Goal: Communication & Community: Answer question/provide support

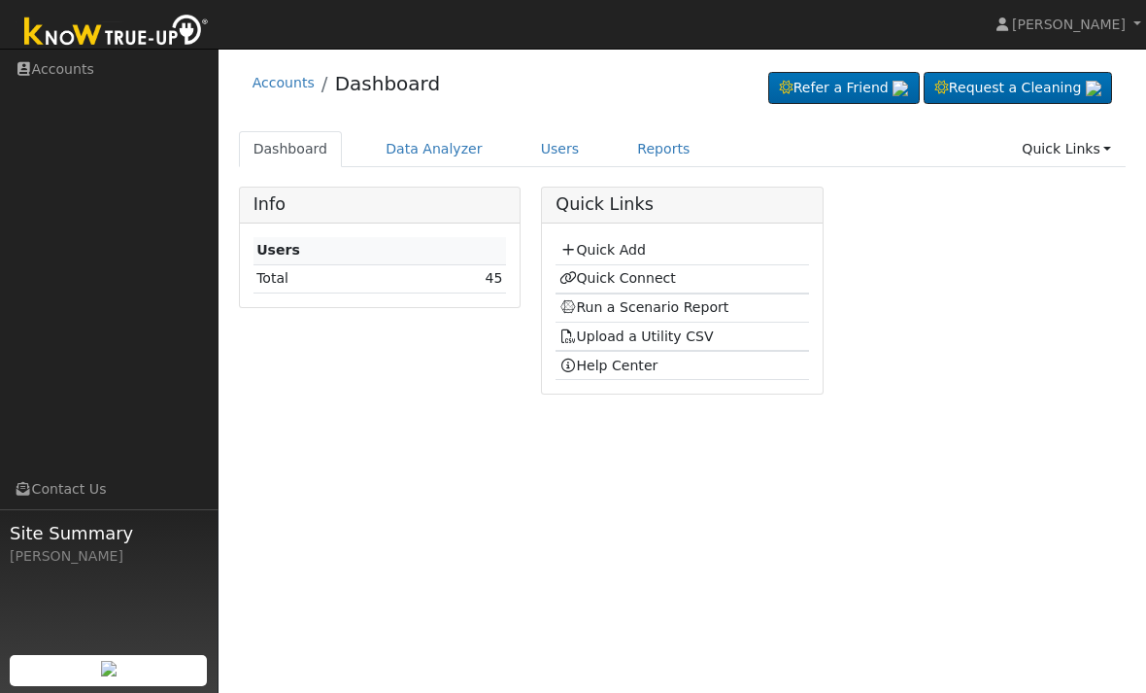
click at [527, 160] on link "Users" at bounding box center [561, 149] width 68 height 36
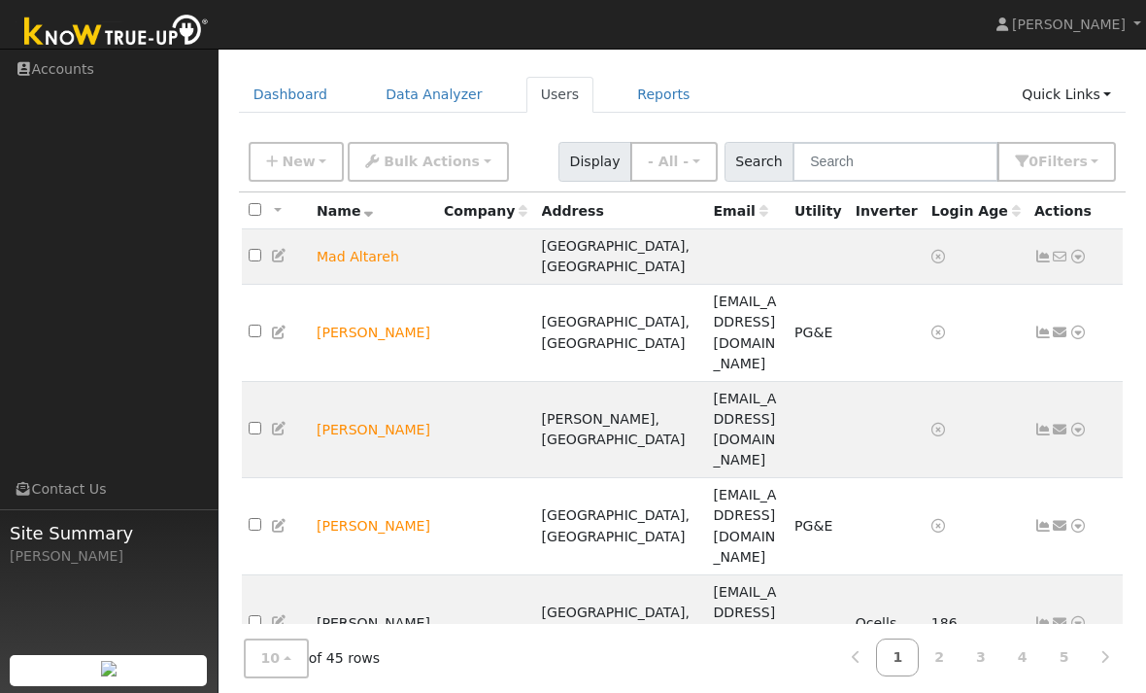
scroll to position [61, 0]
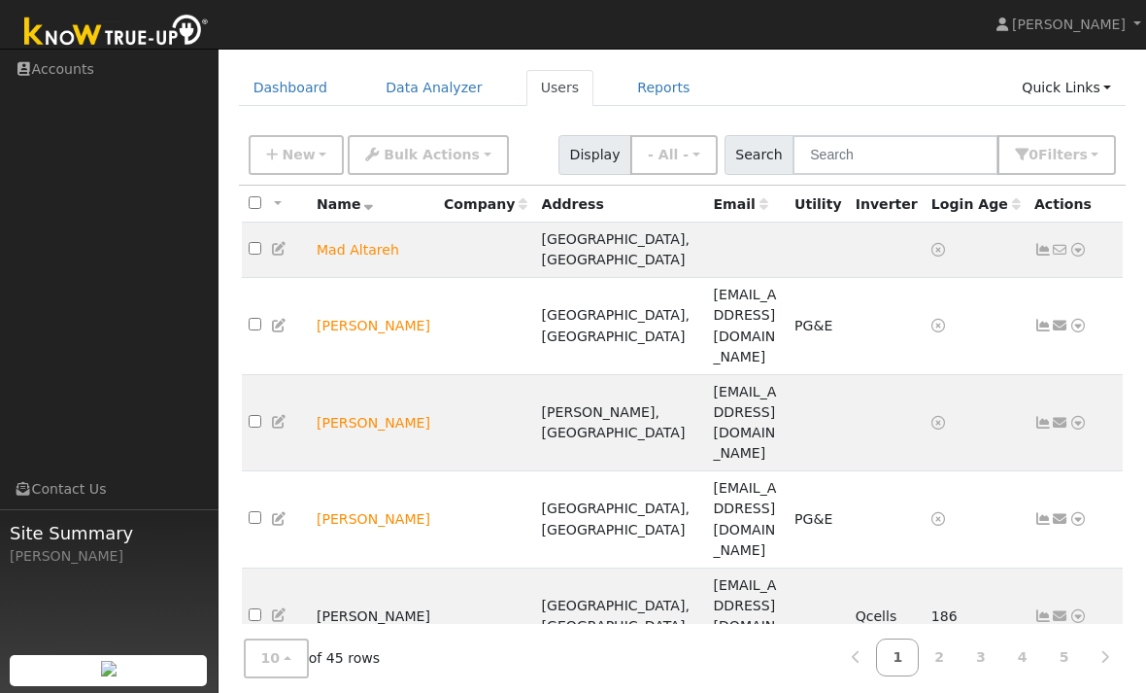
checkbox input "true"
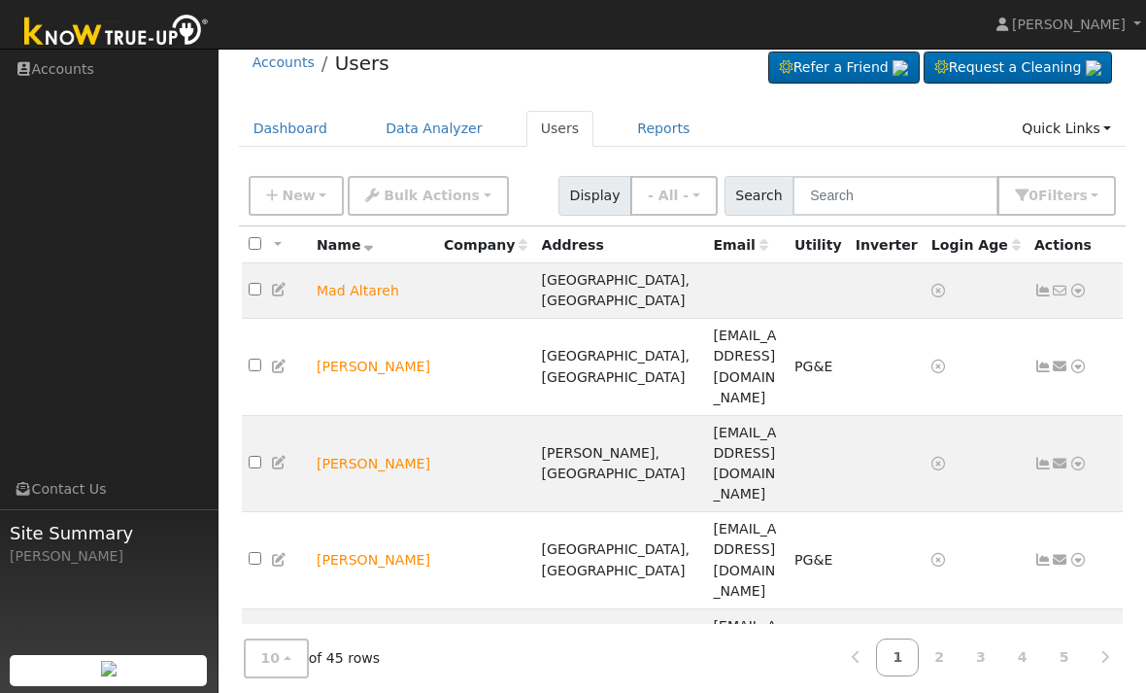
scroll to position [0, 0]
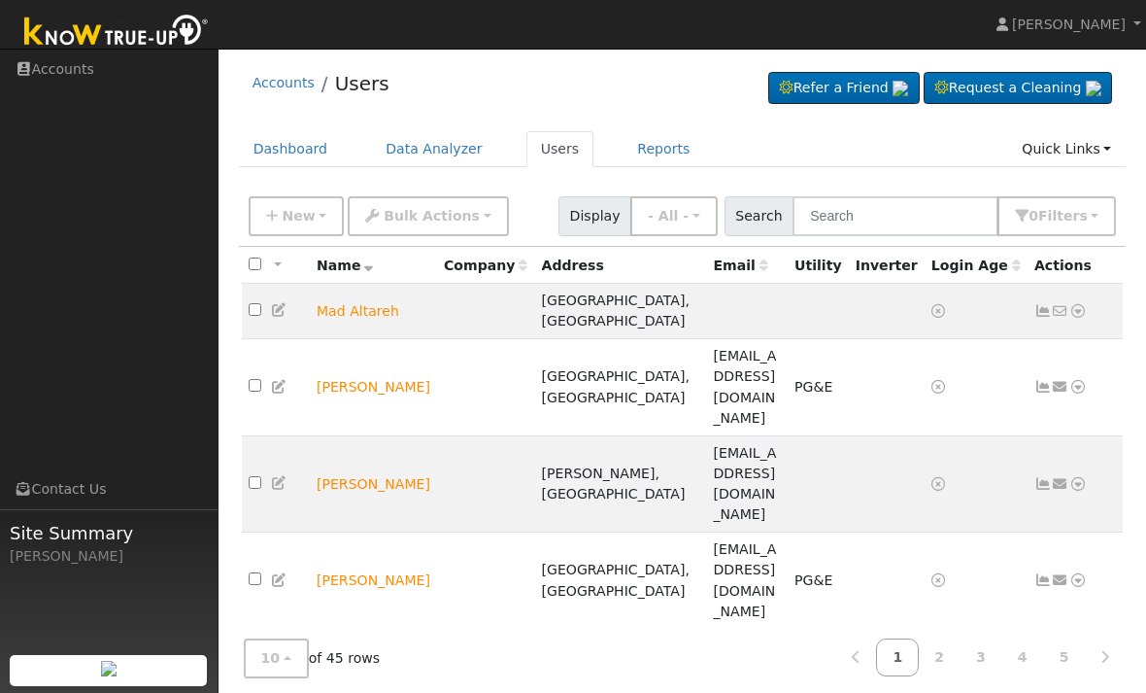
click at [455, 145] on link "Data Analyzer" at bounding box center [434, 149] width 126 height 36
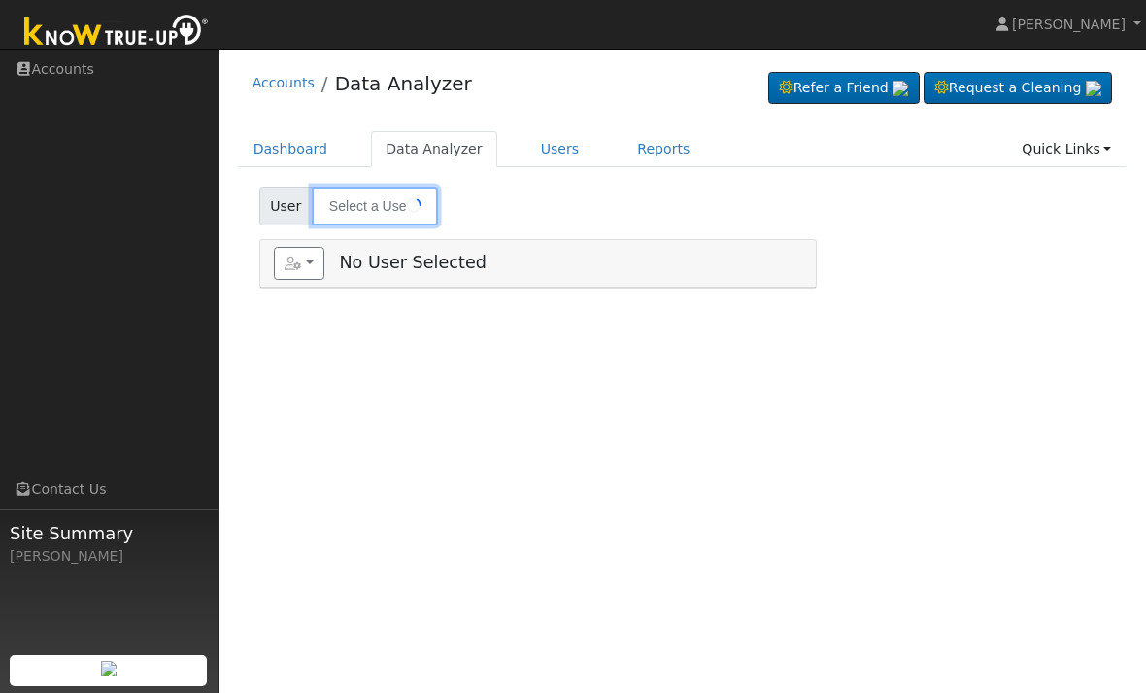
type input "[PERSON_NAME]"
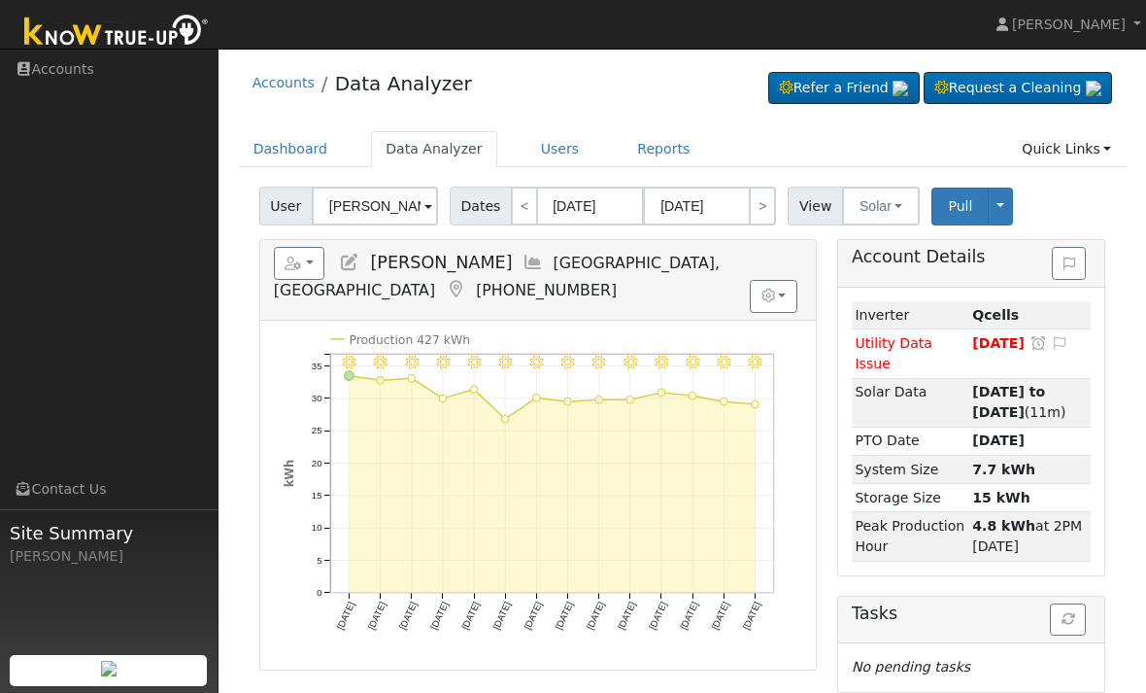
click at [520, 203] on link "<" at bounding box center [524, 206] width 27 height 39
type input "07/20/2025"
type input "08/02/2025"
click at [757, 280] on button "button" at bounding box center [774, 296] width 48 height 33
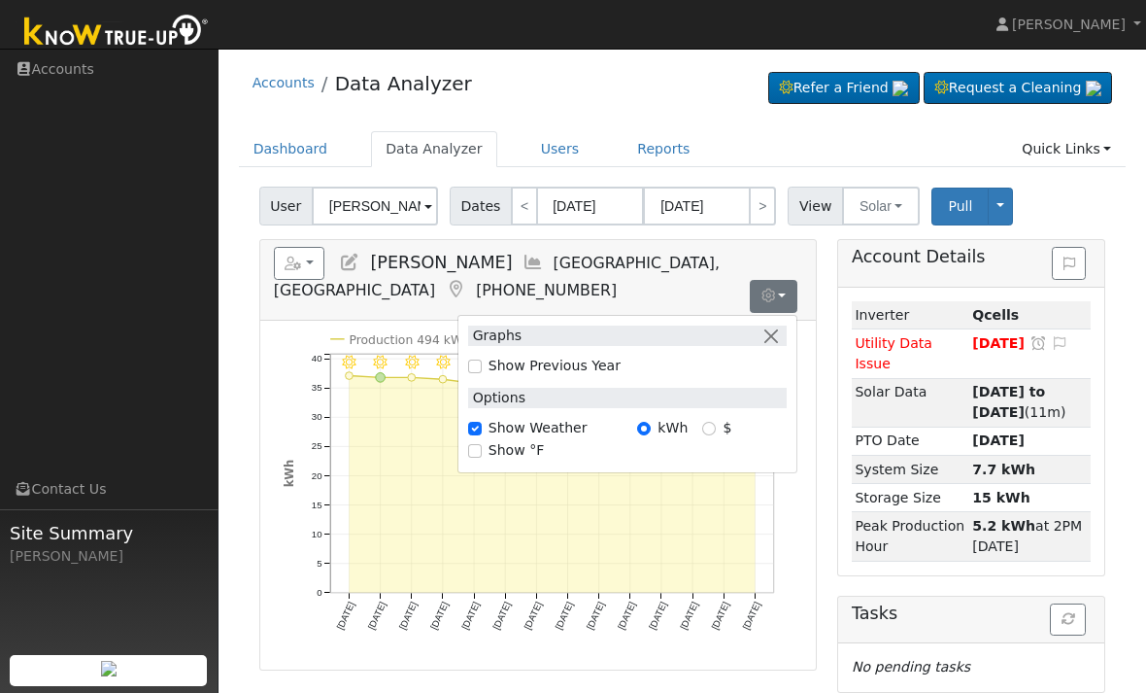
click at [482, 359] on input "Show Previous Year" at bounding box center [475, 366] width 14 height 14
checkbox input "true"
click at [773, 325] on button "button" at bounding box center [772, 335] width 20 height 20
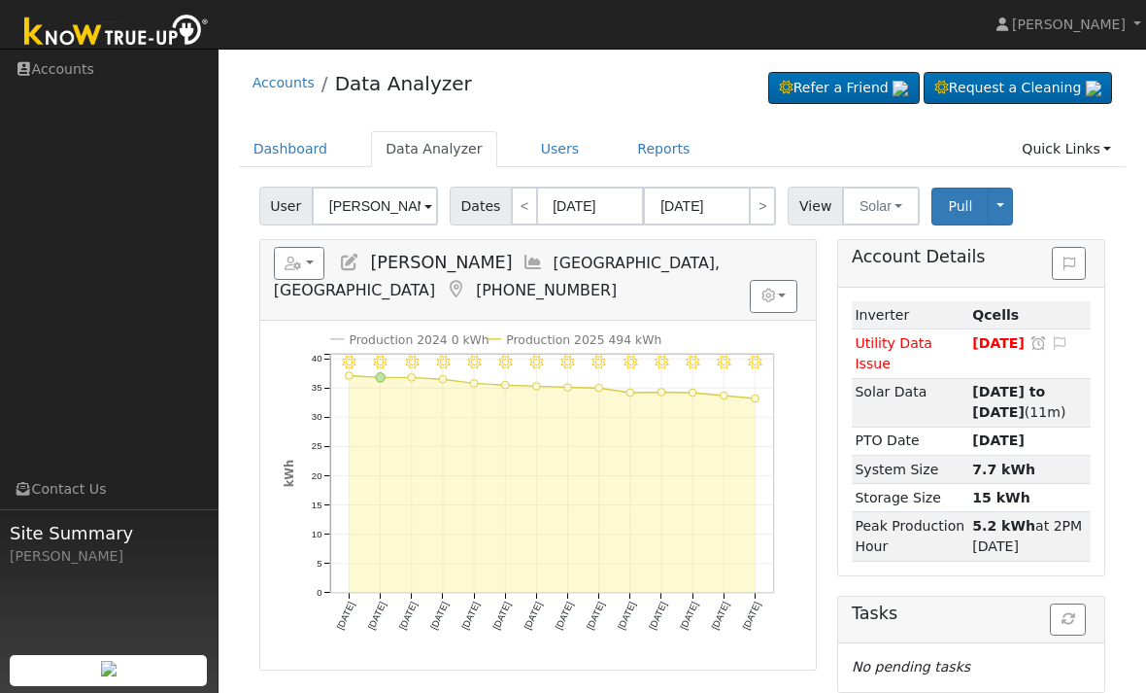
click at [1010, 337] on span "[DATE]" at bounding box center [999, 343] width 52 height 16
click at [1022, 347] on span "[DATE]" at bounding box center [999, 343] width 52 height 16
click at [985, 338] on span "[DATE]" at bounding box center [999, 343] width 52 height 16
click at [775, 280] on button "button" at bounding box center [774, 296] width 48 height 33
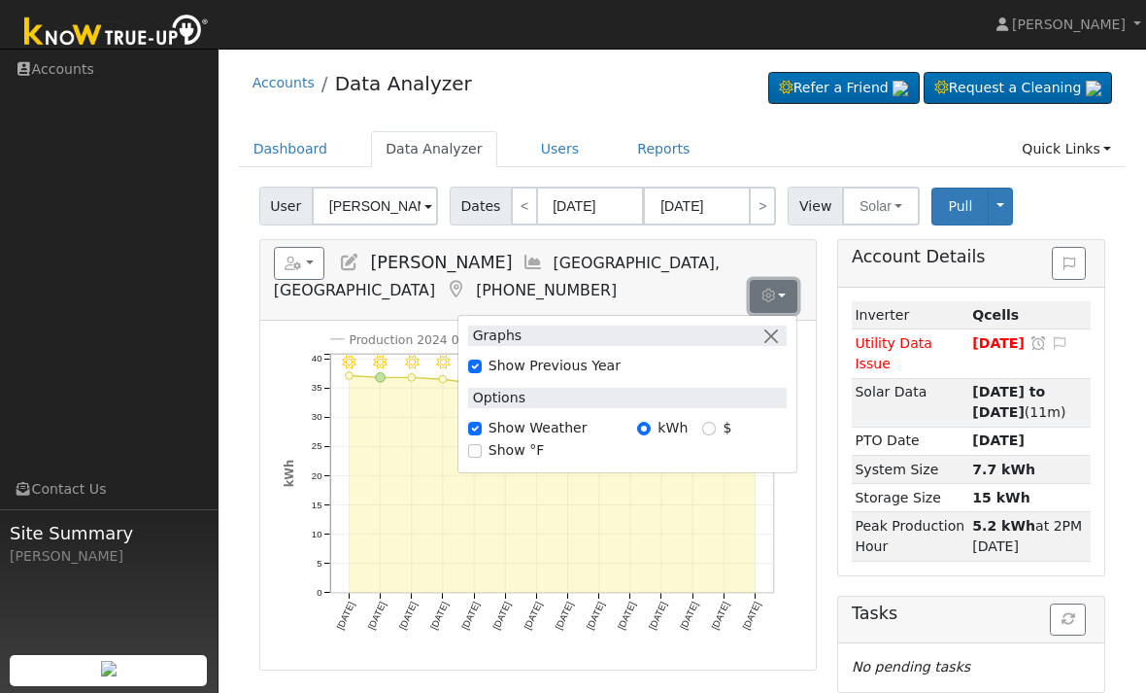
click at [294, 262] on icon "button" at bounding box center [293, 263] width 17 height 14
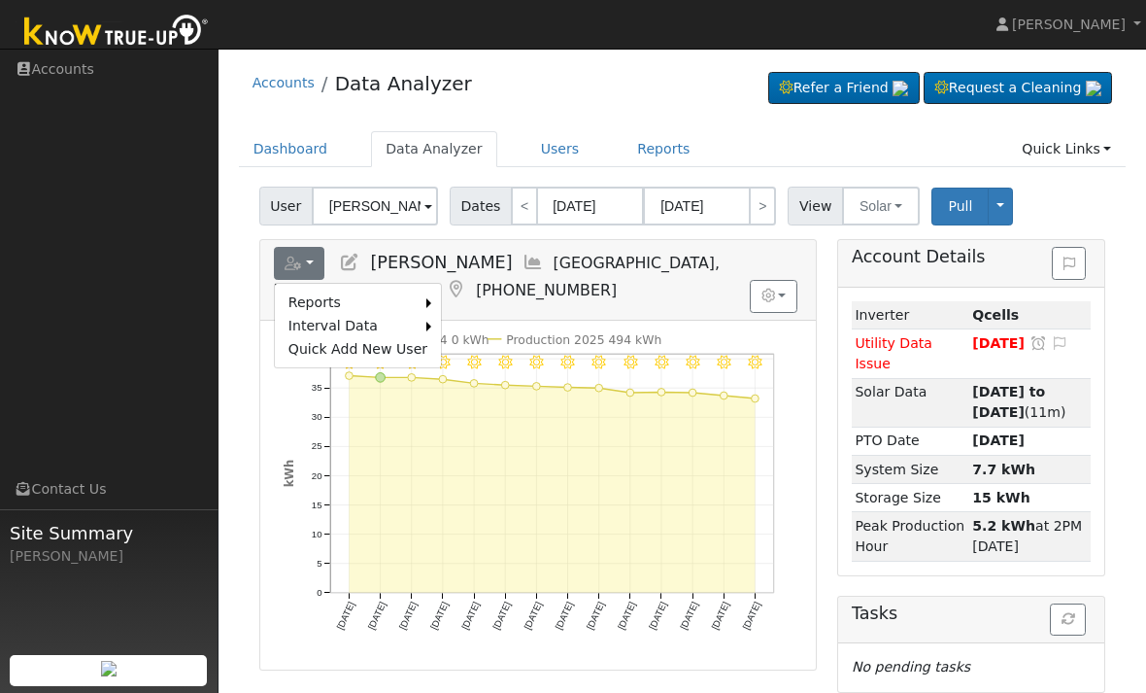
click at [297, 252] on button "button" at bounding box center [299, 263] width 51 height 33
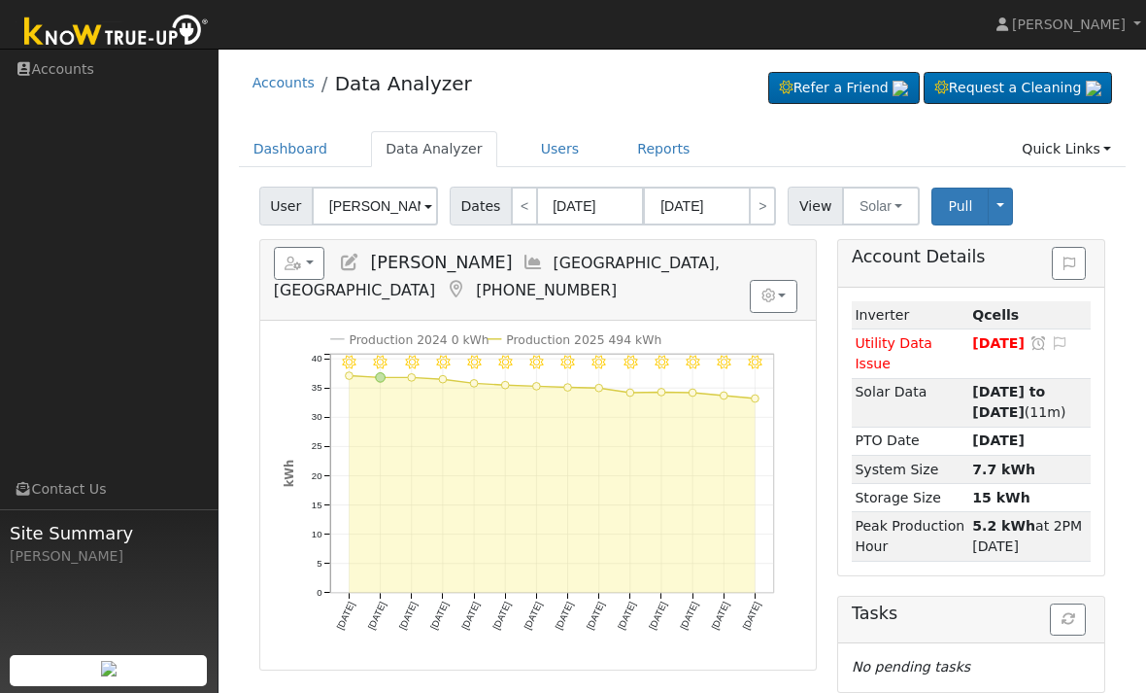
click at [522, 200] on link "<" at bounding box center [524, 206] width 27 height 39
type input "07/06/2025"
type input "07/19/2025"
click at [512, 212] on link "<" at bounding box center [524, 206] width 27 height 39
type input "06/22/2025"
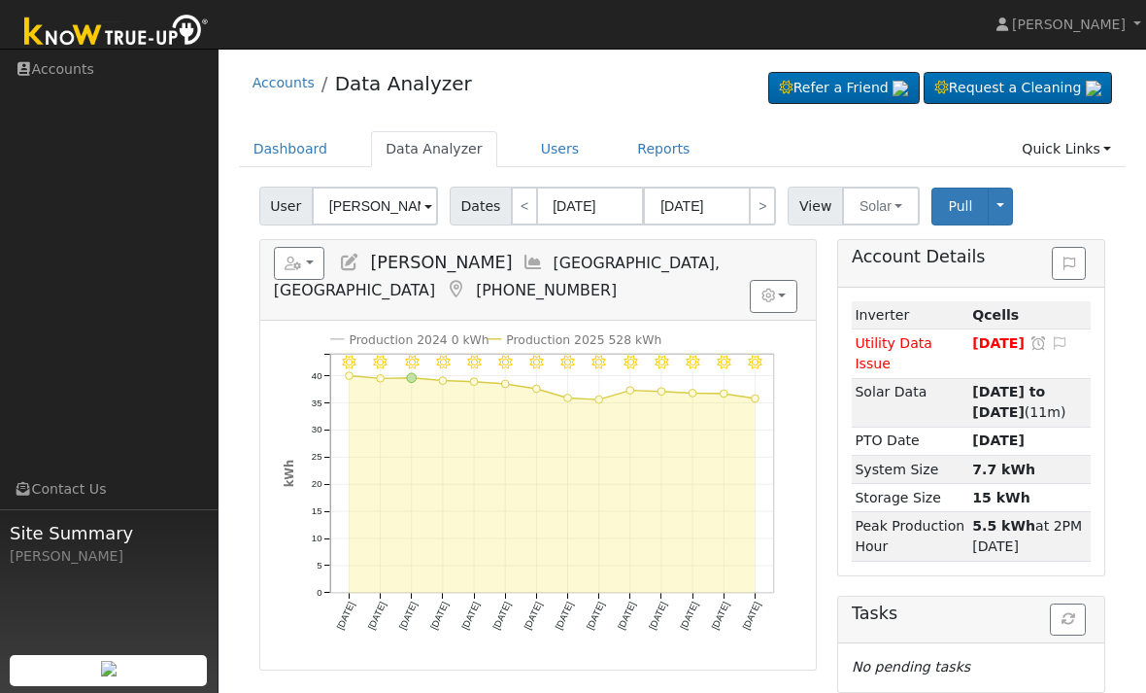
type input "07/05/2025"
click at [519, 210] on link "<" at bounding box center [524, 206] width 27 height 39
type input "06/08/2025"
type input "06/21/2025"
click at [988, 197] on button "Toggle Dropdown" at bounding box center [1000, 207] width 25 height 38
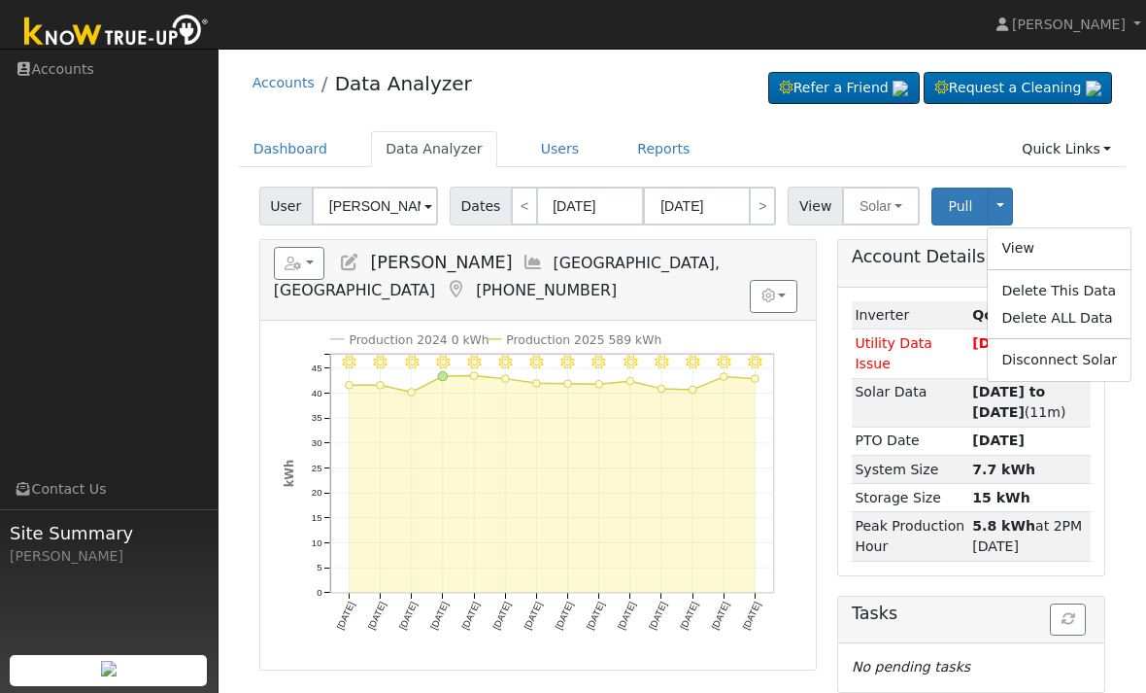
click at [1069, 166] on link "Quick Links" at bounding box center [1066, 149] width 119 height 36
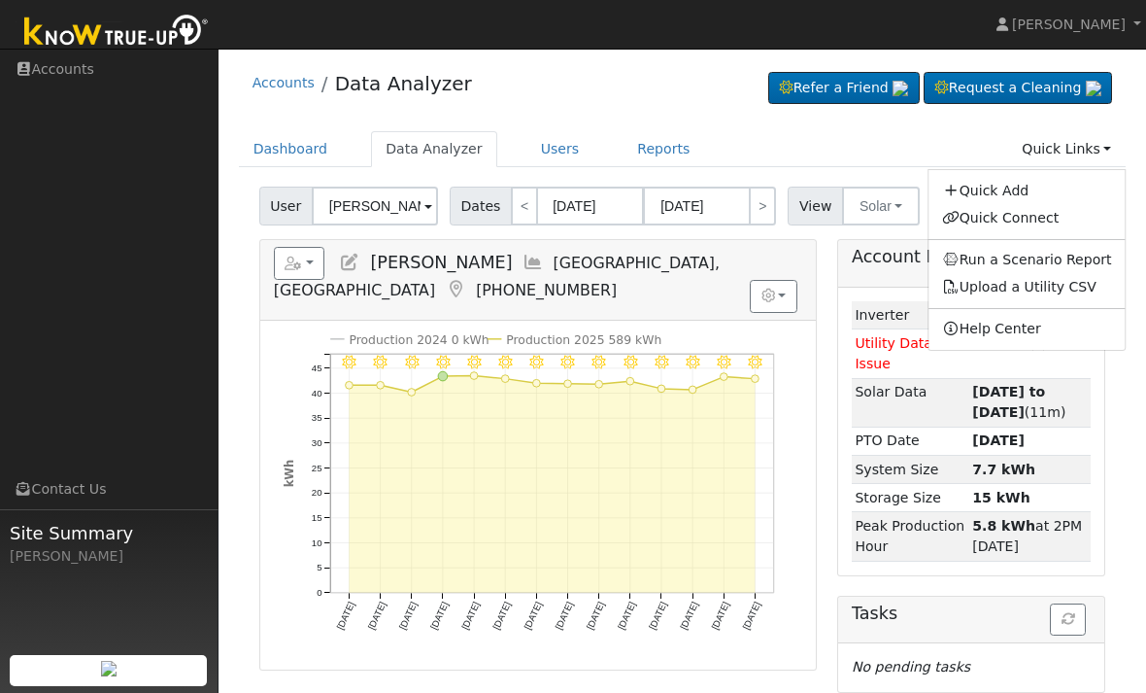
click at [1124, 389] on div "User Lue Chang Account Default Account Default Account 554 Balmoral Drive, Port…" at bounding box center [683, 505] width 888 height 650
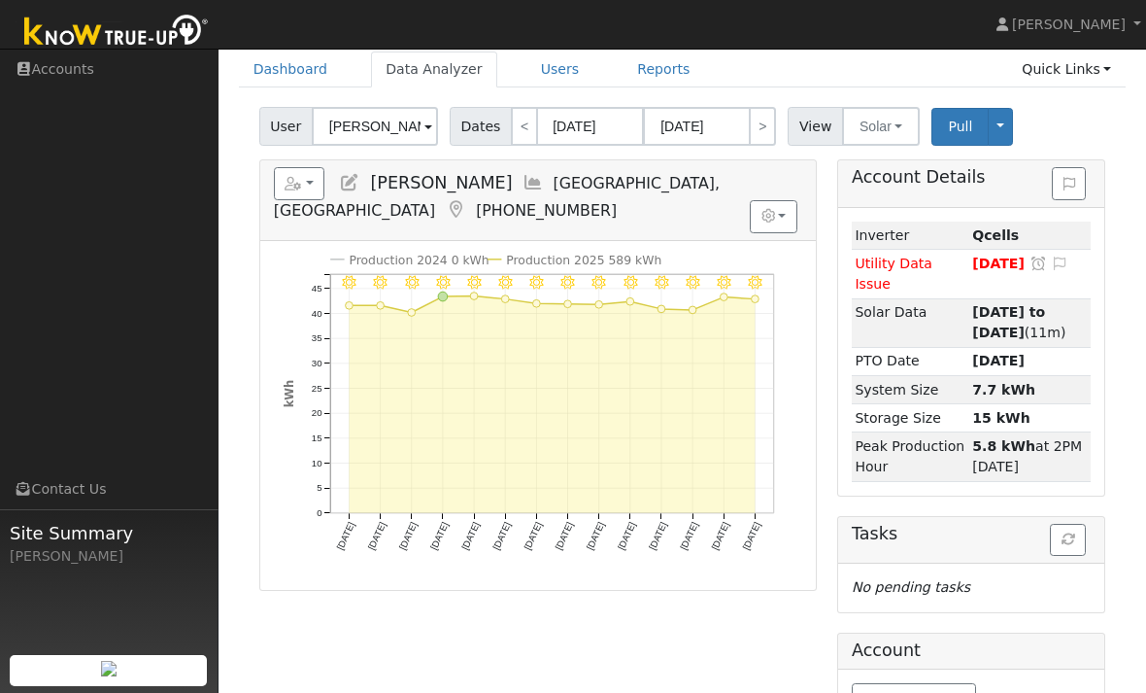
scroll to position [64, 0]
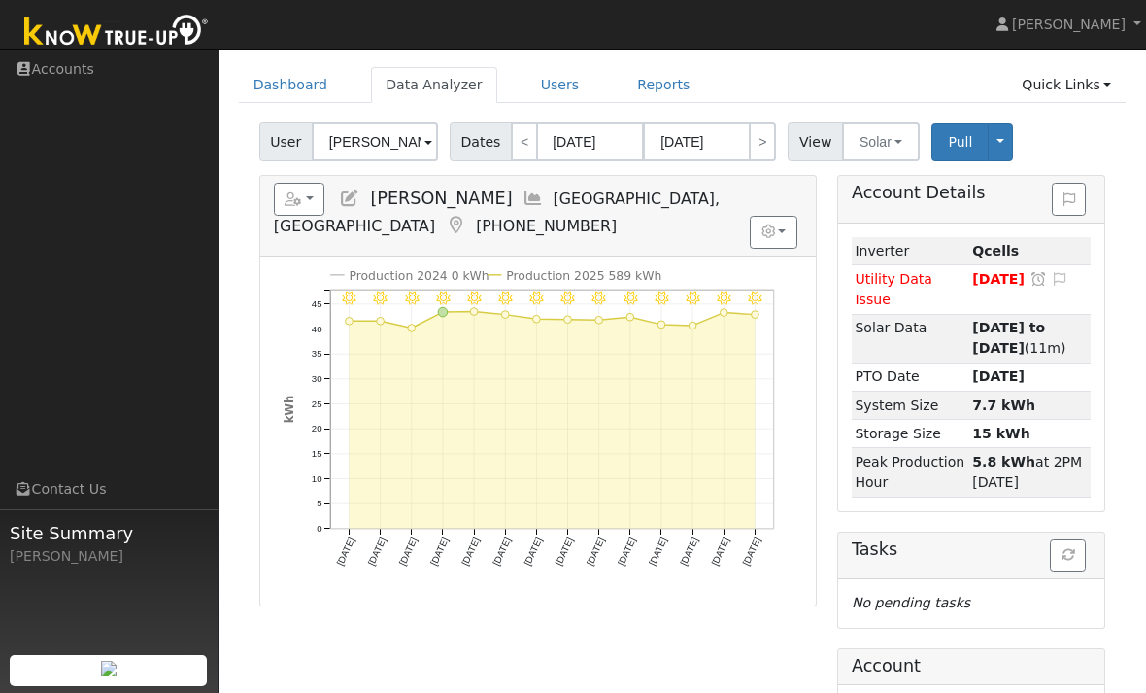
click at [1051, 280] on icon at bounding box center [1059, 279] width 17 height 14
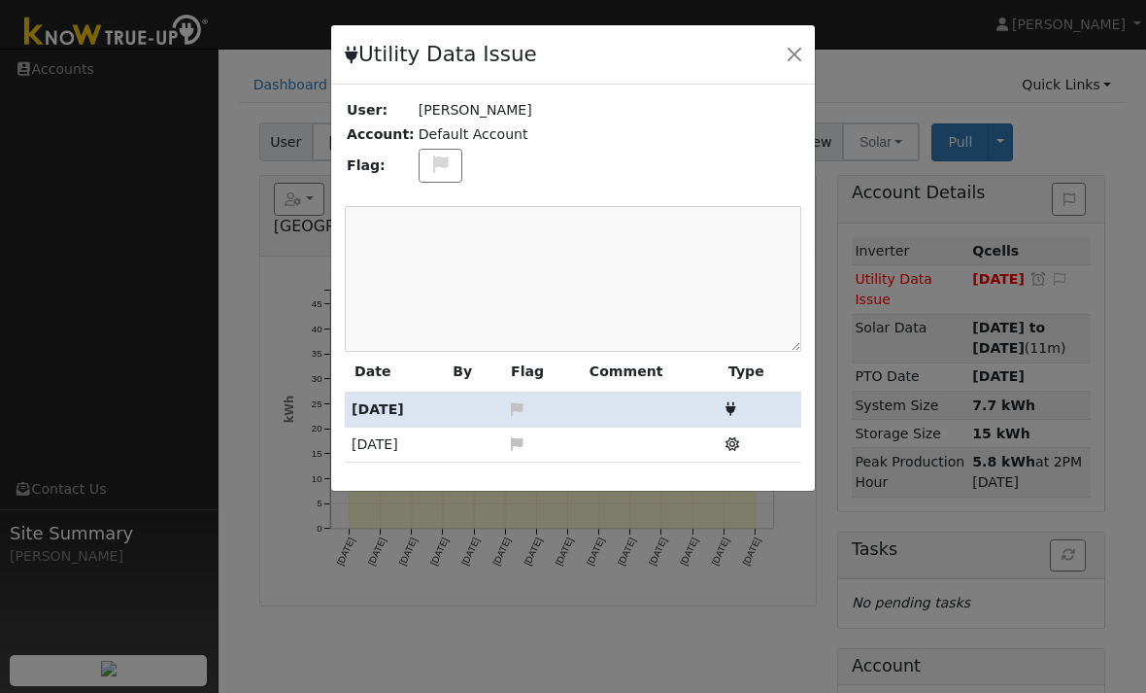
click at [730, 406] on icon at bounding box center [731, 409] width 11 height 14
click at [727, 405] on icon at bounding box center [731, 409] width 11 height 14
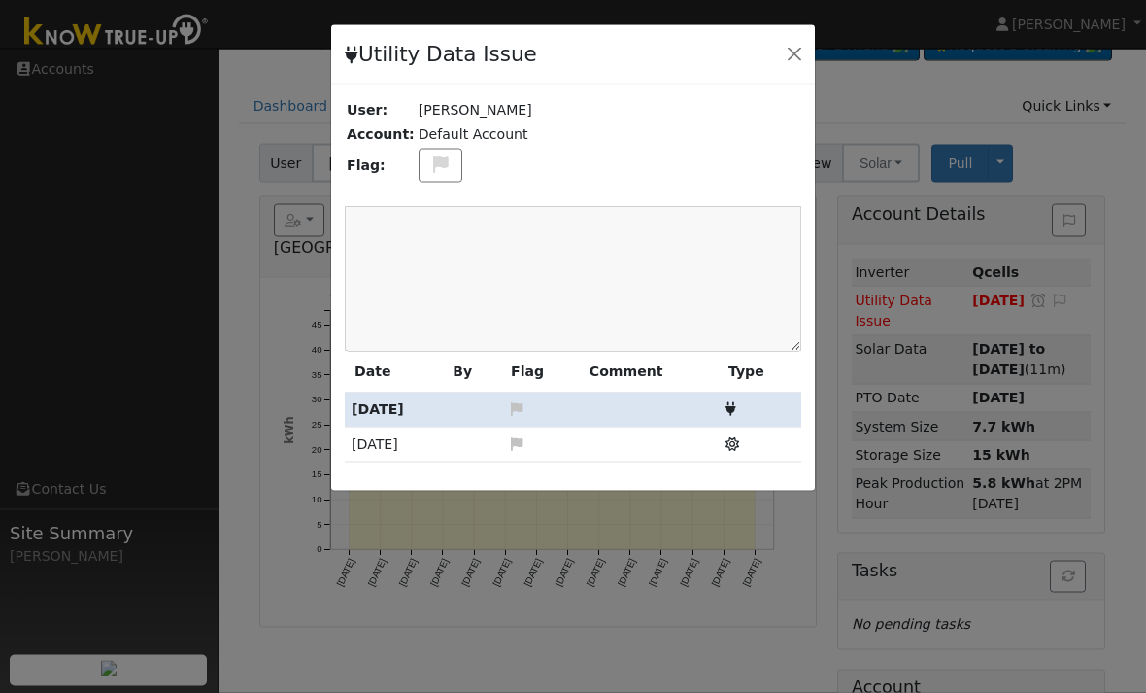
scroll to position [26, 0]
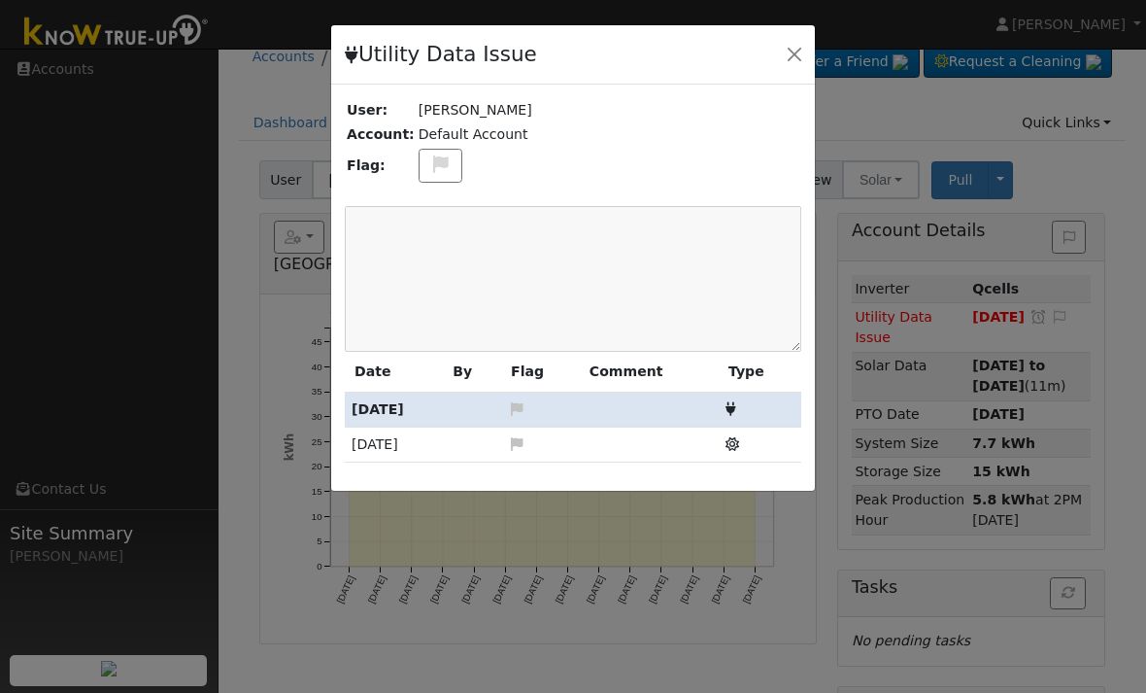
click at [788, 54] on button "button" at bounding box center [794, 54] width 27 height 27
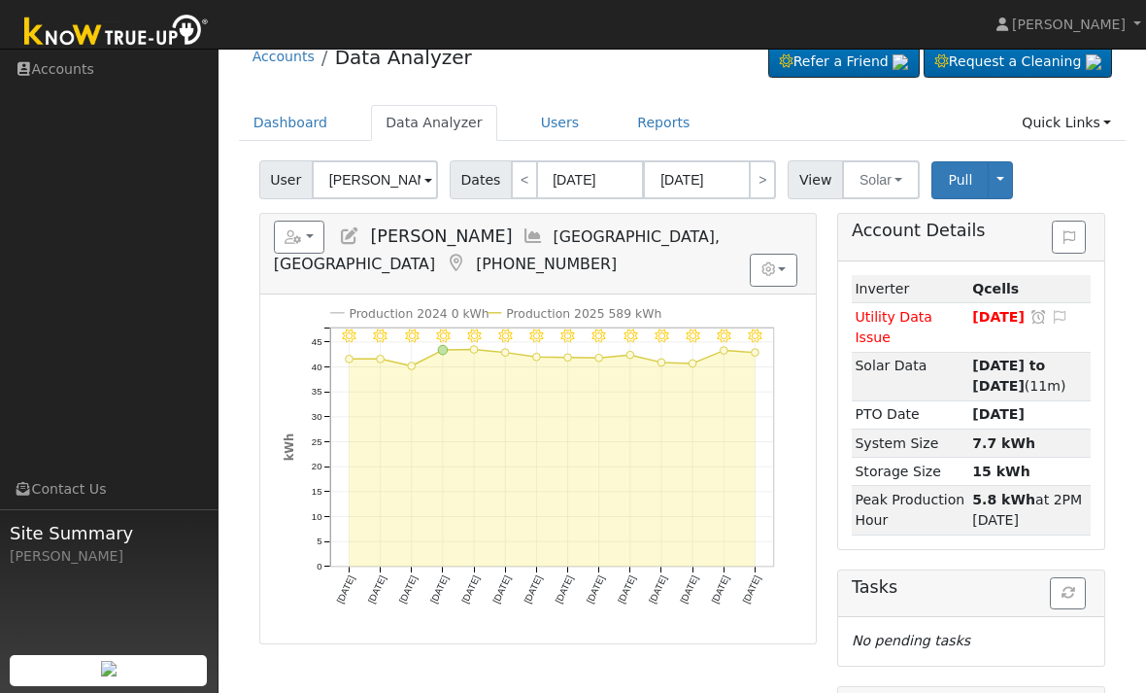
click at [1067, 226] on button at bounding box center [1069, 237] width 34 height 33
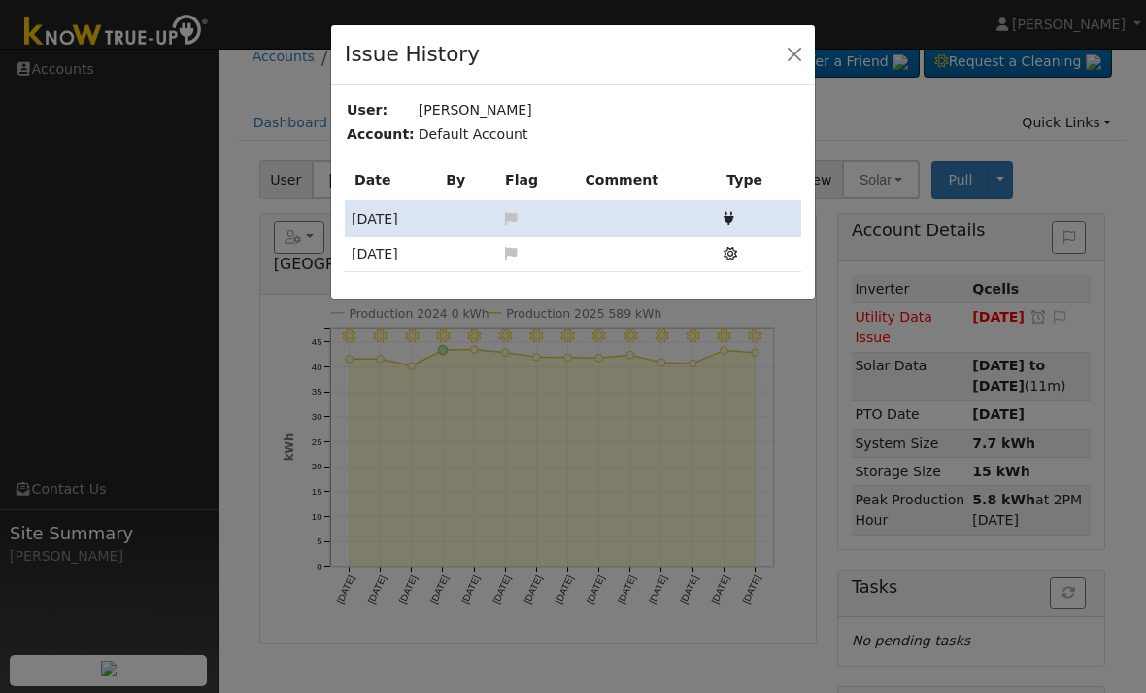
click at [730, 212] on icon at bounding box center [729, 219] width 11 height 14
click at [798, 51] on button "button" at bounding box center [794, 54] width 27 height 27
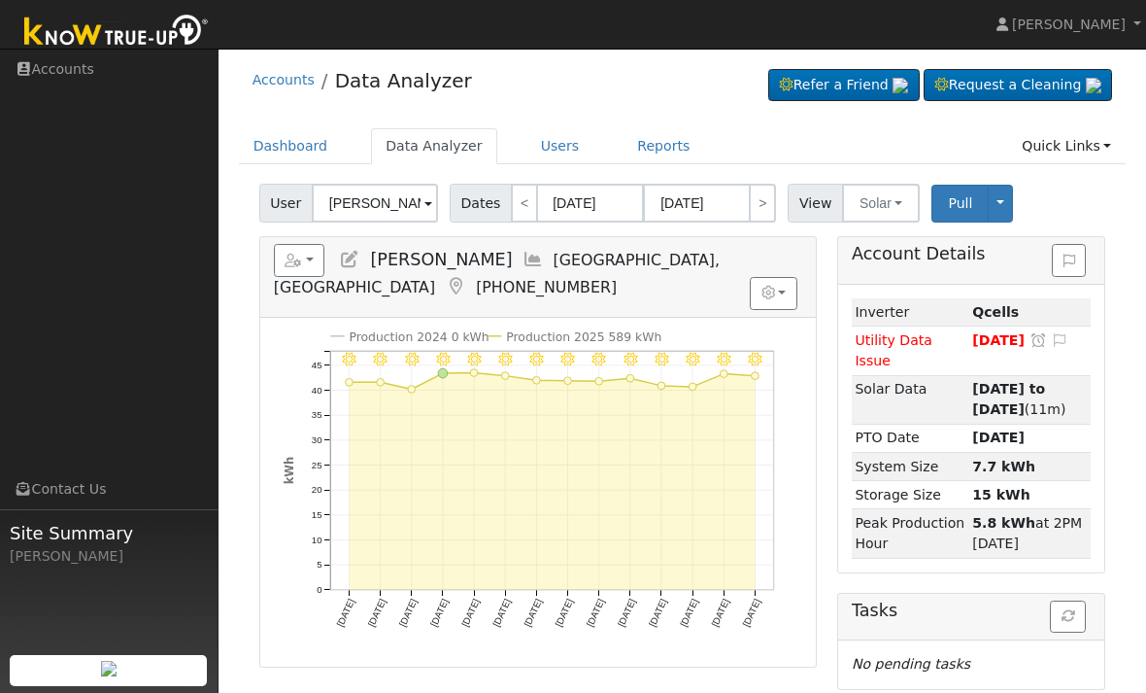
scroll to position [2, 0]
click at [656, 156] on link "Reports" at bounding box center [664, 147] width 82 height 36
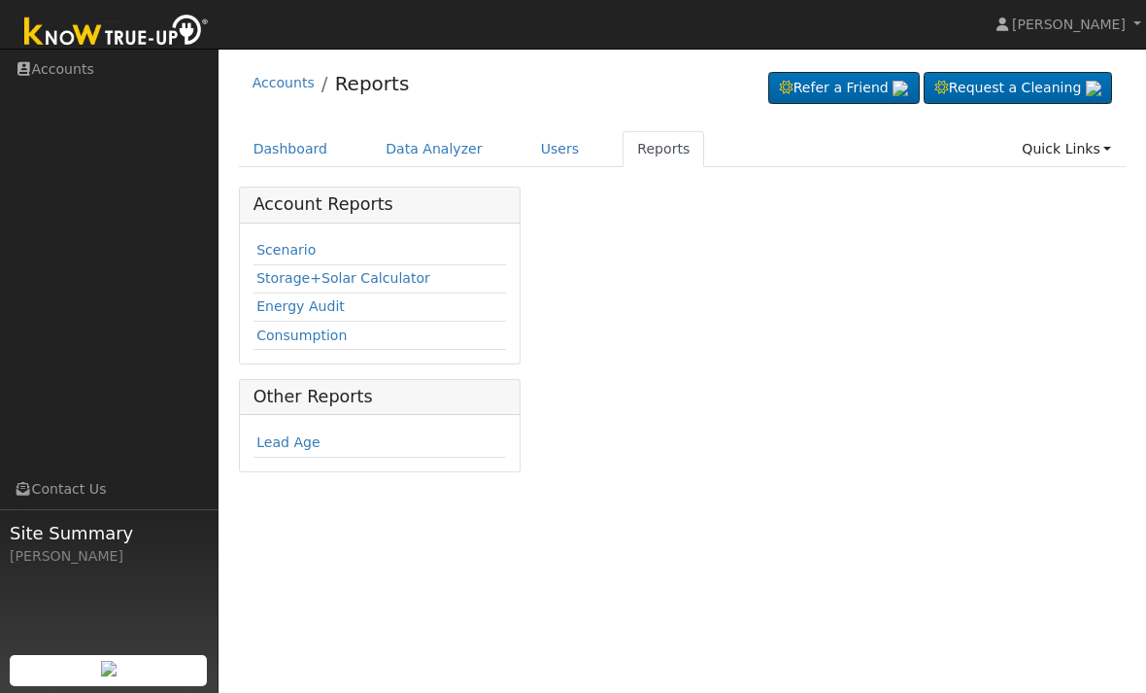
click at [552, 152] on link "Users" at bounding box center [561, 149] width 68 height 36
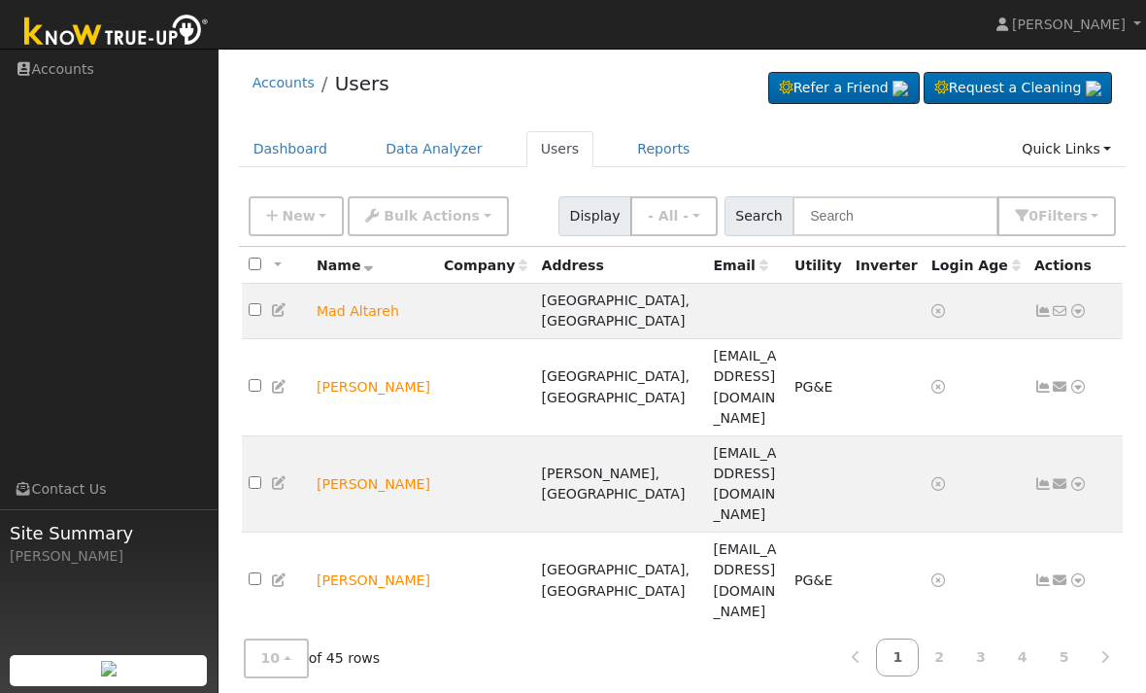
click at [453, 154] on link "Data Analyzer" at bounding box center [434, 149] width 126 height 36
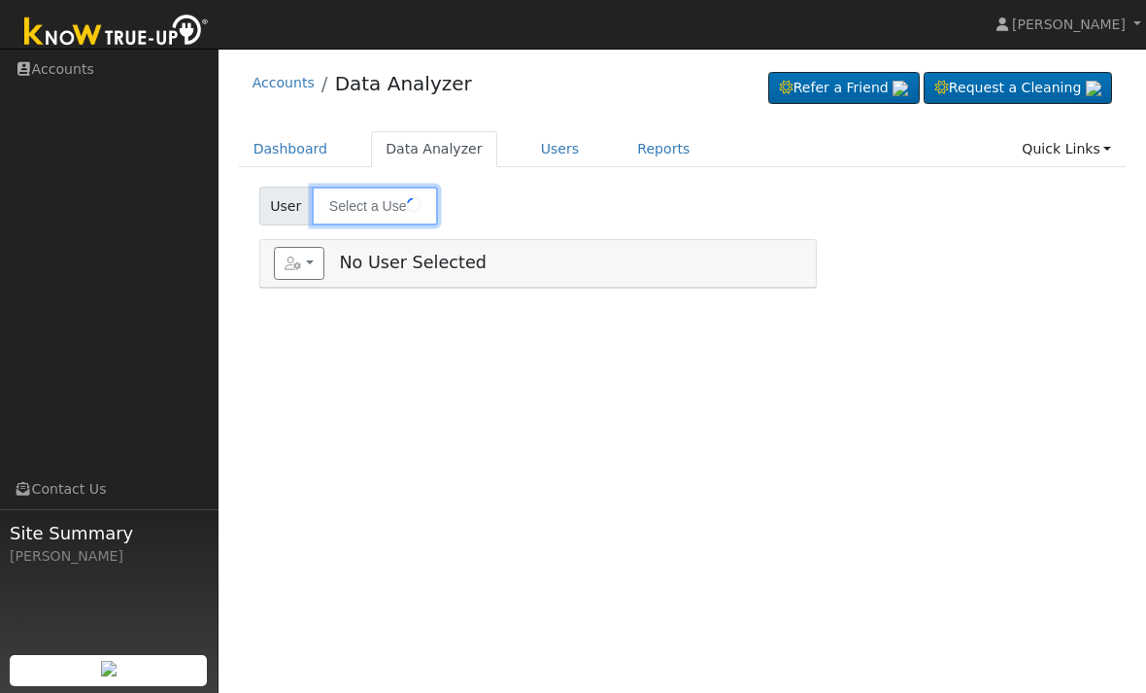
type input "[PERSON_NAME]"
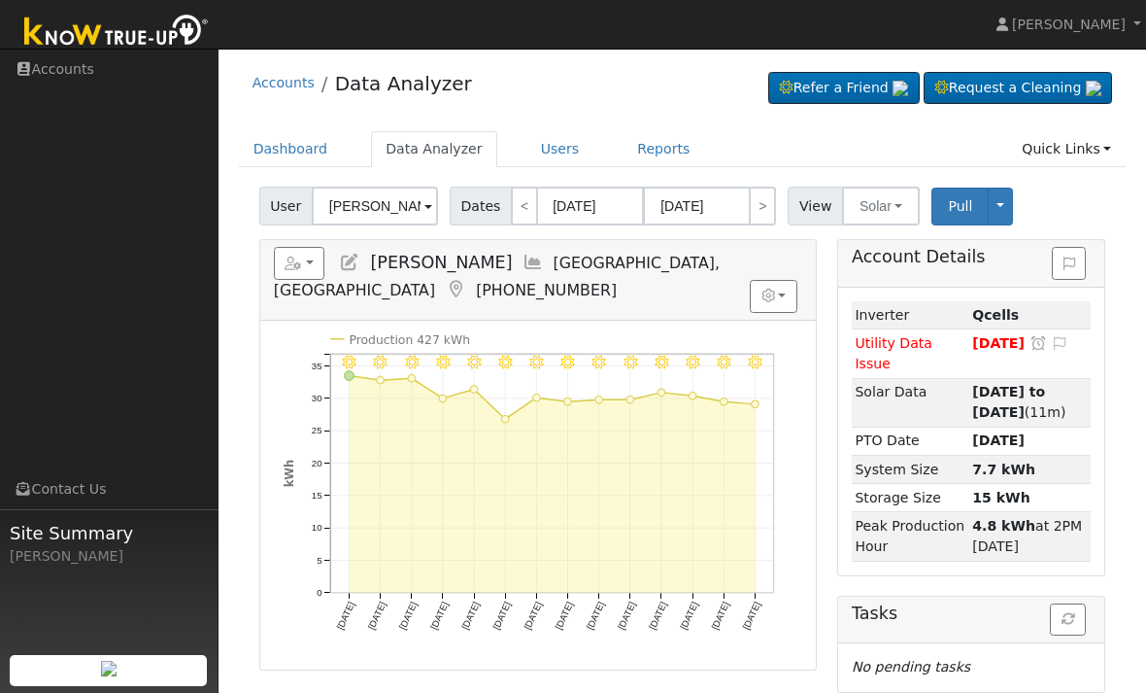
click at [643, 154] on link "Reports" at bounding box center [664, 149] width 82 height 36
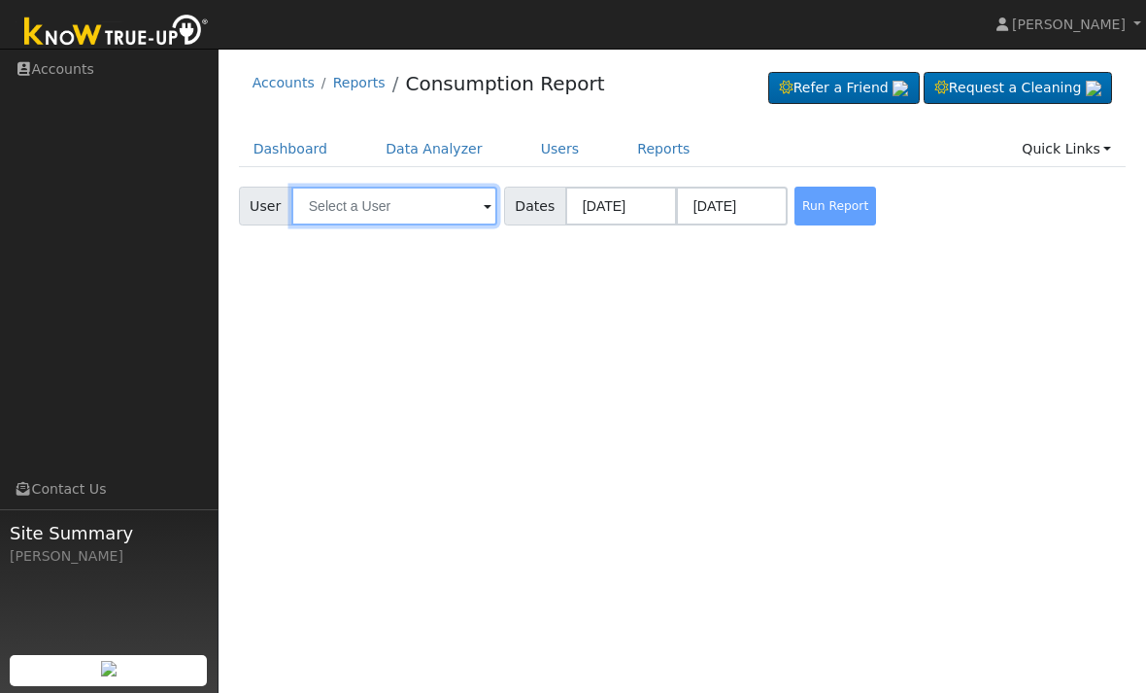
click at [315, 214] on input "text" at bounding box center [394, 206] width 206 height 39
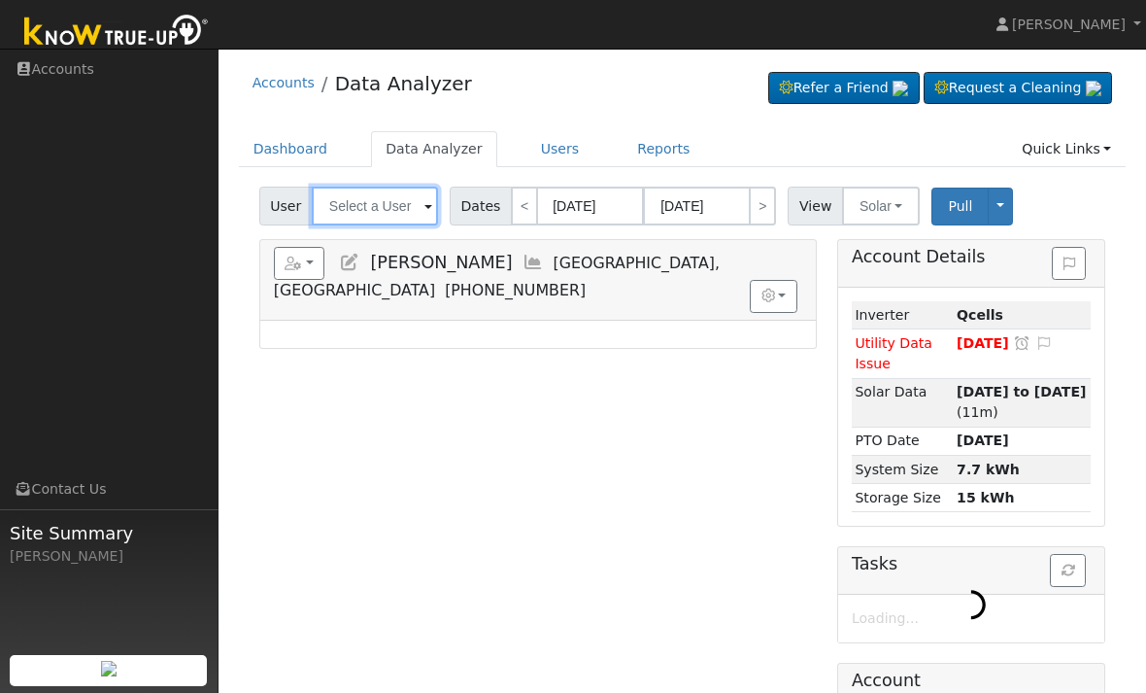
type input "[PERSON_NAME]"
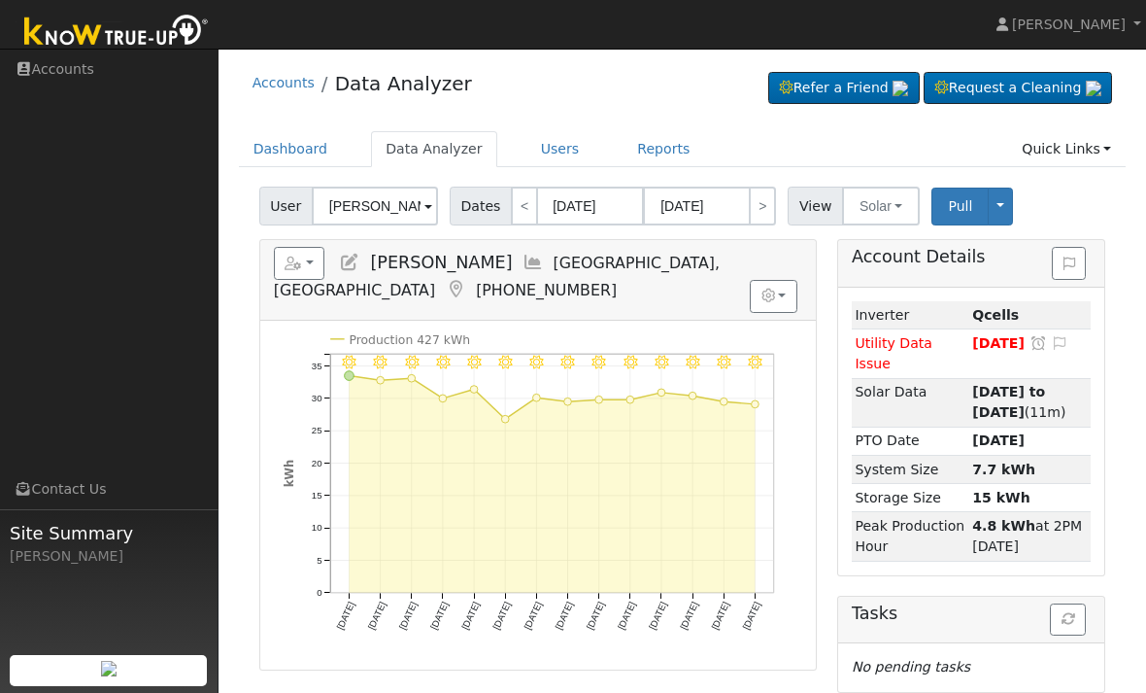
click at [324, 257] on button "button" at bounding box center [299, 263] width 51 height 33
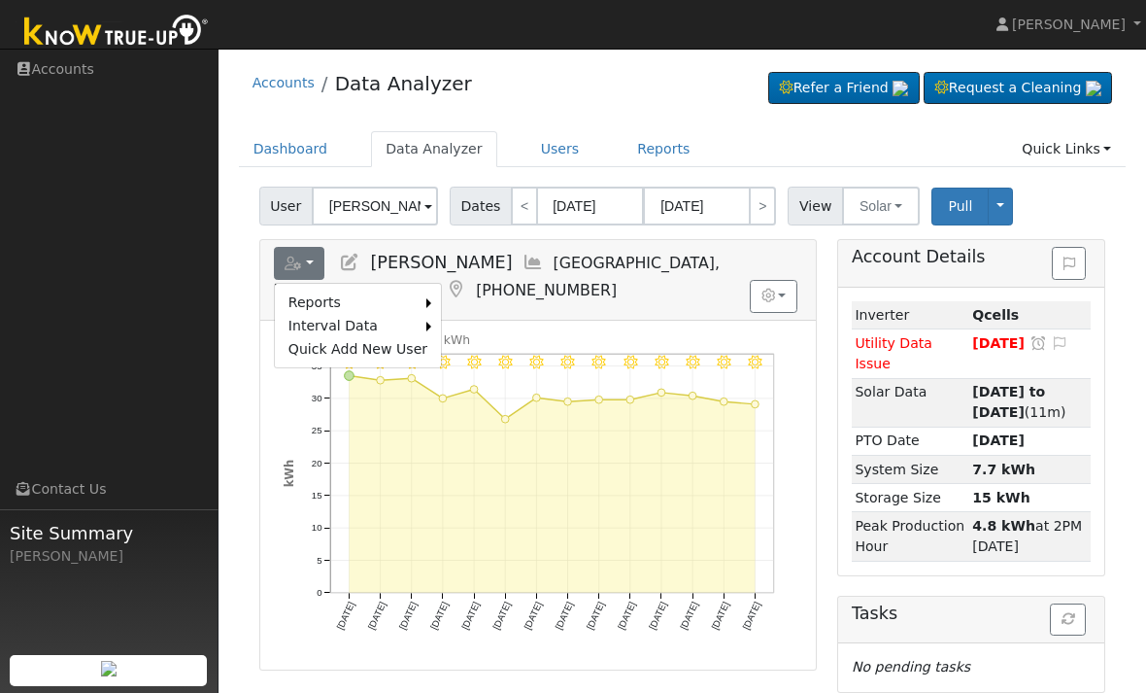
click at [0, 0] on link "Import from CSV" at bounding box center [0, 0] width 0 height 0
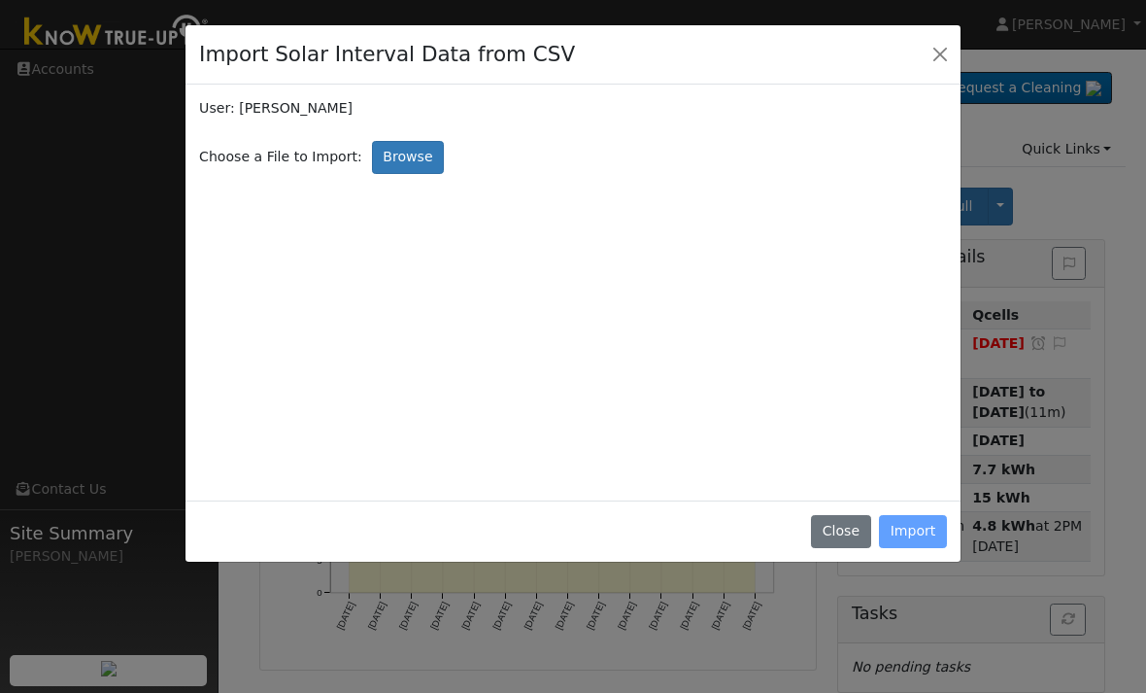
click at [931, 50] on button "Close" at bounding box center [940, 54] width 27 height 27
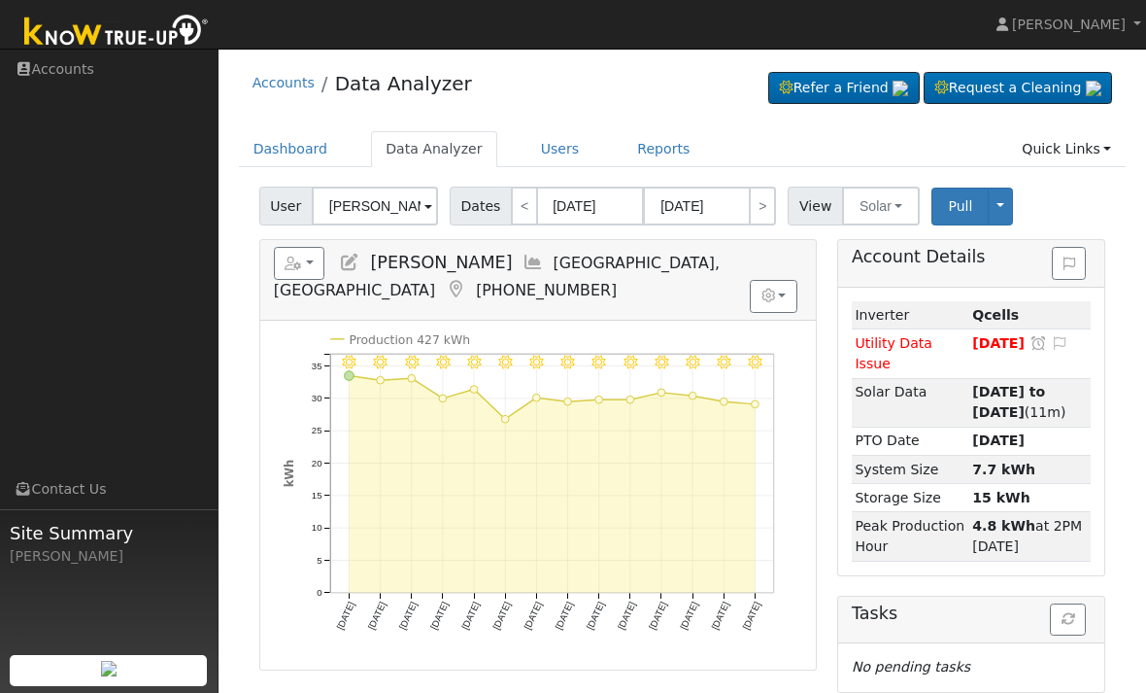
click at [306, 267] on button "button" at bounding box center [299, 263] width 51 height 33
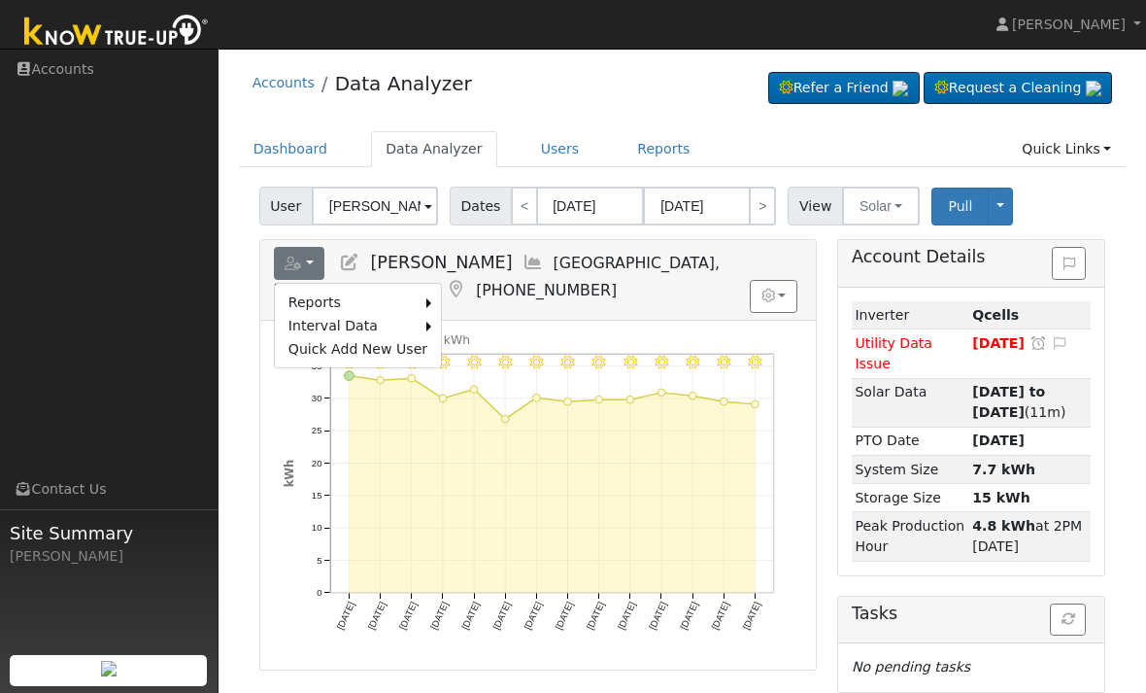
click at [0, 0] on link "Energy Audit" at bounding box center [0, 0] width 0 height 0
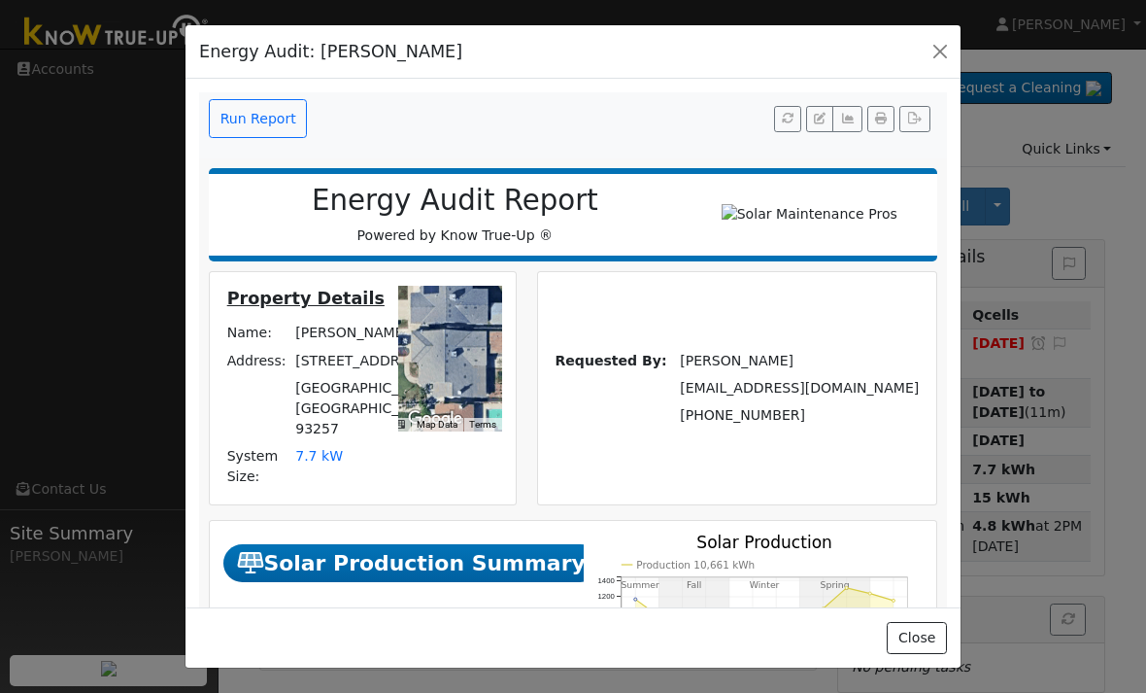
scroll to position [-2, 0]
click at [942, 48] on button "button" at bounding box center [940, 51] width 27 height 27
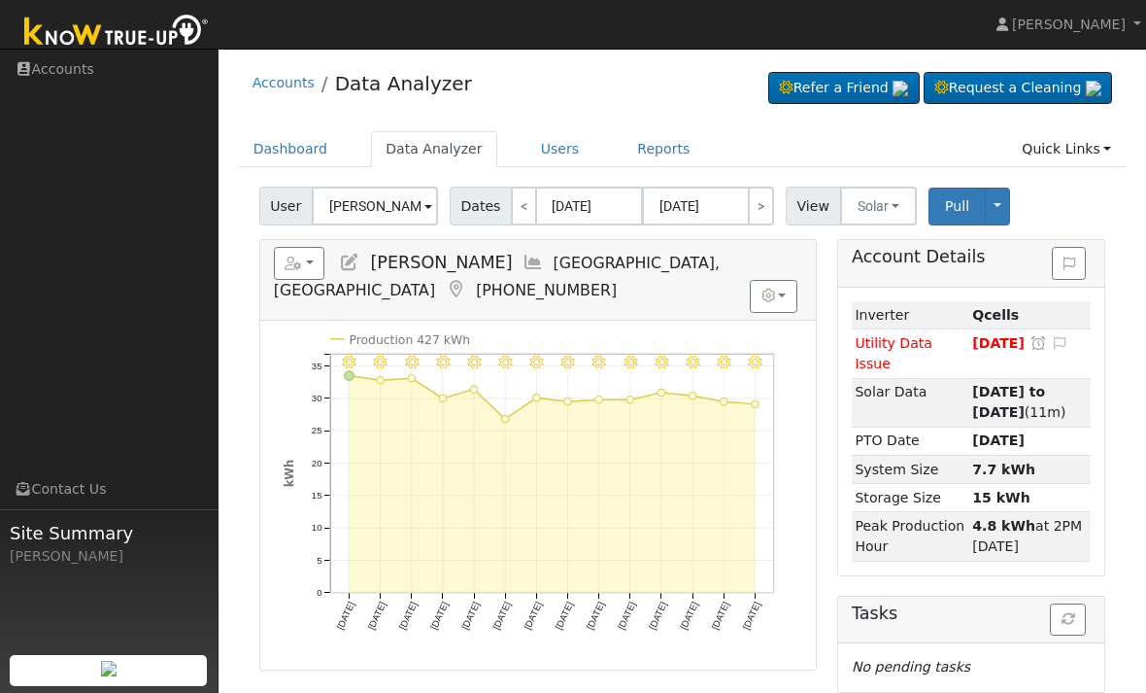
click at [1081, 157] on link "Quick Links" at bounding box center [1066, 149] width 119 height 36
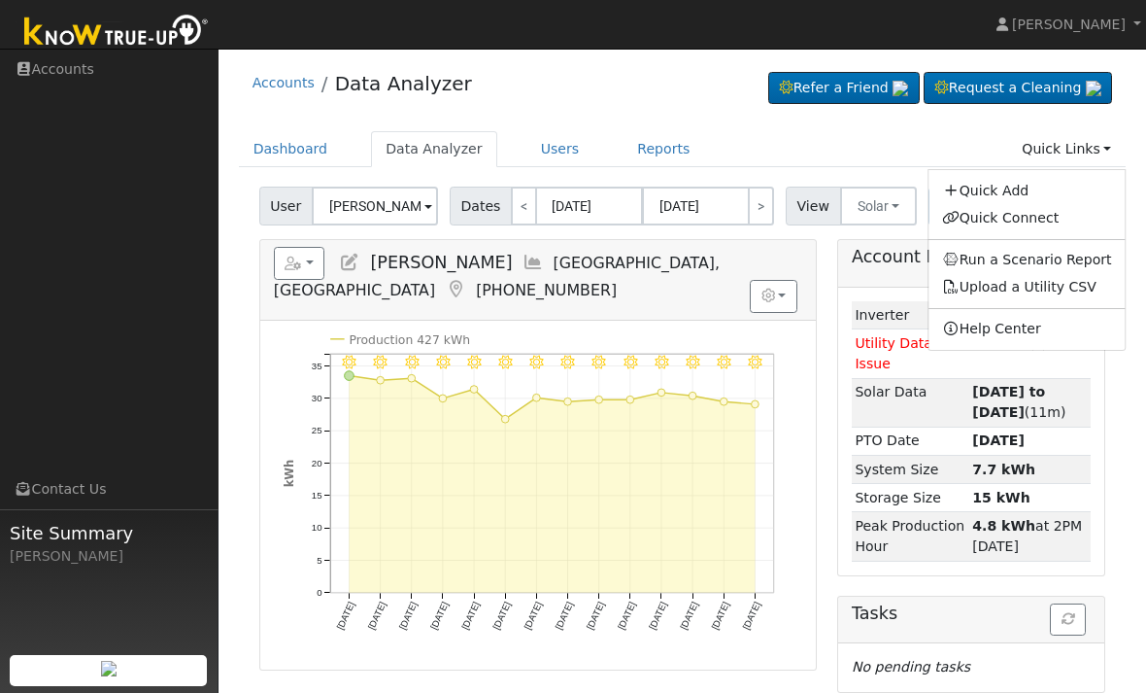
click at [1119, 131] on link "Quick Links" at bounding box center [1066, 149] width 119 height 36
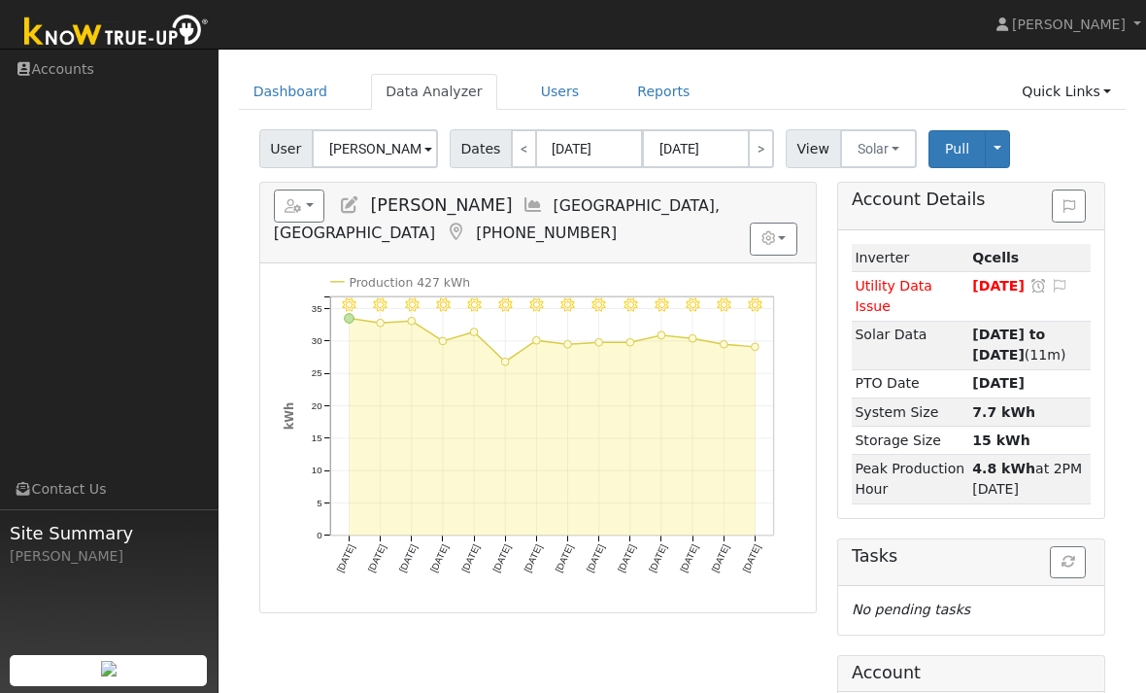
scroll to position [0, 0]
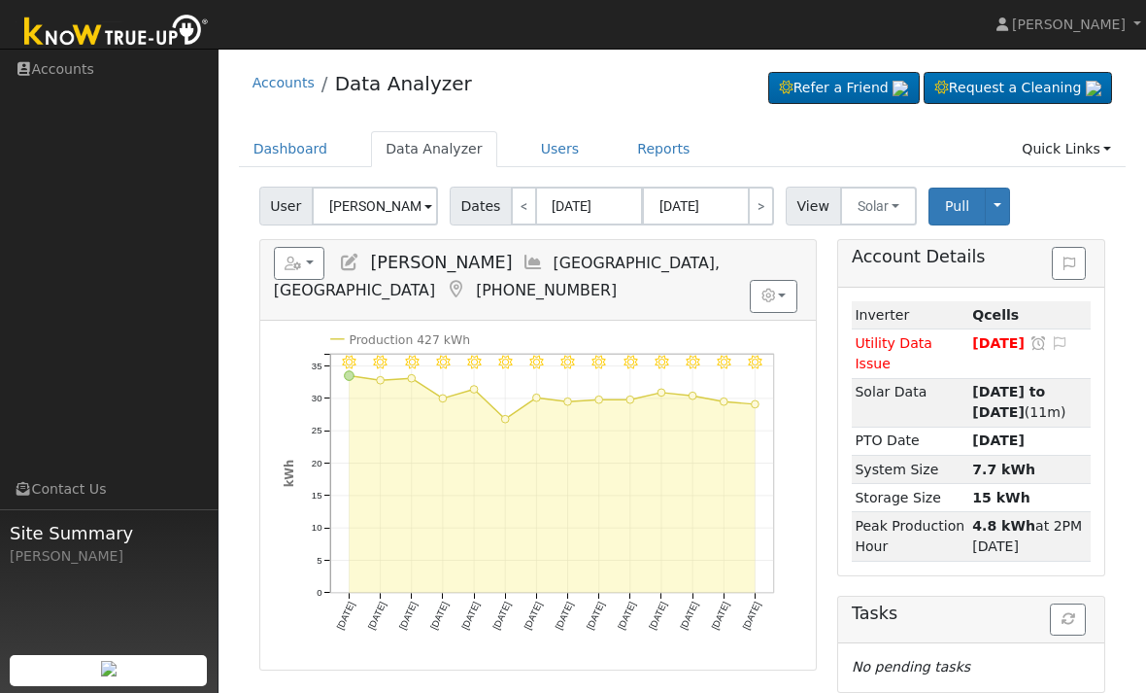
click at [879, 202] on button "Solar" at bounding box center [879, 206] width 78 height 39
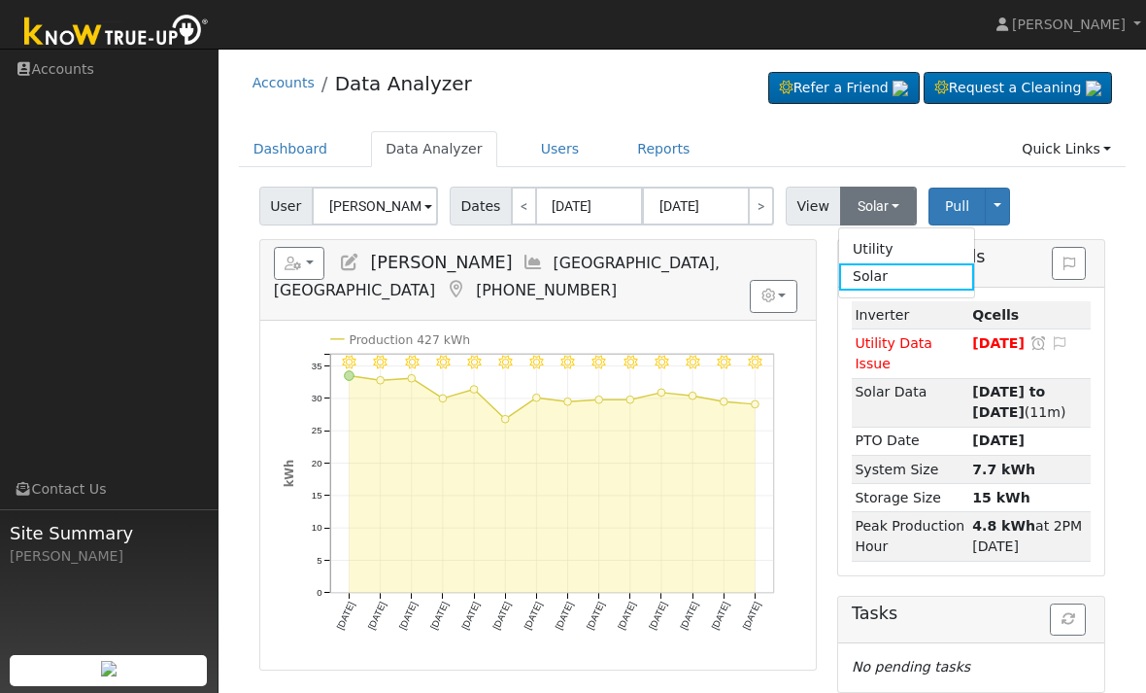
click at [885, 249] on link "Utility" at bounding box center [906, 248] width 135 height 27
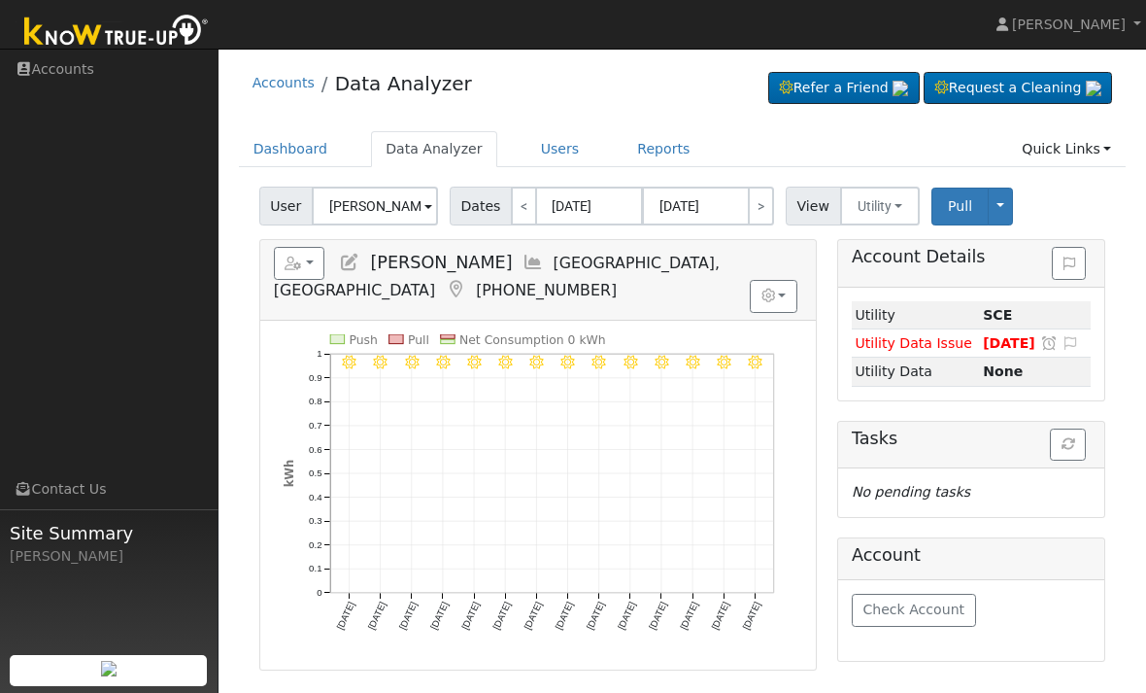
click at [881, 205] on button "Utility" at bounding box center [880, 206] width 81 height 39
click at [877, 266] on link "Solar" at bounding box center [906, 276] width 135 height 27
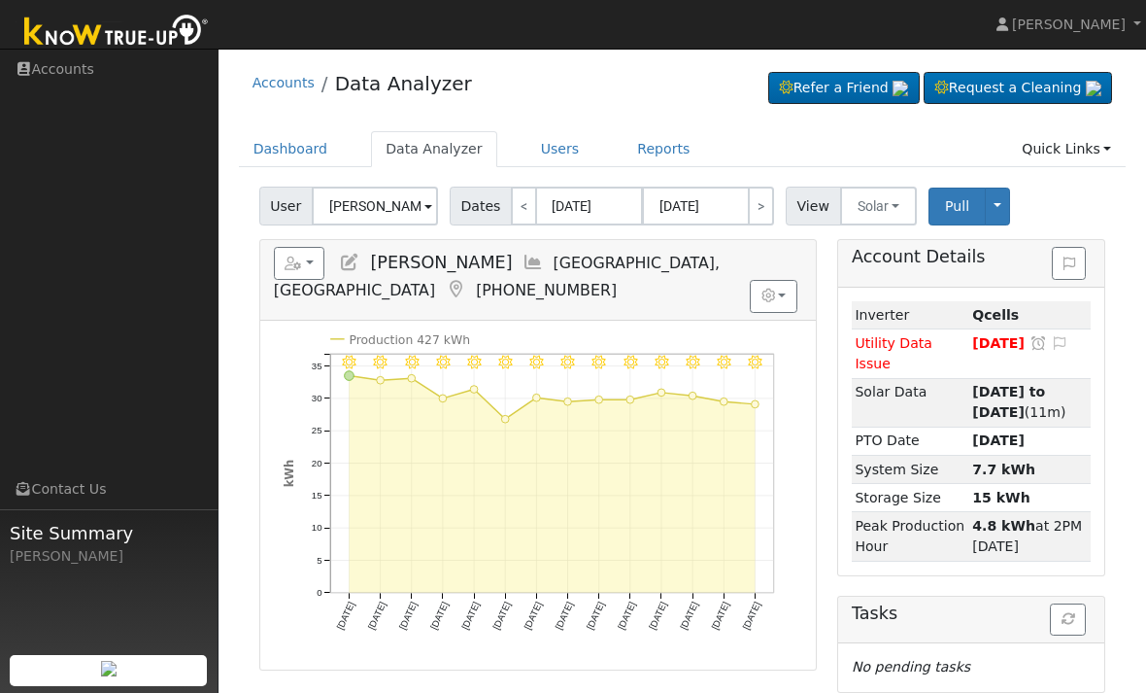
click at [521, 200] on link "<" at bounding box center [524, 206] width 26 height 39
type input "07/20/2025"
type input "08/02/2025"
click at [758, 215] on link ">" at bounding box center [761, 206] width 26 height 39
type input "08/03/2025"
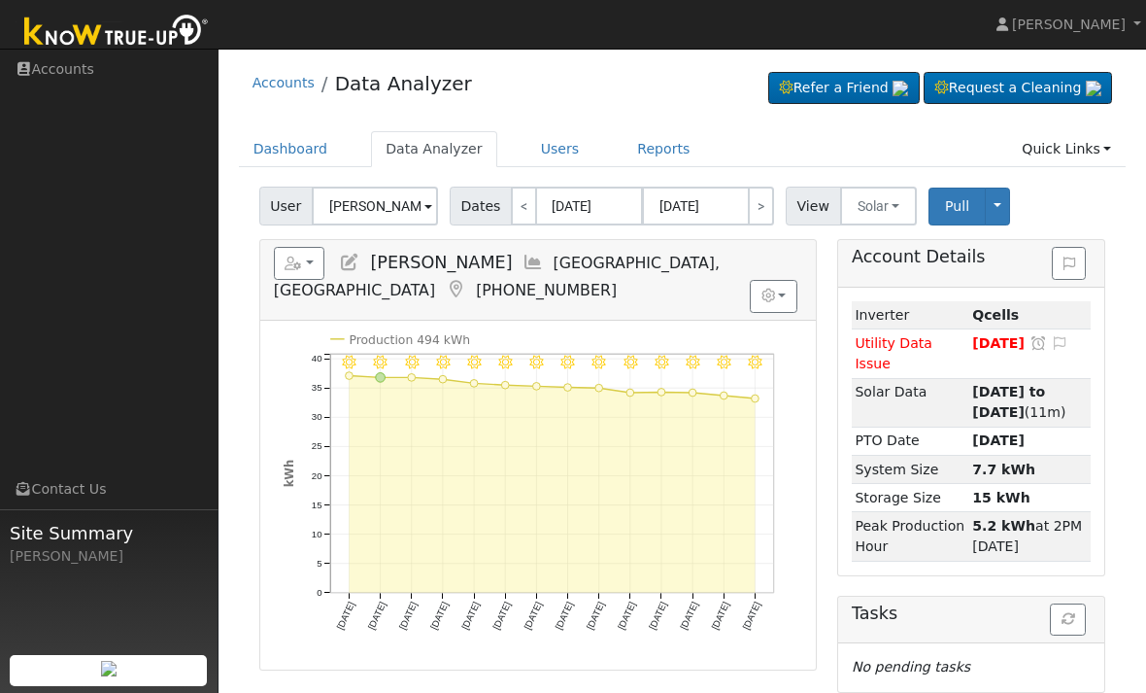
type input "08/16/2025"
click at [511, 204] on link "<" at bounding box center [524, 206] width 26 height 39
type input "07/20/2025"
type input "08/02/2025"
click at [514, 212] on link "<" at bounding box center [524, 206] width 26 height 39
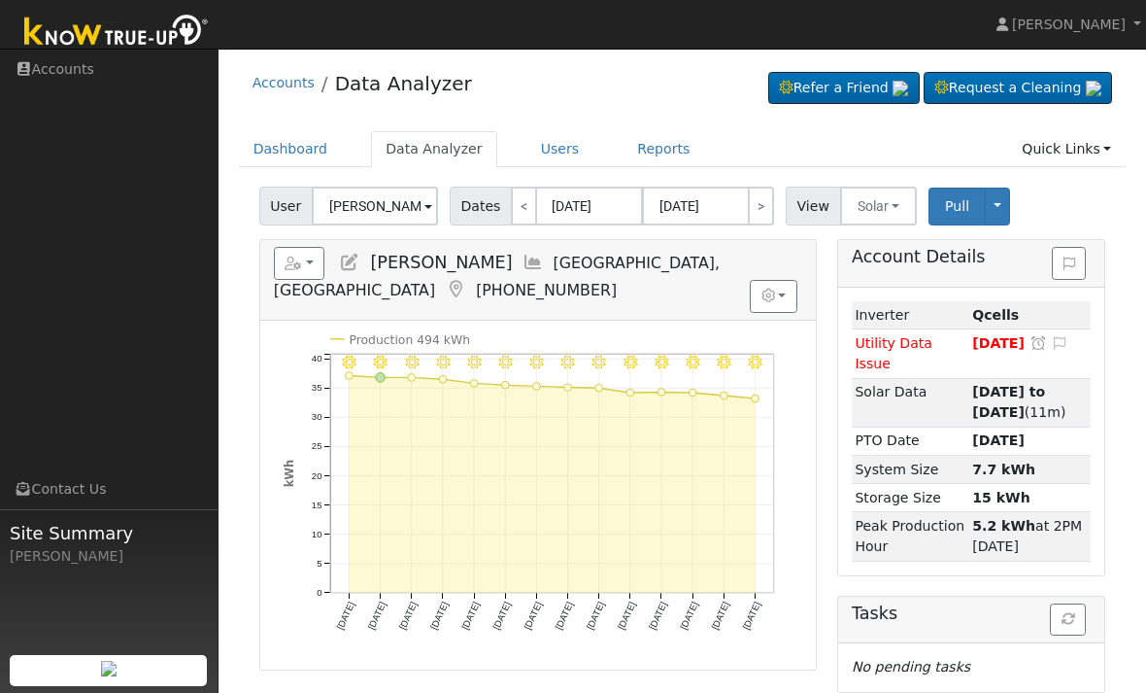
type input "07/06/2025"
type input "[DATE]"
click at [762, 207] on link ">" at bounding box center [761, 206] width 26 height 39
type input "[DATE]"
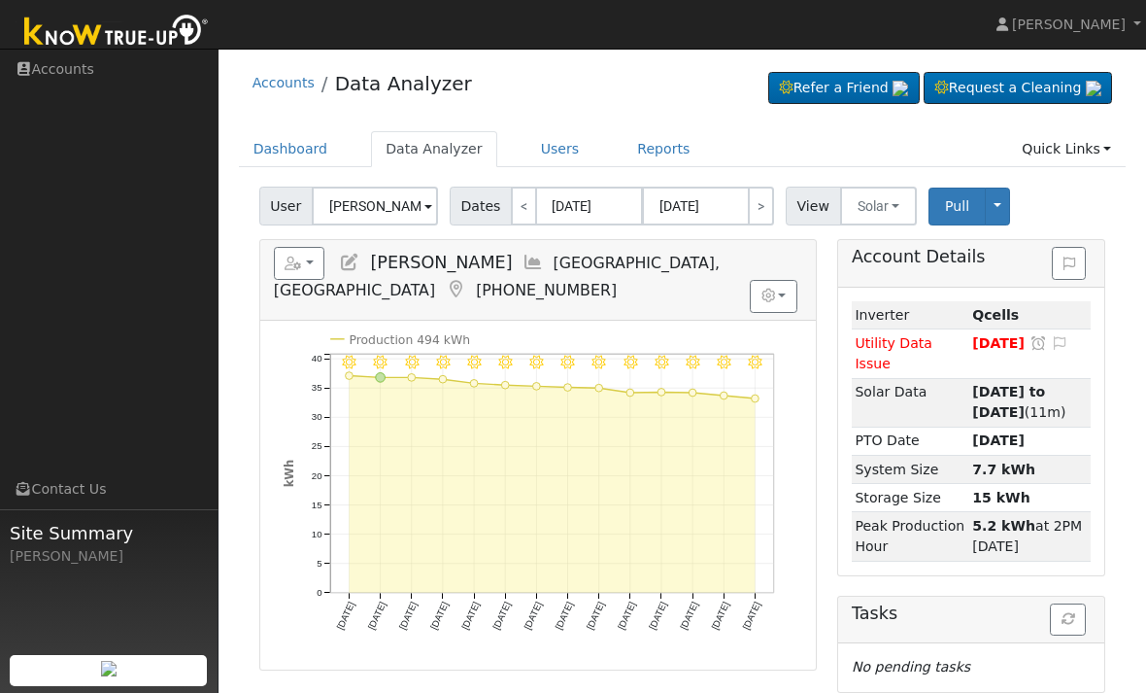
click at [757, 200] on link ">" at bounding box center [761, 206] width 26 height 39
type input "[DATE]"
click at [1071, 151] on link "Quick Links" at bounding box center [1066, 149] width 119 height 36
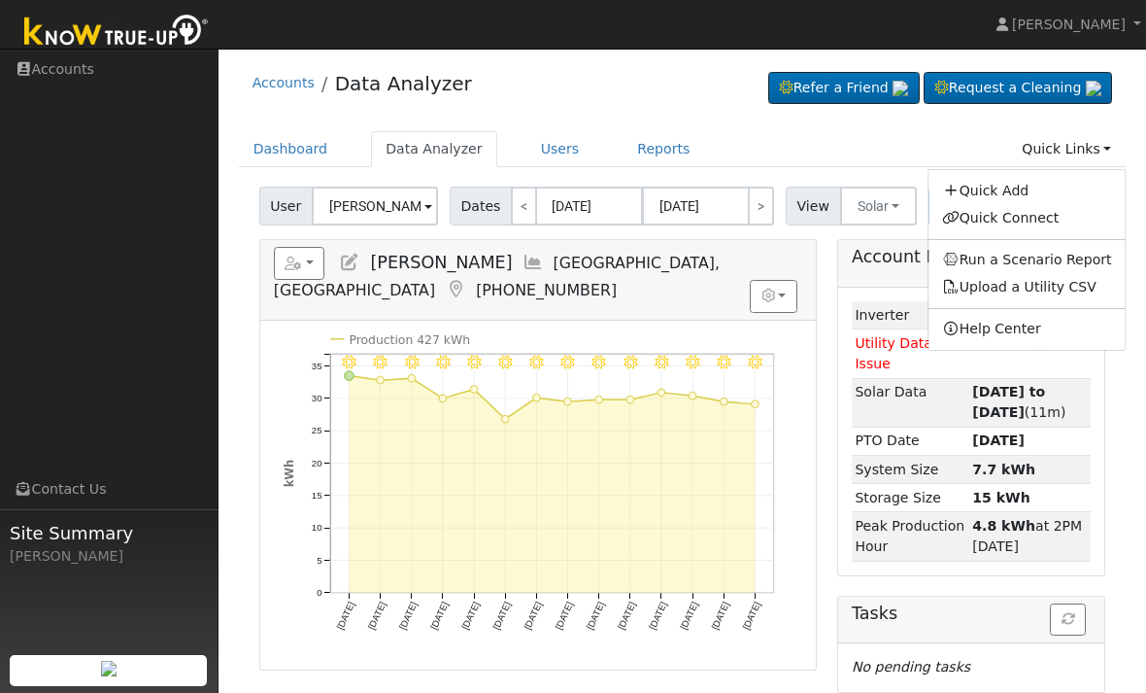
click at [1073, 147] on link "Quick Links" at bounding box center [1066, 149] width 119 height 36
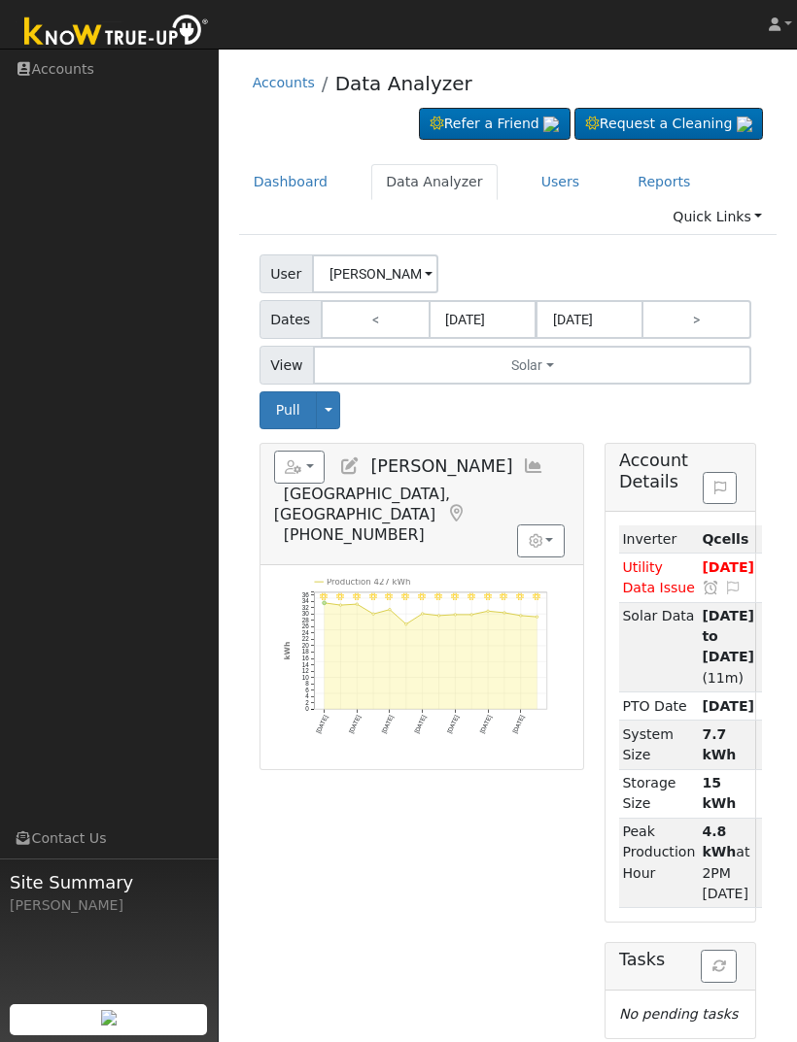
click at [291, 84] on link "Accounts" at bounding box center [284, 83] width 62 height 16
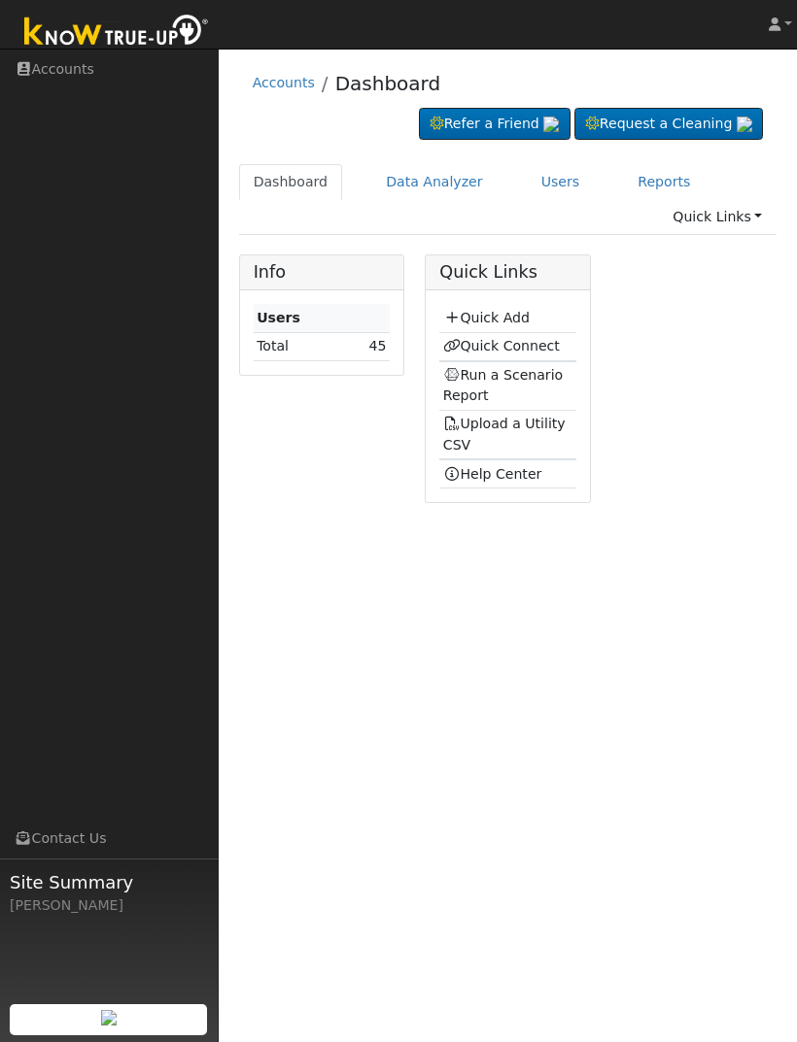
click at [543, 184] on link "Users" at bounding box center [561, 182] width 68 height 36
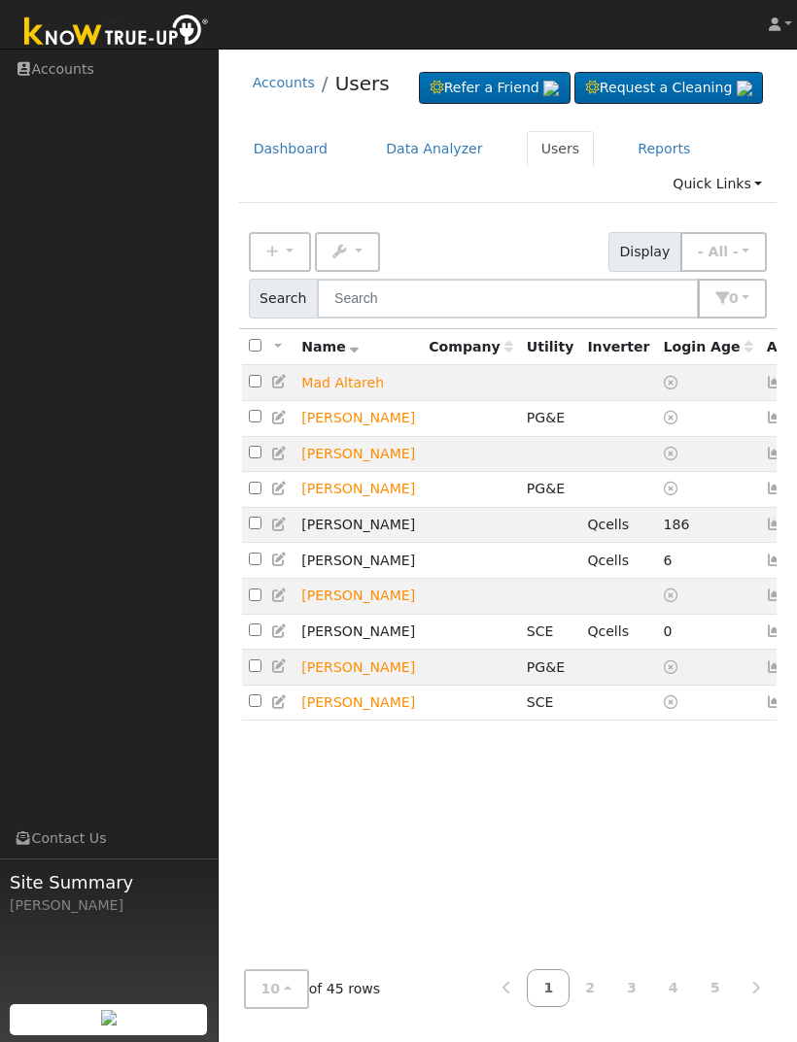
scroll to position [60, 0]
click at [796, 638] on icon at bounding box center [810, 632] width 17 height 14
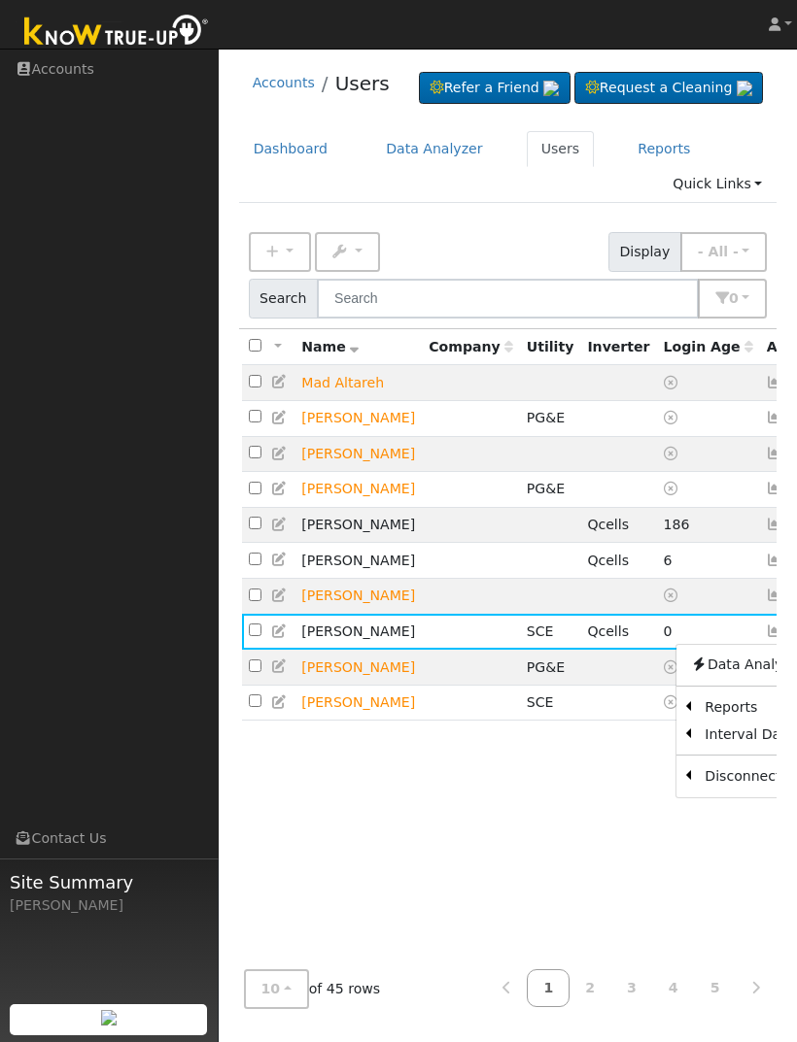
click at [359, 650] on td "[PERSON_NAME]" at bounding box center [357, 632] width 127 height 36
click at [767, 638] on icon at bounding box center [775, 632] width 17 height 14
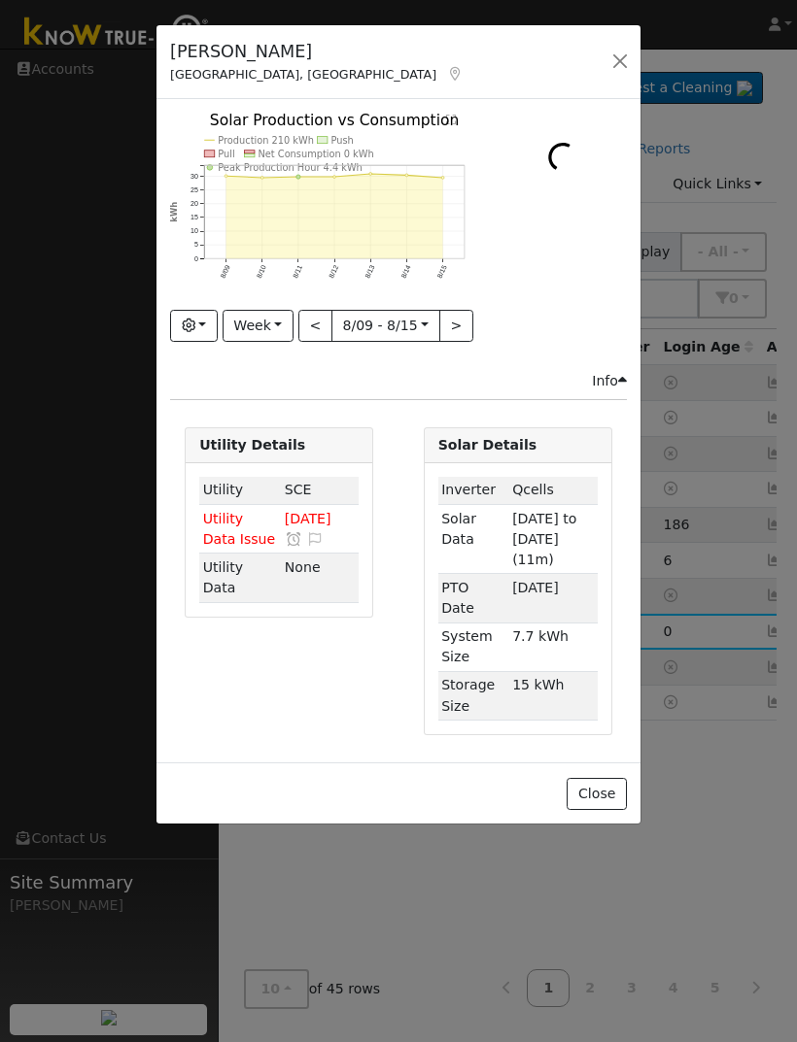
click at [624, 72] on button "button" at bounding box center [619, 61] width 27 height 27
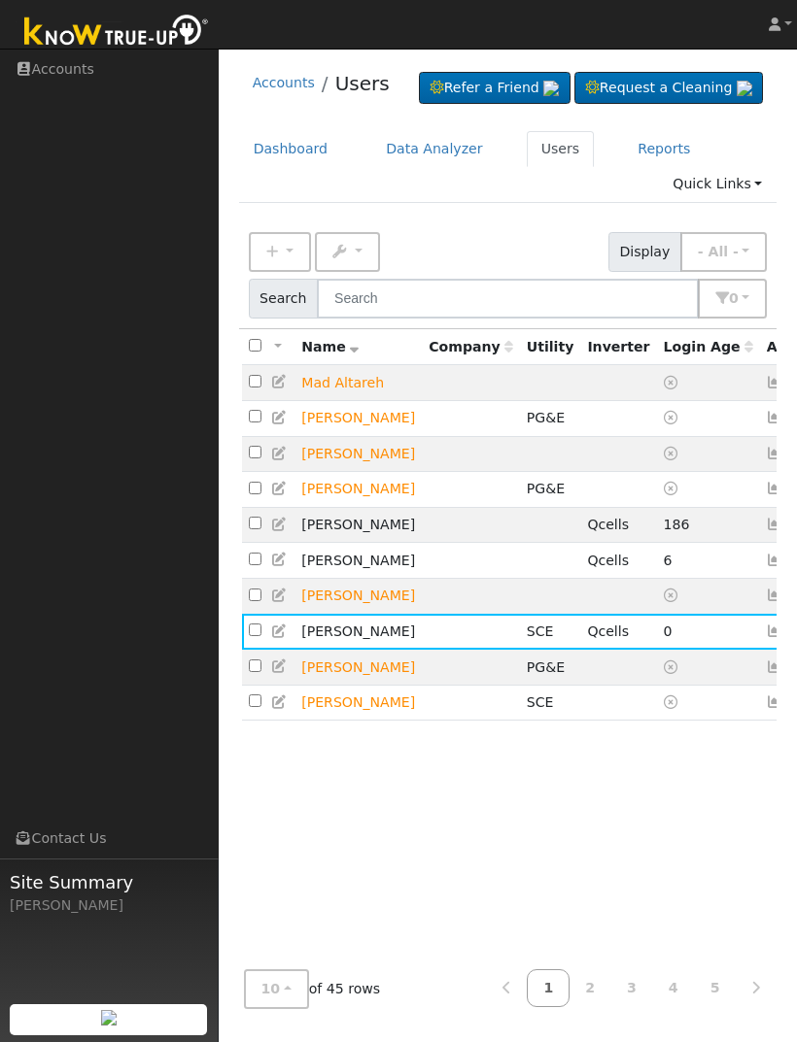
click at [783, 638] on icon at bounding box center [791, 632] width 17 height 14
click at [670, 679] on link "Send Email..." at bounding box center [732, 665] width 135 height 27
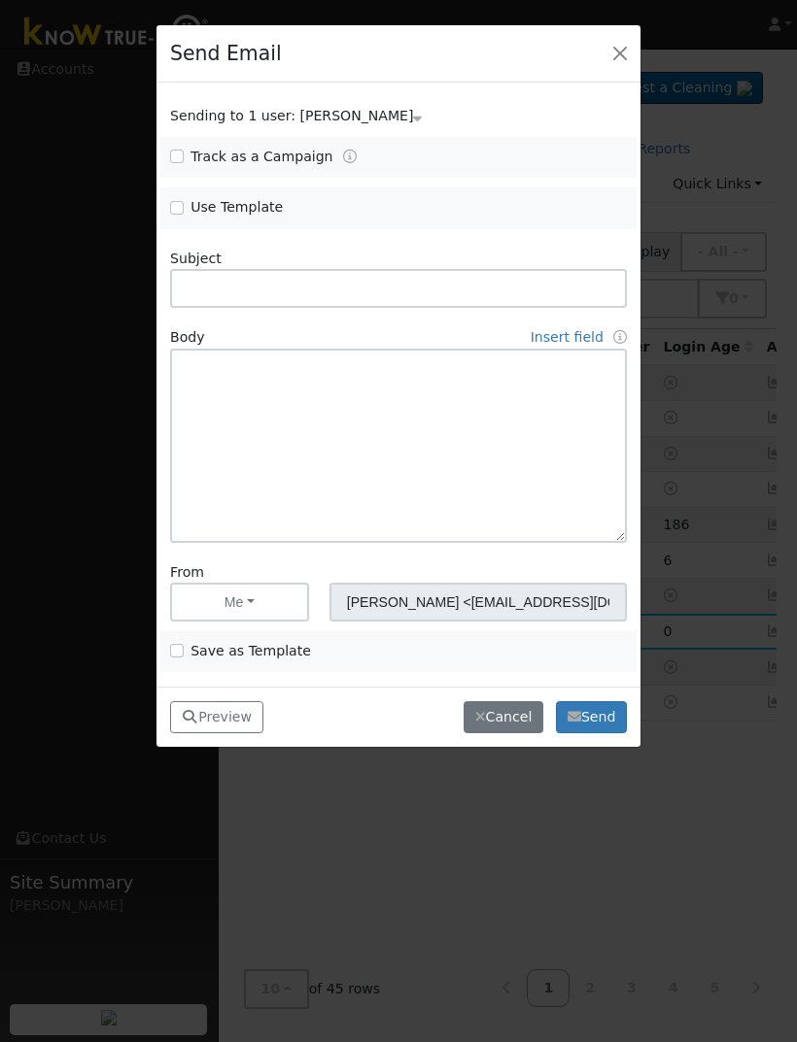
click at [626, 45] on button "button" at bounding box center [619, 53] width 27 height 27
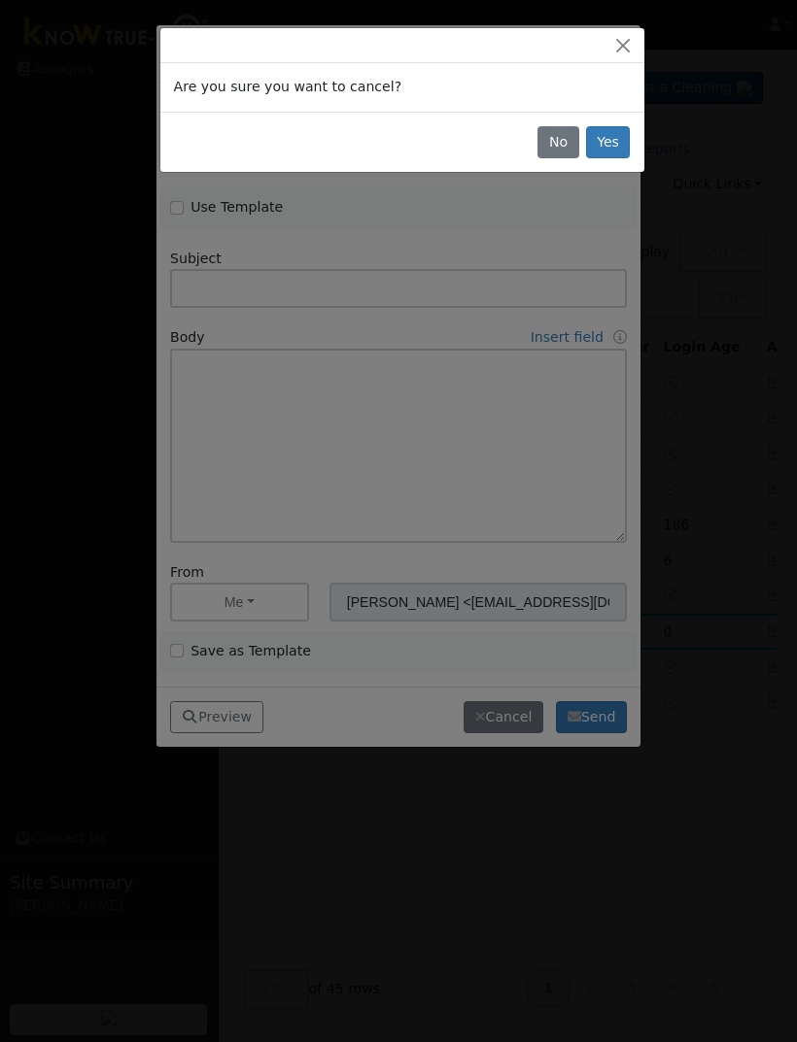
click at [622, 49] on button "Close" at bounding box center [622, 45] width 27 height 20
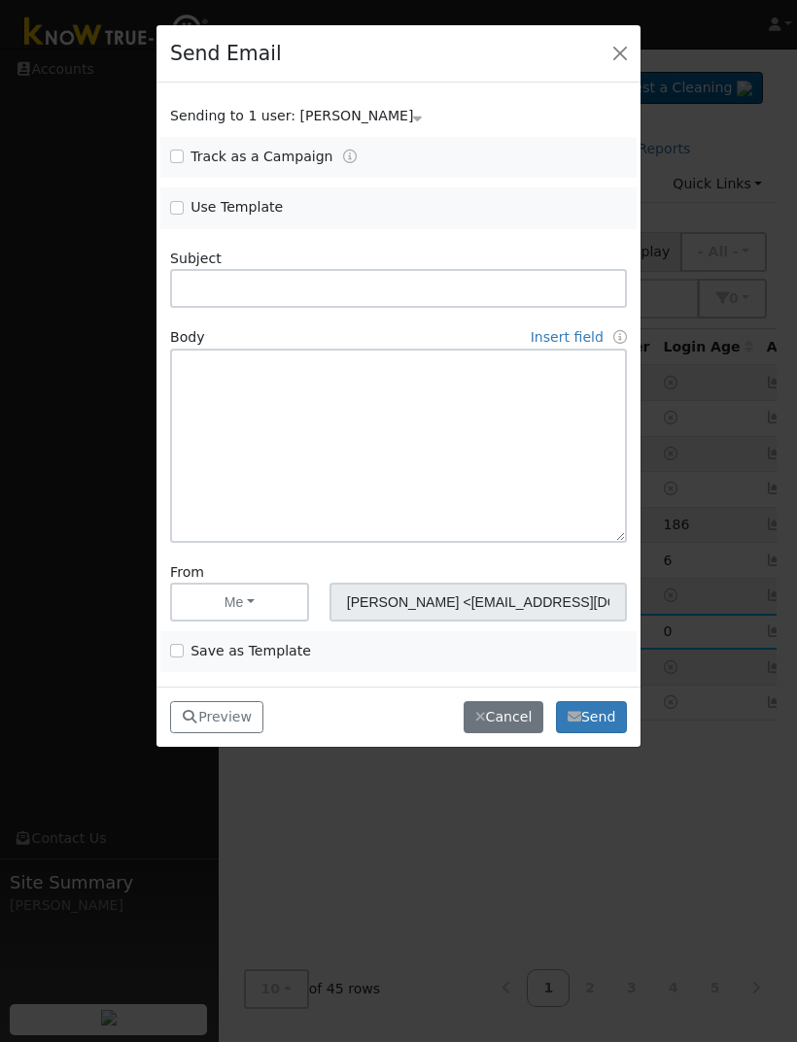
click at [181, 152] on input "Track as a Campaign" at bounding box center [177, 157] width 14 height 14
checkbox input "true"
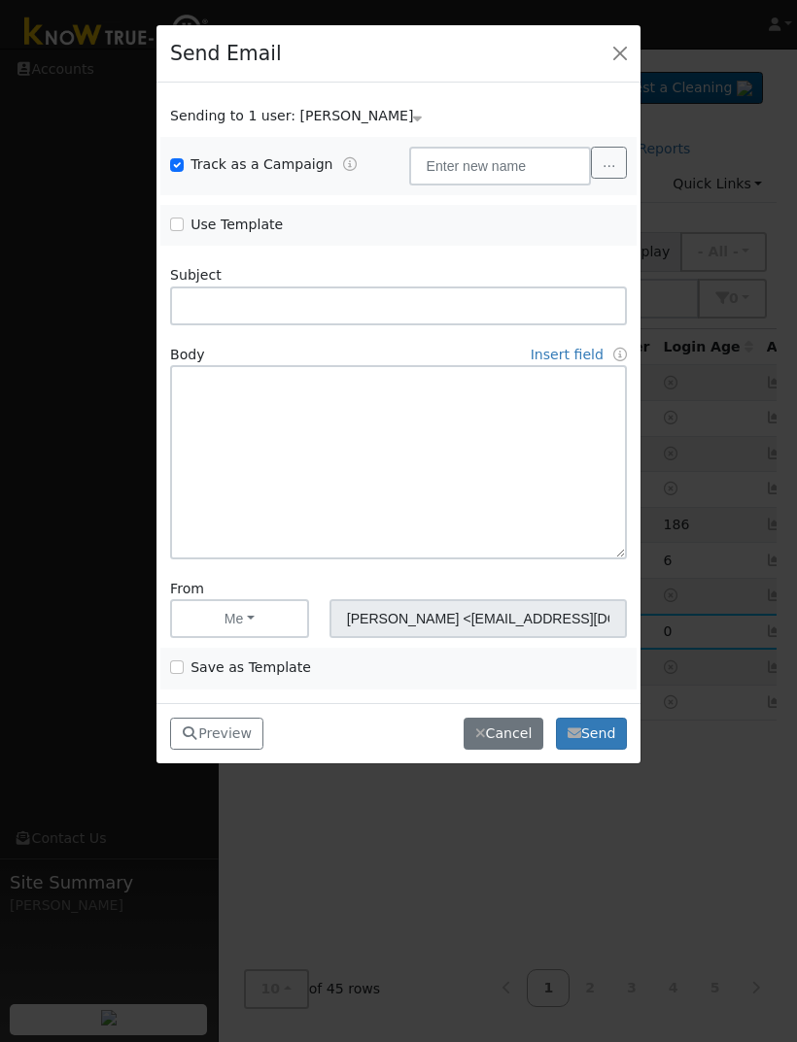
click at [326, 154] on span "Track as a Campaign" at bounding box center [279, 164] width 218 height 20
click at [551, 173] on input "text" at bounding box center [500, 166] width 183 height 39
click at [604, 171] on button "..." at bounding box center [609, 163] width 36 height 33
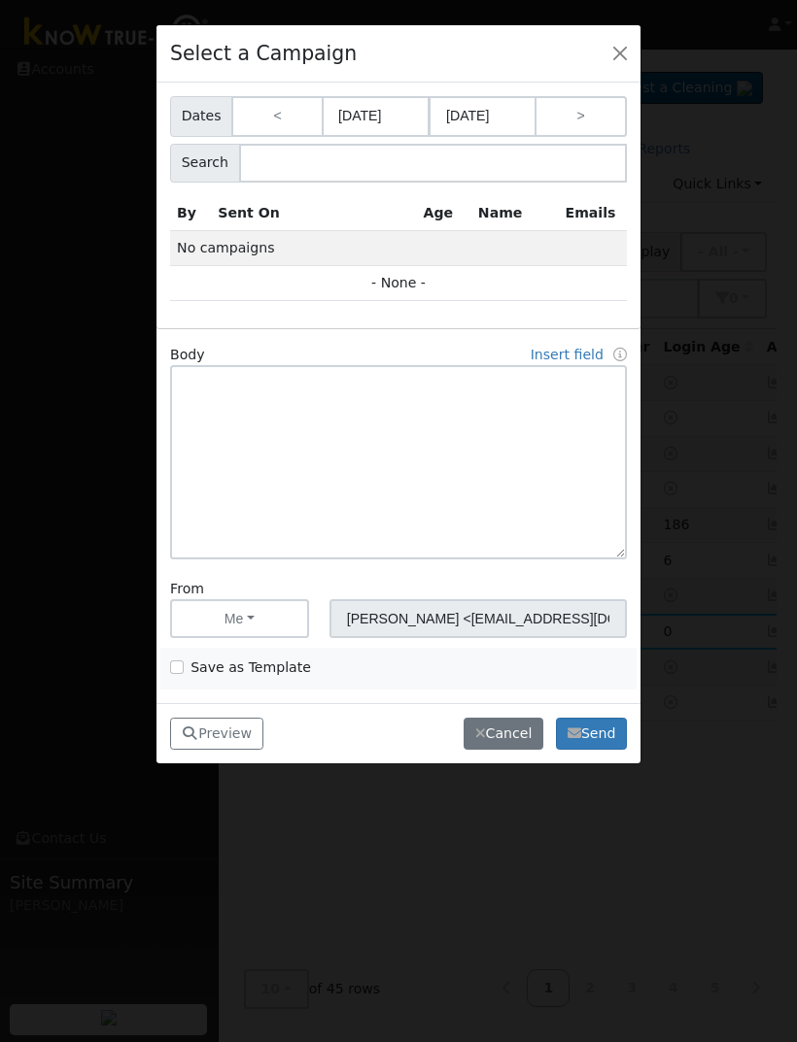
click at [624, 58] on button "button" at bounding box center [619, 53] width 27 height 27
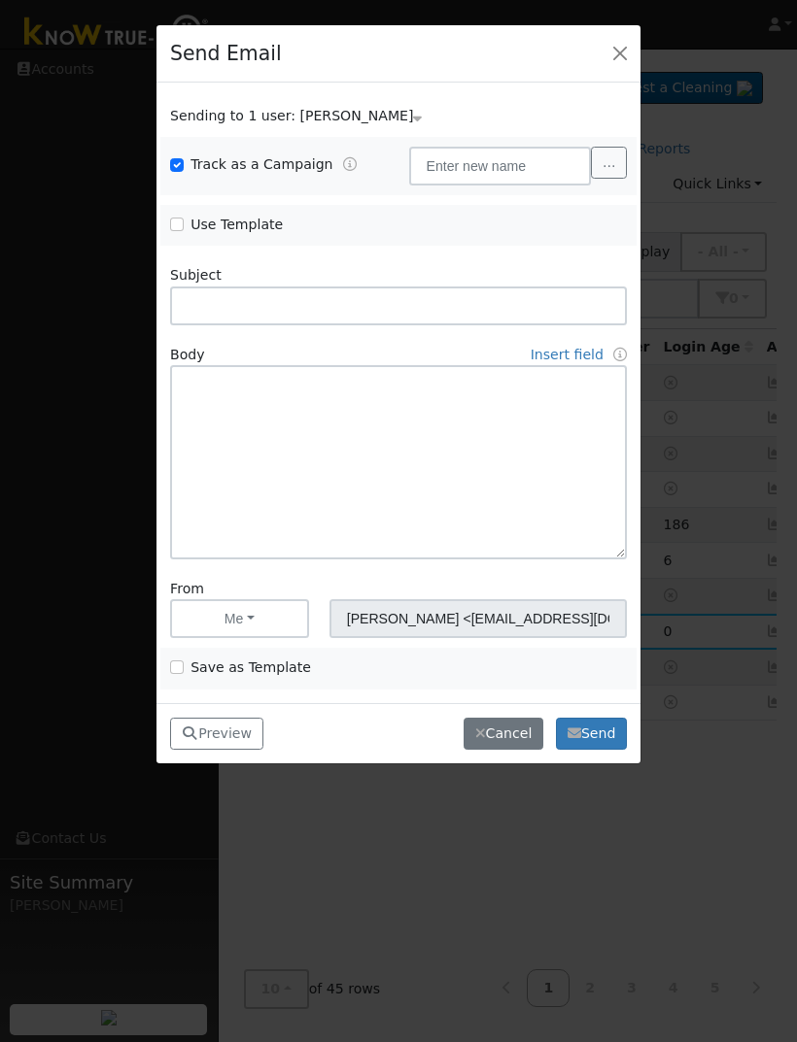
click at [623, 51] on button "button" at bounding box center [619, 53] width 27 height 27
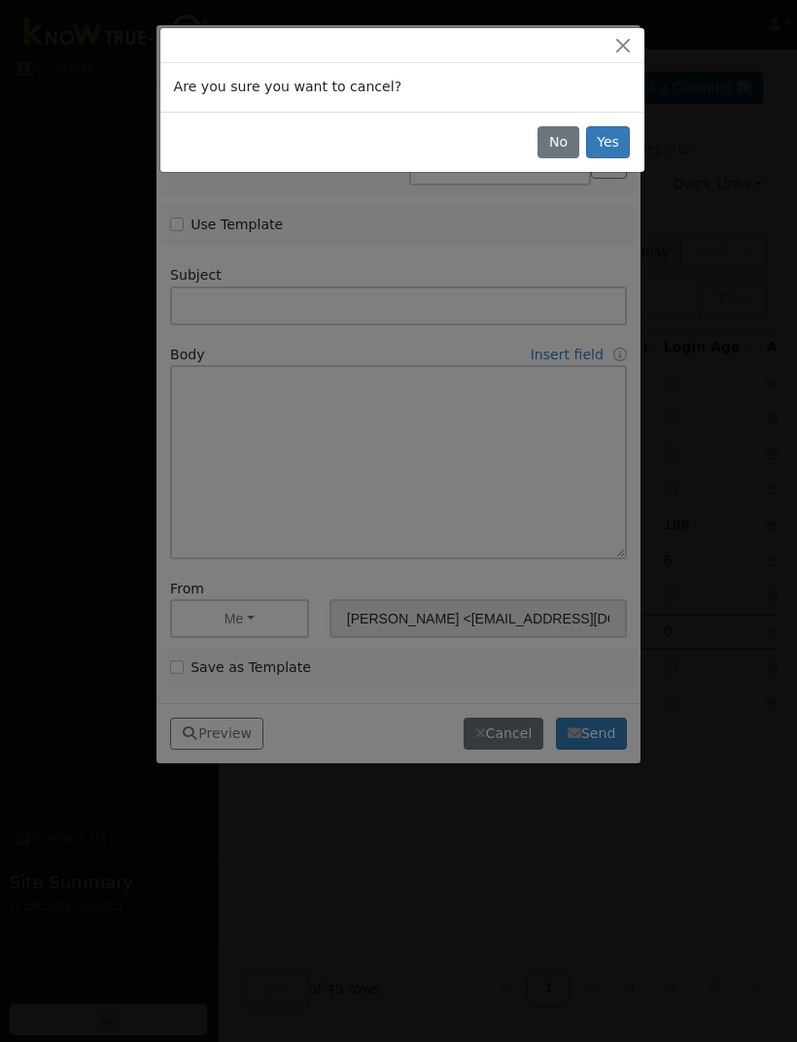
click at [610, 139] on button "Yes" at bounding box center [608, 142] width 45 height 33
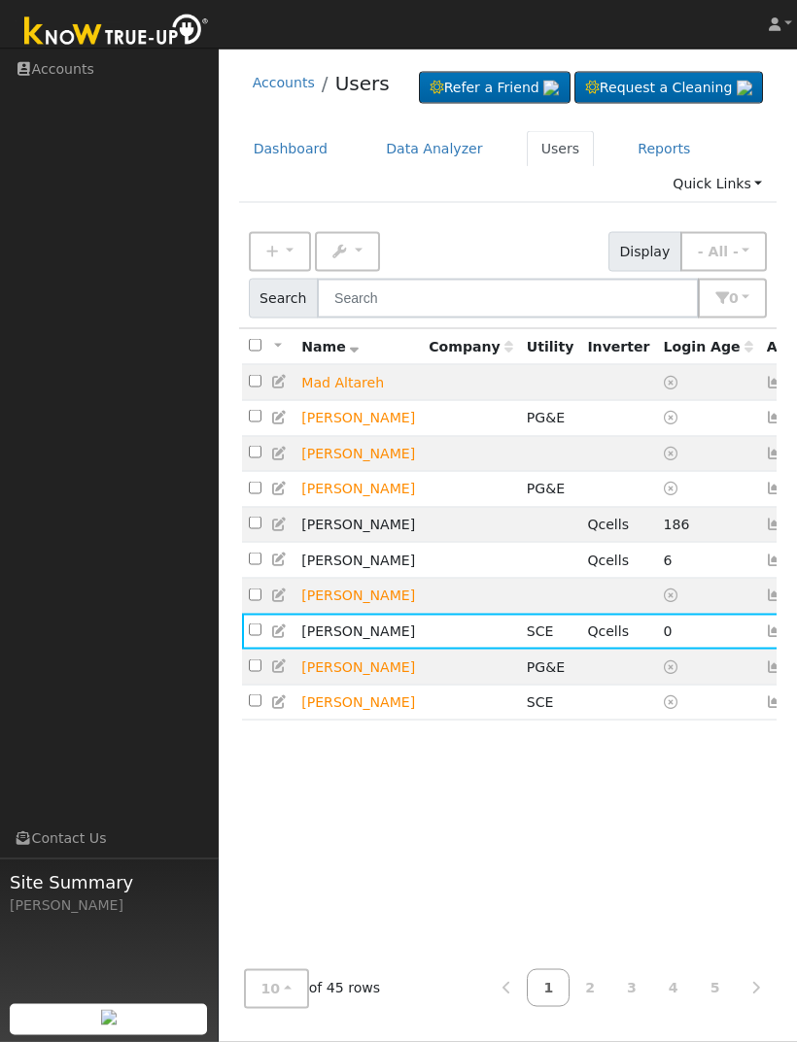
scroll to position [12, 0]
click at [731, 195] on link "Quick Links" at bounding box center [717, 184] width 119 height 36
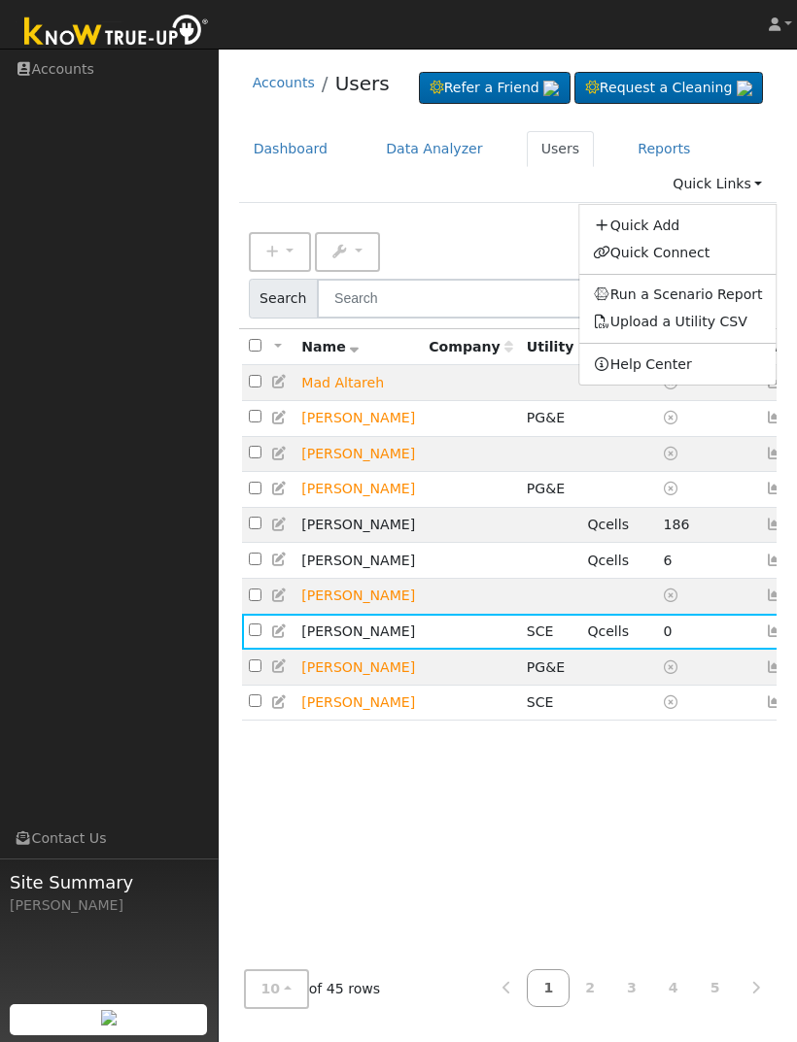
click at [746, 202] on link "Quick Links" at bounding box center [717, 184] width 119 height 36
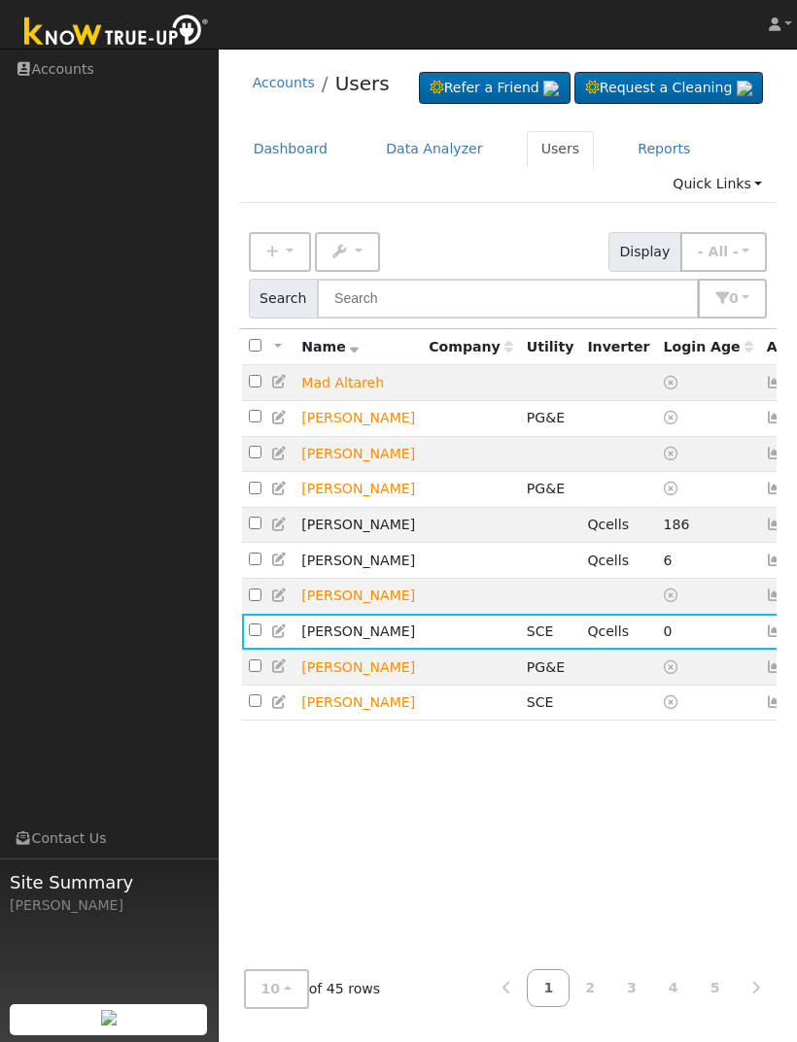
scroll to position [60, 0]
click at [796, 638] on icon at bounding box center [810, 632] width 17 height 14
click at [0, 0] on link "Account Timeline" at bounding box center [0, 0] width 0 height 0
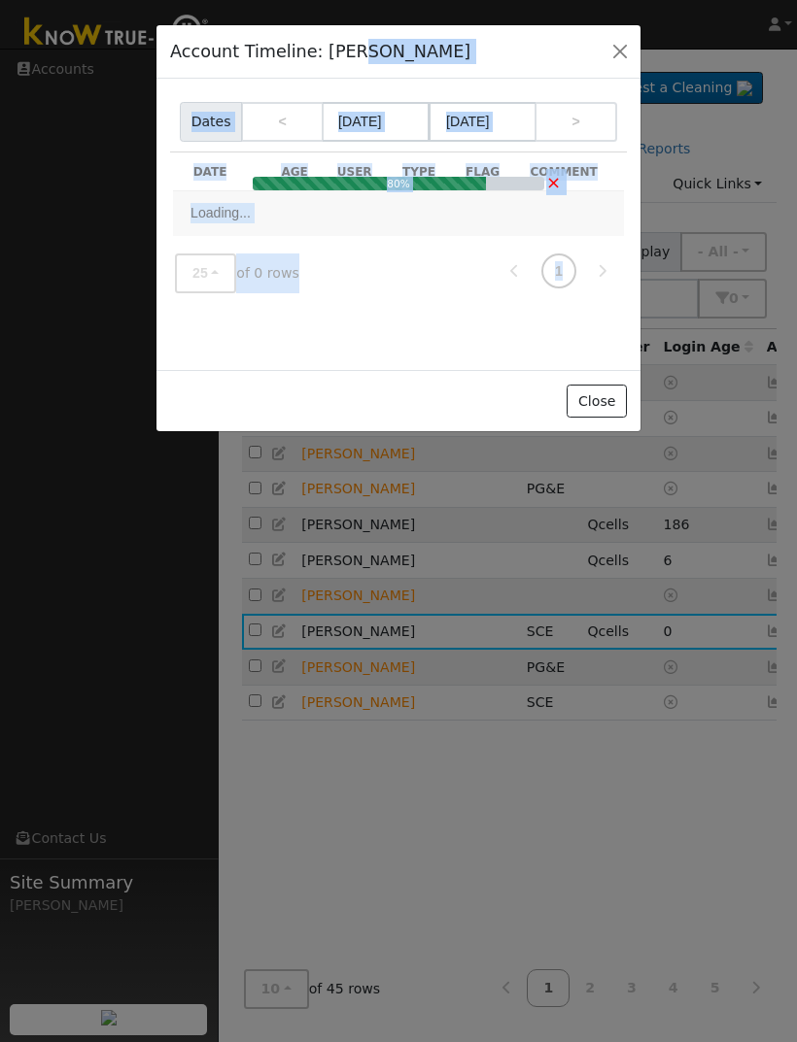
click at [567, 751] on div "Account Timeline: Lue Chang Account Timeline Report Dates < 07/01/2025 08/17/20…" at bounding box center [398, 521] width 797 height 1042
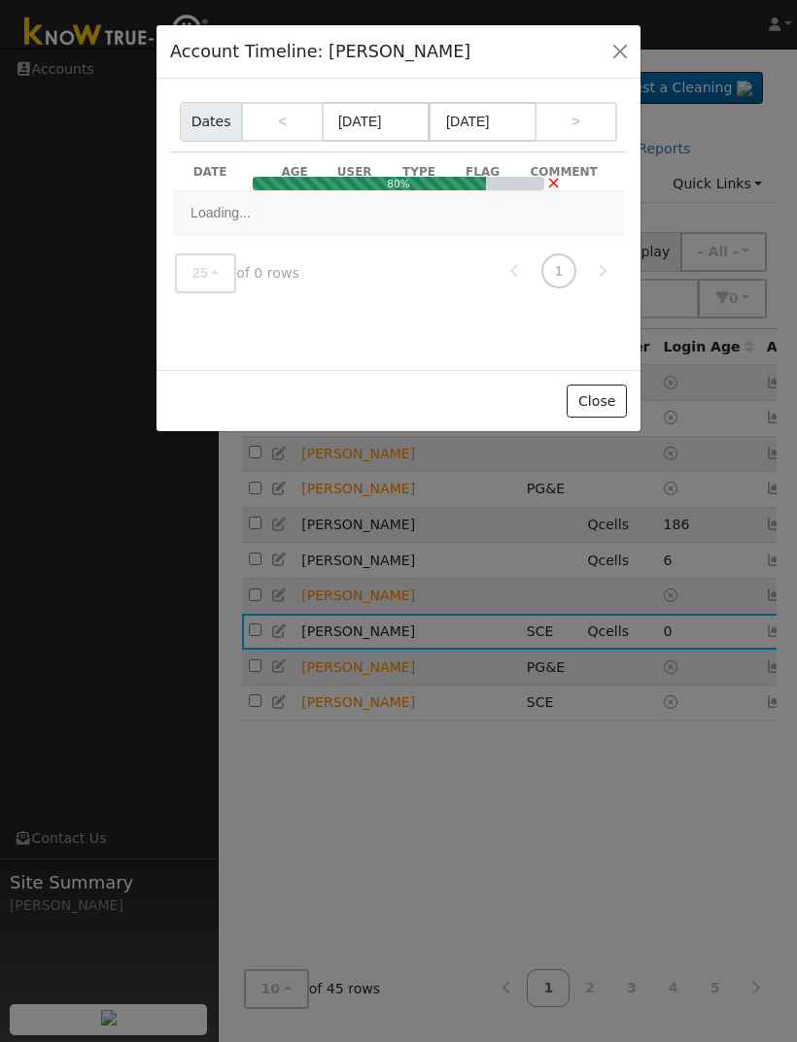
click at [627, 51] on button "button" at bounding box center [619, 51] width 27 height 27
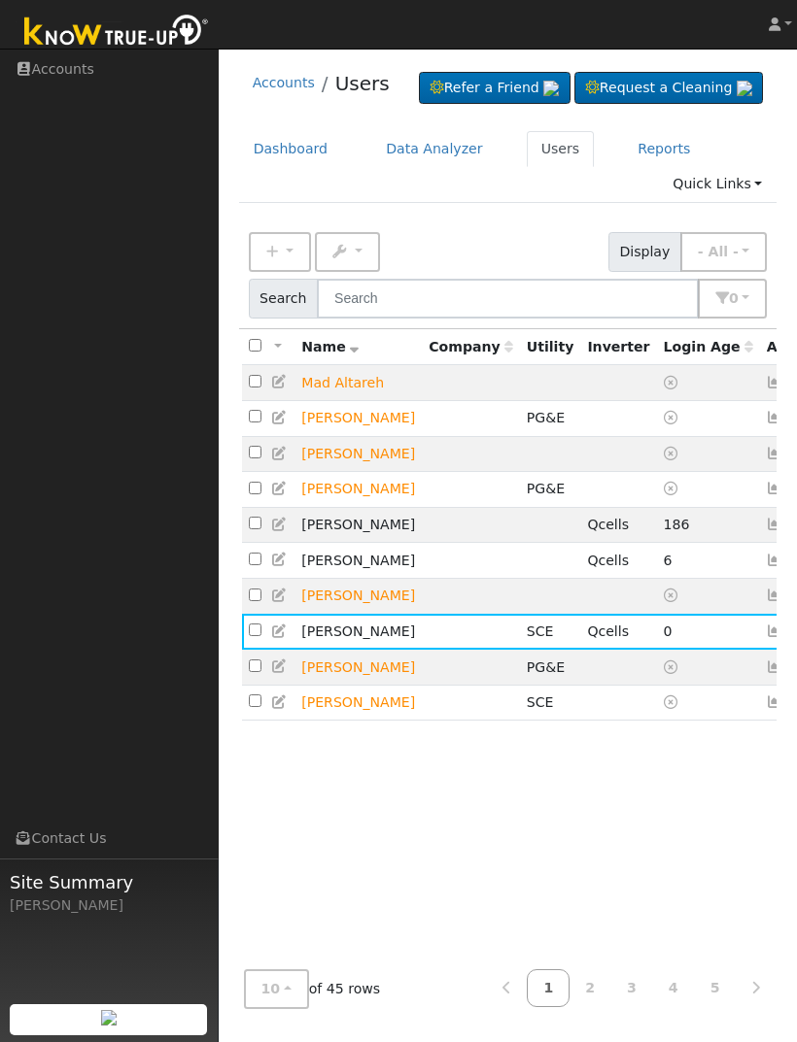
click at [783, 638] on icon at bounding box center [791, 632] width 17 height 14
click at [686, 712] on h6 "Email Templates" at bounding box center [736, 705] width 100 height 15
click at [783, 638] on icon at bounding box center [791, 632] width 17 height 14
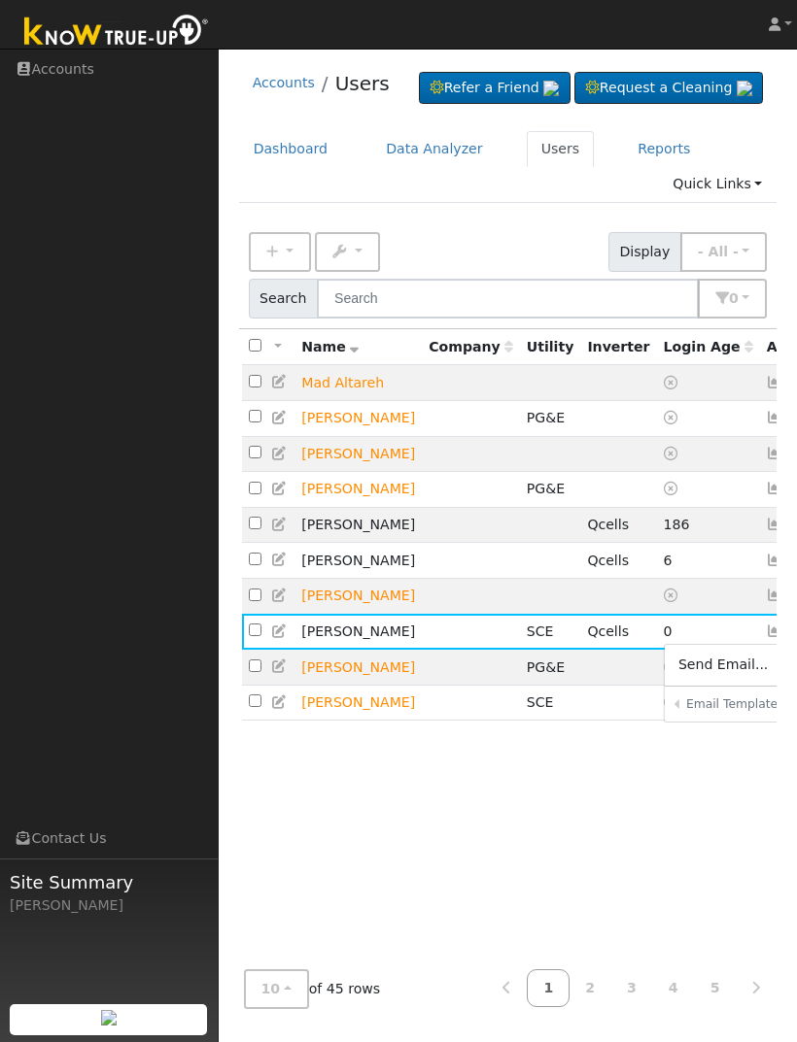
click at [0, 0] on link "Enphase Reauthorization" at bounding box center [0, 0] width 0 height 0
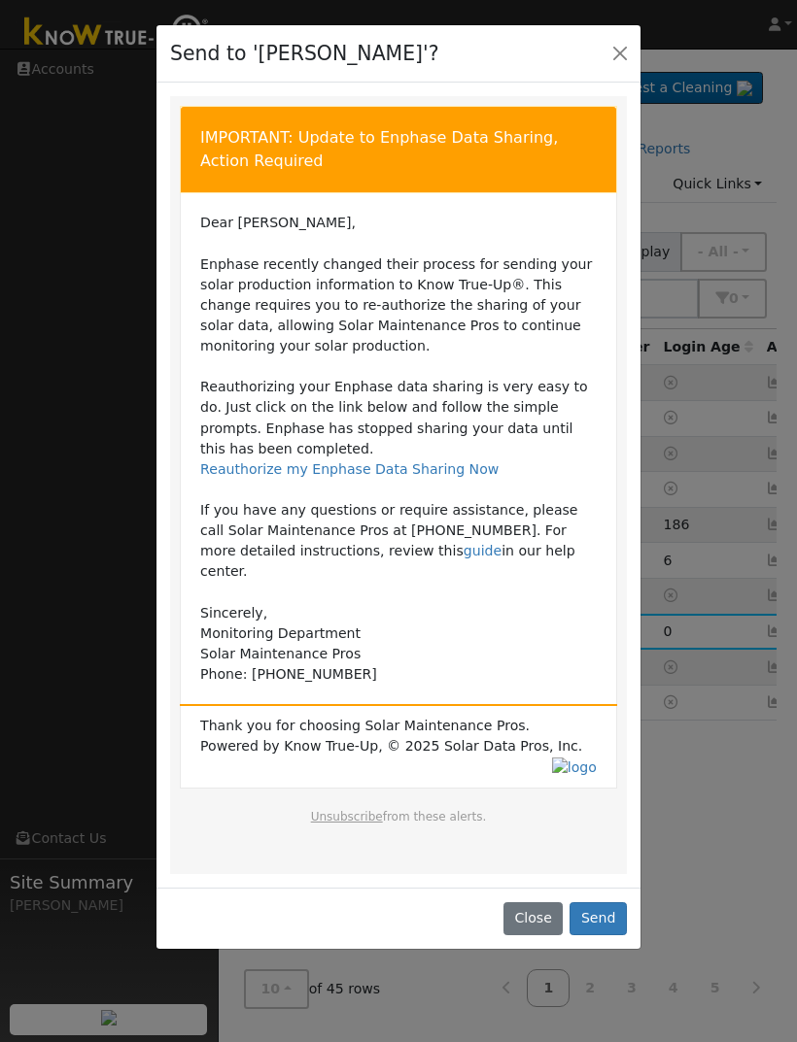
click at [631, 57] on button "Close" at bounding box center [619, 53] width 27 height 27
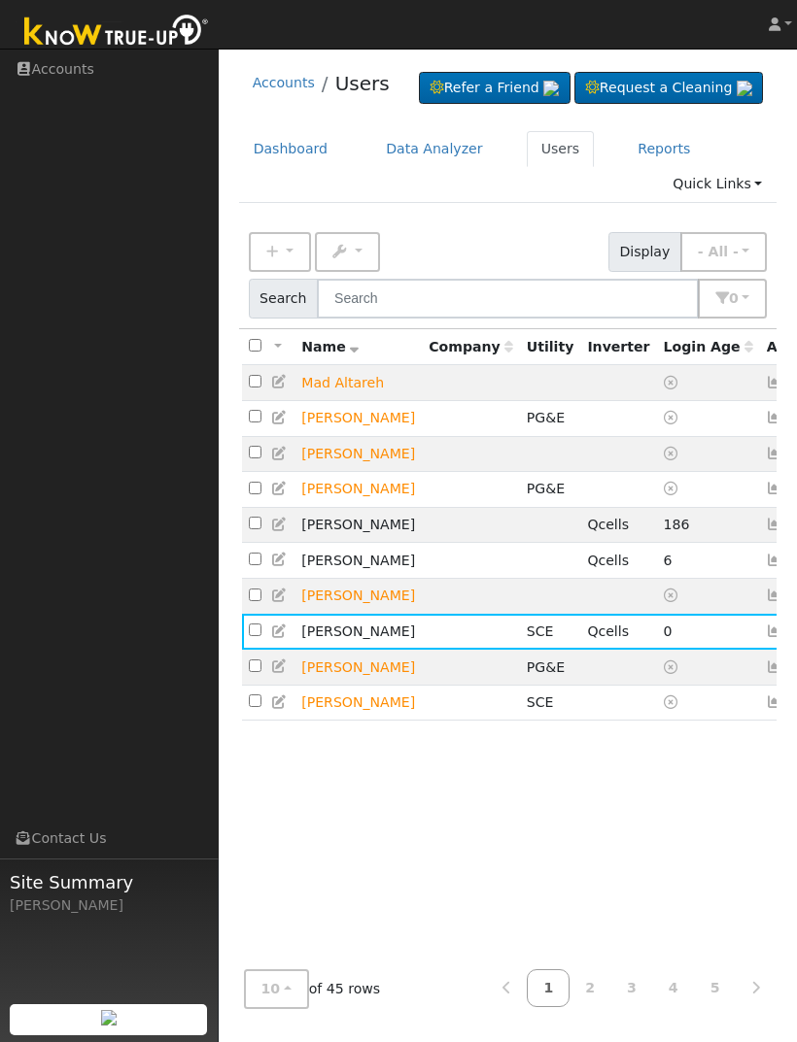
click at [783, 638] on icon at bounding box center [791, 632] width 17 height 14
click at [686, 712] on h6 "Email Templates" at bounding box center [736, 705] width 100 height 15
click at [783, 638] on icon at bounding box center [791, 632] width 17 height 14
click at [0, 0] on link "Sharing Data for Solar / Battery Proposal" at bounding box center [0, 0] width 0 height 0
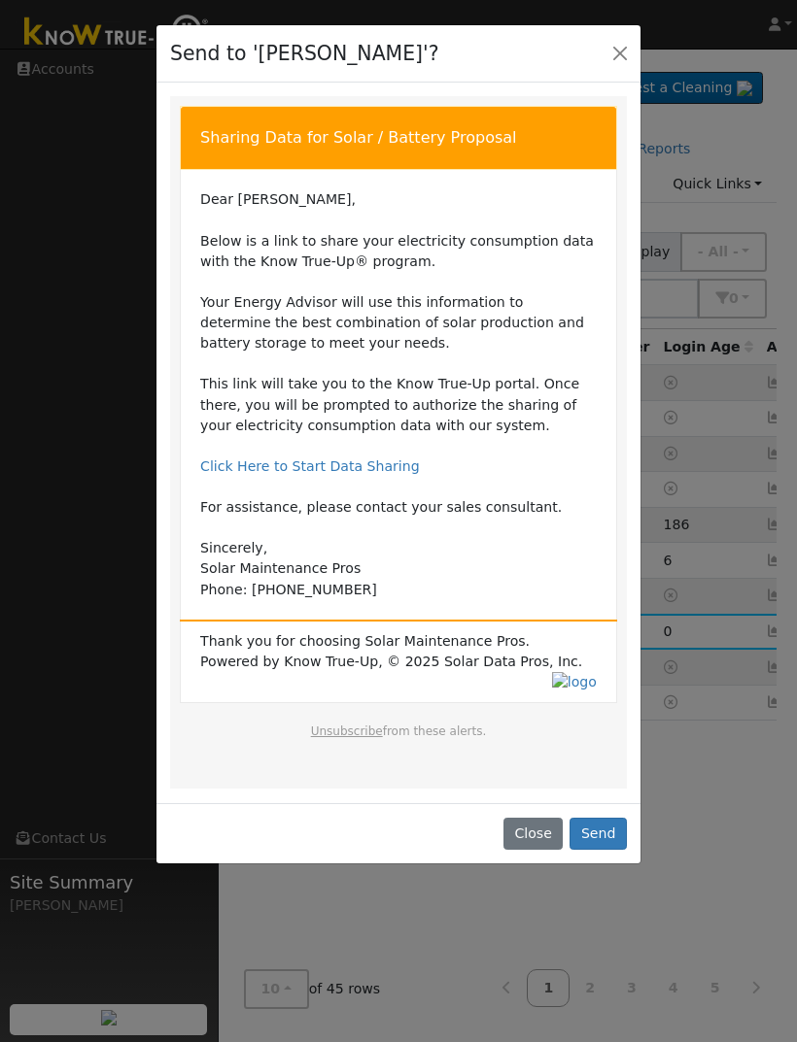
click at [622, 52] on button "Close" at bounding box center [619, 53] width 27 height 27
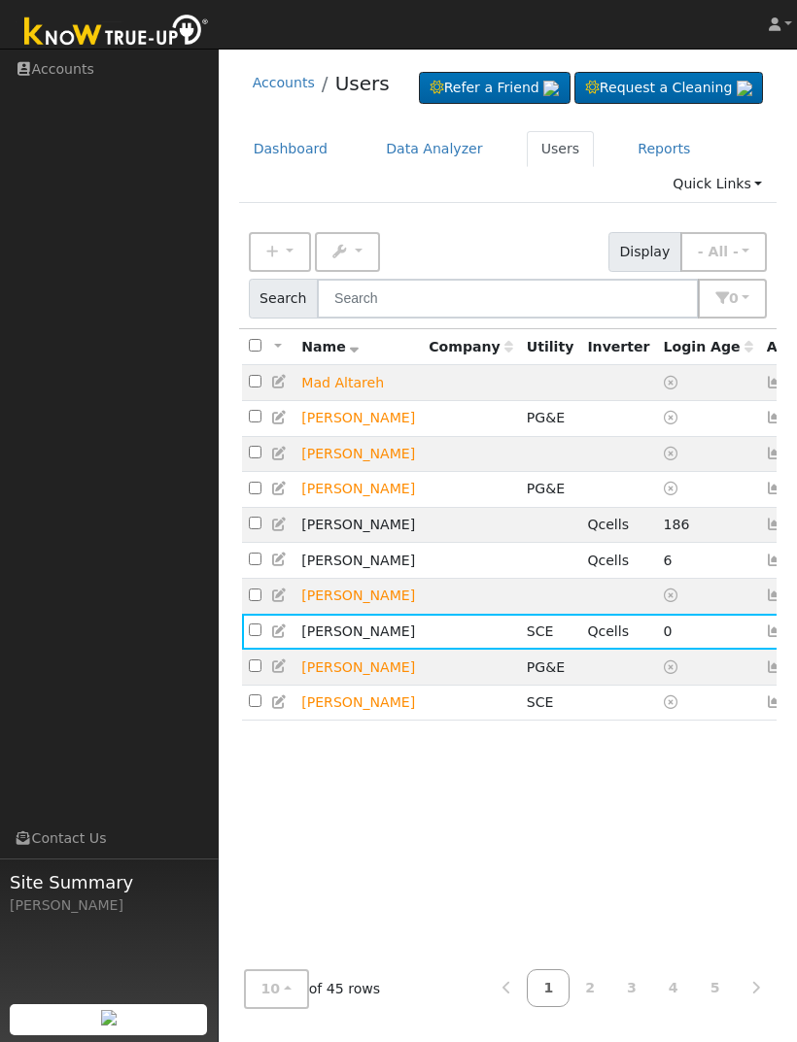
click at [783, 638] on icon at bounding box center [791, 632] width 17 height 14
click at [0, 0] on link "Connect Solar Account" at bounding box center [0, 0] width 0 height 0
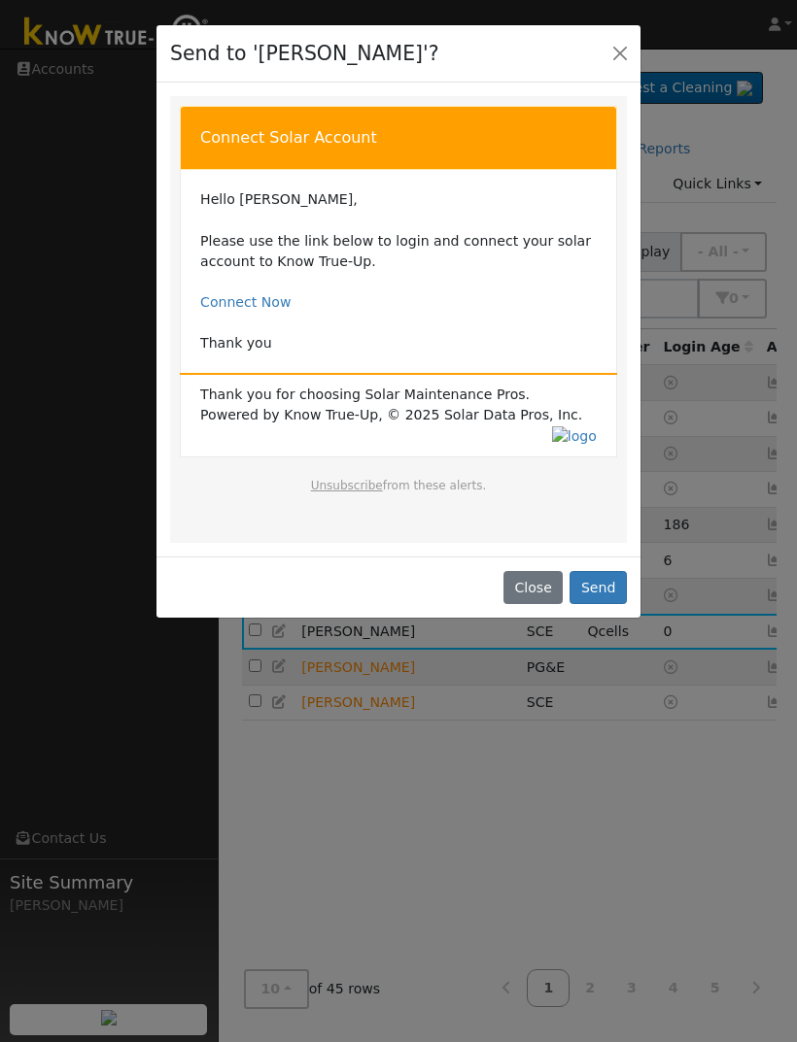
click at [597, 601] on button "Send" at bounding box center [597, 587] width 57 height 33
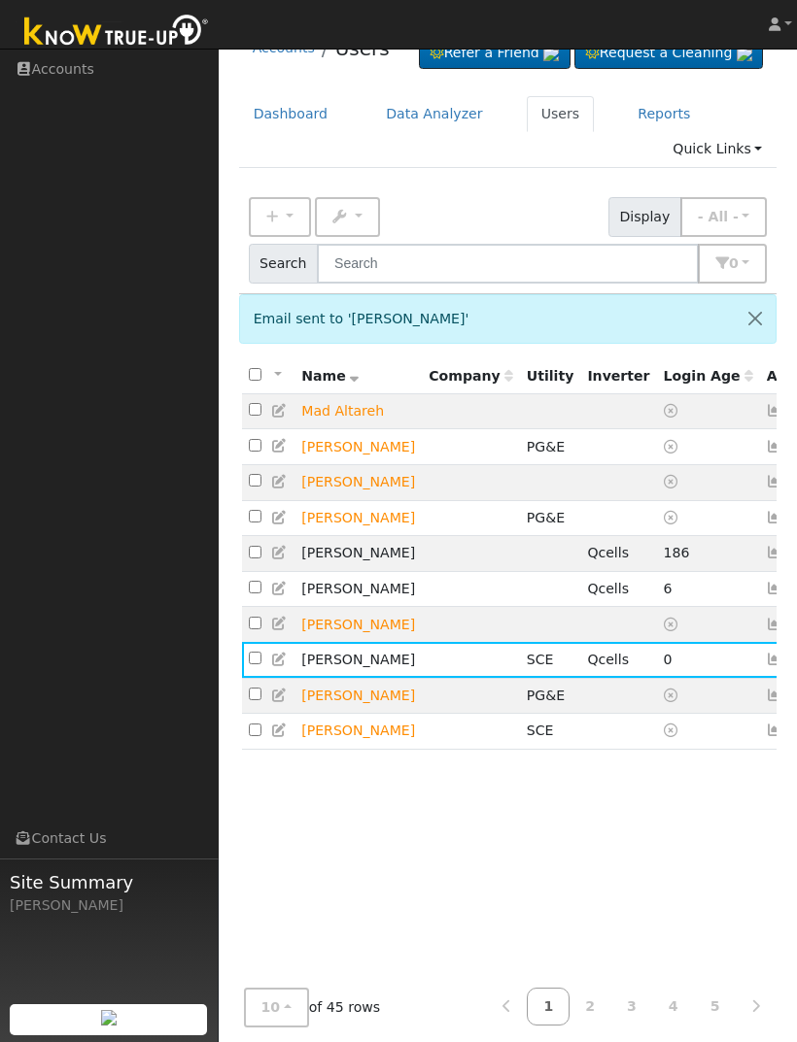
click at [783, 666] on icon at bounding box center [791, 660] width 17 height 14
click at [0, 0] on link "Connect Utility" at bounding box center [0, 0] width 0 height 0
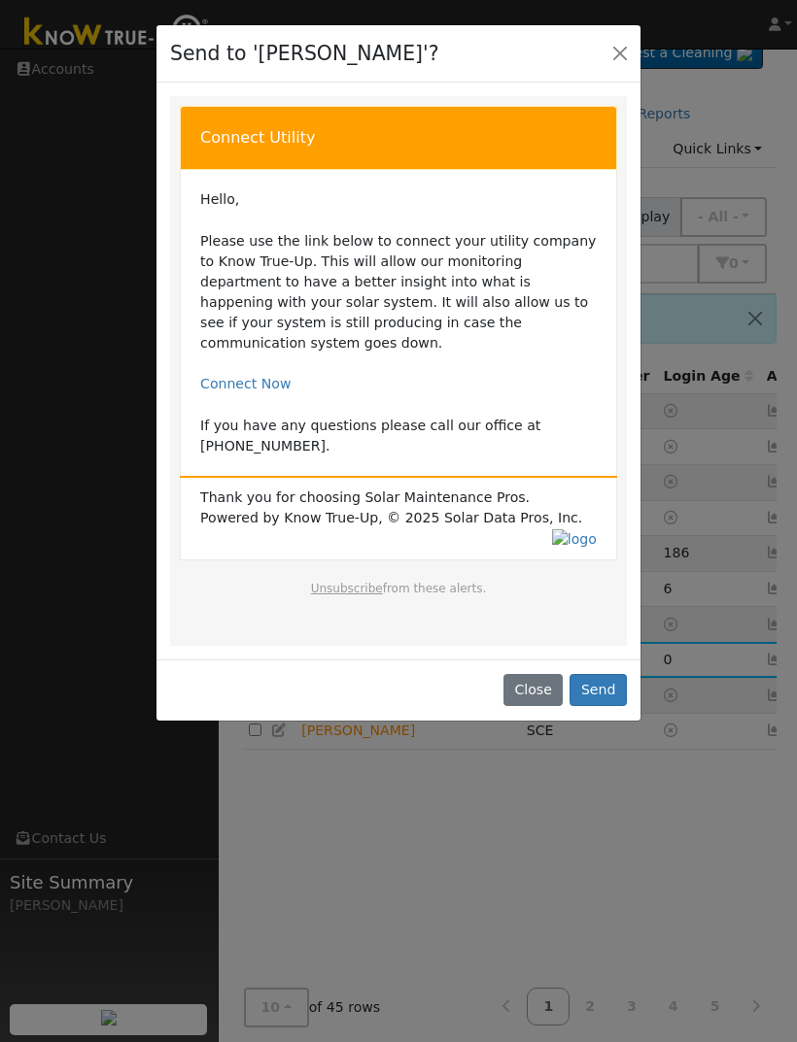
click at [610, 687] on button "Send" at bounding box center [597, 690] width 57 height 33
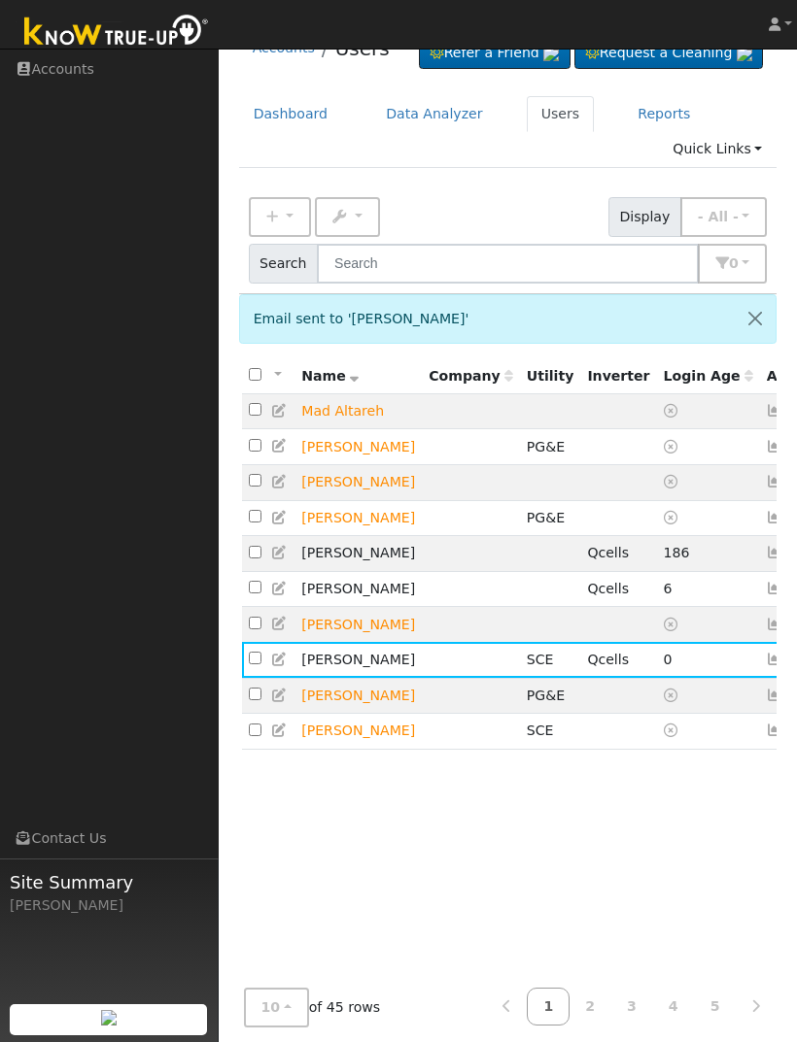
click at [783, 666] on icon at bounding box center [791, 660] width 17 height 14
click at [686, 740] on h6 "Email Templates" at bounding box center [736, 733] width 100 height 15
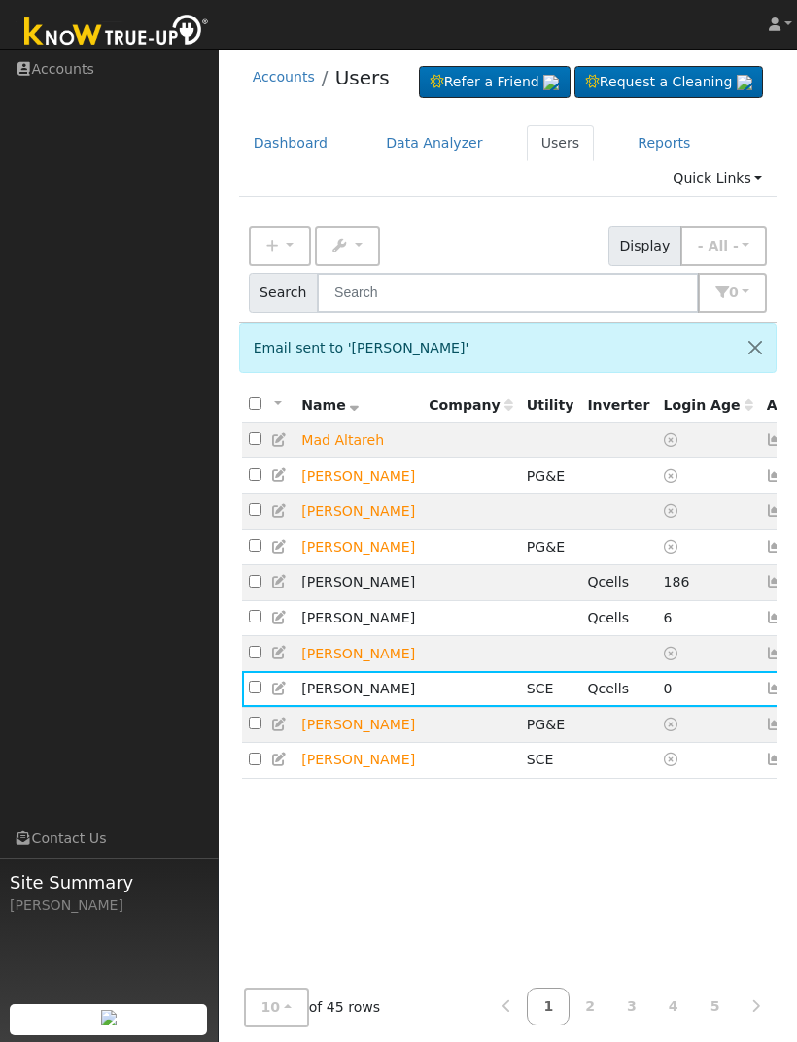
scroll to position [5, 0]
click at [783, 697] on icon at bounding box center [791, 690] width 17 height 14
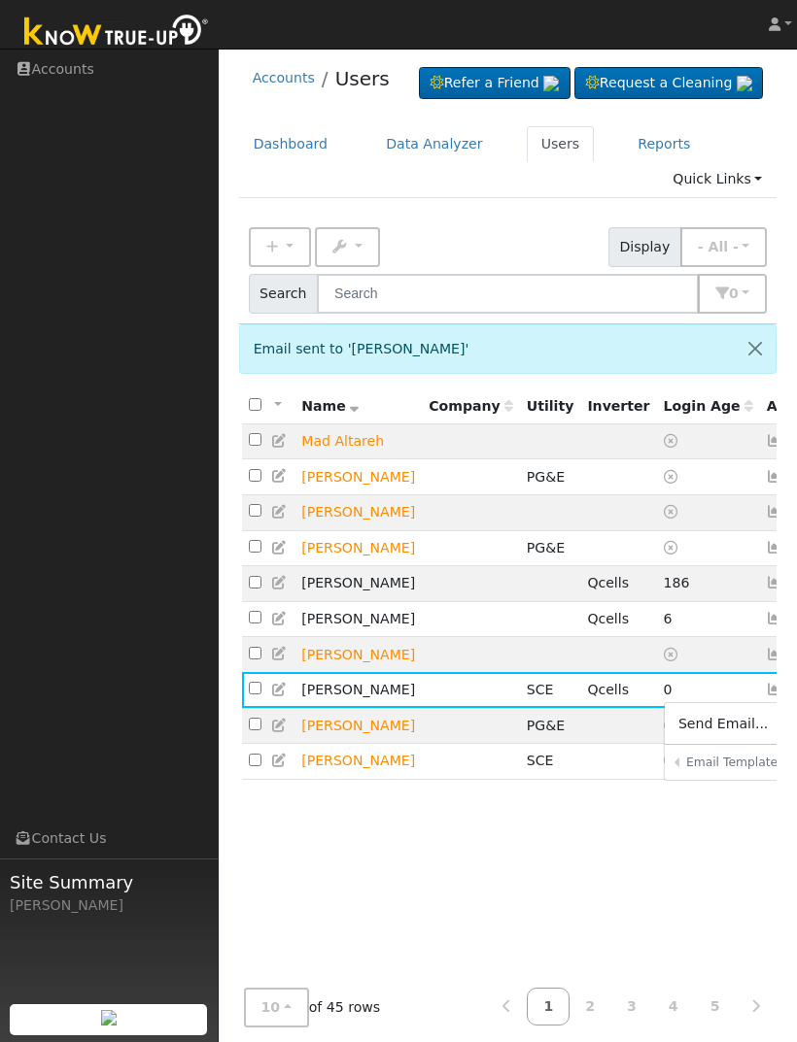
scroll to position [147, 0]
click at [0, 0] on link "Enphase Reauthorization" at bounding box center [0, 0] width 0 height 0
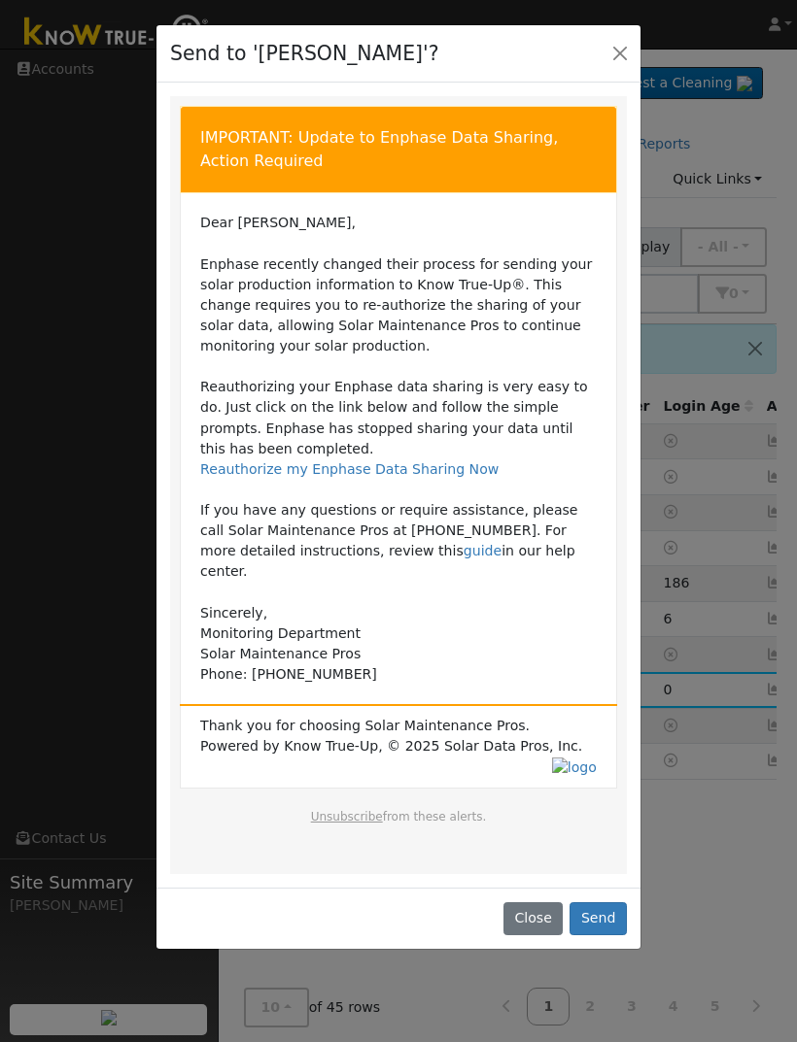
click at [604, 904] on button "Send" at bounding box center [597, 919] width 57 height 33
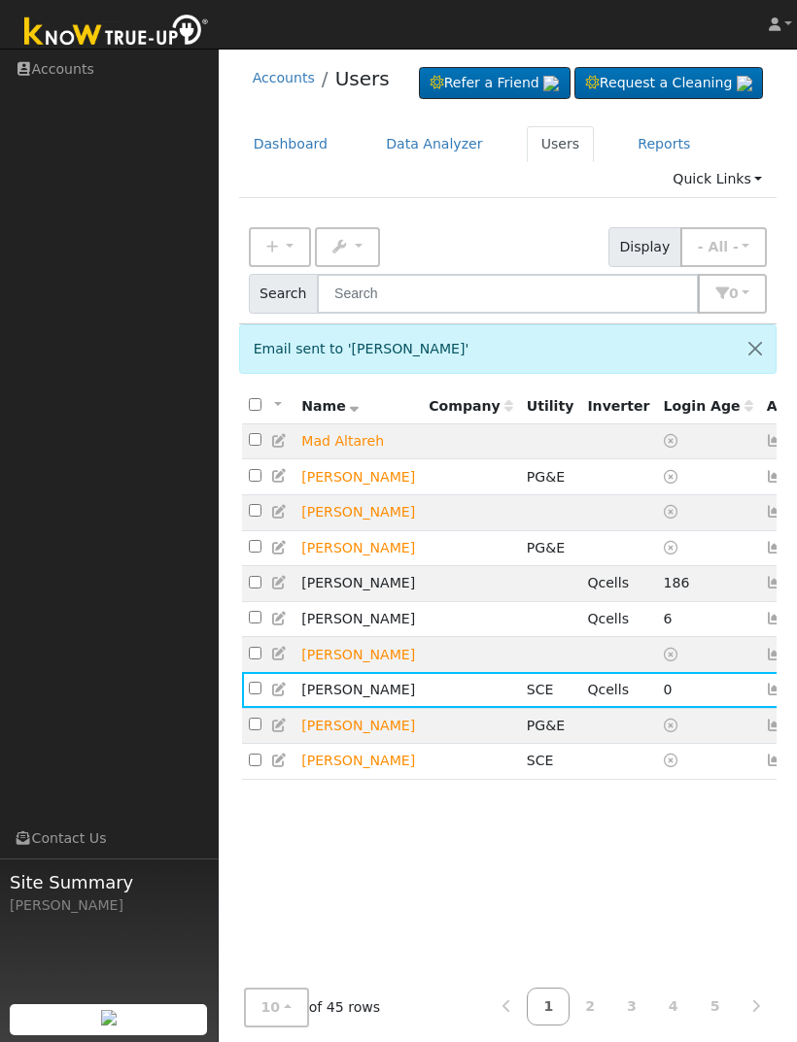
click at [783, 697] on icon at bounding box center [791, 690] width 17 height 14
click at [686, 770] on h6 "Email Templates" at bounding box center [736, 763] width 100 height 15
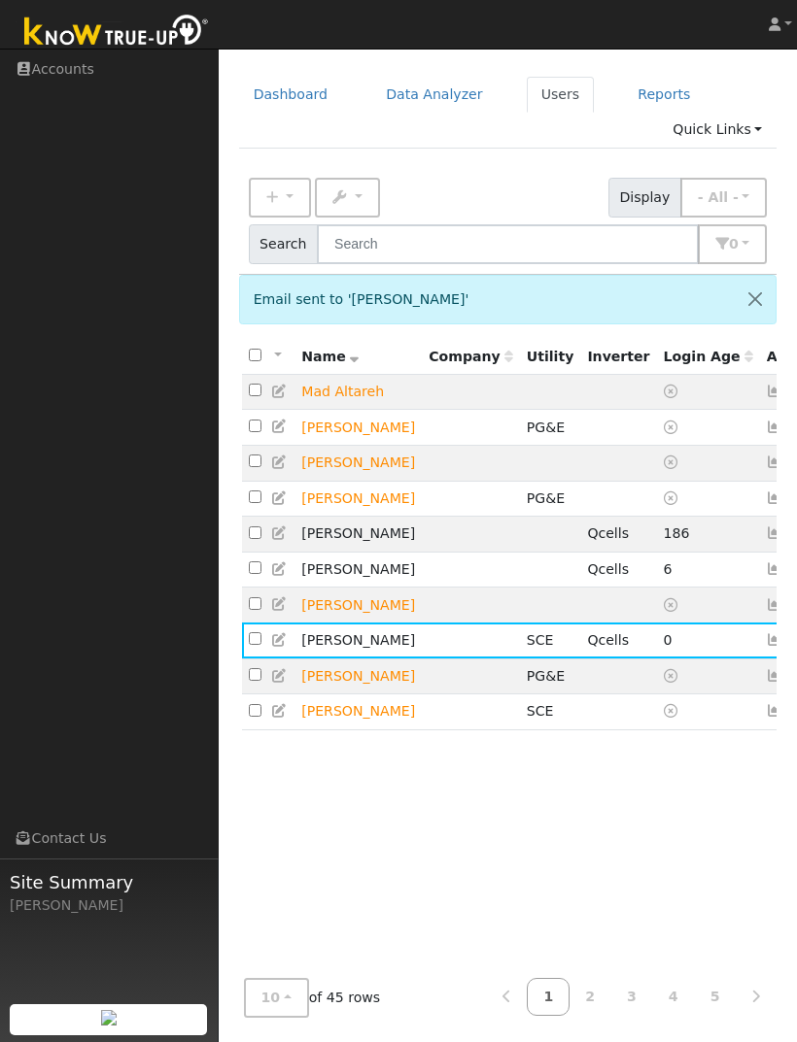
click at [783, 647] on icon at bounding box center [791, 640] width 17 height 14
click at [0, 0] on link "Training Video Update" at bounding box center [0, 0] width 0 height 0
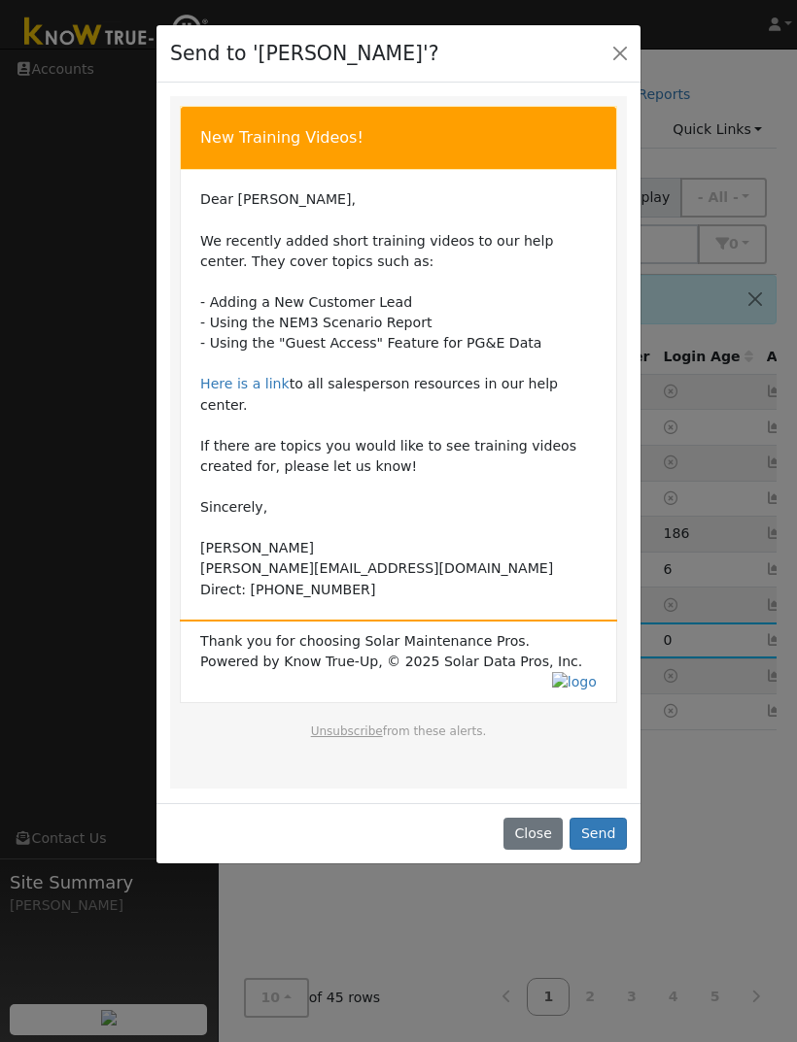
click at [622, 60] on button "Close" at bounding box center [619, 53] width 27 height 27
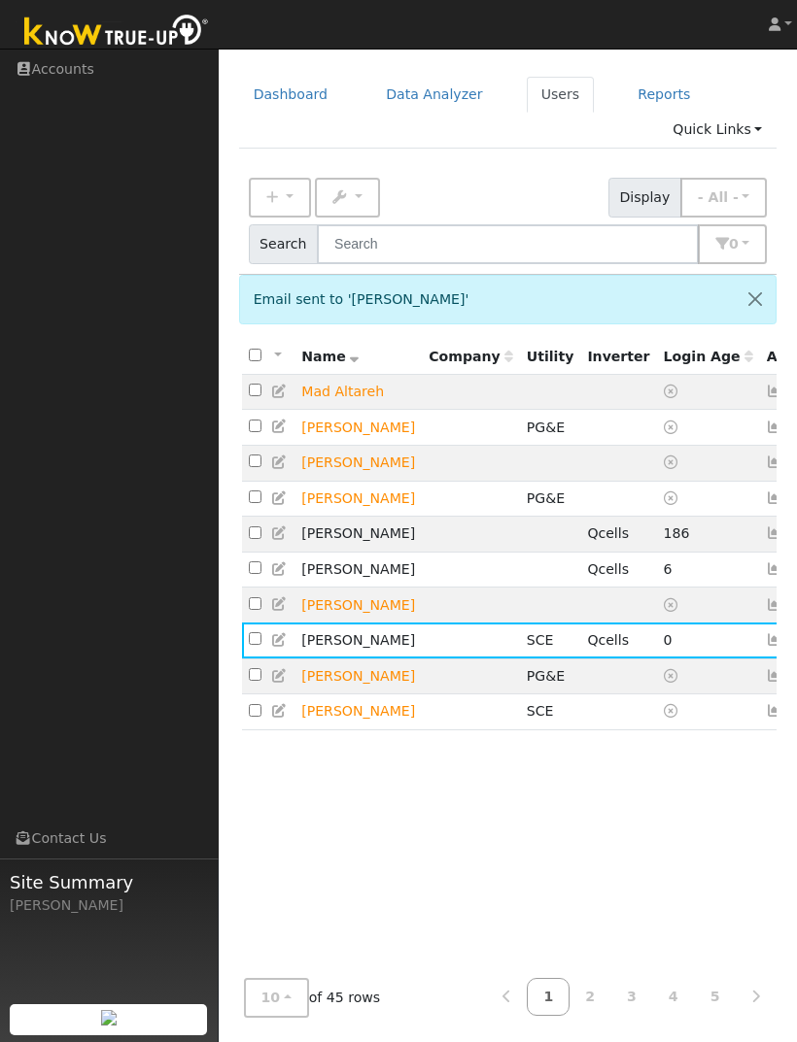
click at [783, 647] on icon at bounding box center [791, 640] width 17 height 14
click at [686, 721] on h6 "Email Templates" at bounding box center [736, 713] width 100 height 15
click at [783, 647] on icon at bounding box center [791, 640] width 17 height 14
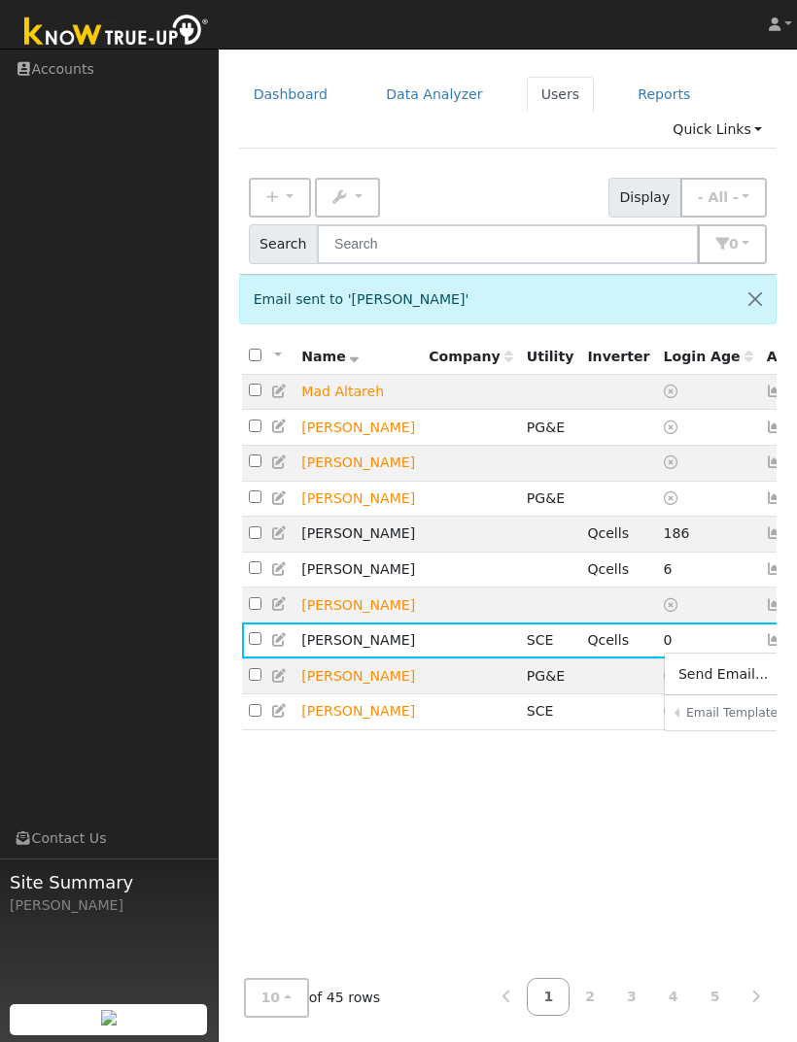
click at [675, 943] on div "All None All on page None on page Name Company Address Email Utility Inverter L…" at bounding box center [508, 651] width 538 height 626
click at [588, 992] on link "2" at bounding box center [589, 997] width 43 height 38
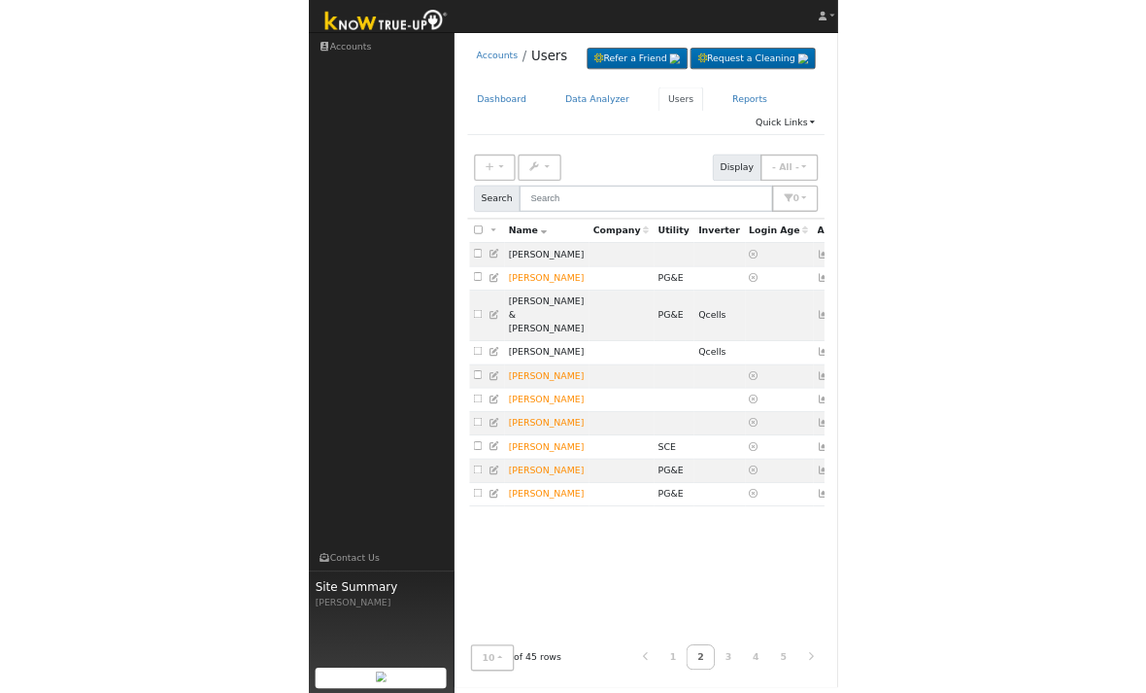
scroll to position [162, 0]
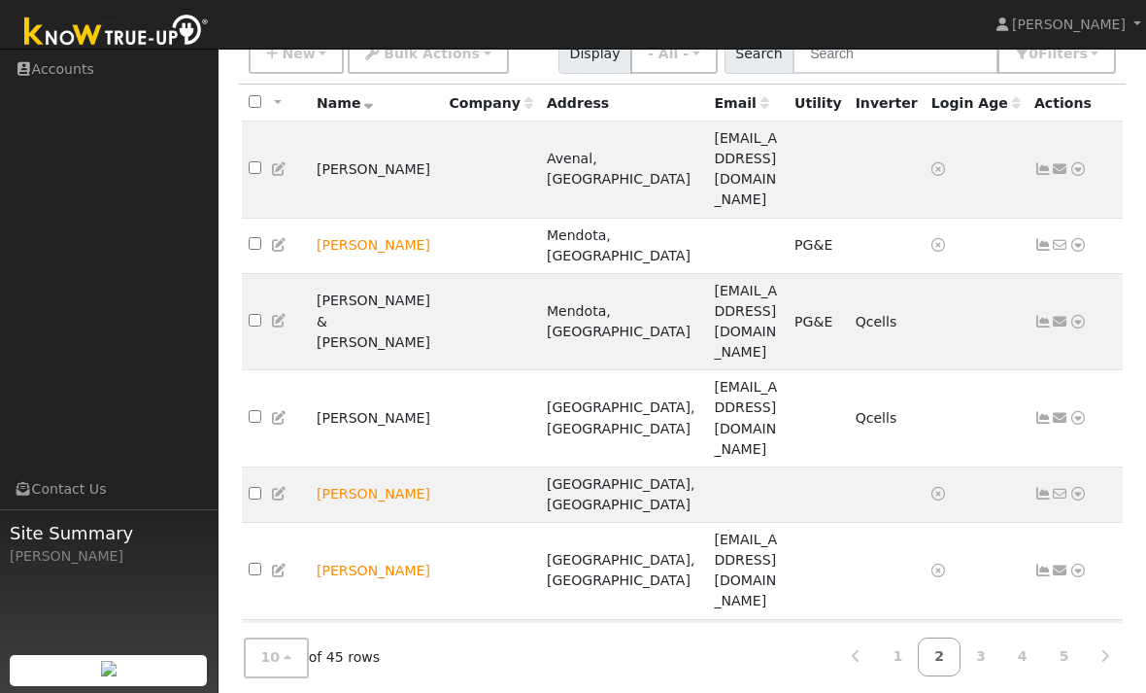
click at [796, 646] on link "3" at bounding box center [981, 657] width 43 height 38
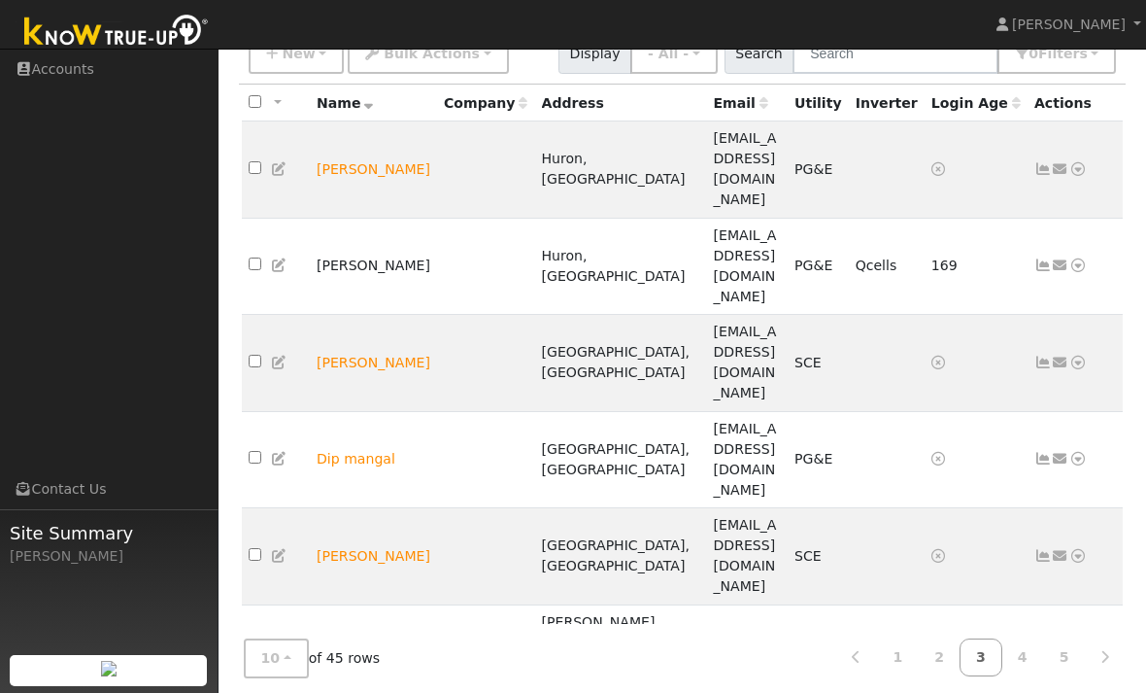
click at [371, 218] on td "[PERSON_NAME]" at bounding box center [373, 266] width 127 height 97
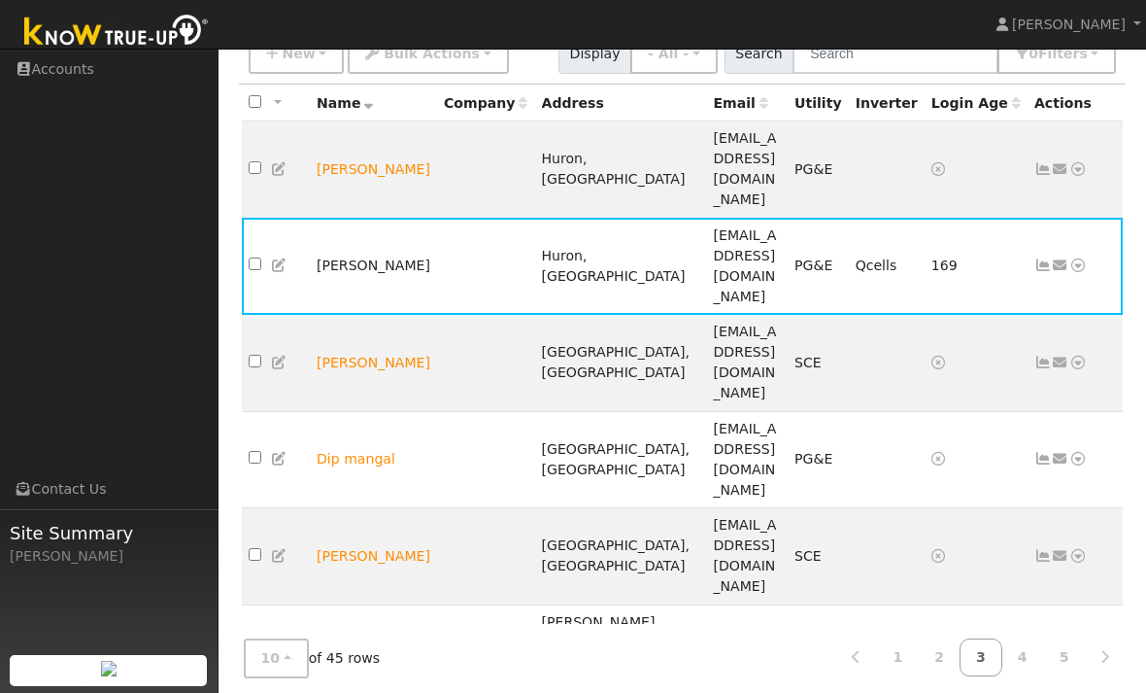
click at [379, 218] on td "[PERSON_NAME]" at bounding box center [373, 266] width 127 height 97
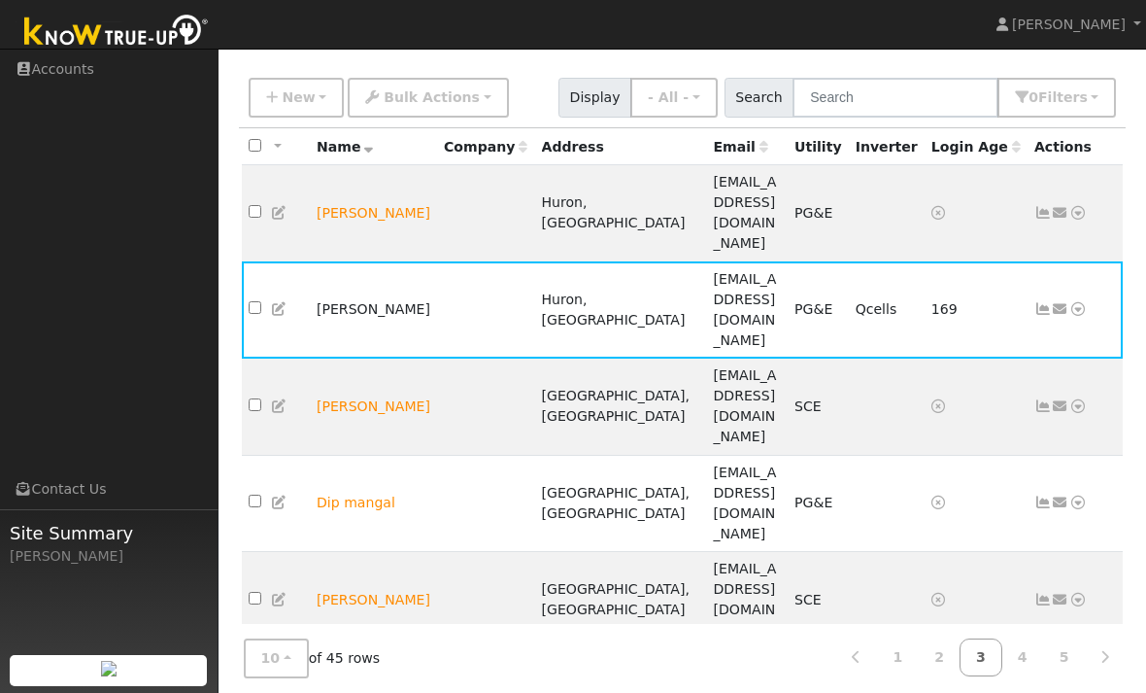
scroll to position [0, 0]
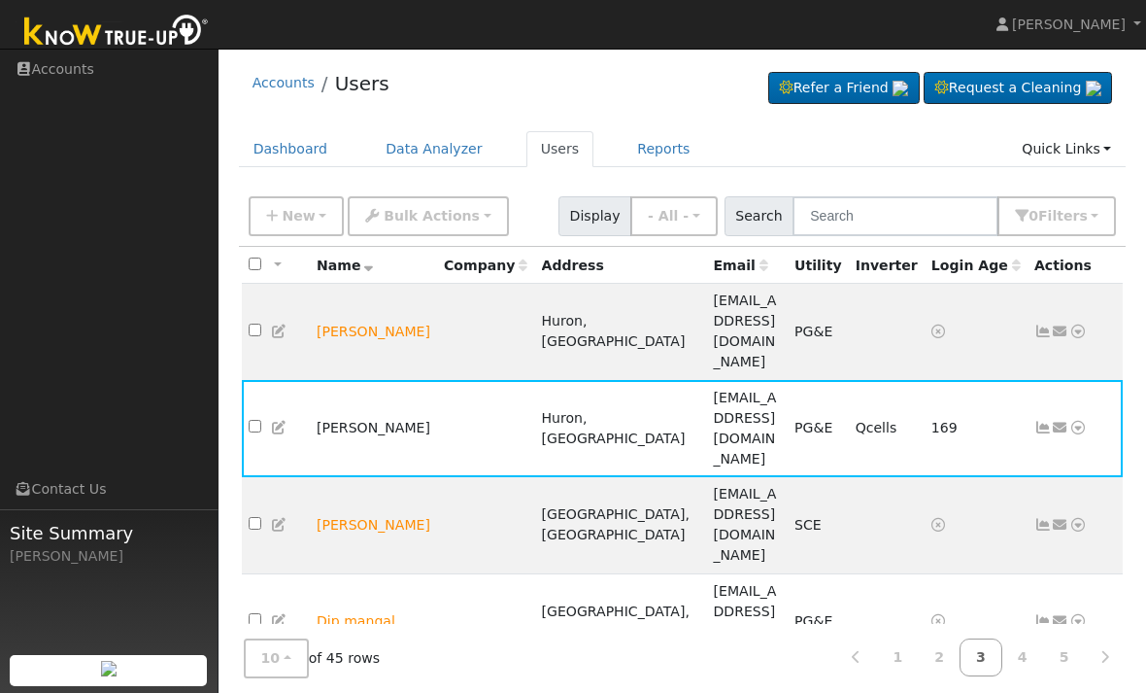
click at [400, 152] on link "Data Analyzer" at bounding box center [434, 149] width 126 height 36
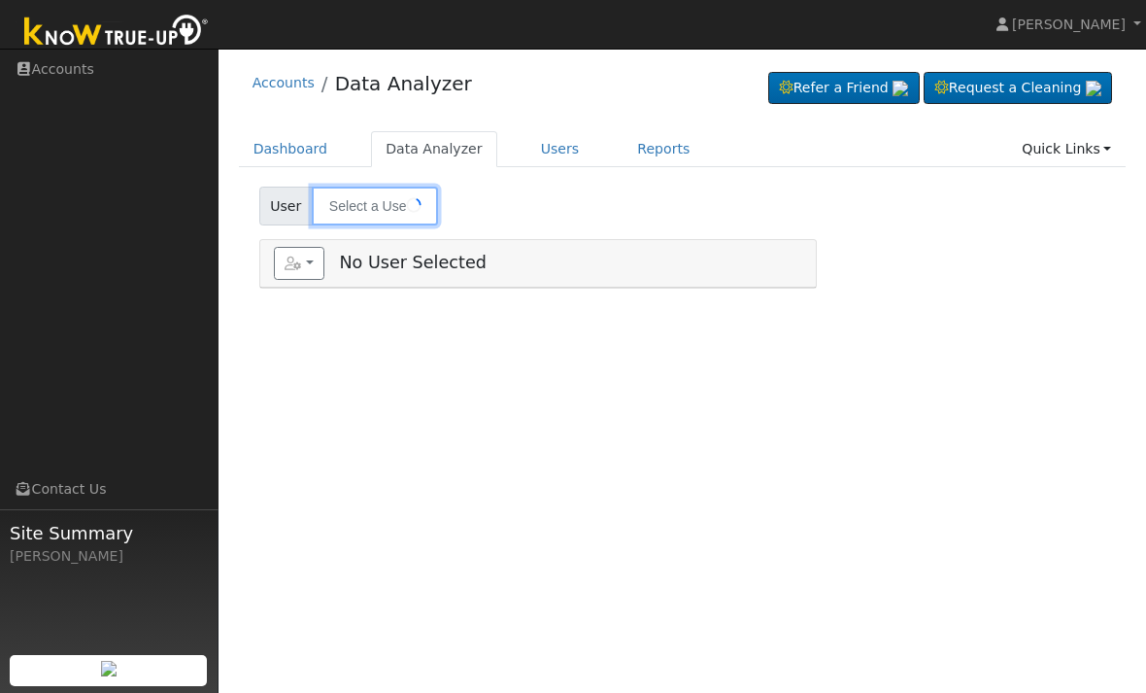
type input "[PERSON_NAME]"
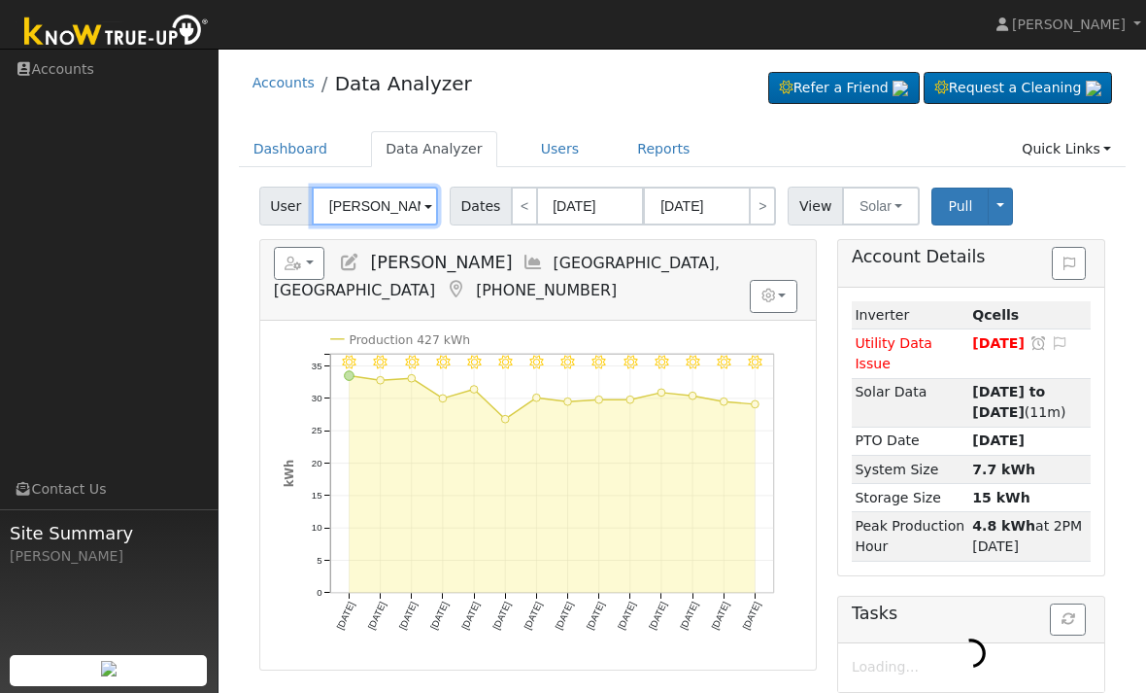
click at [385, 199] on input "[PERSON_NAME]" at bounding box center [375, 206] width 126 height 39
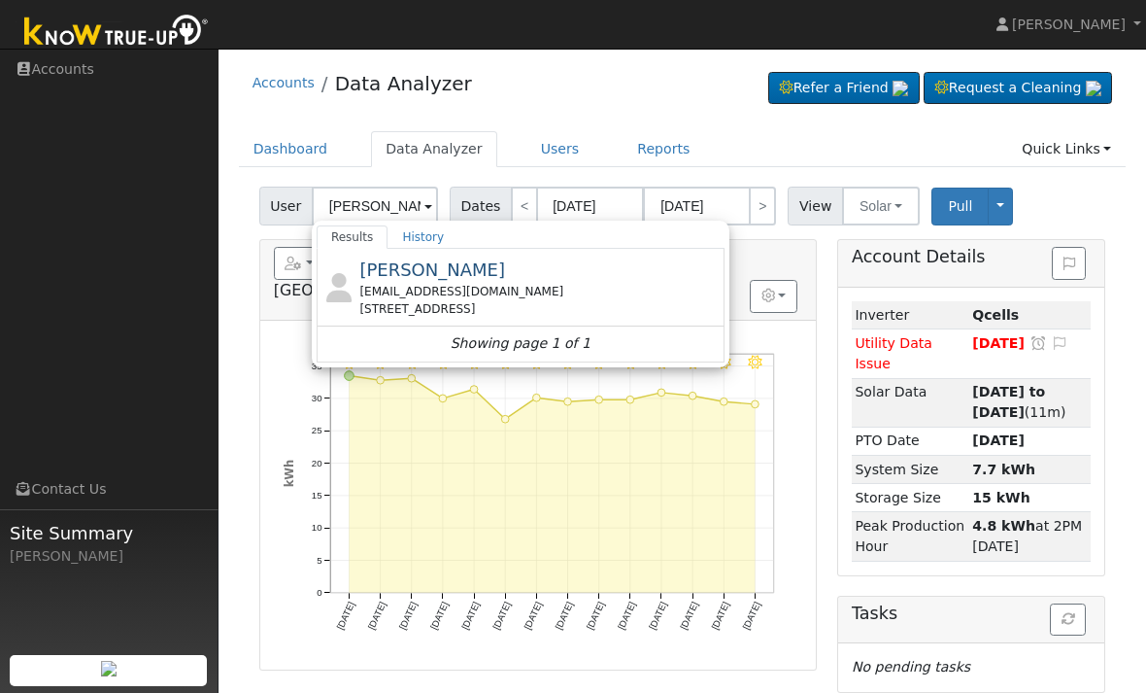
click at [390, 257] on div "[PERSON_NAME] [EMAIL_ADDRESS][DOMAIN_NAME] [STREET_ADDRESS]" at bounding box center [539, 286] width 360 height 61
type input "[PERSON_NAME]"
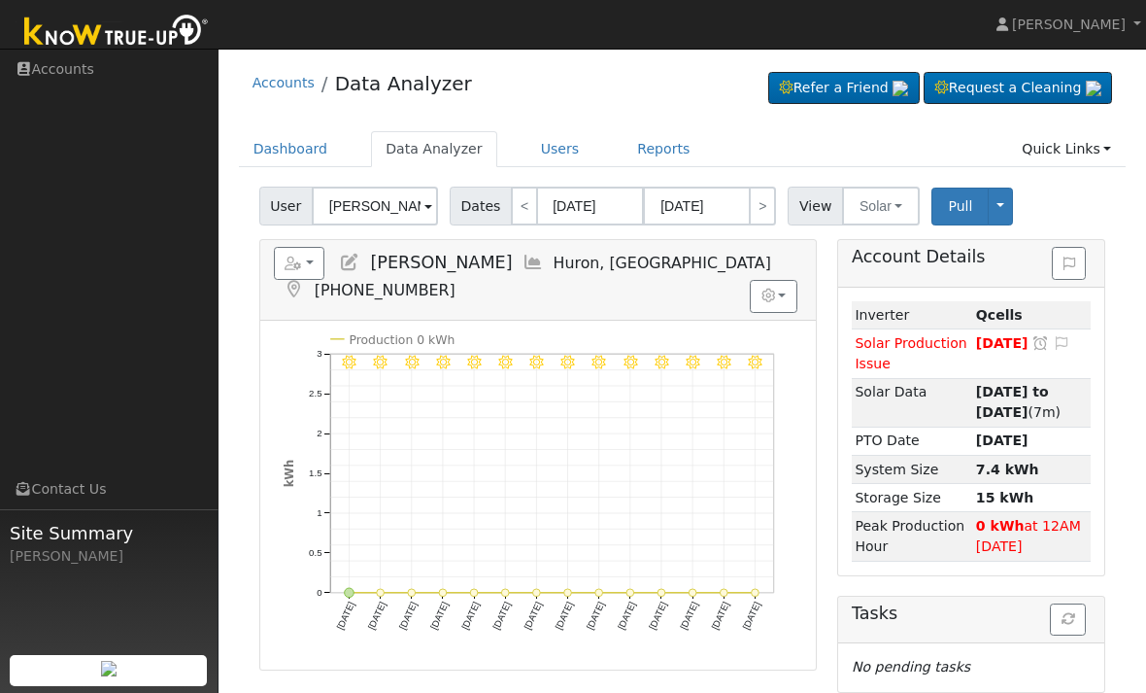
click at [526, 202] on link "<" at bounding box center [524, 206] width 27 height 39
type input "[DATE]"
click at [527, 190] on link "<" at bounding box center [524, 206] width 27 height 39
type input "[DATE]"
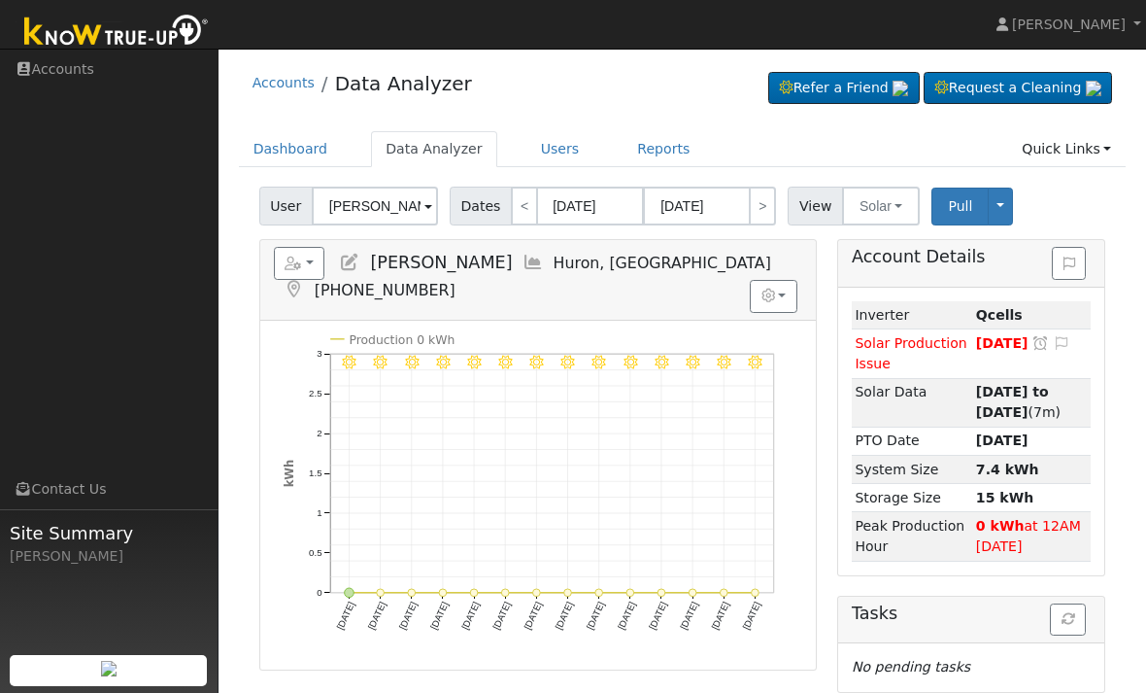
type input "[DATE]"
click at [524, 207] on link "<" at bounding box center [524, 206] width 27 height 39
type input "[DATE]"
click at [526, 208] on link "<" at bounding box center [524, 206] width 27 height 39
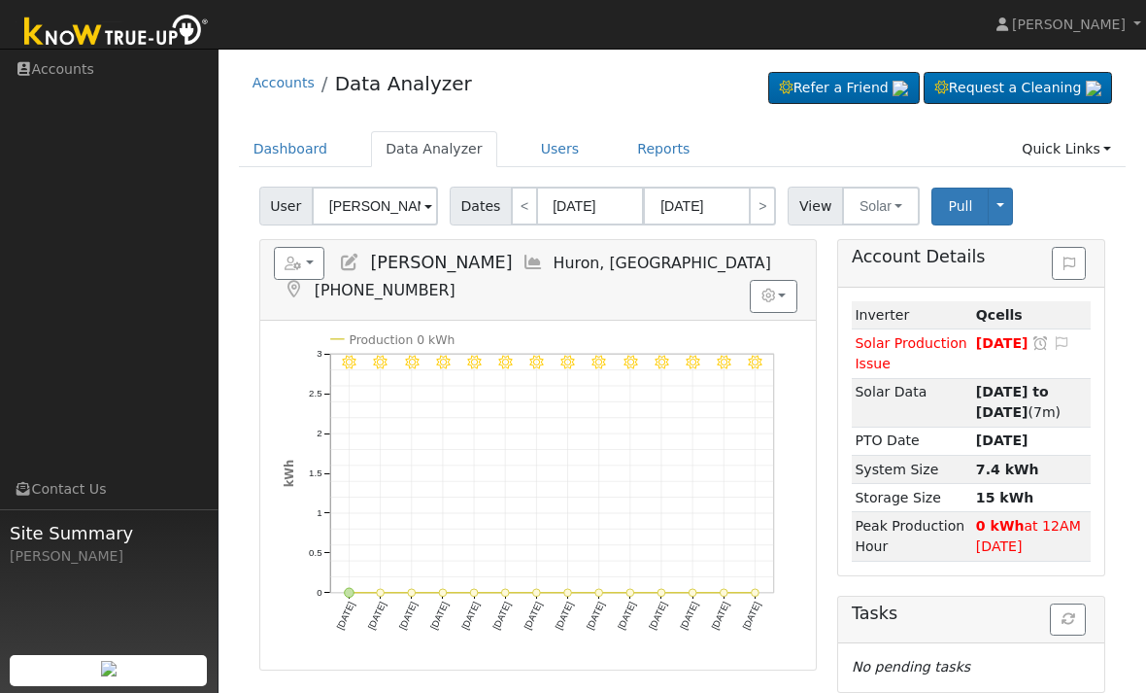
type input "[DATE]"
click at [524, 211] on link "<" at bounding box center [524, 206] width 27 height 39
type input "[DATE]"
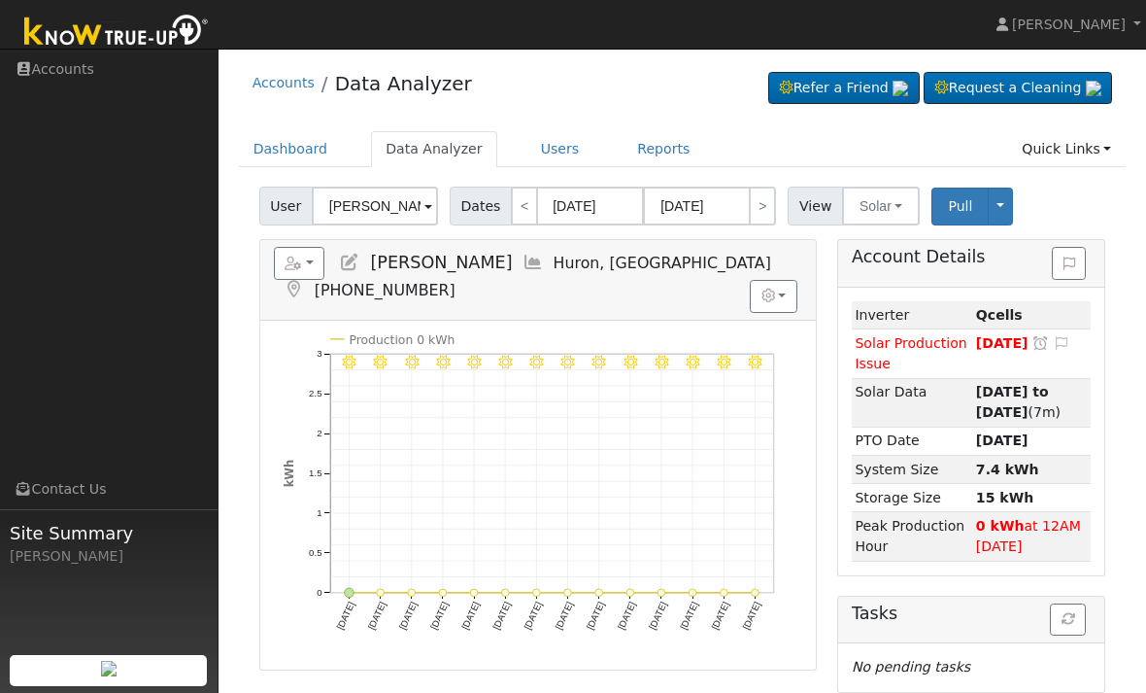
click at [524, 207] on link "<" at bounding box center [524, 206] width 27 height 39
type input "05/11/2025"
type input "05/24/2025"
click at [526, 207] on link "<" at bounding box center [524, 206] width 27 height 39
type input "04/27/2025"
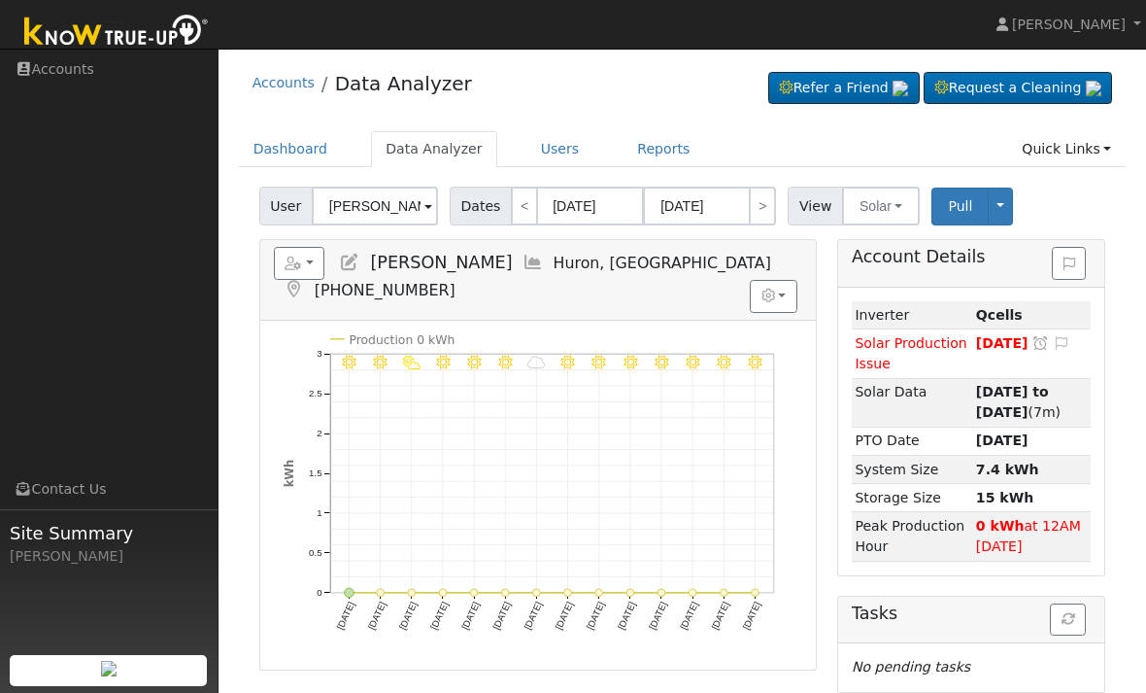
type input "05/10/2025"
click at [529, 213] on link "<" at bounding box center [524, 206] width 27 height 39
type input "04/13/2025"
type input "04/26/2025"
click at [525, 207] on link "<" at bounding box center [524, 206] width 27 height 39
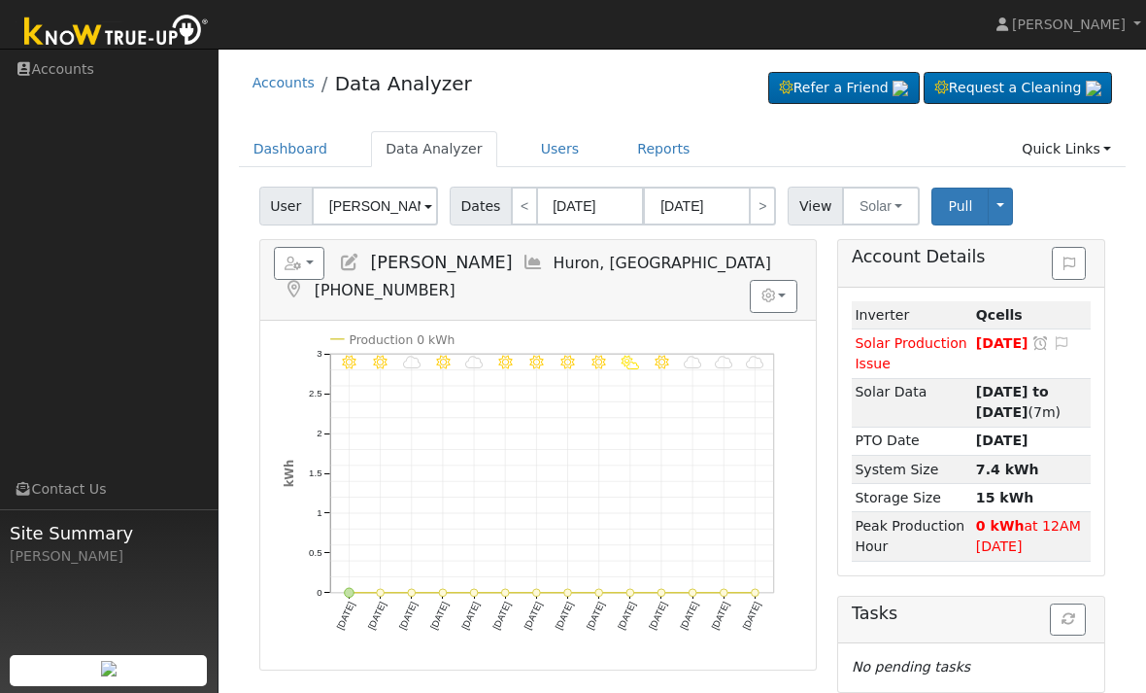
type input "03/30/2025"
type input "04/12/2025"
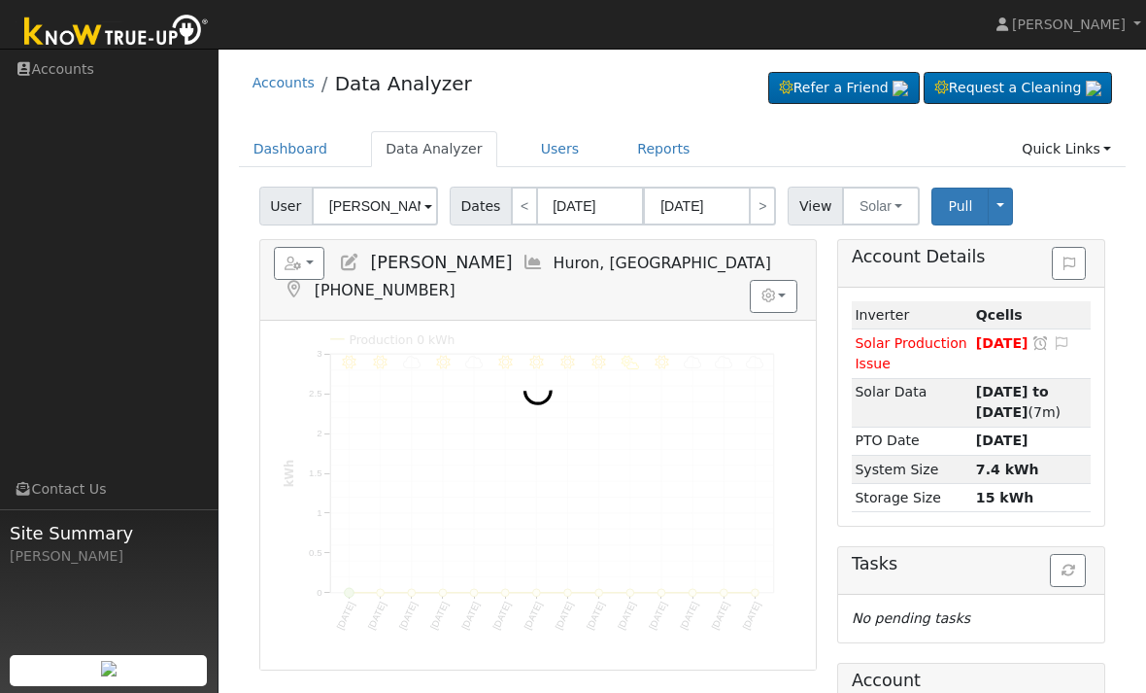
click at [523, 206] on link "<" at bounding box center [524, 206] width 27 height 39
type input "03/16/2025"
type input "03/29/2025"
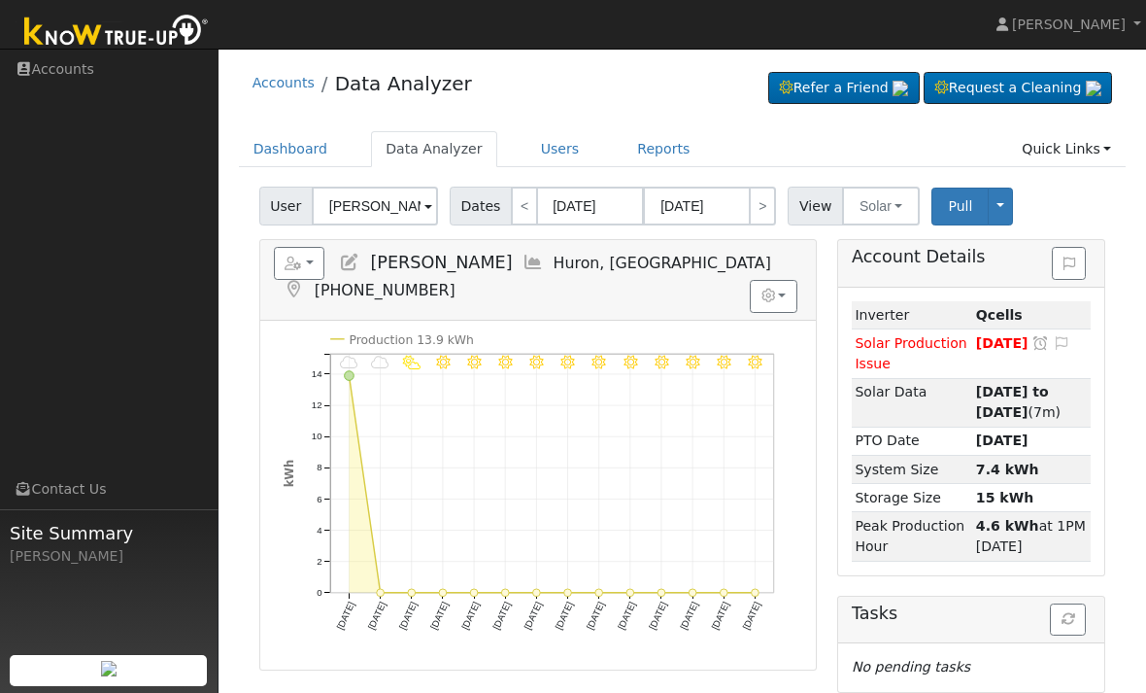
click at [755, 203] on link ">" at bounding box center [762, 206] width 27 height 39
type input "03/30/2025"
type input "04/12/2025"
click at [749, 219] on link ">" at bounding box center [762, 206] width 27 height 39
type input "04/13/2025"
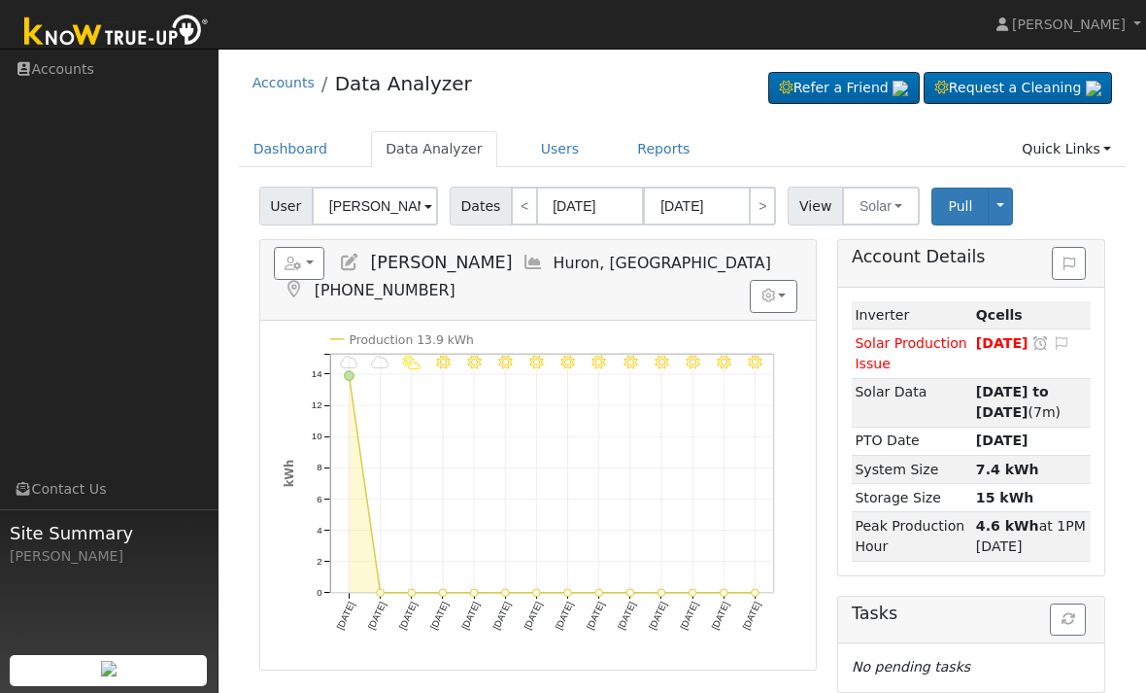
type input "04/26/2025"
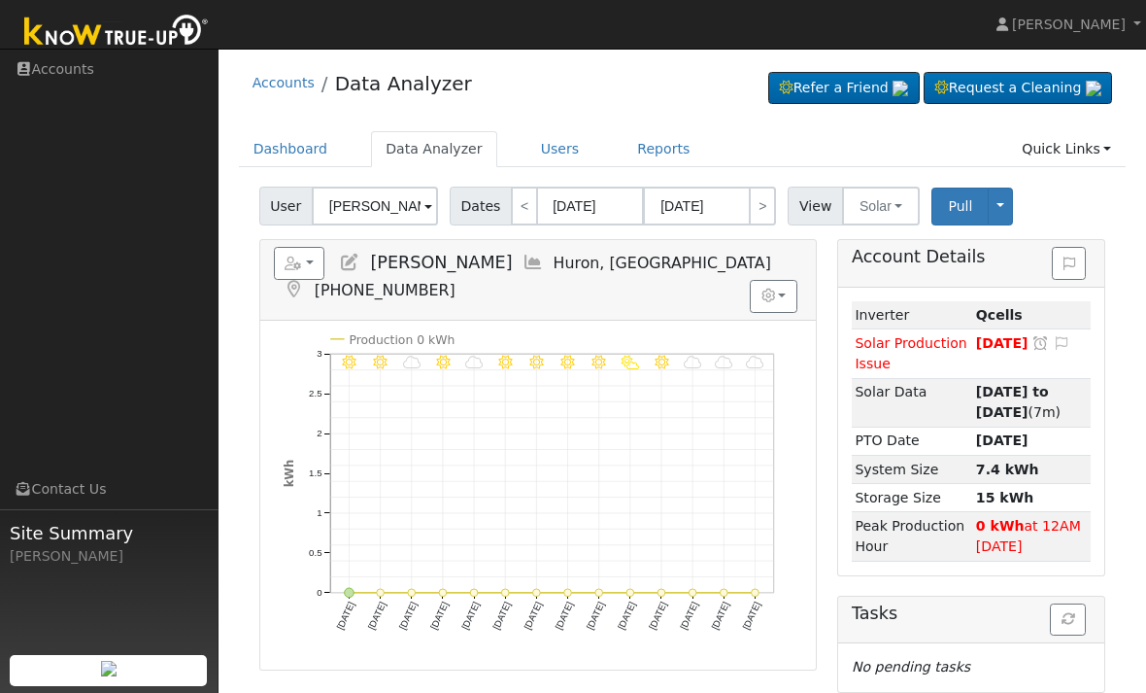
click at [524, 216] on link "<" at bounding box center [524, 206] width 27 height 39
type input "03/30/2025"
type input "04/12/2025"
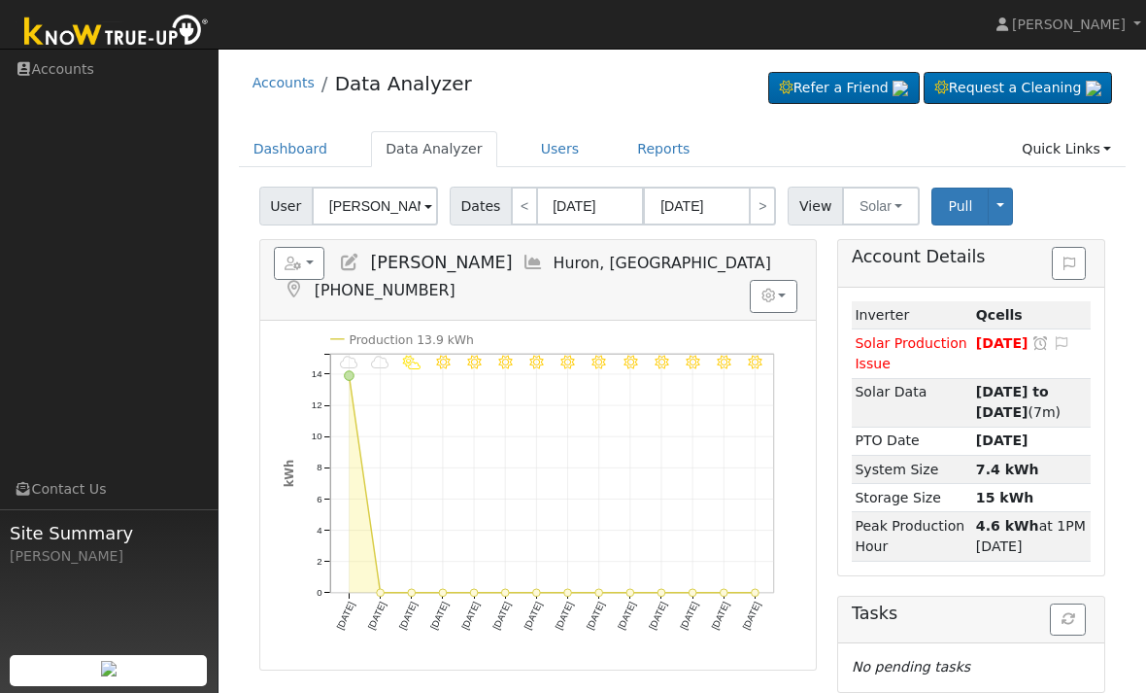
click at [519, 212] on link "<" at bounding box center [524, 206] width 27 height 39
type input "03/16/2025"
type input "03/29/2025"
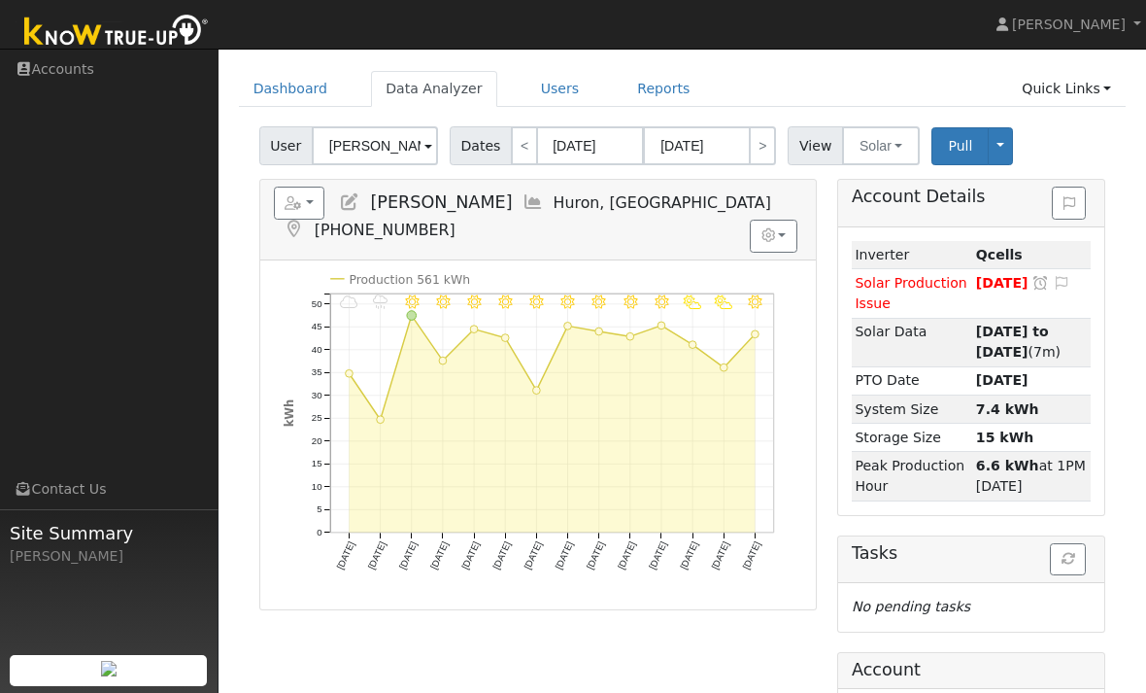
scroll to position [61, 0]
click at [757, 155] on link ">" at bounding box center [762, 144] width 27 height 39
type input "03/30/2025"
type input "04/12/2025"
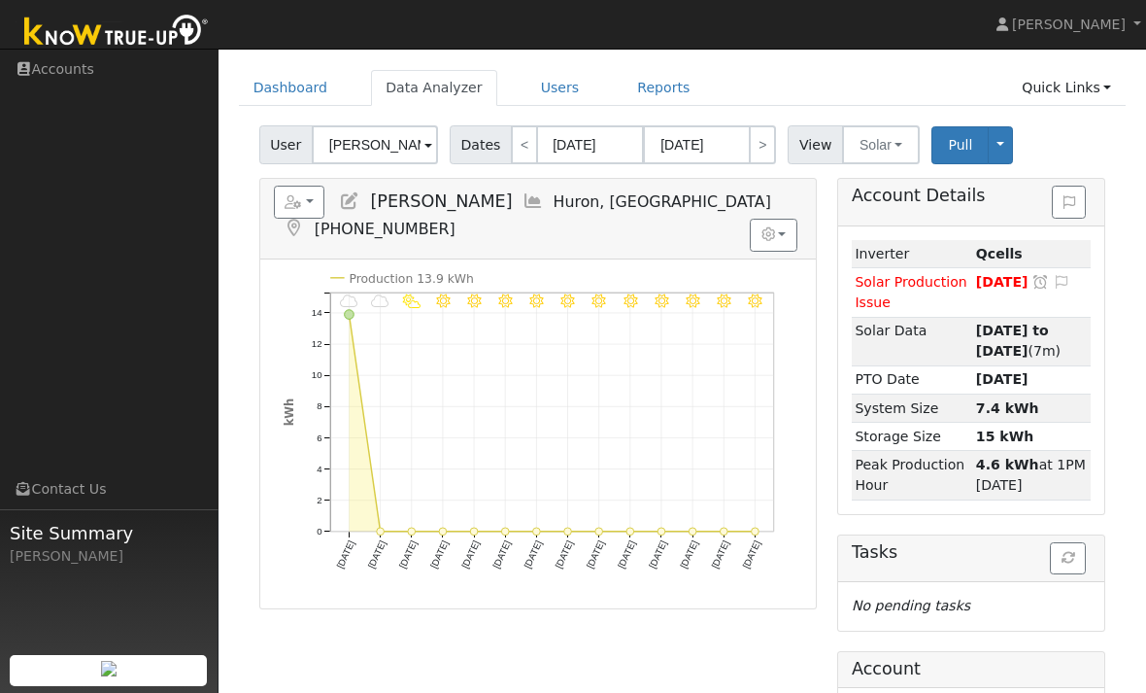
click at [511, 163] on link "<" at bounding box center [524, 144] width 27 height 39
type input "03/16/2025"
type input "03/29/2025"
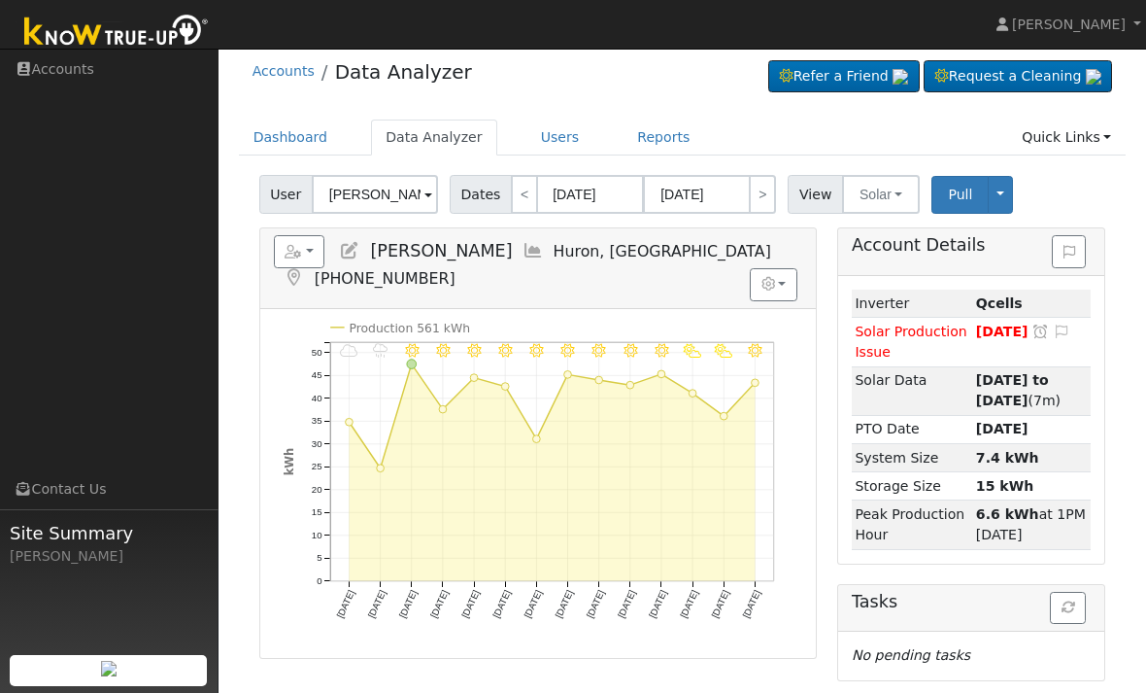
scroll to position [0, 0]
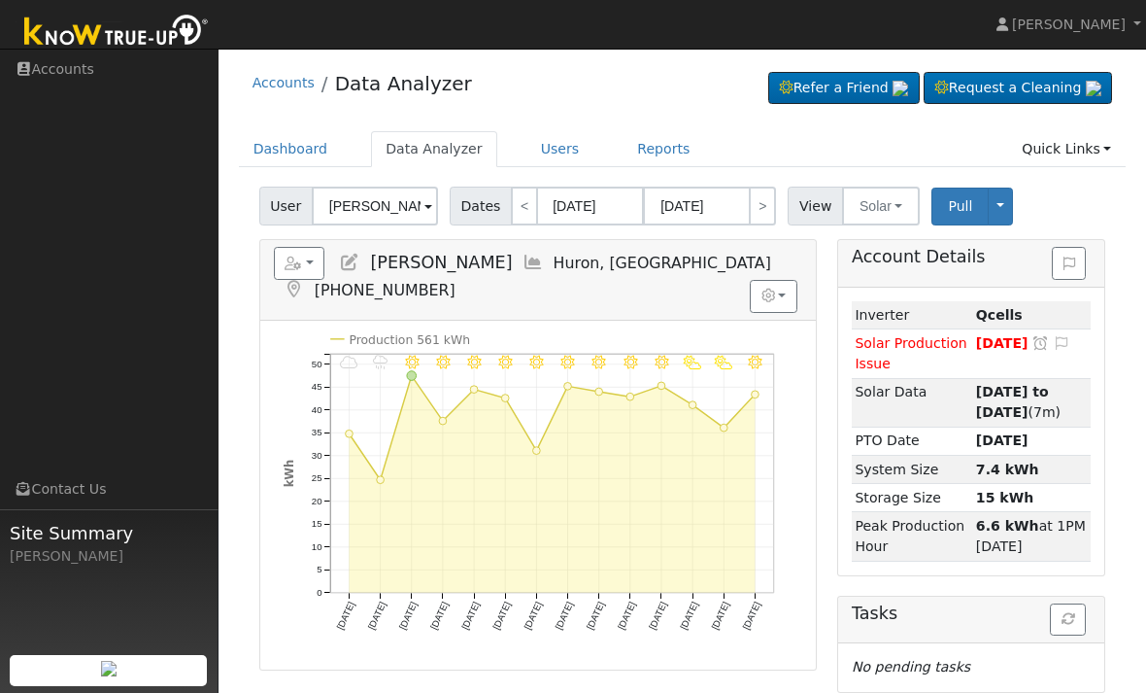
click at [749, 207] on link ">" at bounding box center [762, 206] width 27 height 39
type input "03/30/2025"
type input "04/12/2025"
click at [753, 211] on link ">" at bounding box center [762, 206] width 27 height 39
type input "04/13/2025"
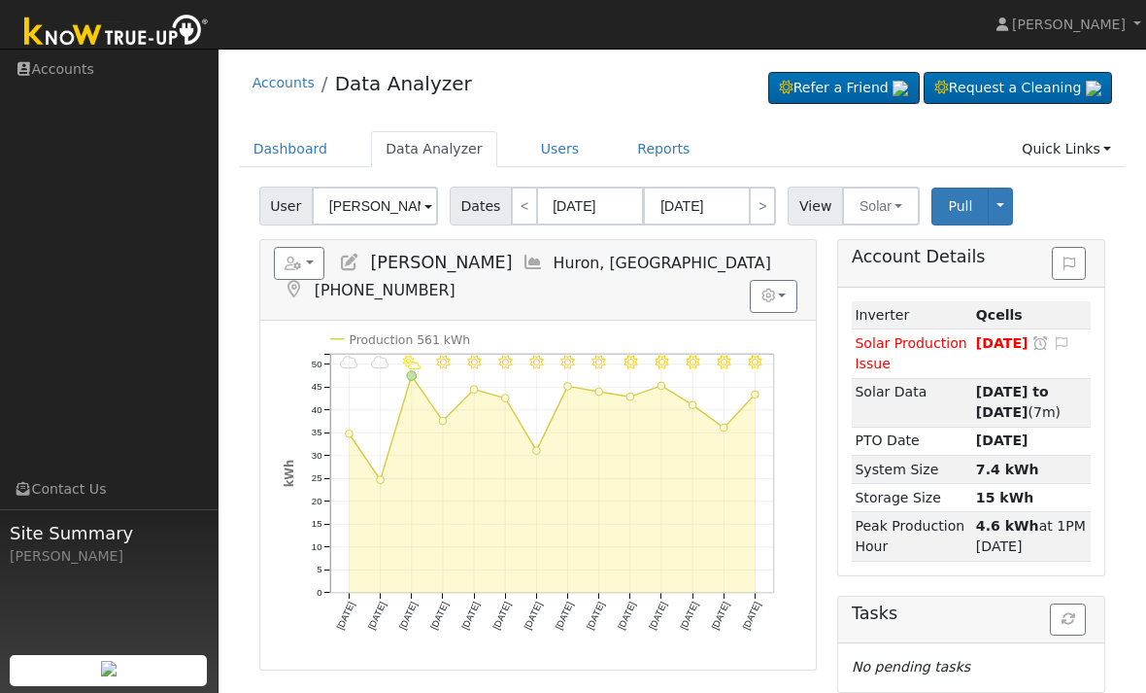
type input "04/26/2025"
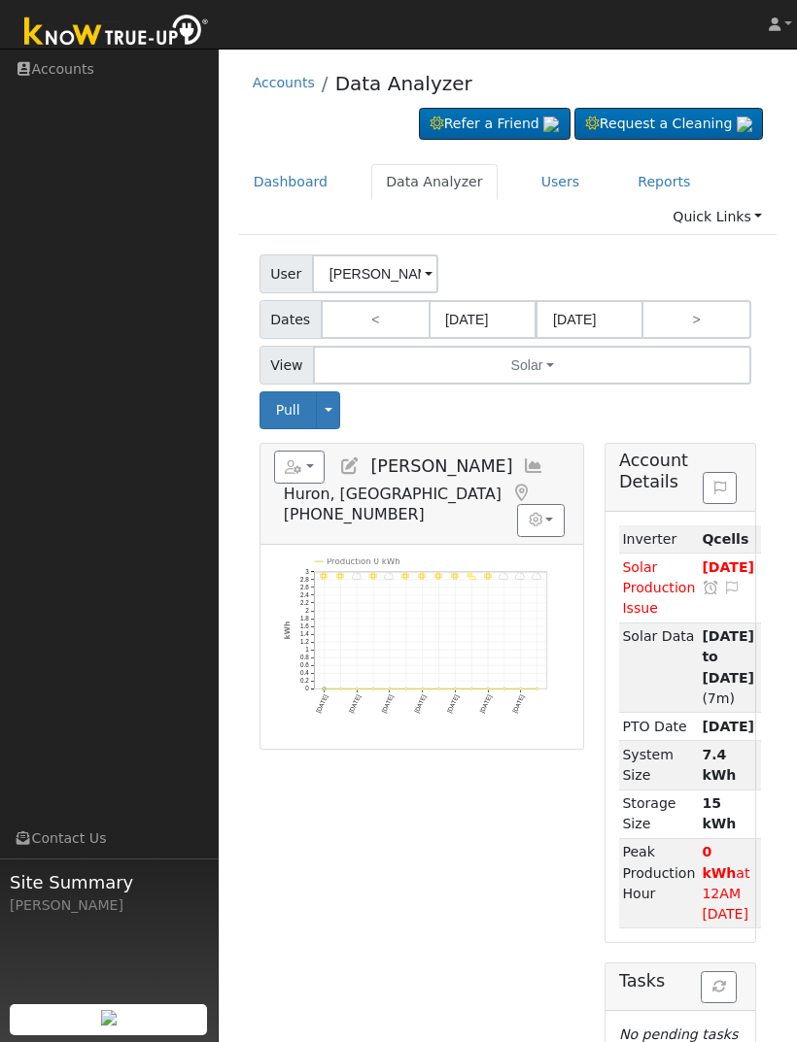
click at [560, 193] on link "Users" at bounding box center [561, 182] width 68 height 36
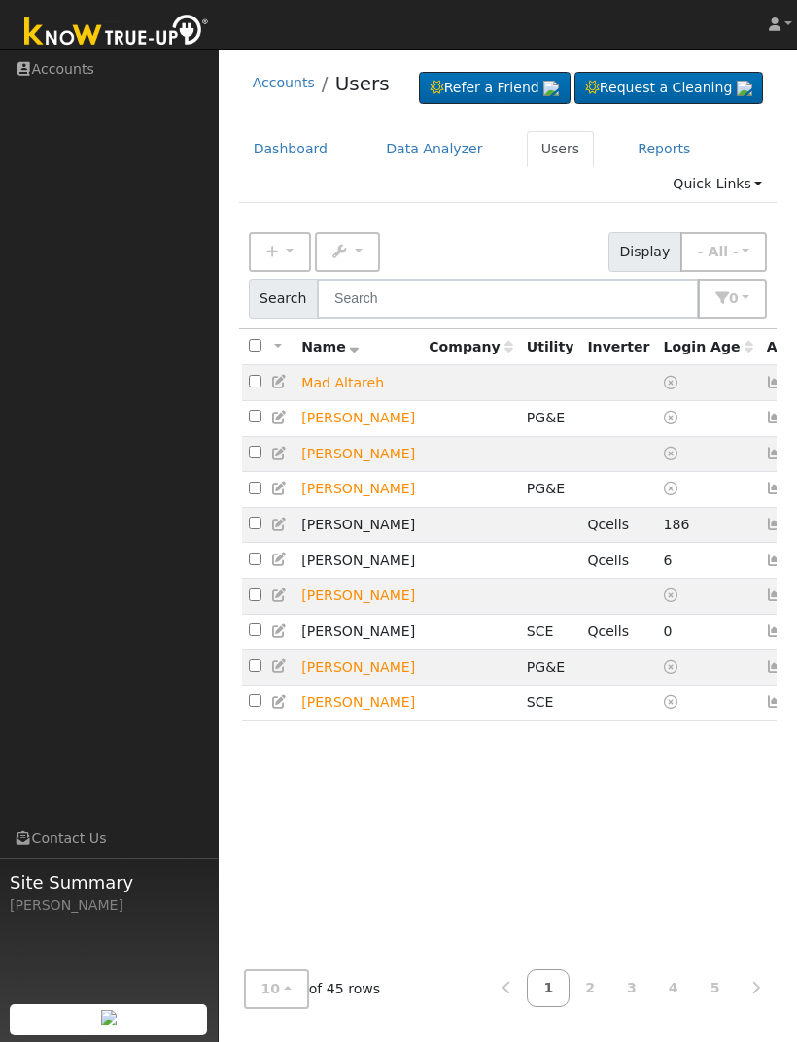
scroll to position [60, 0]
click at [336, 579] on td "[PERSON_NAME]" at bounding box center [357, 561] width 127 height 36
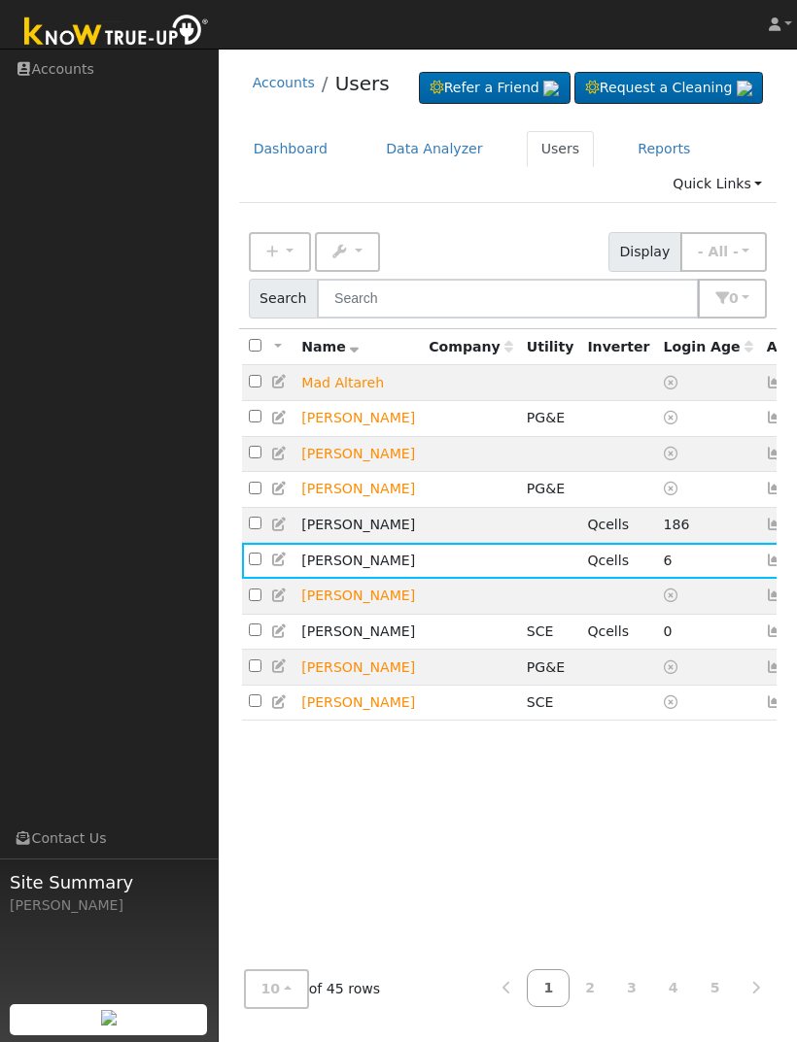
click at [441, 131] on link "Data Analyzer" at bounding box center [434, 149] width 126 height 36
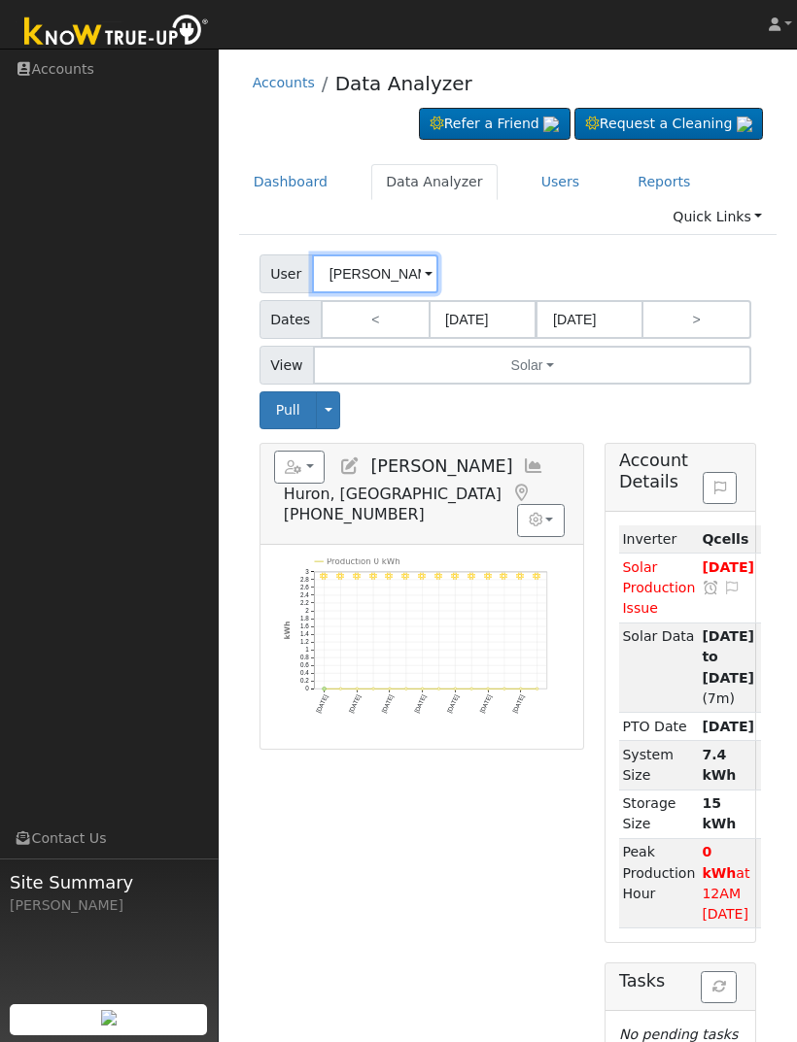
click at [400, 274] on input "[PERSON_NAME]" at bounding box center [375, 274] width 126 height 39
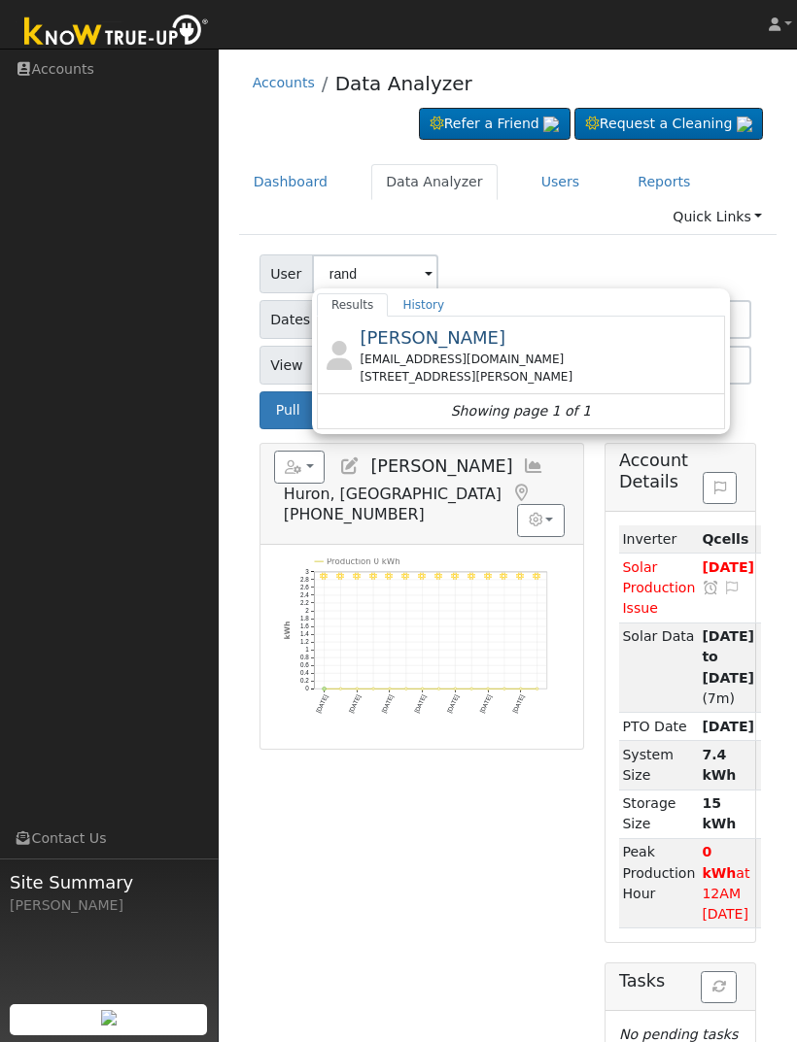
click at [597, 364] on div "[EMAIL_ADDRESS][DOMAIN_NAME]" at bounding box center [539, 359] width 360 height 17
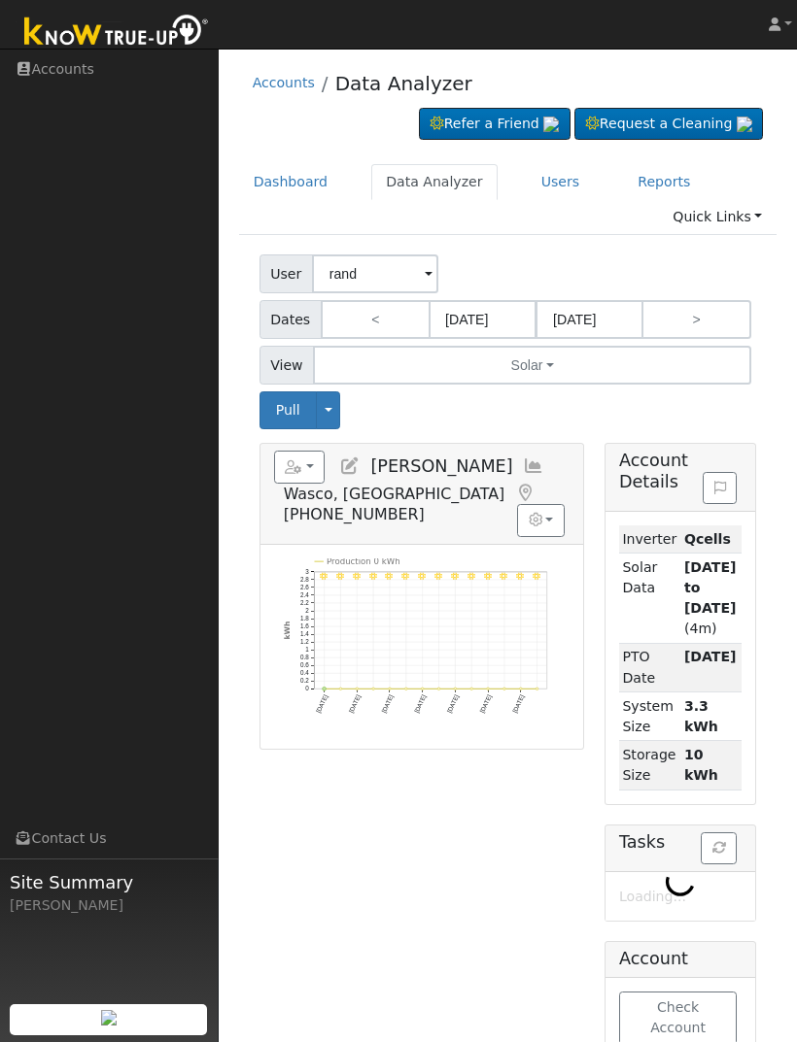
type input "[PERSON_NAME]"
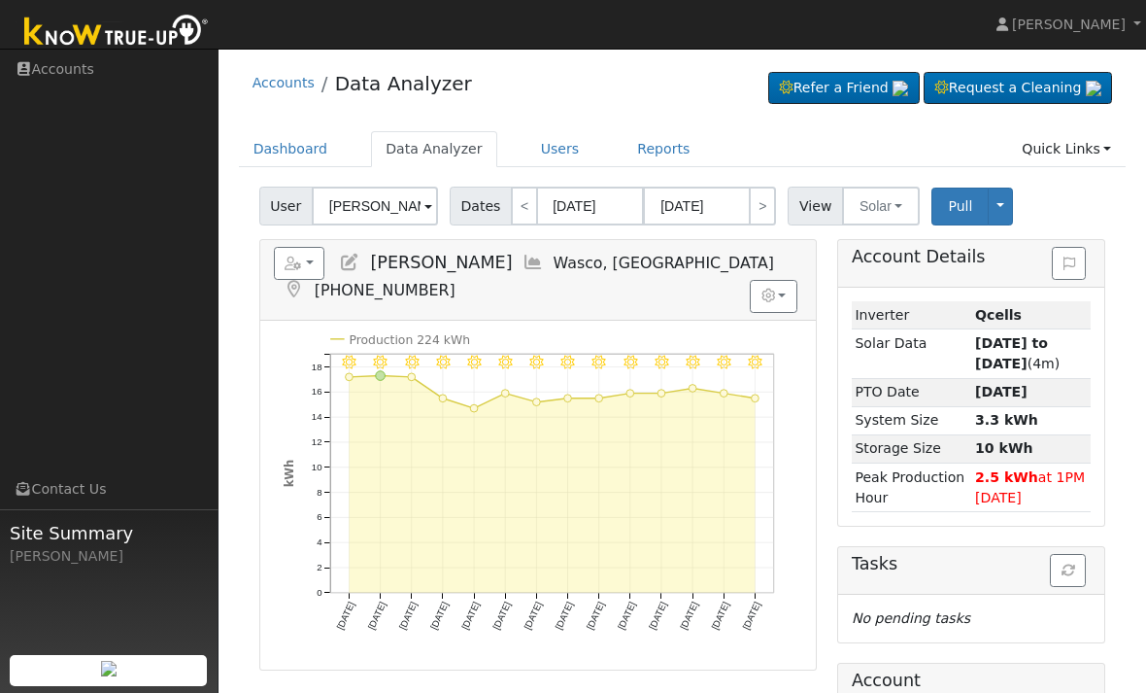
click at [796, 154] on link "Quick Links" at bounding box center [1066, 149] width 119 height 36
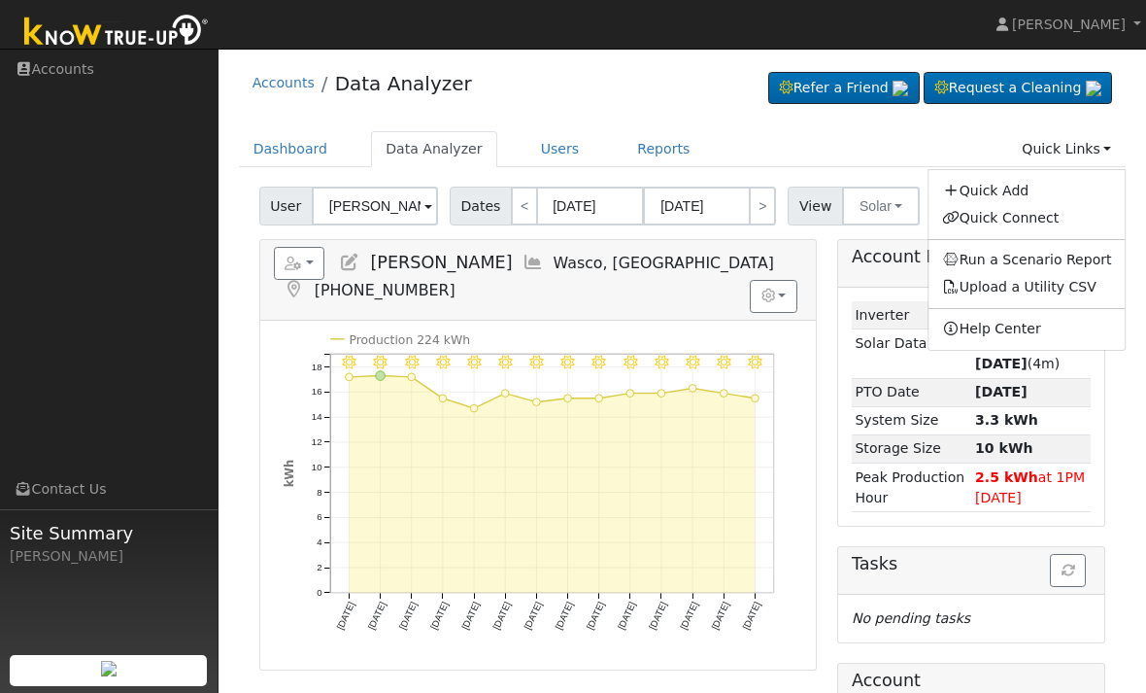
click at [530, 146] on link "Users" at bounding box center [561, 149] width 68 height 36
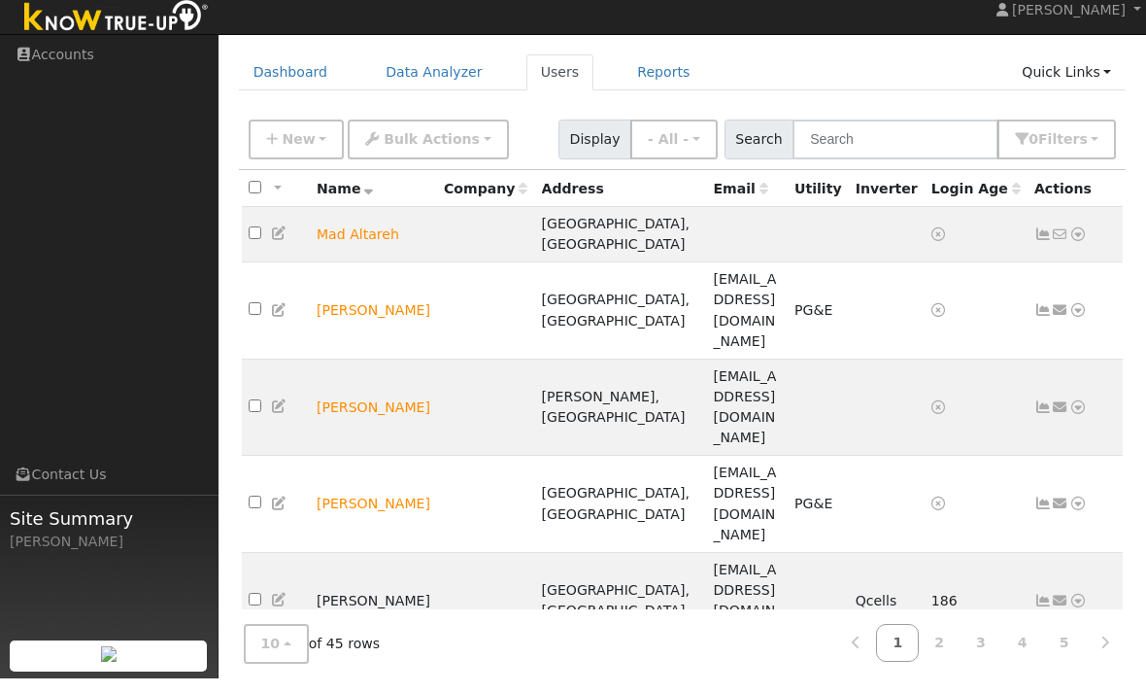
scroll to position [61, 0]
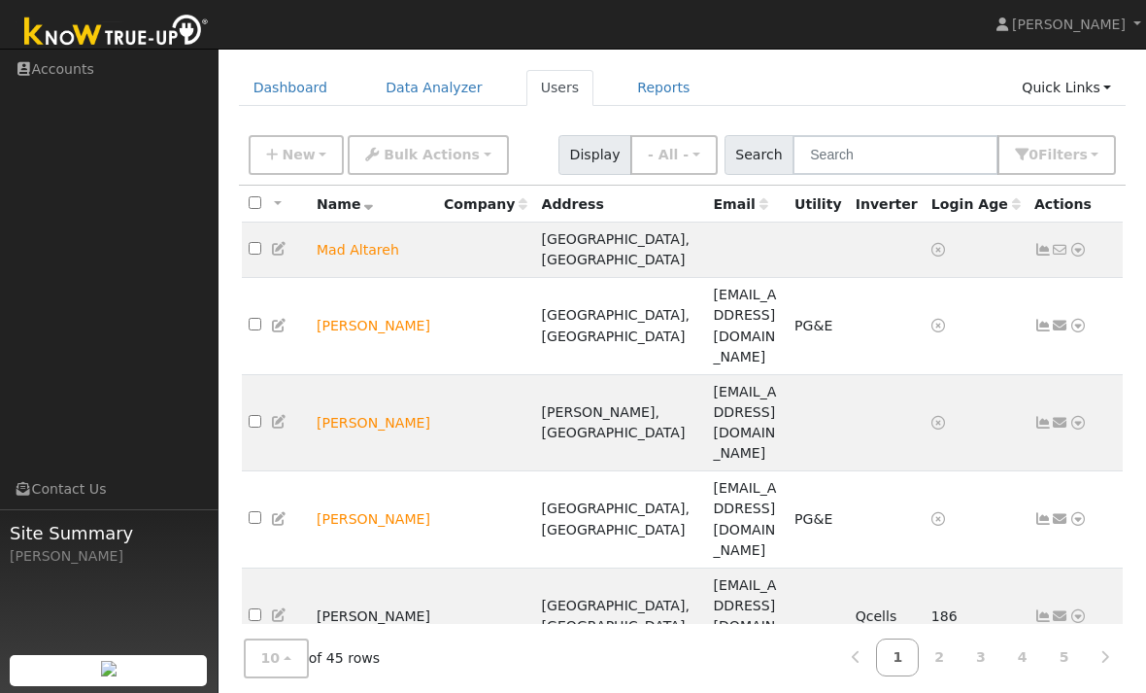
click at [942, 676] on link "2" at bounding box center [939, 657] width 43 height 38
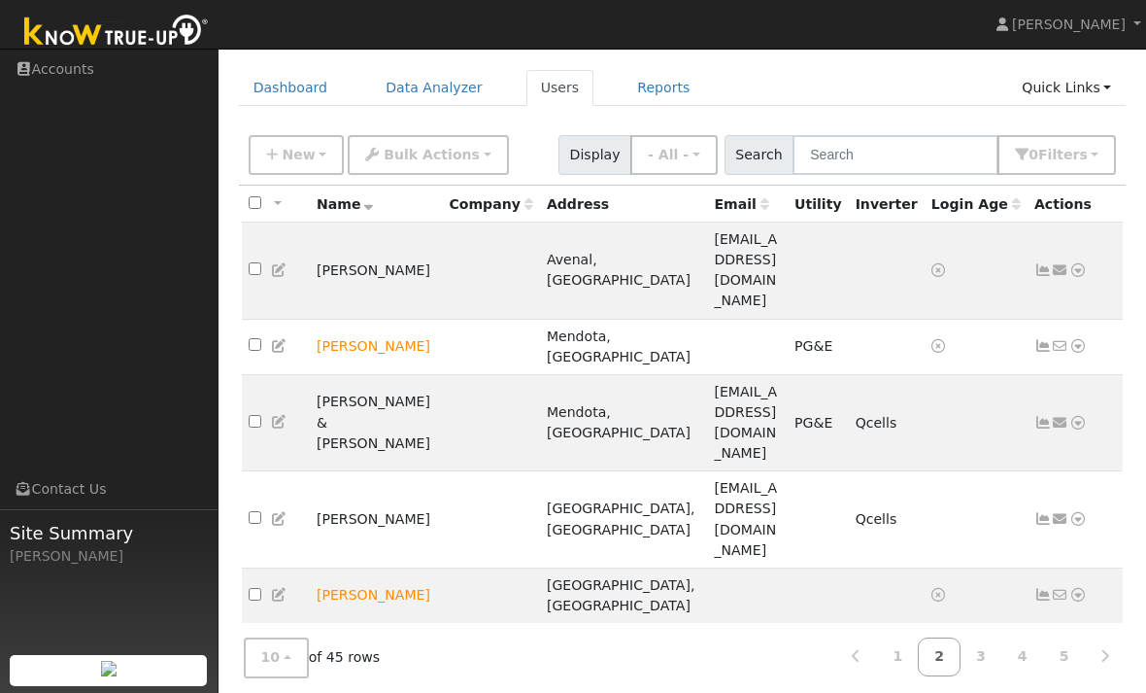
scroll to position [100, 0]
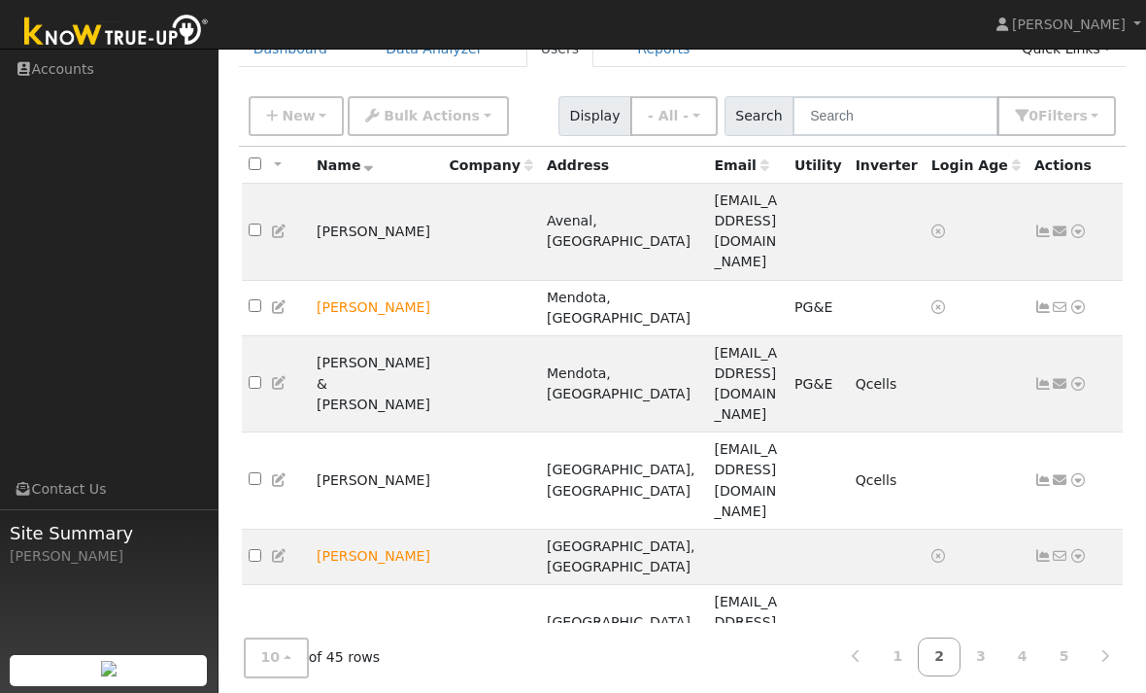
click at [986, 676] on link "3" at bounding box center [981, 657] width 43 height 38
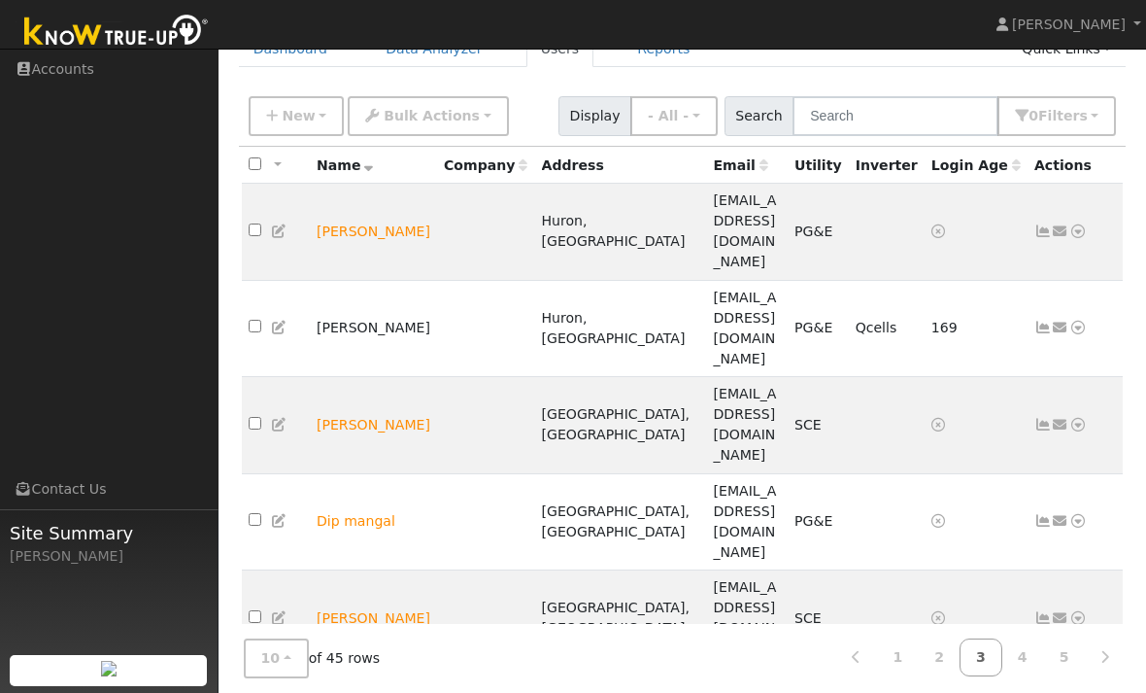
scroll to position [119, 0]
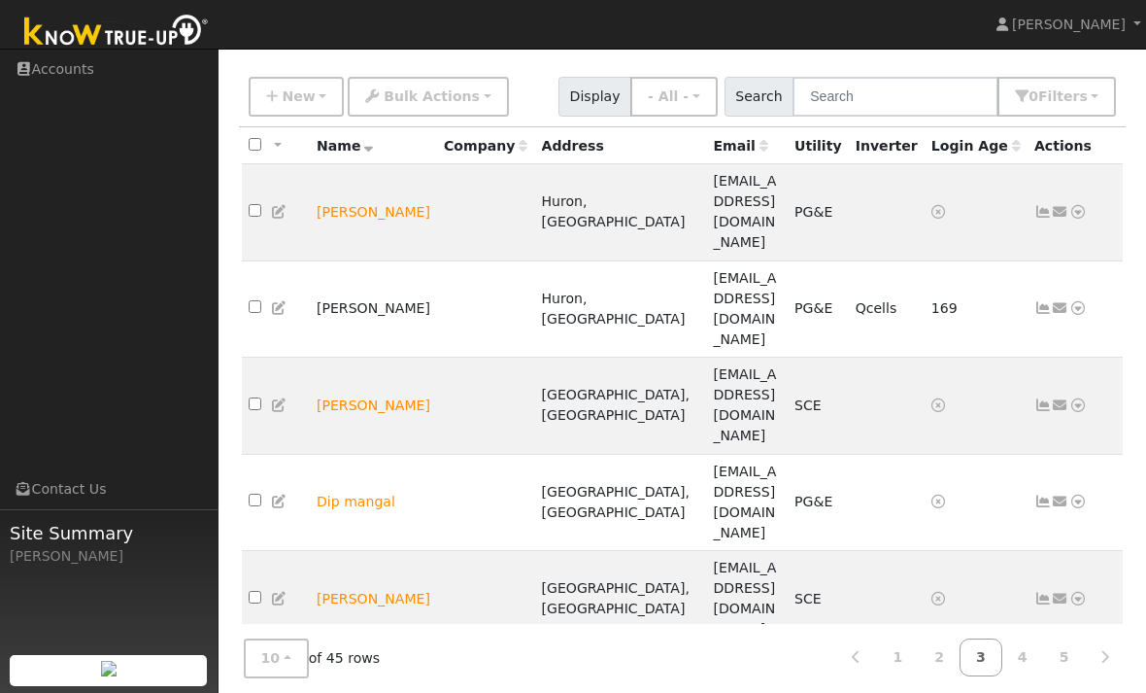
click at [345, 260] on td "[PERSON_NAME]" at bounding box center [373, 308] width 127 height 97
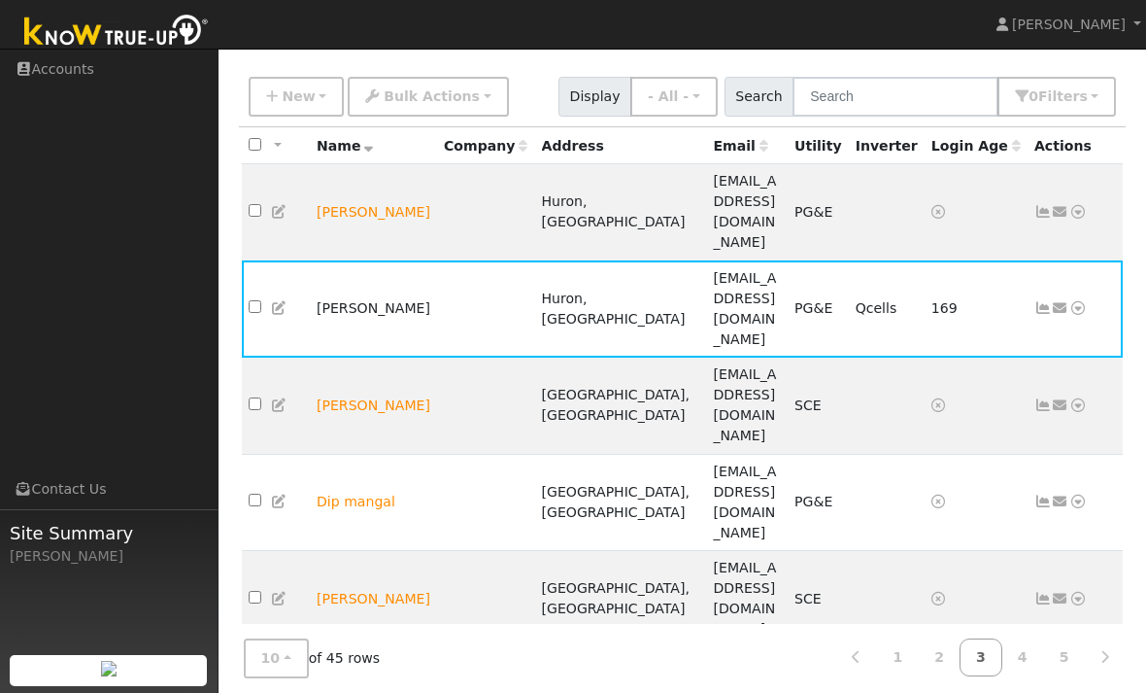
click at [833, 300] on span "PG&E" at bounding box center [814, 308] width 38 height 16
click at [734, 260] on td "[EMAIL_ADDRESS][DOMAIN_NAME]" at bounding box center [747, 308] width 82 height 97
click at [714, 270] on span "[EMAIL_ADDRESS][DOMAIN_NAME]" at bounding box center [745, 308] width 63 height 77
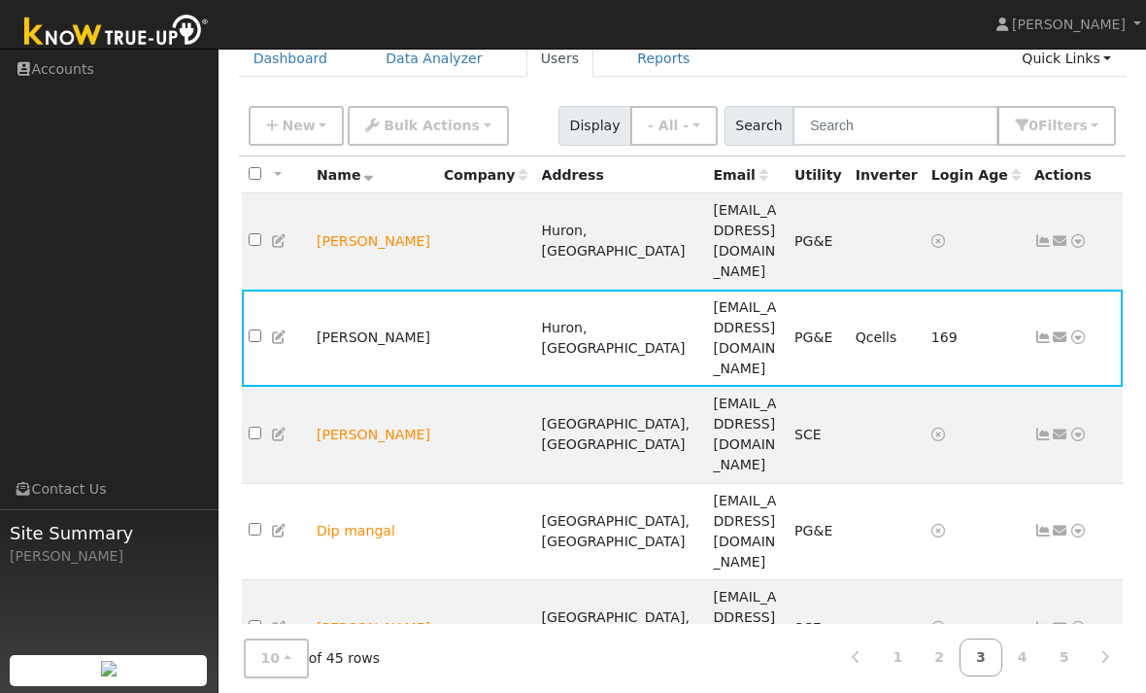
scroll to position [85, 0]
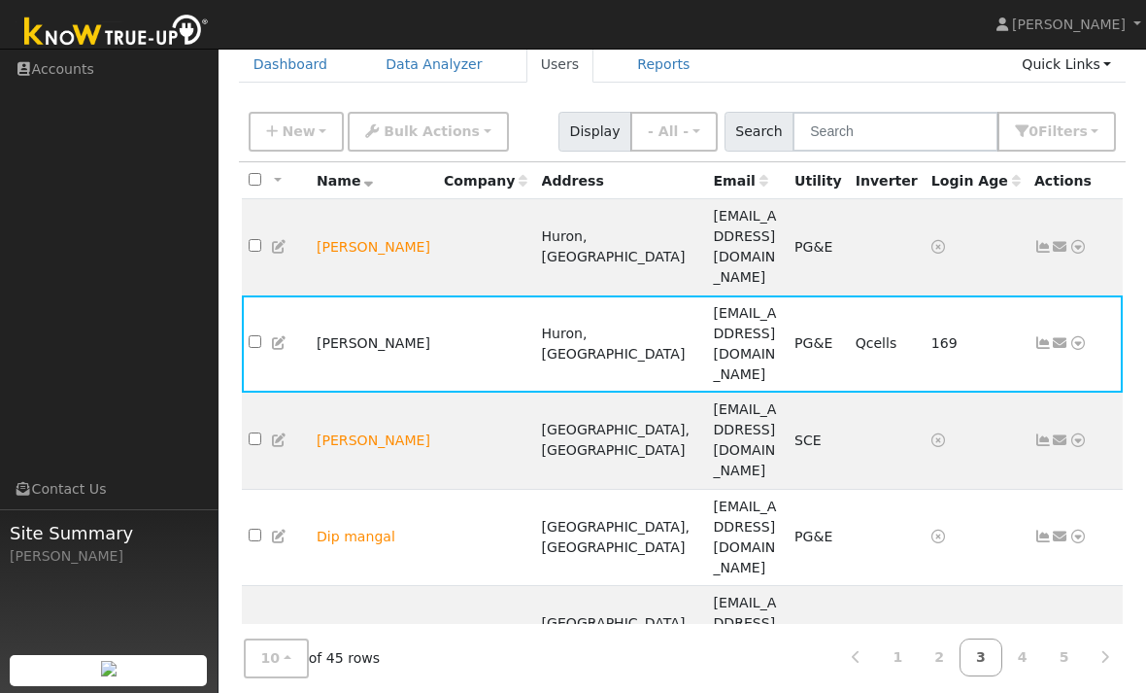
click at [1080, 336] on icon at bounding box center [1078, 343] width 17 height 14
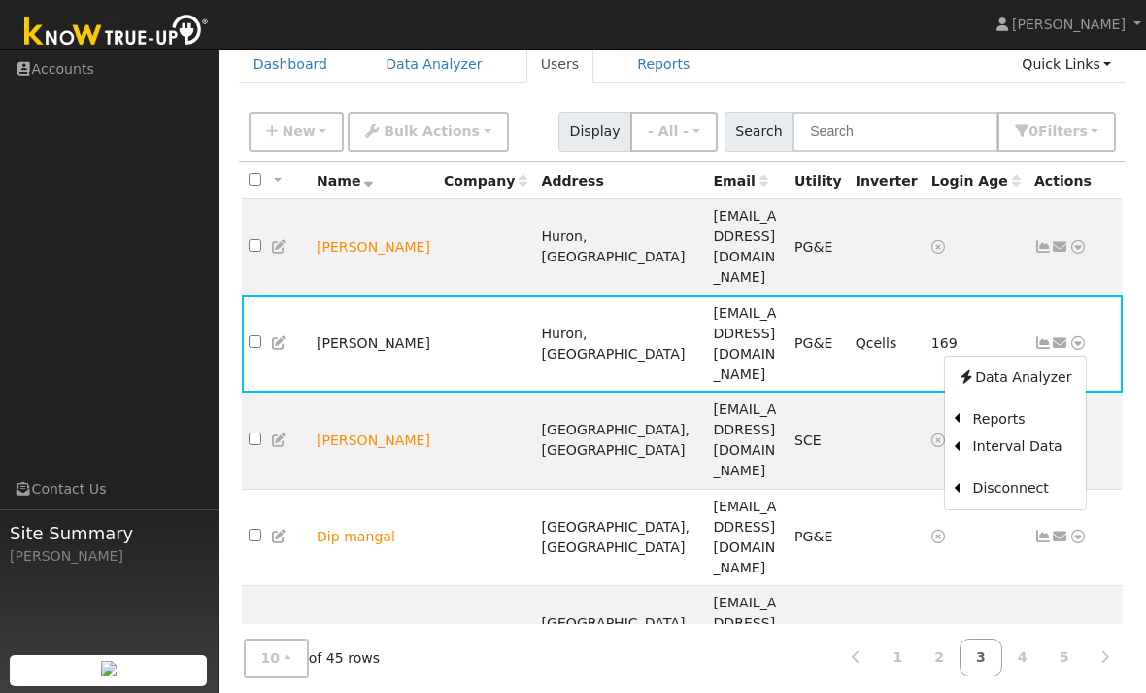
click at [1030, 363] on link "Data Analyzer" at bounding box center [1015, 376] width 141 height 27
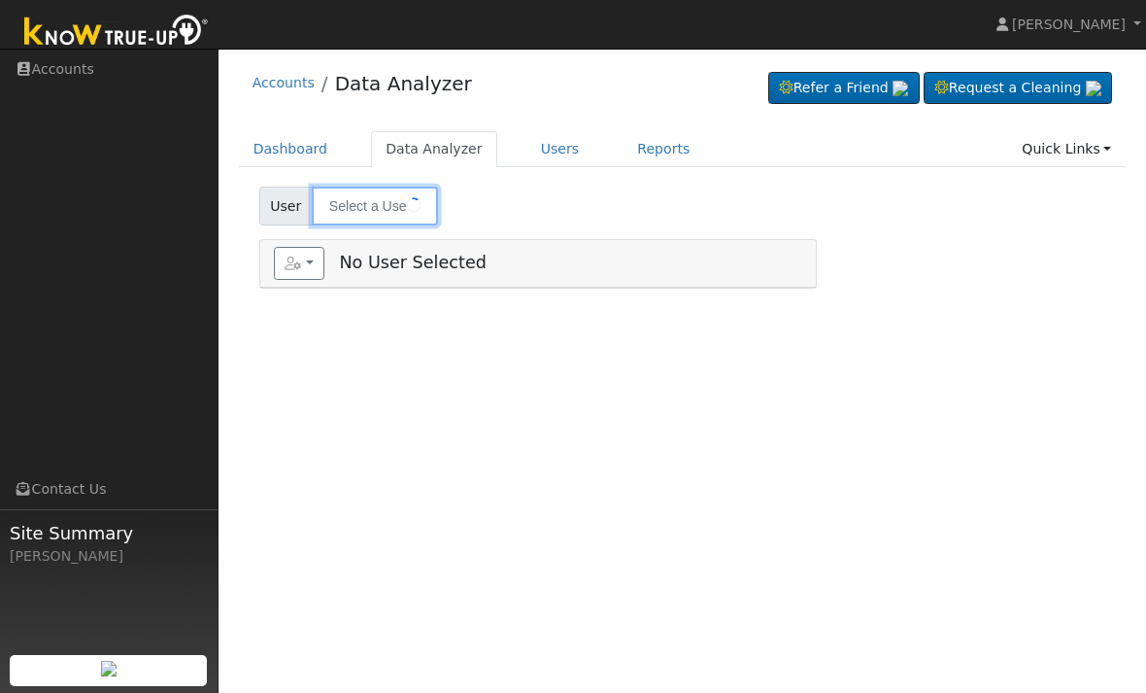
type input "[PERSON_NAME]"
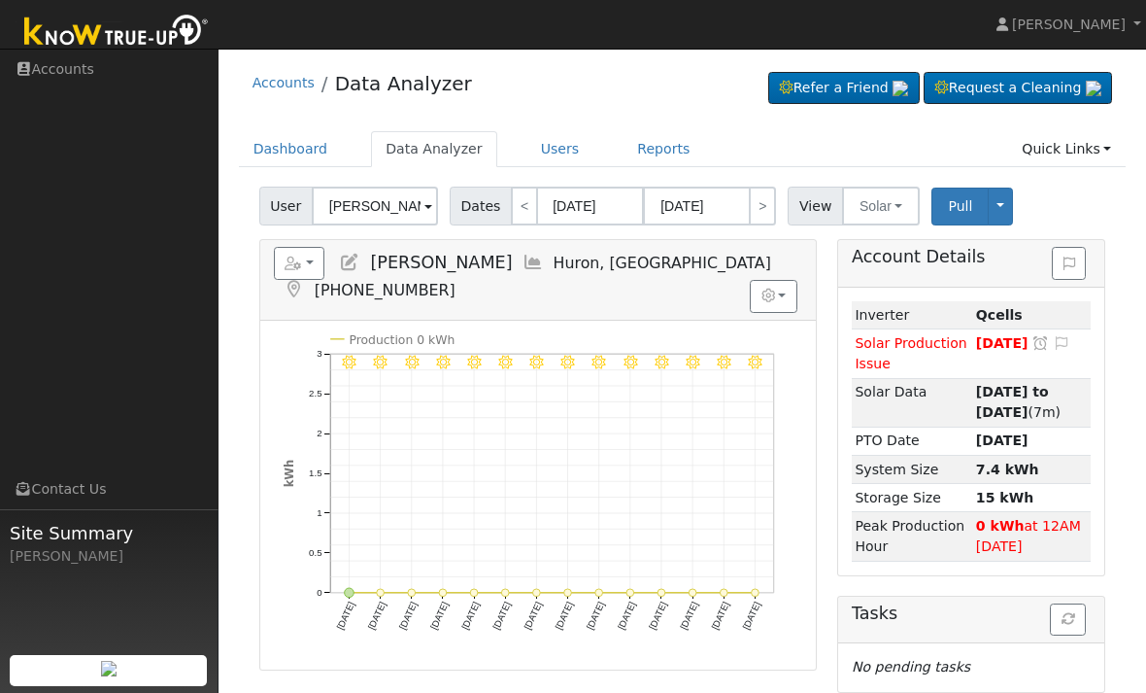
click at [1022, 337] on span "[DATE]" at bounding box center [1002, 343] width 52 height 16
click at [1005, 339] on span "[DATE]" at bounding box center [1002, 343] width 52 height 16
click at [1006, 338] on span "[DATE]" at bounding box center [1002, 343] width 52 height 16
click at [1013, 337] on span "[DATE]" at bounding box center [1002, 343] width 52 height 16
click at [1075, 140] on link "Quick Links" at bounding box center [1066, 149] width 119 height 36
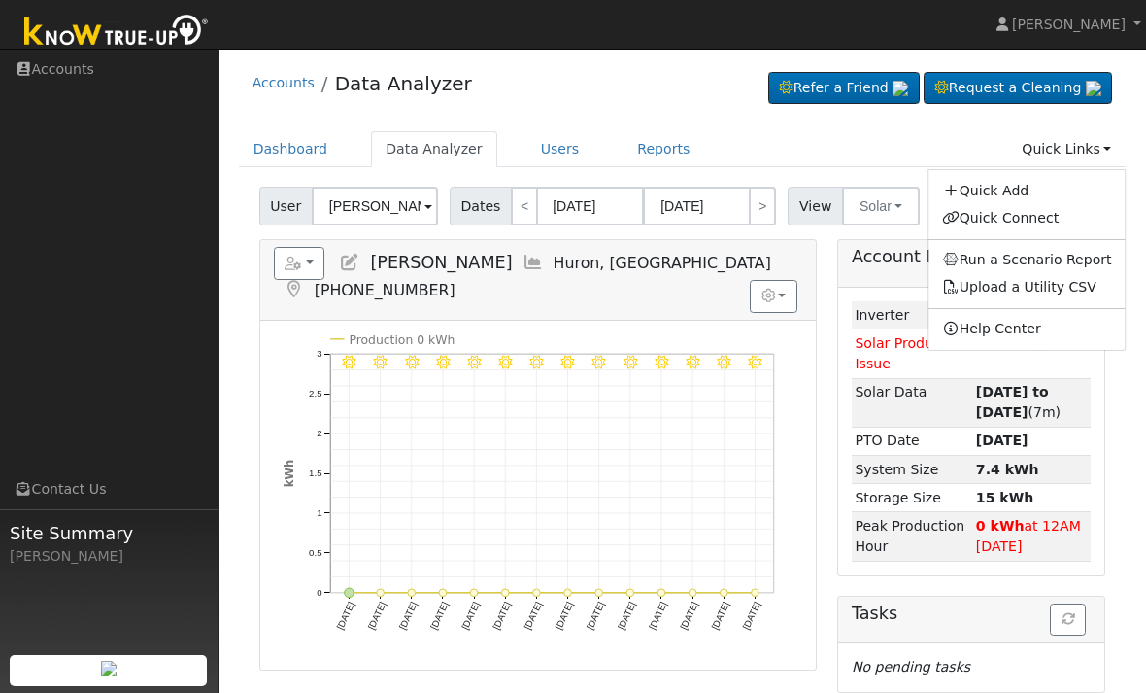
click at [1014, 223] on link "Quick Connect" at bounding box center [1027, 217] width 197 height 27
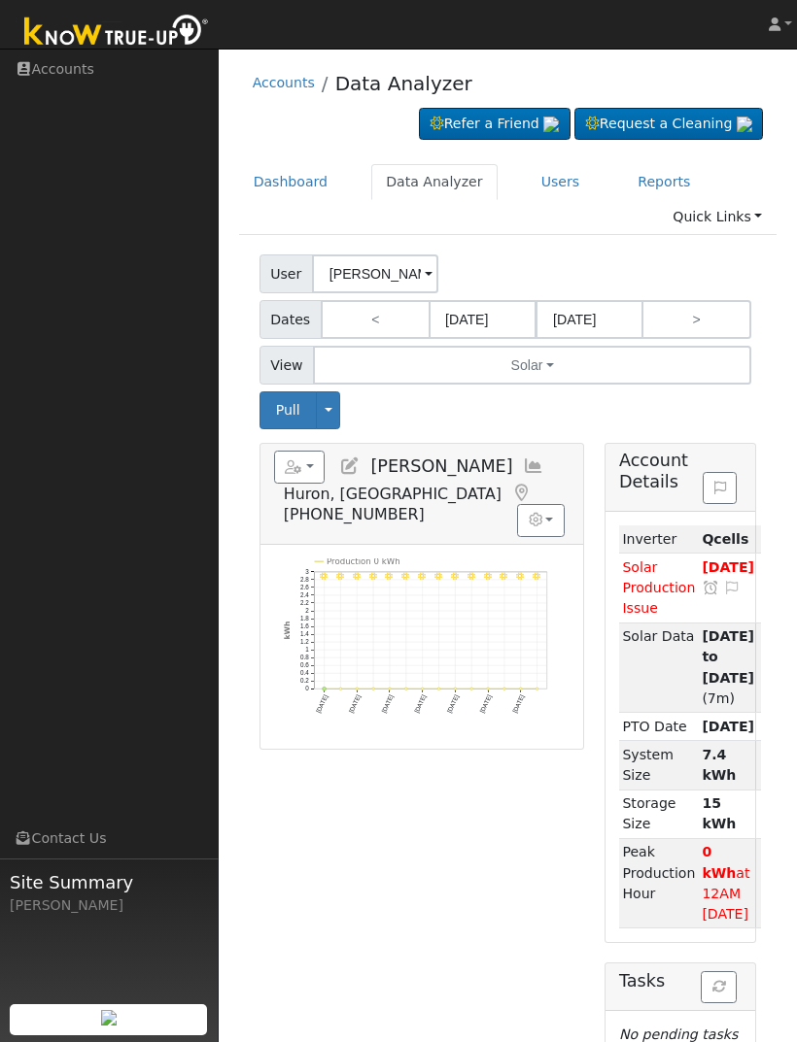
click at [709, 500] on button at bounding box center [719, 488] width 34 height 33
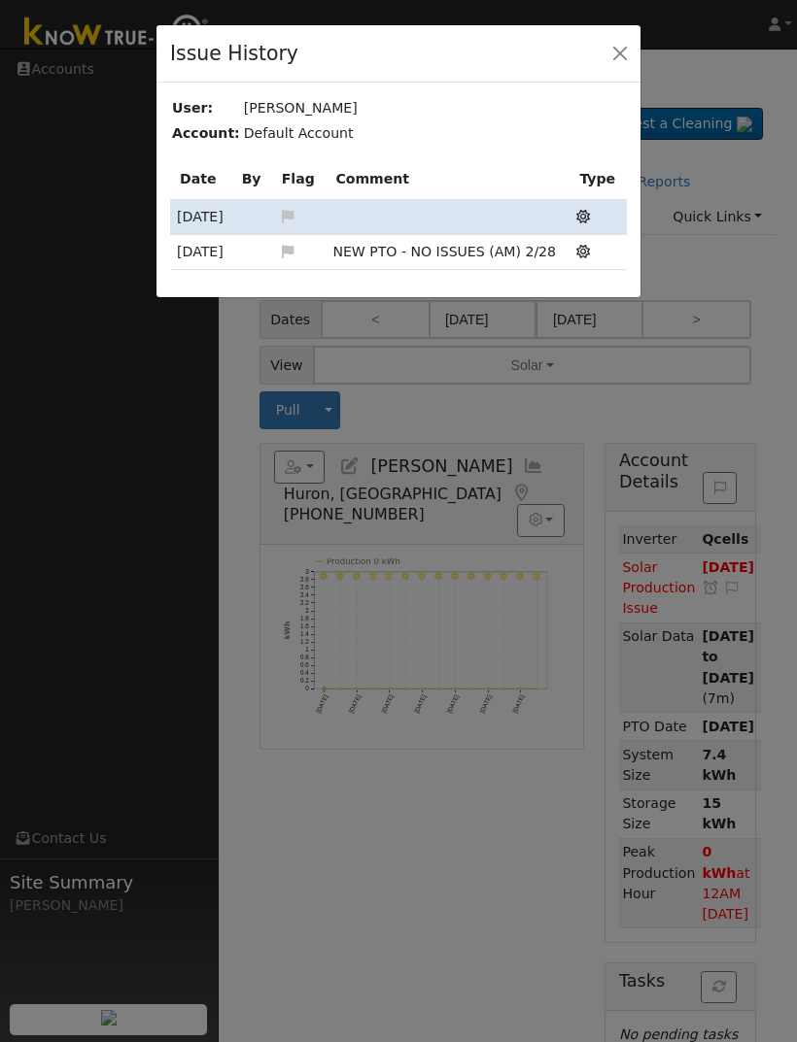
click at [581, 214] on icon at bounding box center [583, 217] width 14 height 14
click at [595, 215] on td "Solar Production Issue" at bounding box center [597, 216] width 56 height 35
click at [572, 214] on td "Solar Production Issue" at bounding box center [597, 216] width 56 height 35
click at [616, 66] on button "button" at bounding box center [619, 53] width 27 height 27
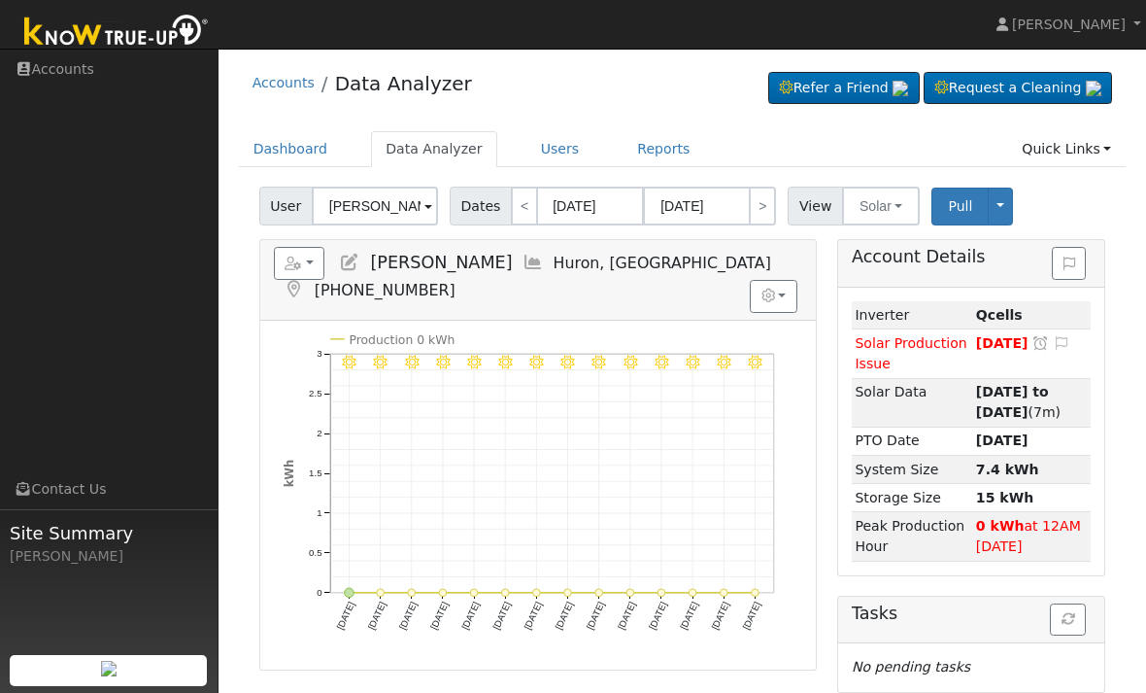
click at [545, 141] on link "Users" at bounding box center [561, 149] width 68 height 36
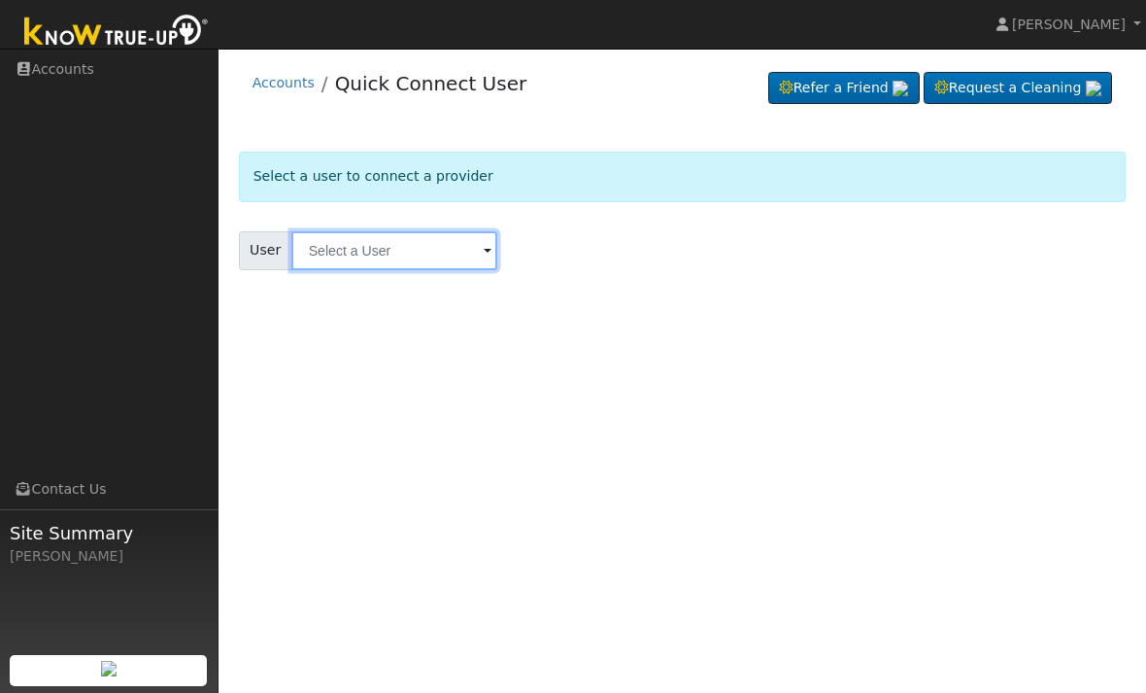
click at [339, 249] on input "text" at bounding box center [394, 250] width 206 height 39
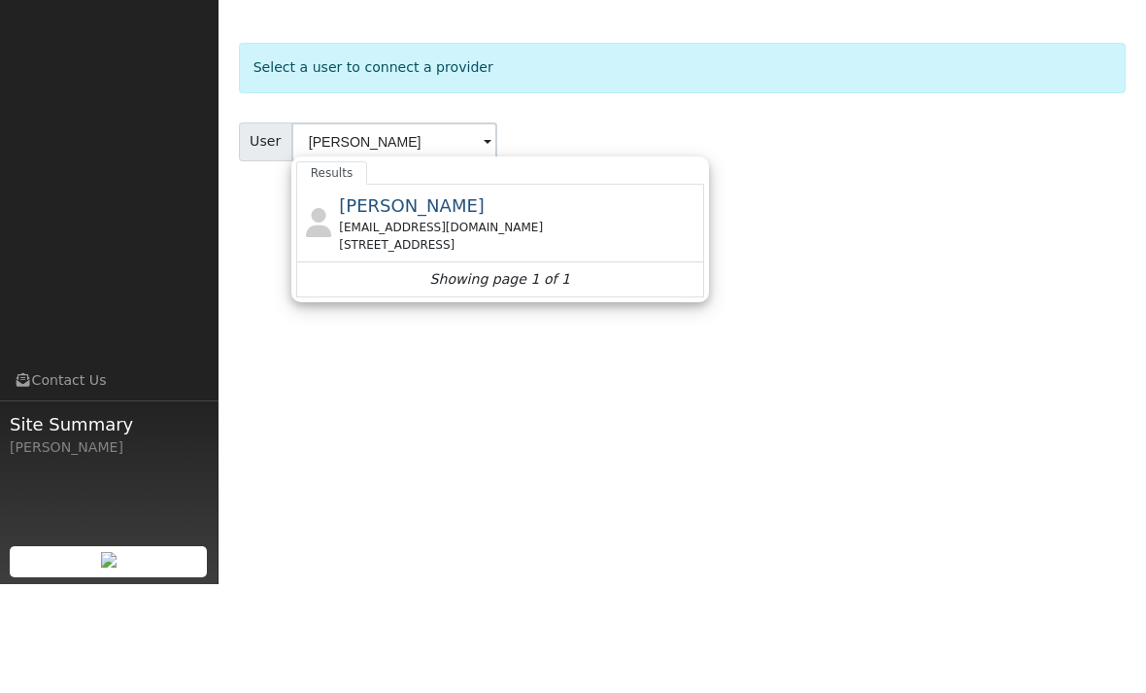
click at [354, 327] on div "[EMAIL_ADDRESS][DOMAIN_NAME]" at bounding box center [519, 335] width 360 height 17
type input "[PERSON_NAME]"
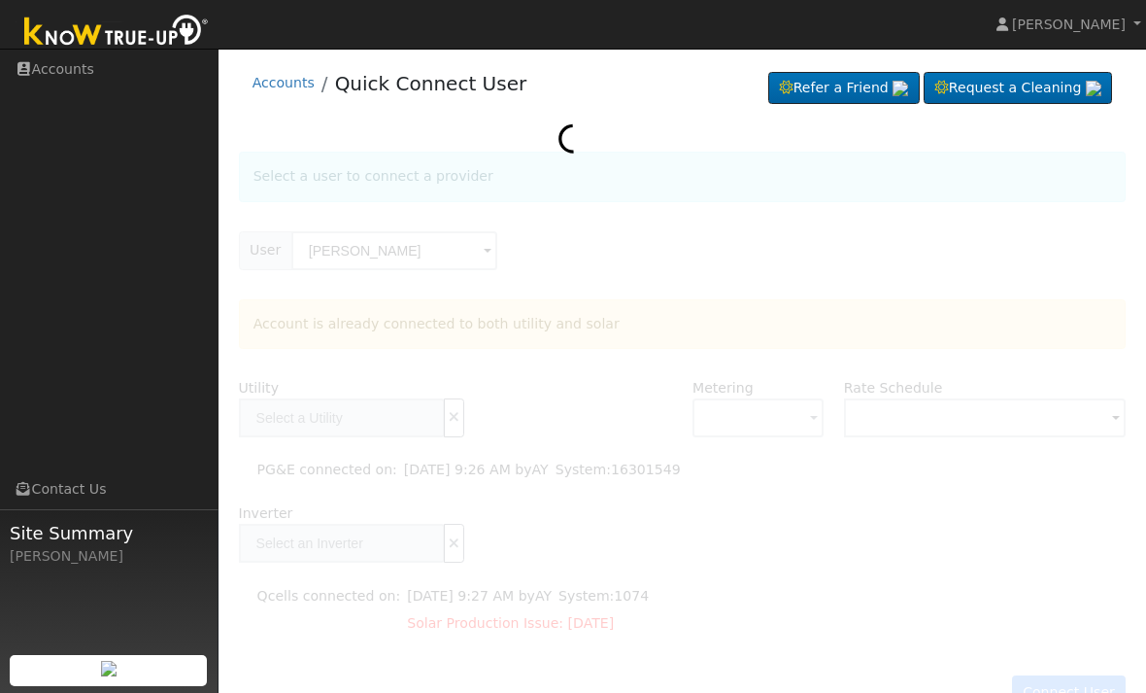
type input "PG&E"
type input "Qcells"
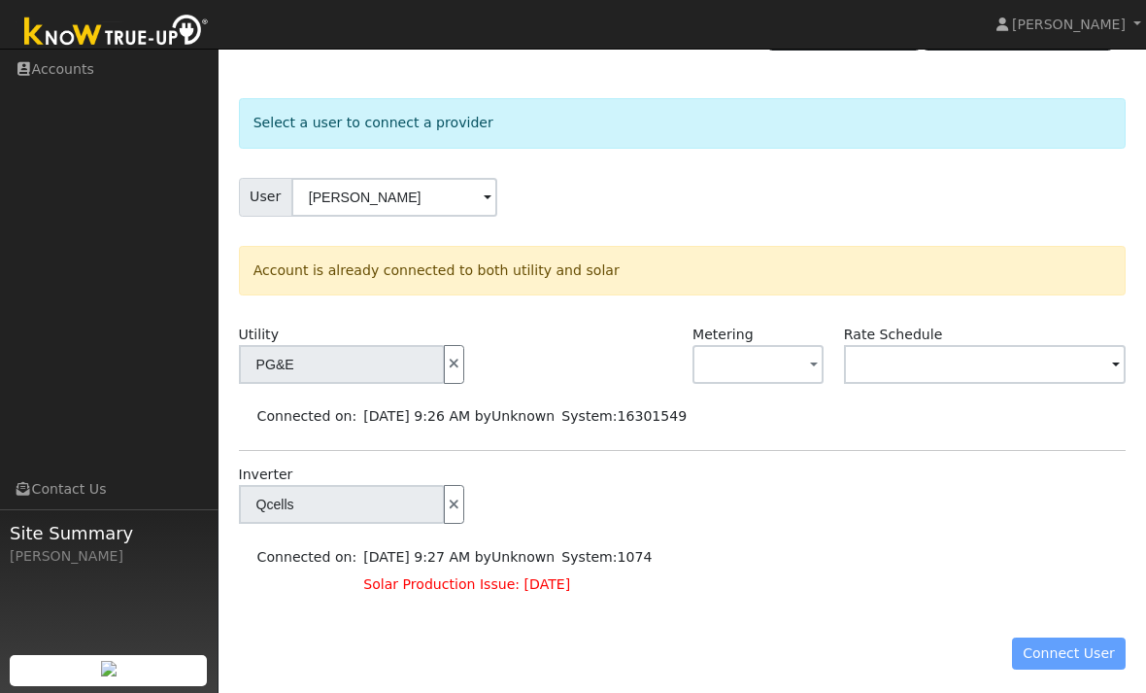
scroll to position [54, 0]
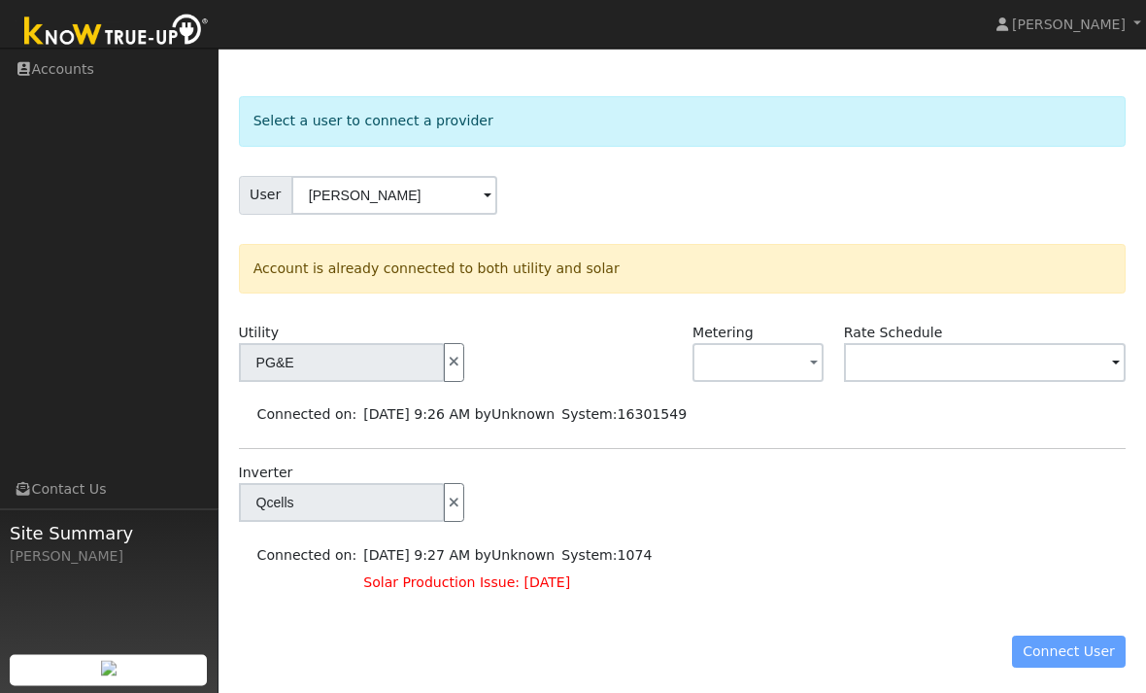
click at [781, 364] on button "button" at bounding box center [758, 363] width 131 height 39
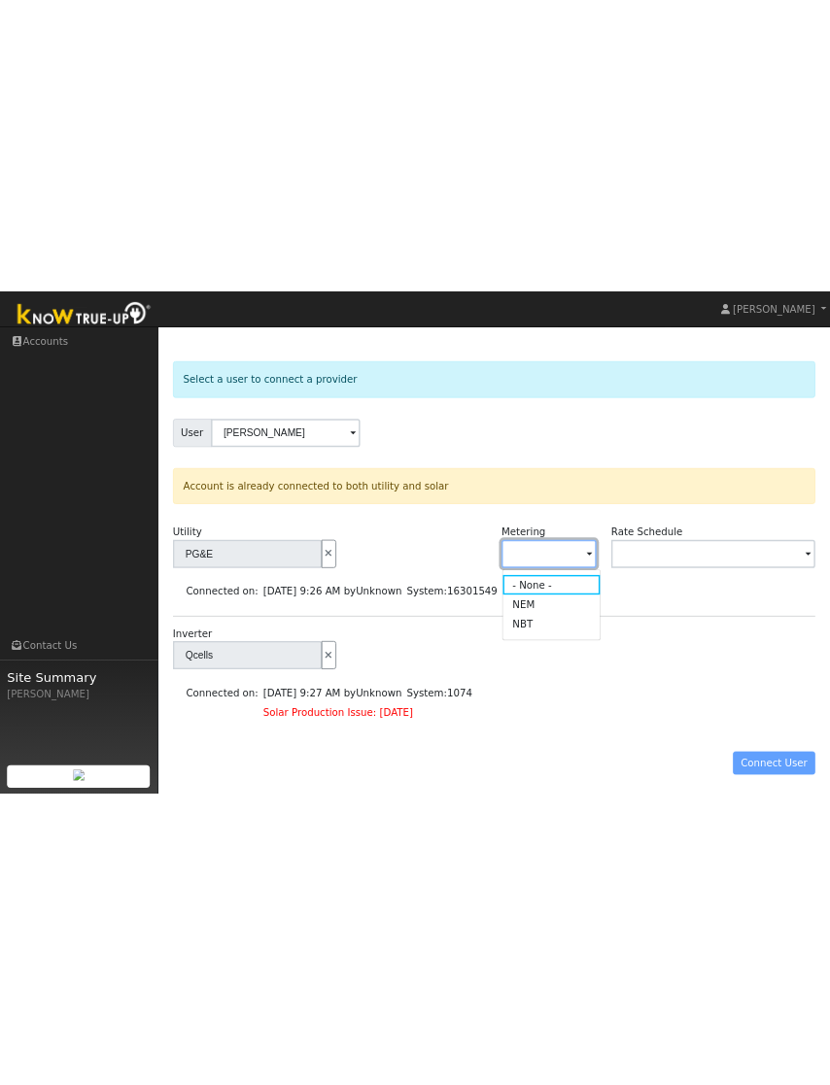
scroll to position [0, 0]
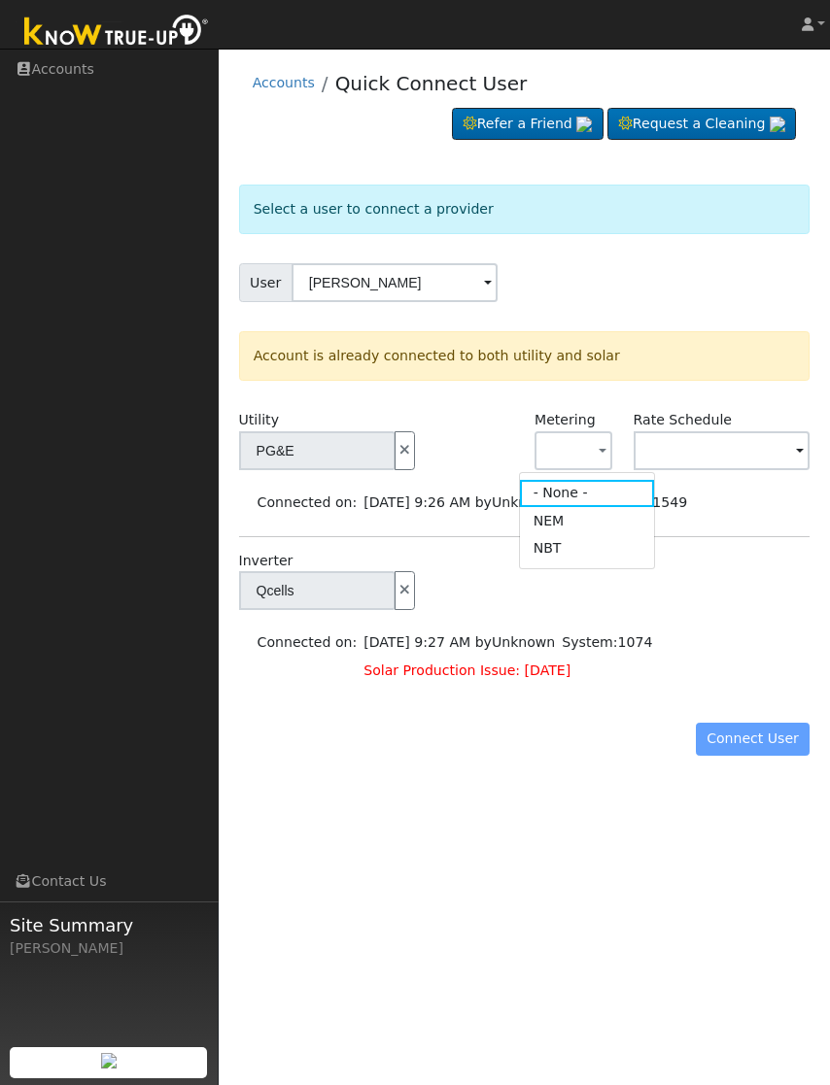
click at [606, 515] on link "NEM" at bounding box center [587, 520] width 135 height 27
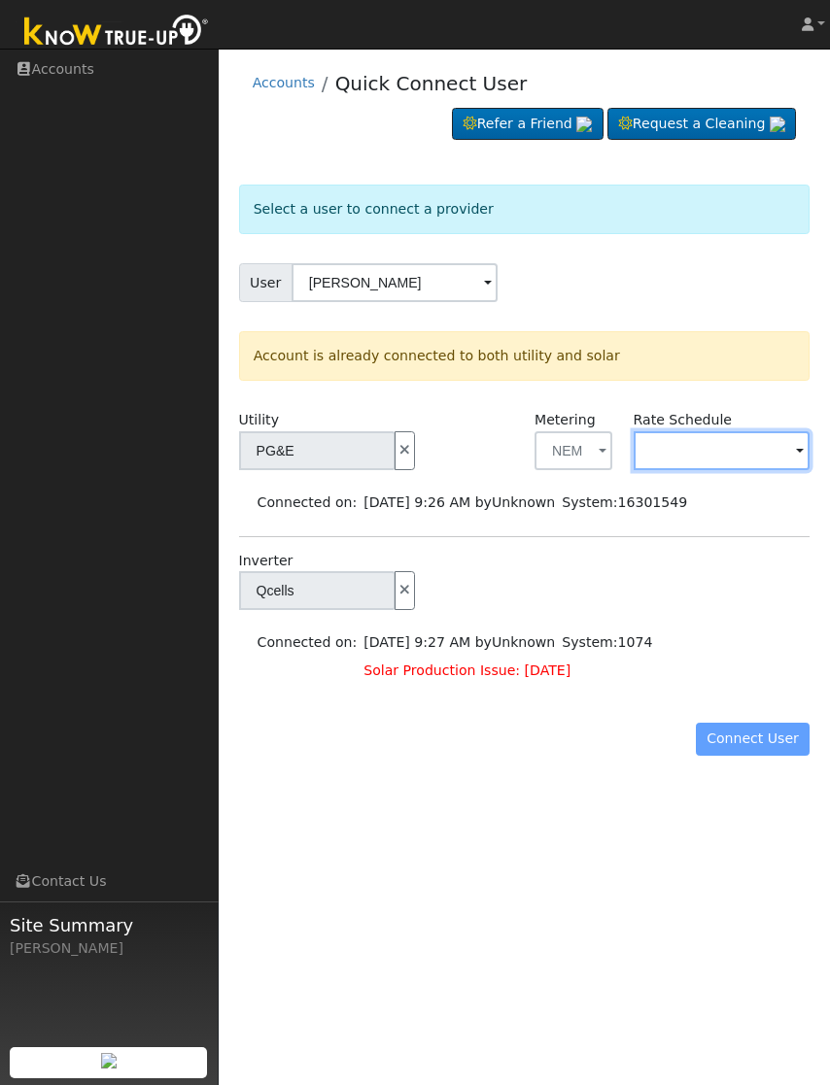
click at [395, 446] on input "text" at bounding box center [317, 450] width 156 height 39
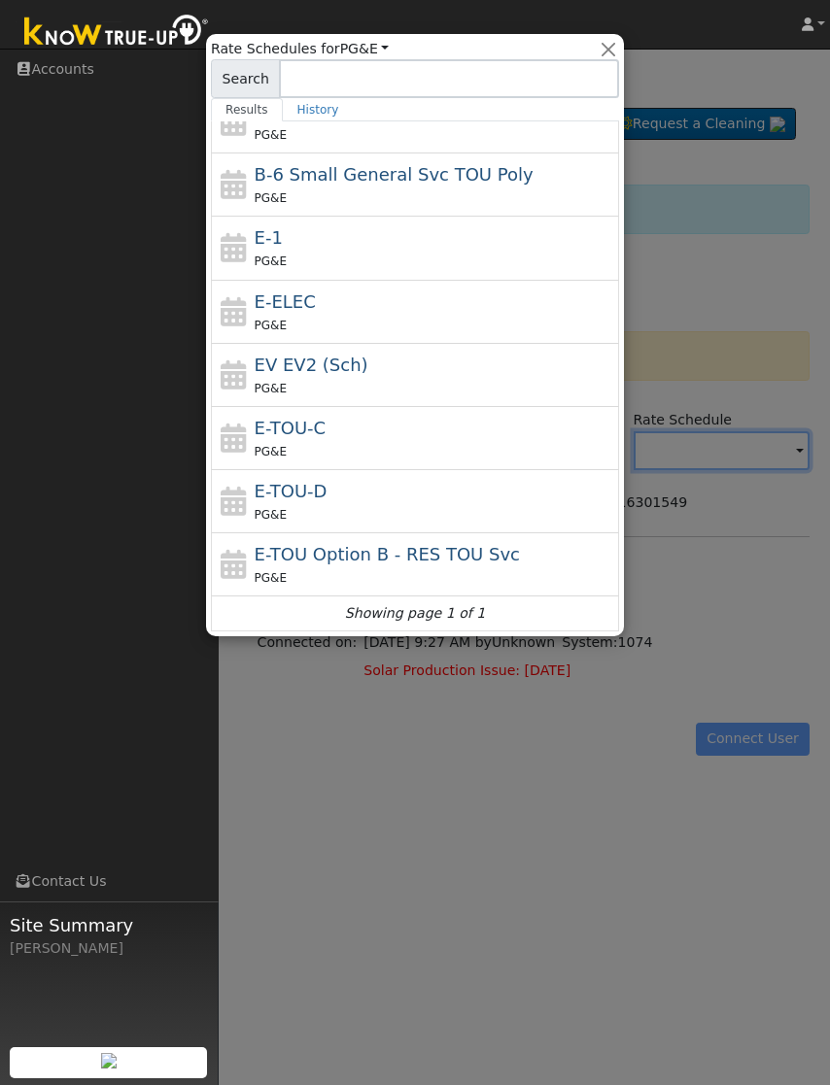
scroll to position [155, 0]
click at [703, 307] on div at bounding box center [415, 542] width 830 height 1085
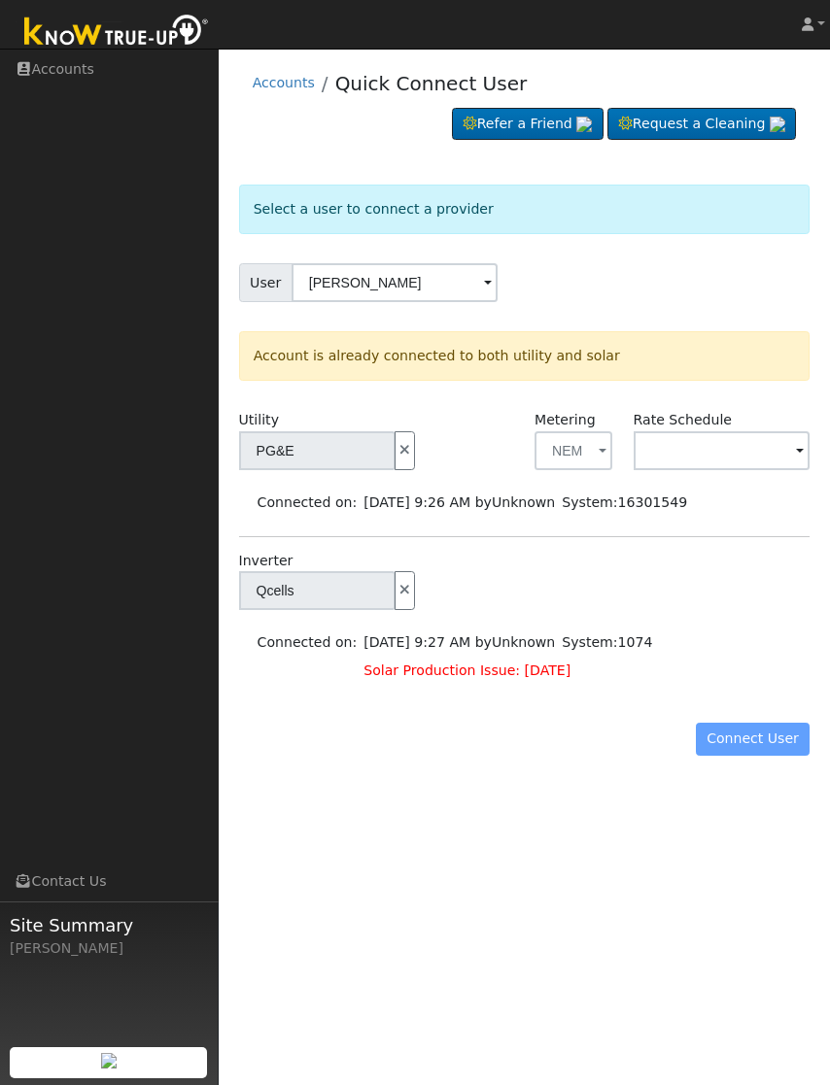
click at [752, 692] on div "Connect User" at bounding box center [524, 739] width 592 height 33
click at [767, 692] on form "Select a user to connect a provider User Jonathan Luna Esparza Account Default …" at bounding box center [524, 480] width 571 height 591
click at [395, 468] on input "text" at bounding box center [317, 450] width 156 height 39
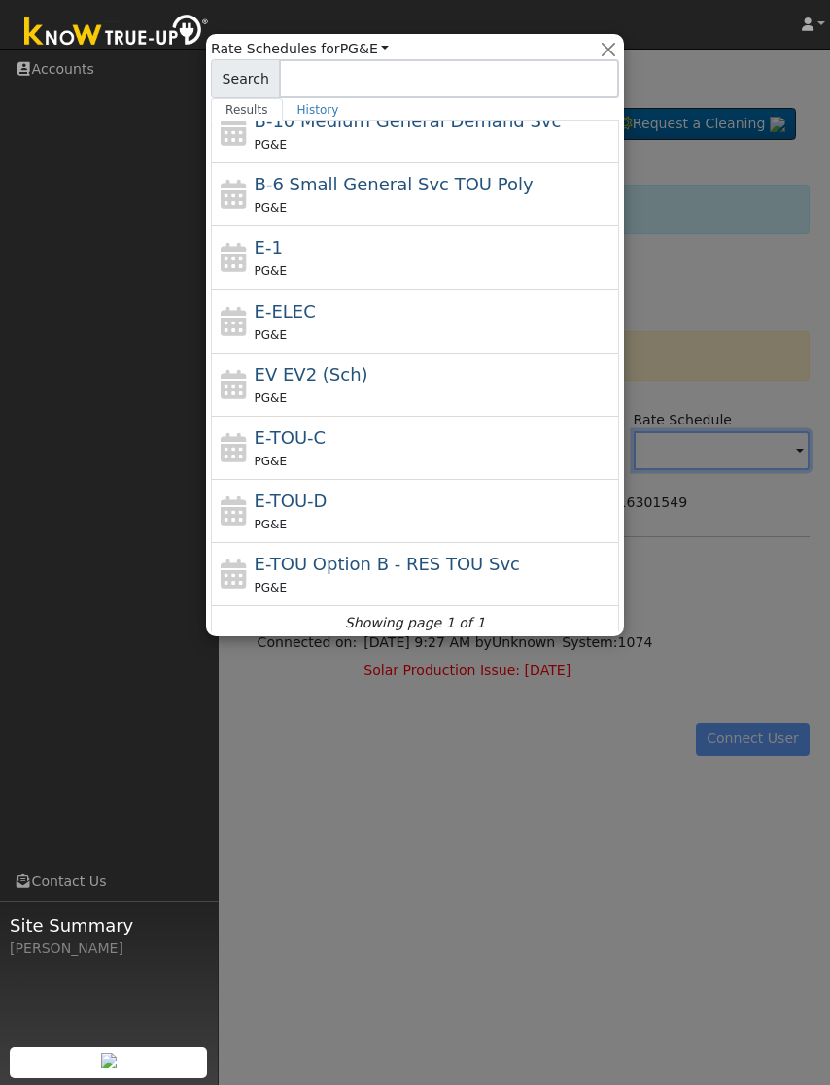
scroll to position [145, 0]
click at [285, 440] on span "E-TOU-C" at bounding box center [291, 437] width 72 height 20
type input "E-TOU-C"
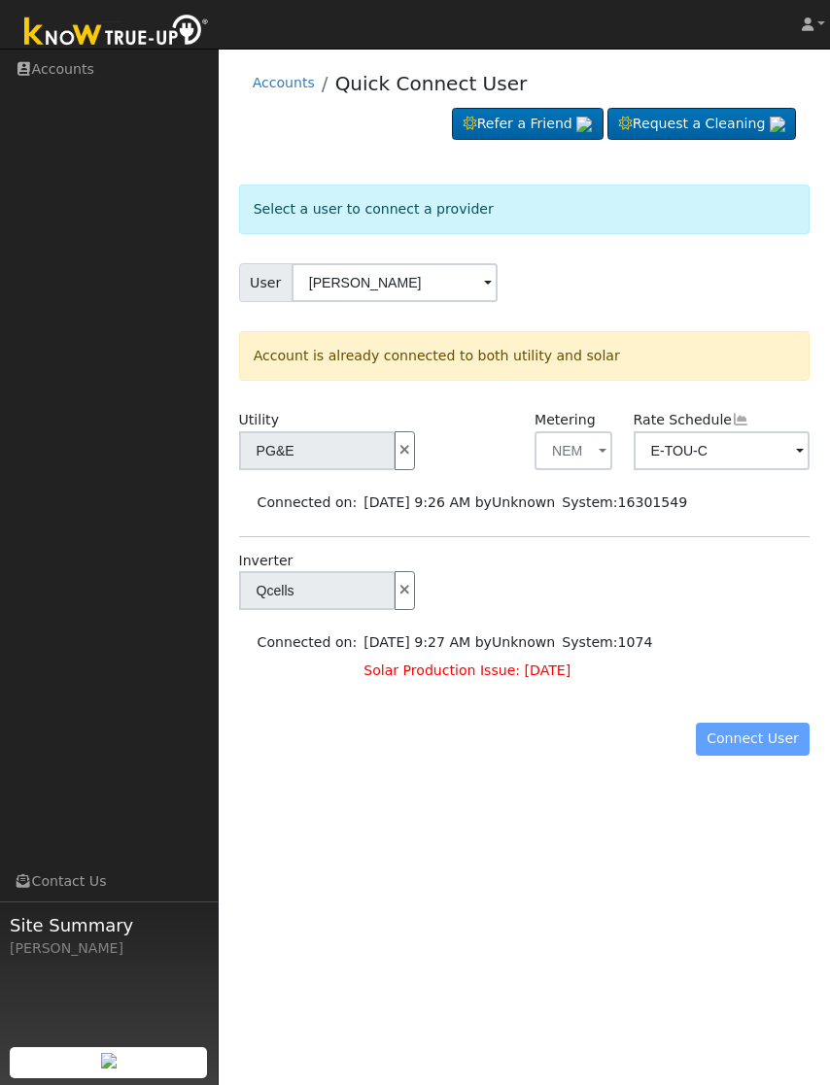
click at [763, 692] on div "Connect User" at bounding box center [524, 739] width 592 height 33
click at [752, 692] on div "Connect User" at bounding box center [524, 739] width 592 height 33
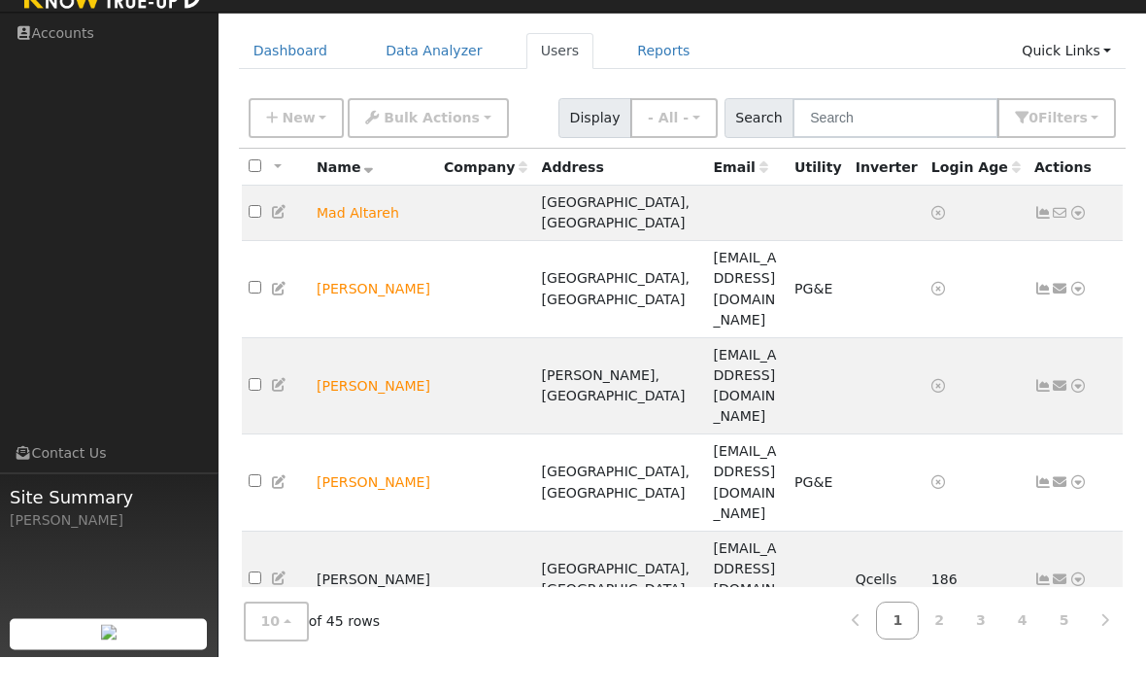
scroll to position [61, 0]
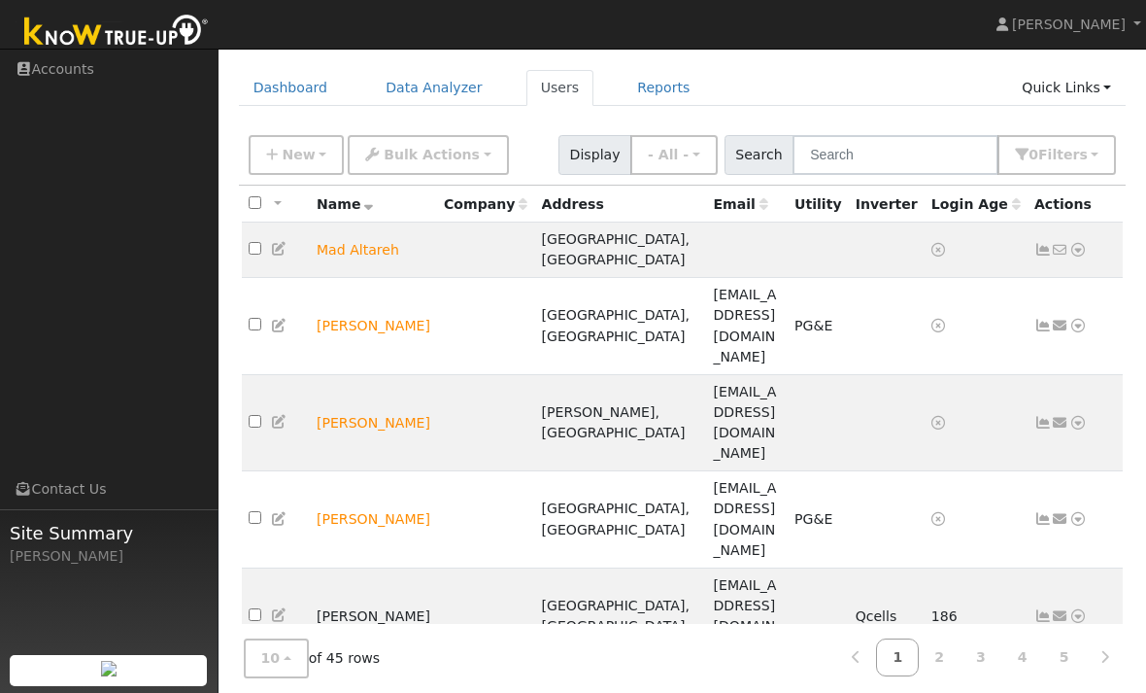
click at [944, 676] on link "2" at bounding box center [939, 657] width 43 height 38
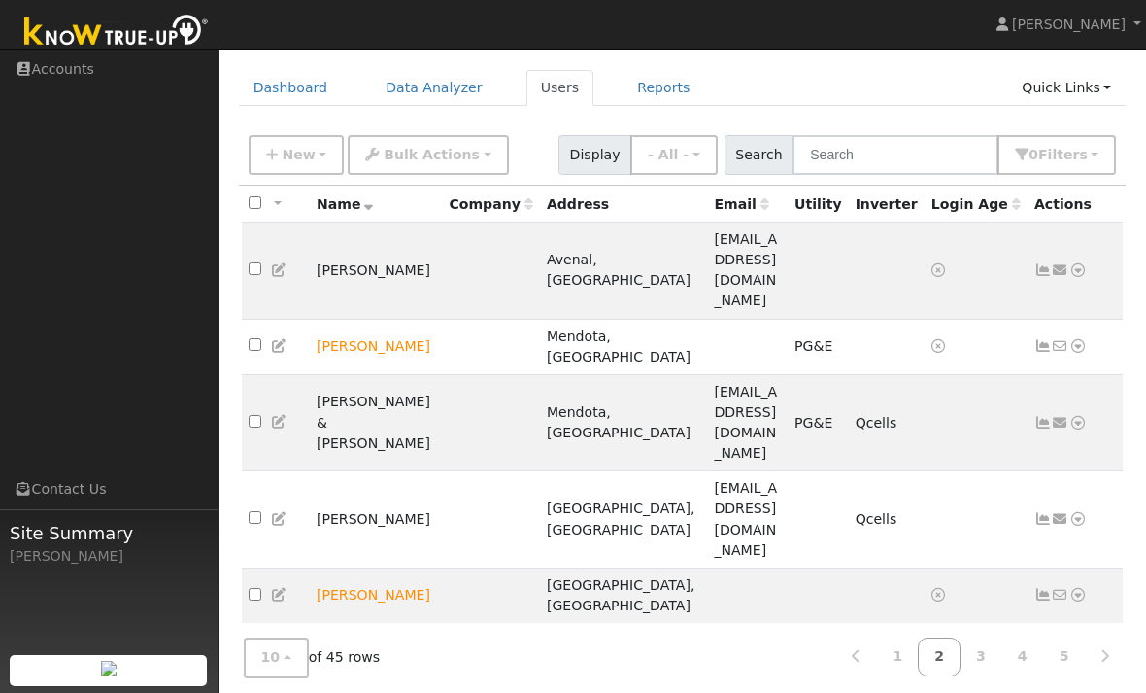
click at [897, 676] on link "1" at bounding box center [897, 657] width 43 height 38
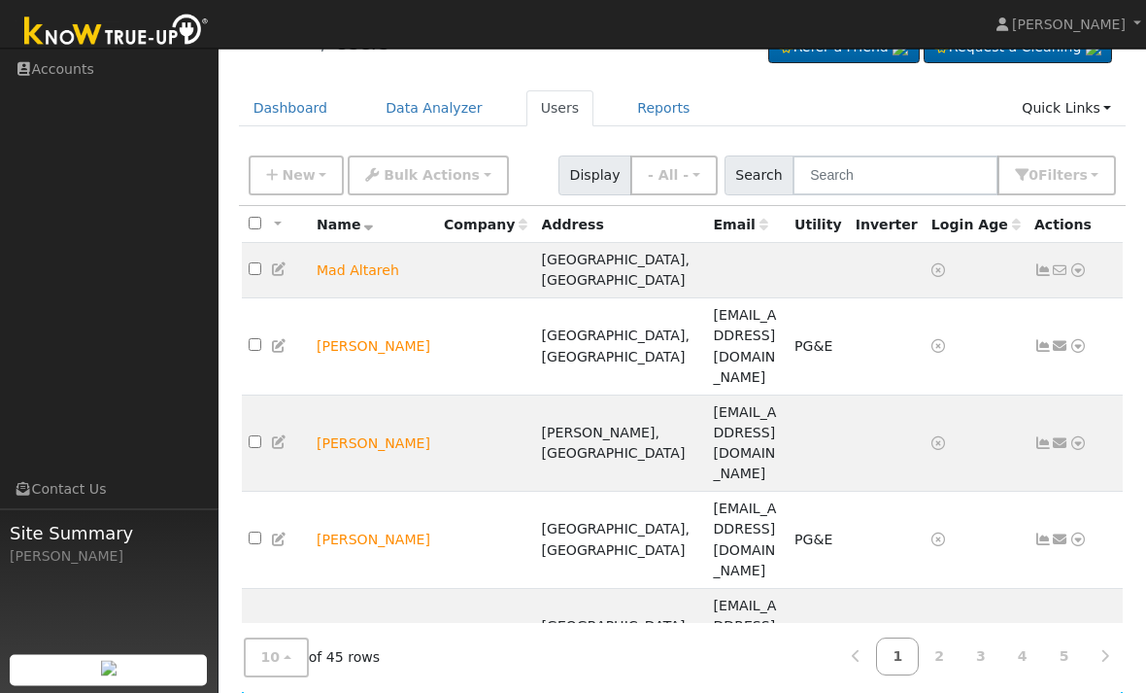
scroll to position [39, 0]
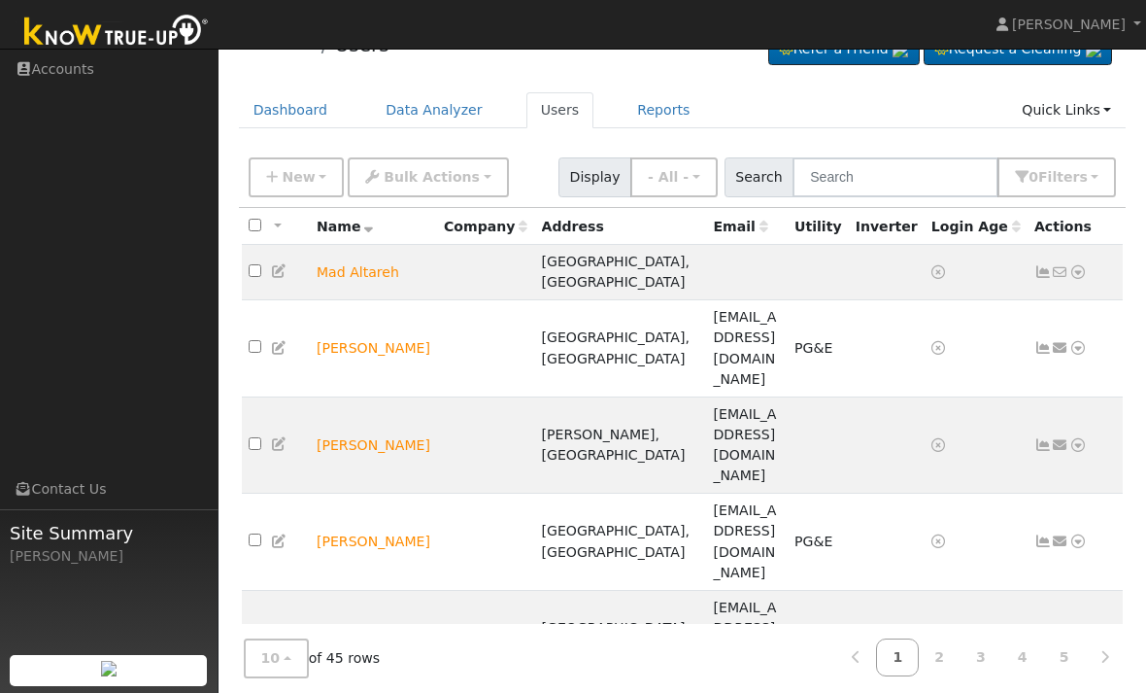
click at [938, 676] on link "2" at bounding box center [939, 657] width 43 height 38
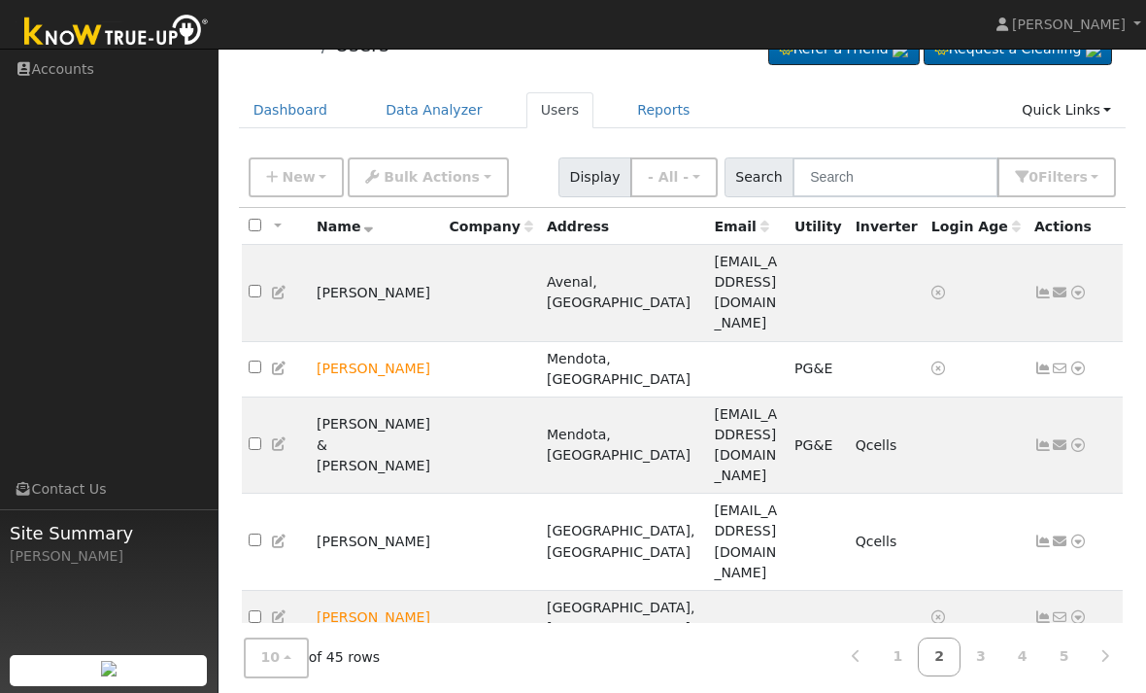
click at [980, 676] on link "3" at bounding box center [981, 657] width 43 height 38
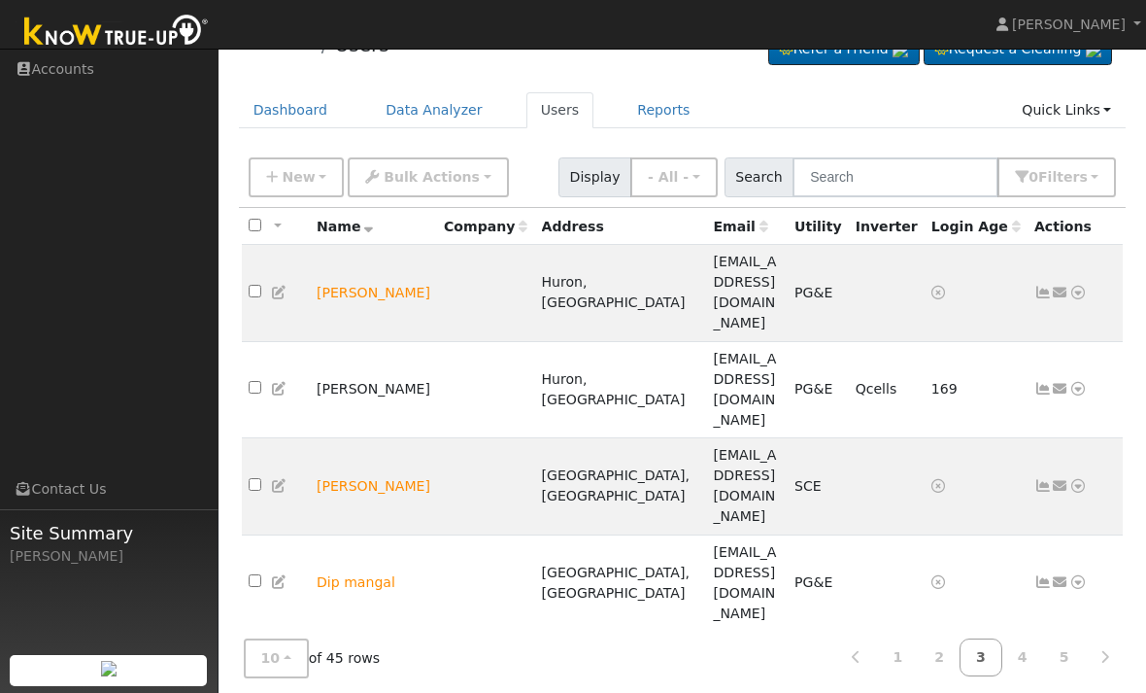
click at [937, 676] on link "2" at bounding box center [939, 657] width 43 height 38
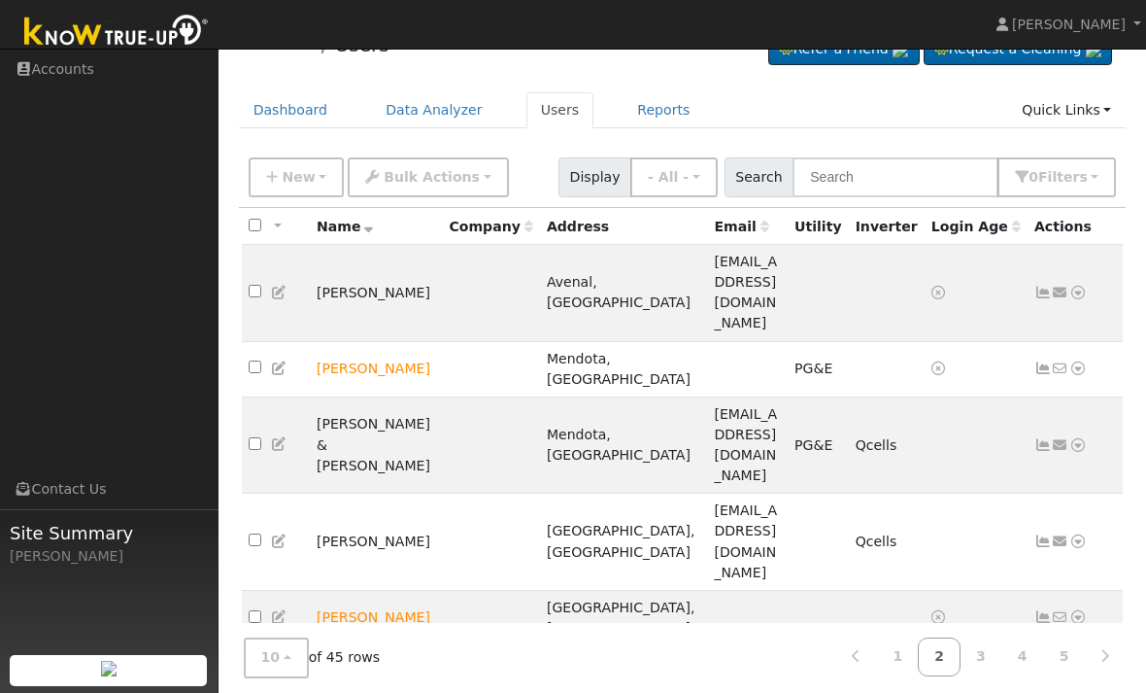
click at [1035, 534] on icon at bounding box center [1043, 541] width 17 height 14
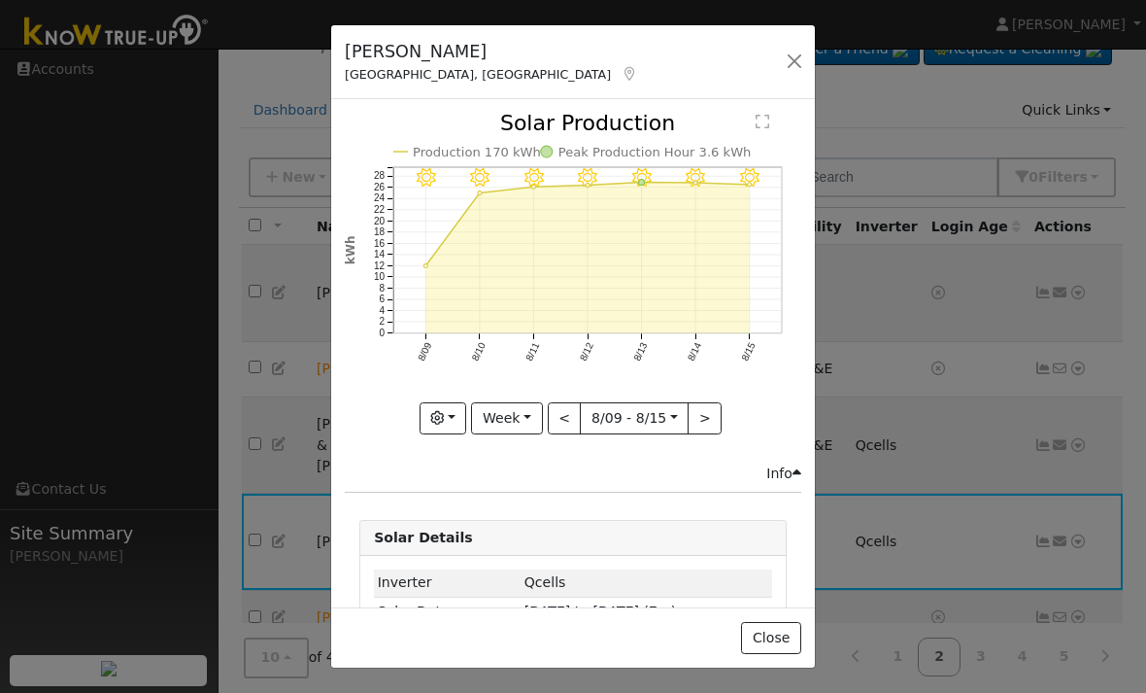
scroll to position [-10, 0]
click at [799, 66] on button "button" at bounding box center [794, 61] width 27 height 27
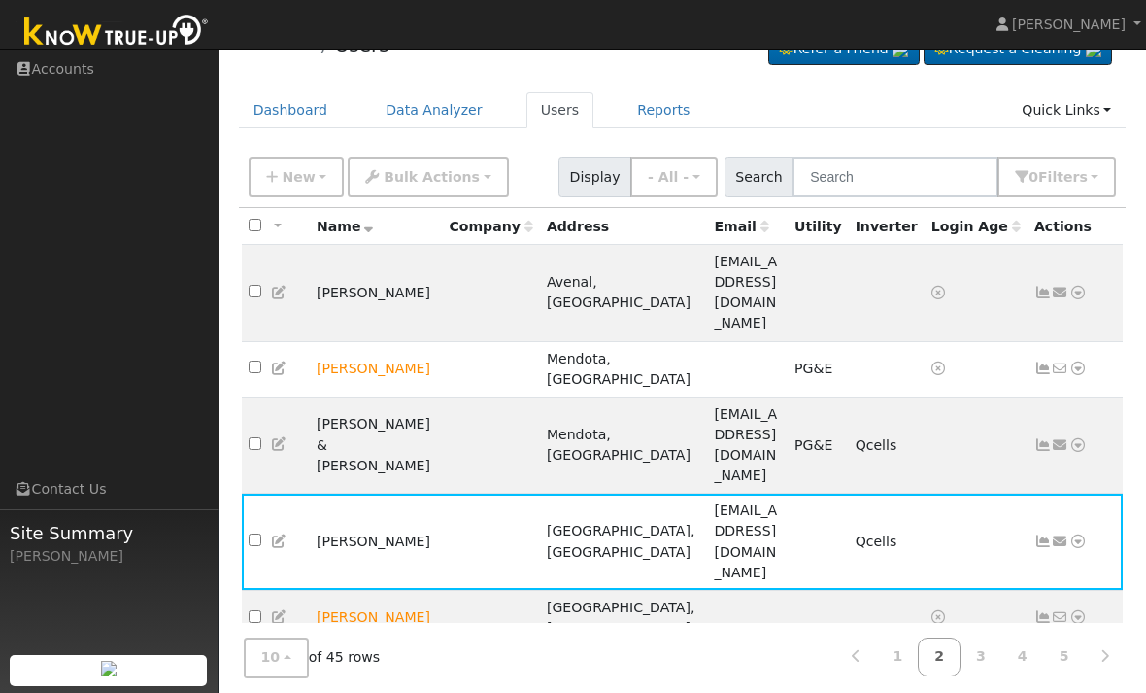
click at [984, 676] on link "3" at bounding box center [981, 657] width 43 height 38
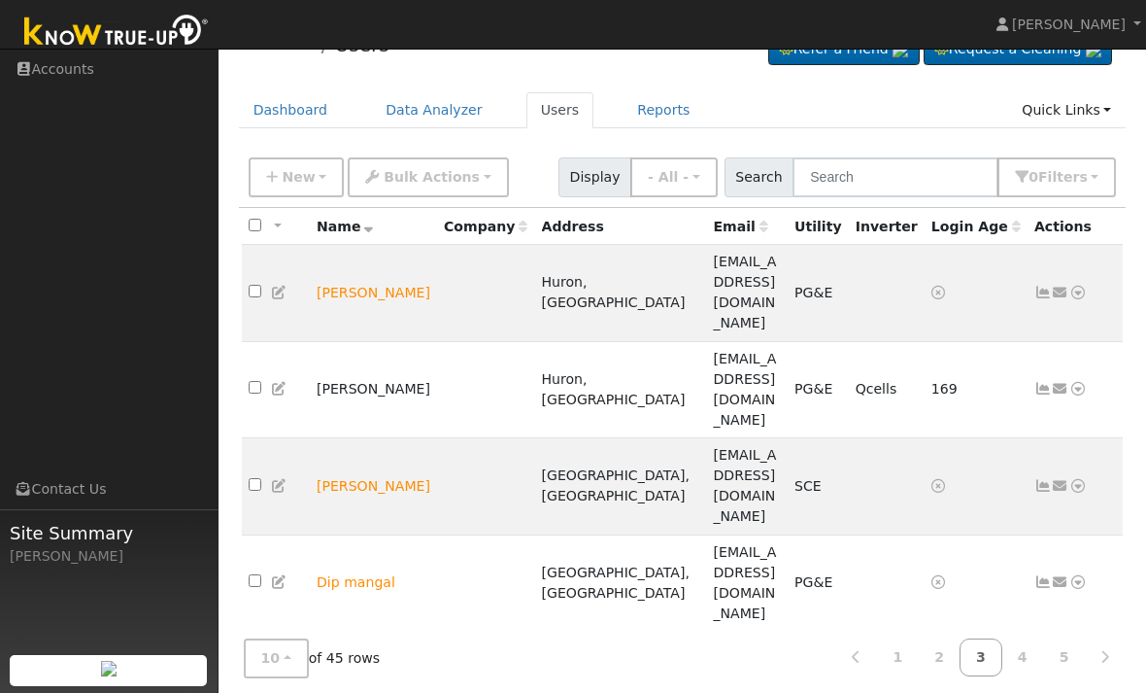
click at [1057, 382] on icon at bounding box center [1060, 389] width 17 height 14
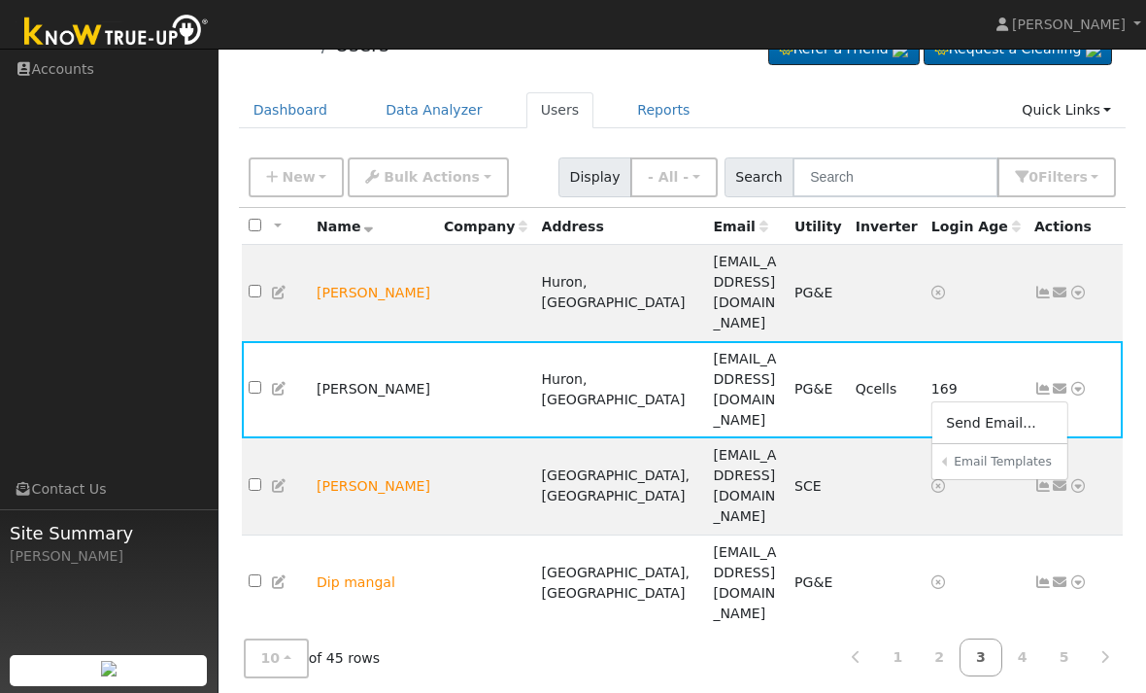
click at [1009, 409] on link "Send Email..." at bounding box center [1000, 422] width 135 height 27
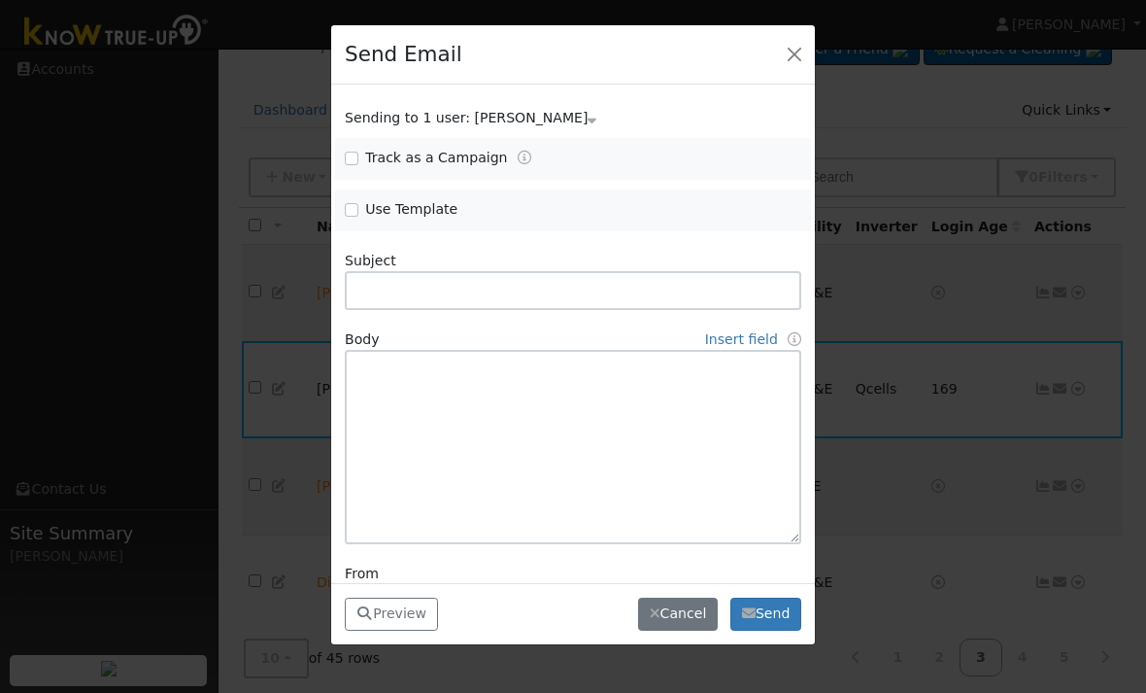
click at [785, 43] on button "button" at bounding box center [794, 54] width 27 height 27
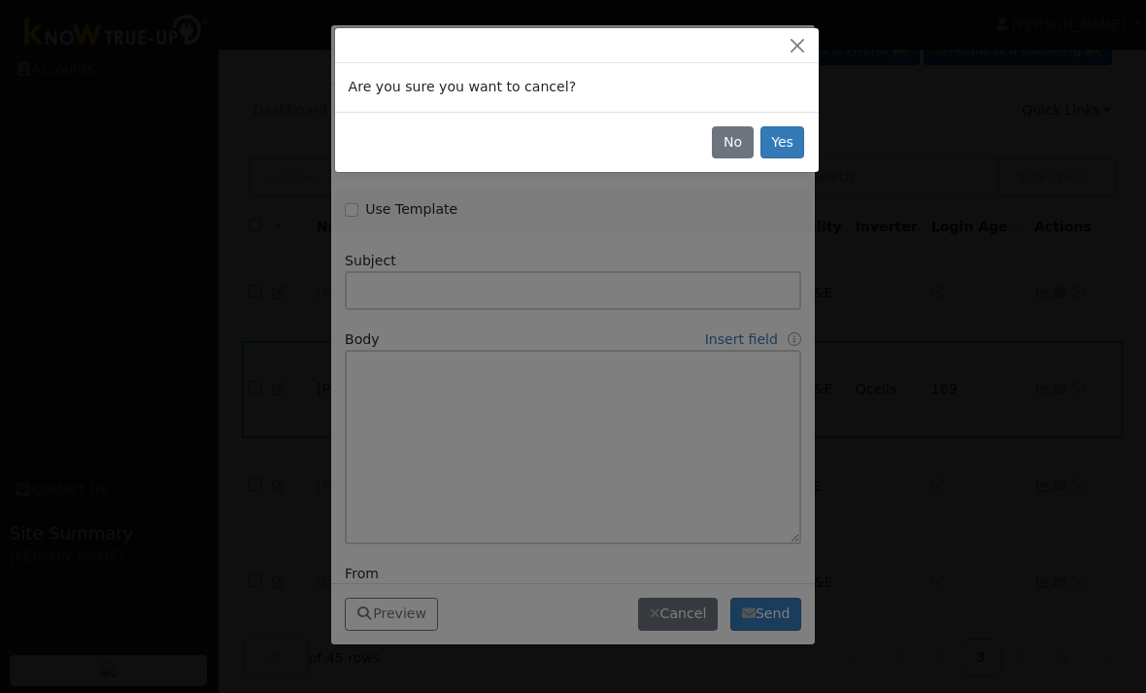
click at [782, 147] on button "Yes" at bounding box center [783, 142] width 45 height 33
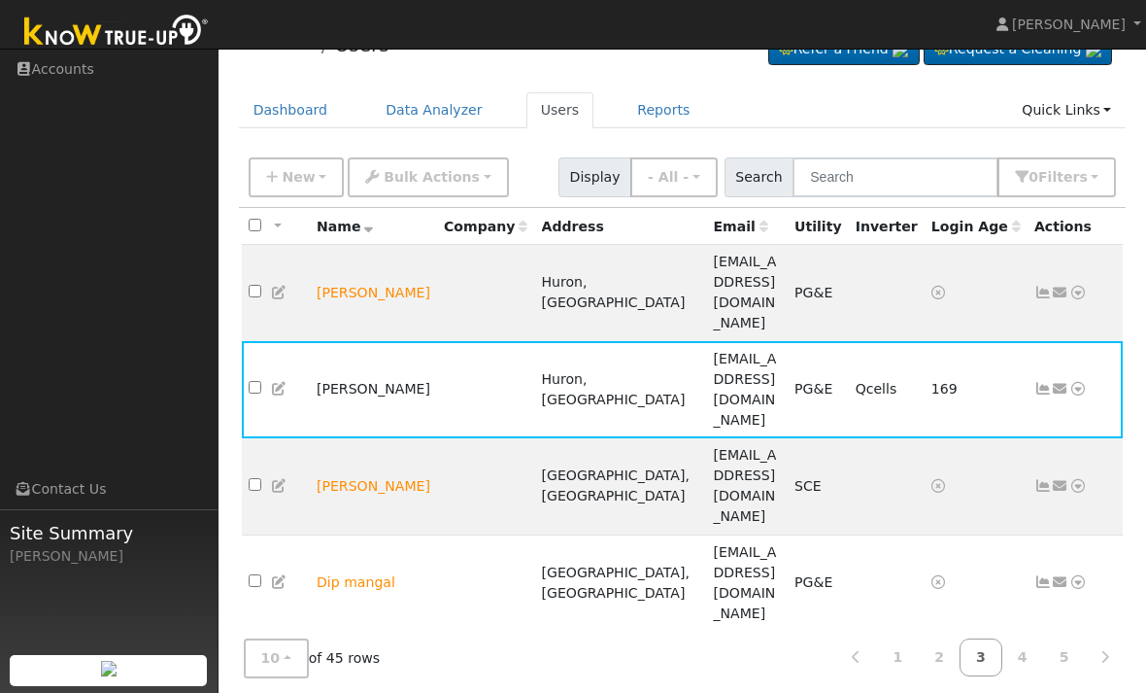
click at [1081, 382] on icon at bounding box center [1078, 389] width 17 height 14
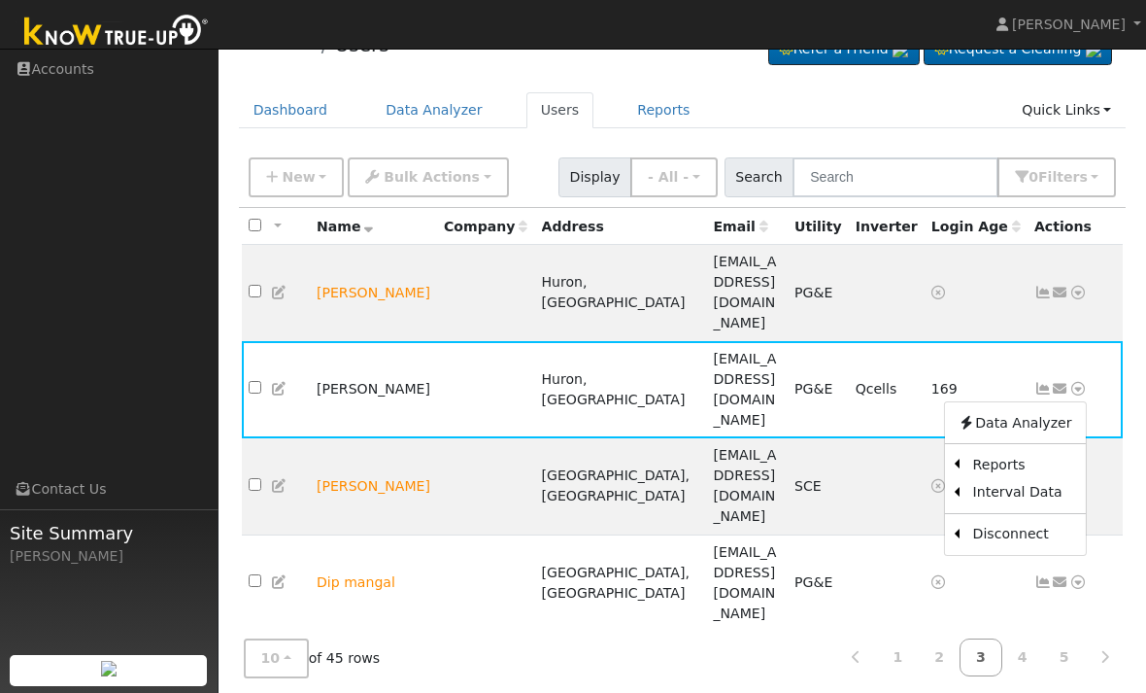
click at [1138, 362] on div "User Profile First name Last name Email Email Notifications No Emails No Emails…" at bounding box center [683, 617] width 928 height 1215
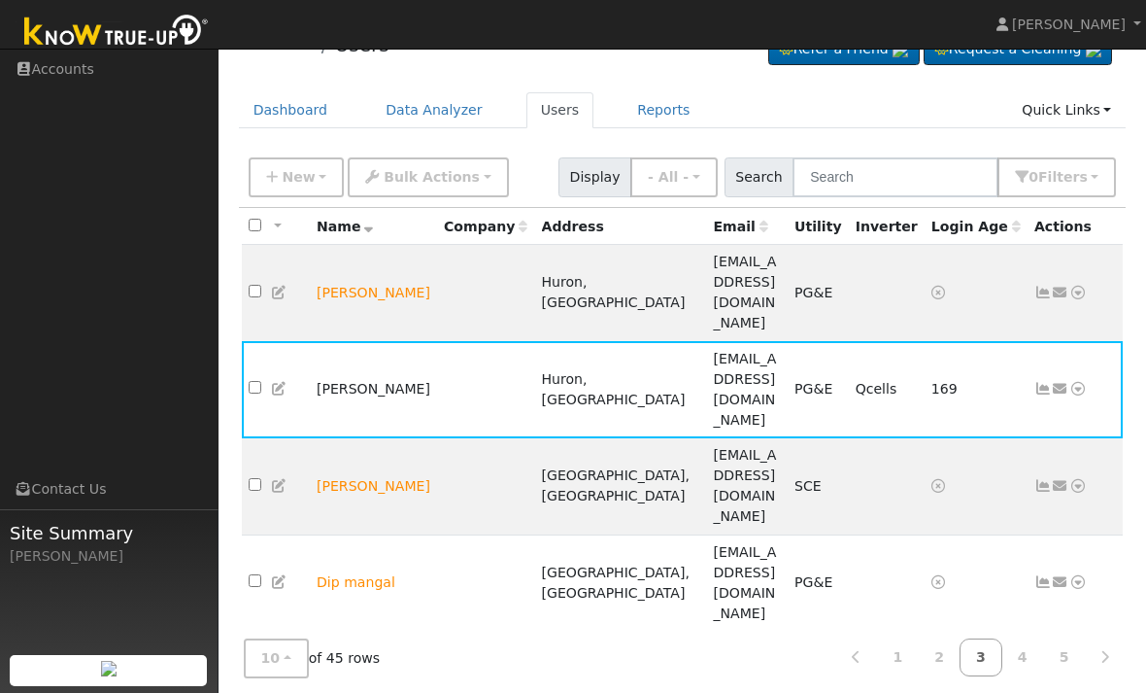
click at [1056, 382] on icon at bounding box center [1060, 389] width 17 height 14
click at [1009, 455] on h6 "Email Templates" at bounding box center [1004, 462] width 100 height 15
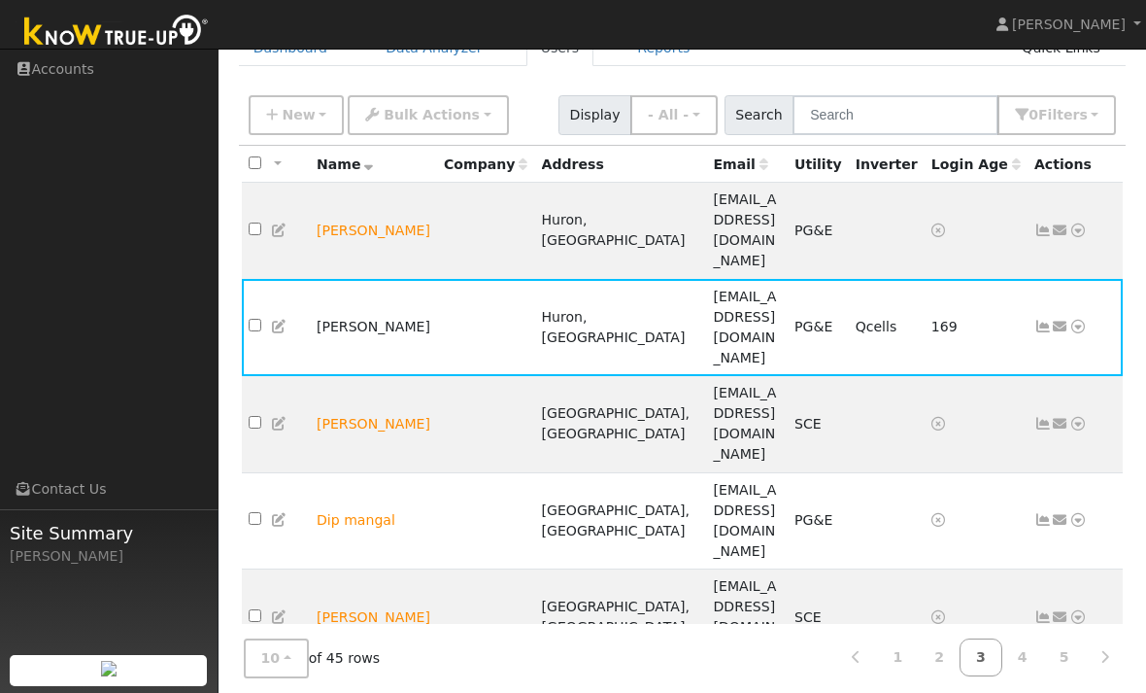
click at [1062, 320] on icon at bounding box center [1060, 327] width 17 height 14
click at [1003, 392] on h6 "Email Templates" at bounding box center [1004, 399] width 100 height 15
click at [1056, 320] on icon at bounding box center [1060, 327] width 17 height 14
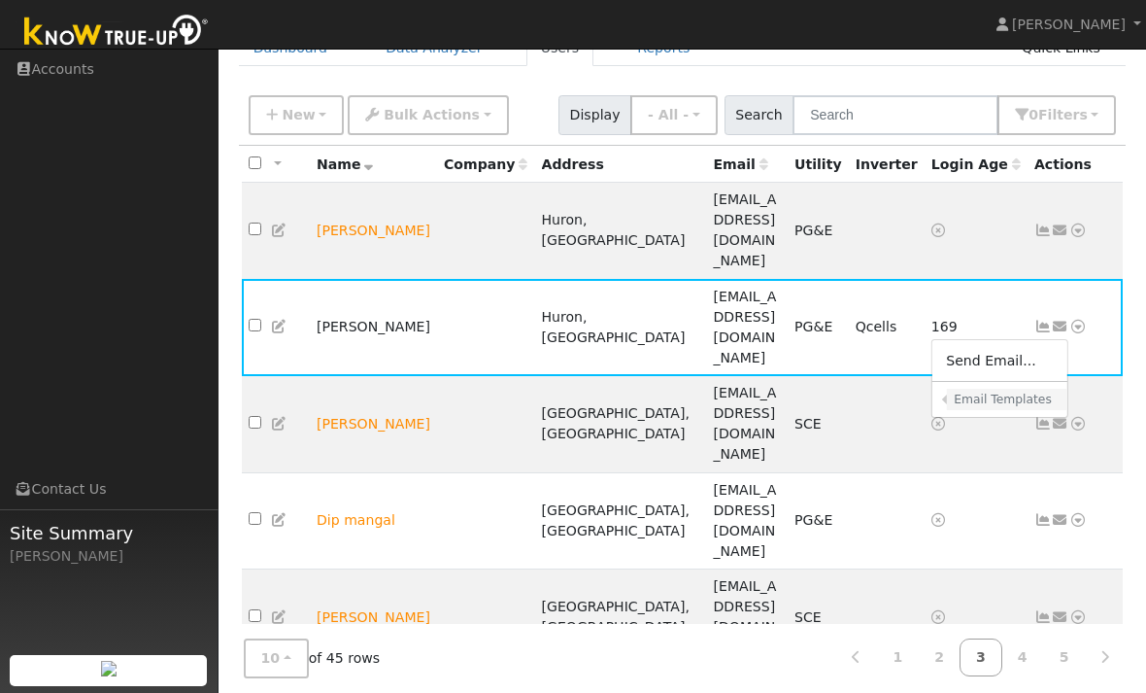
click at [1013, 389] on link "Email Templates" at bounding box center [1007, 399] width 120 height 21
click at [1052, 320] on icon at bounding box center [1060, 327] width 17 height 14
click at [1016, 392] on h6 "Email Templates" at bounding box center [1004, 399] width 100 height 15
click at [1057, 320] on icon at bounding box center [1060, 327] width 17 height 14
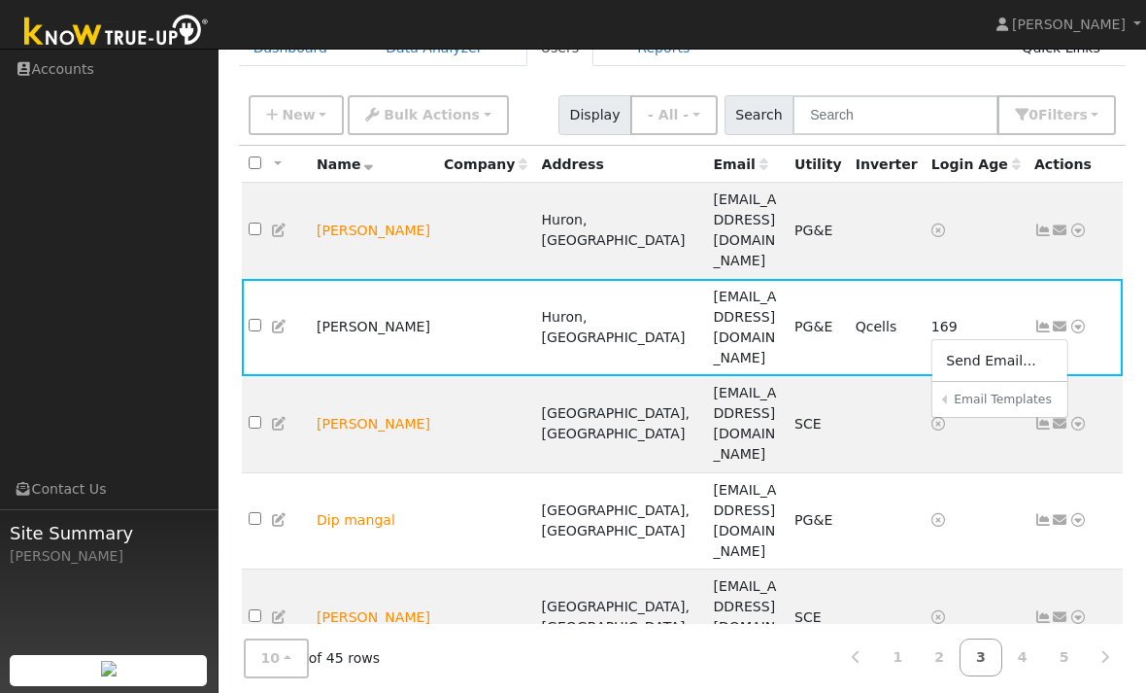
click at [0, 0] on link "Utility and Solar Connection Needed" at bounding box center [0, 0] width 0 height 0
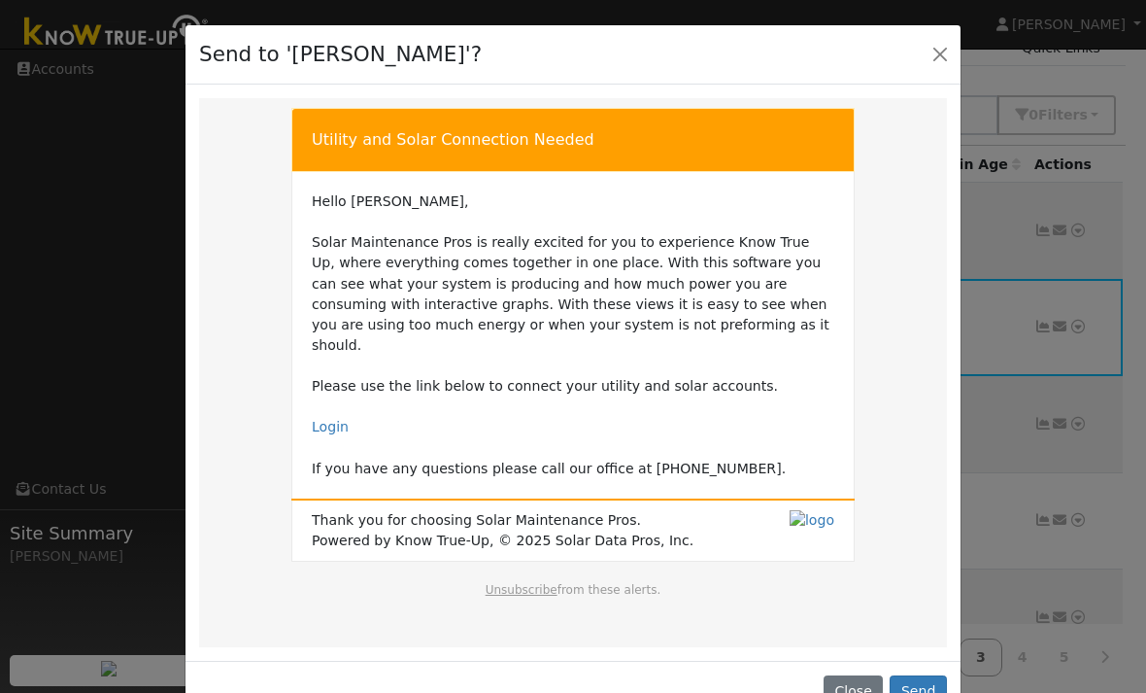
click at [920, 675] on button "Send" at bounding box center [918, 691] width 57 height 33
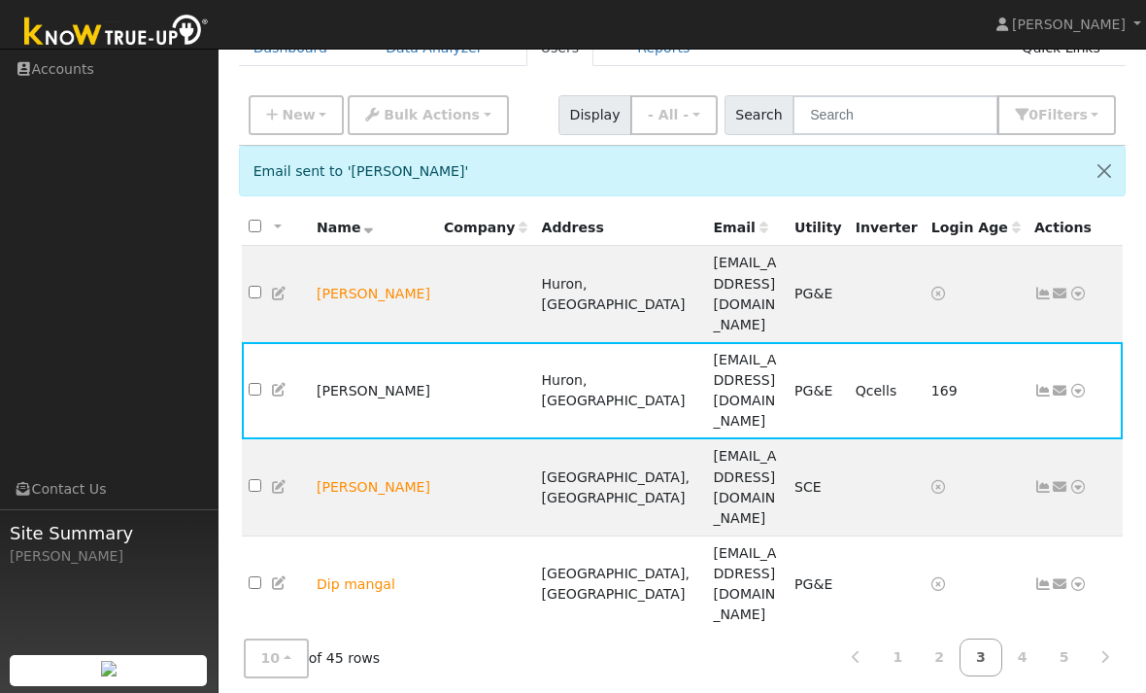
click at [1058, 384] on icon at bounding box center [1060, 391] width 17 height 14
click at [0, 0] on link "System Power Cycle Steps" at bounding box center [0, 0] width 0 height 0
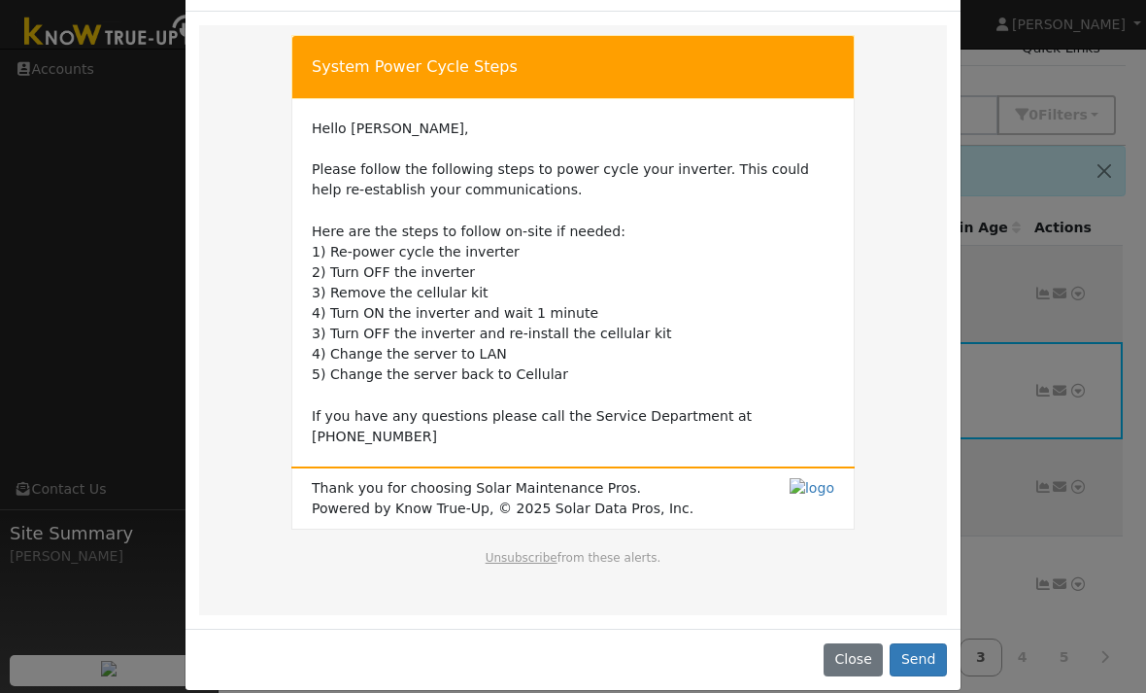
scroll to position [72, 0]
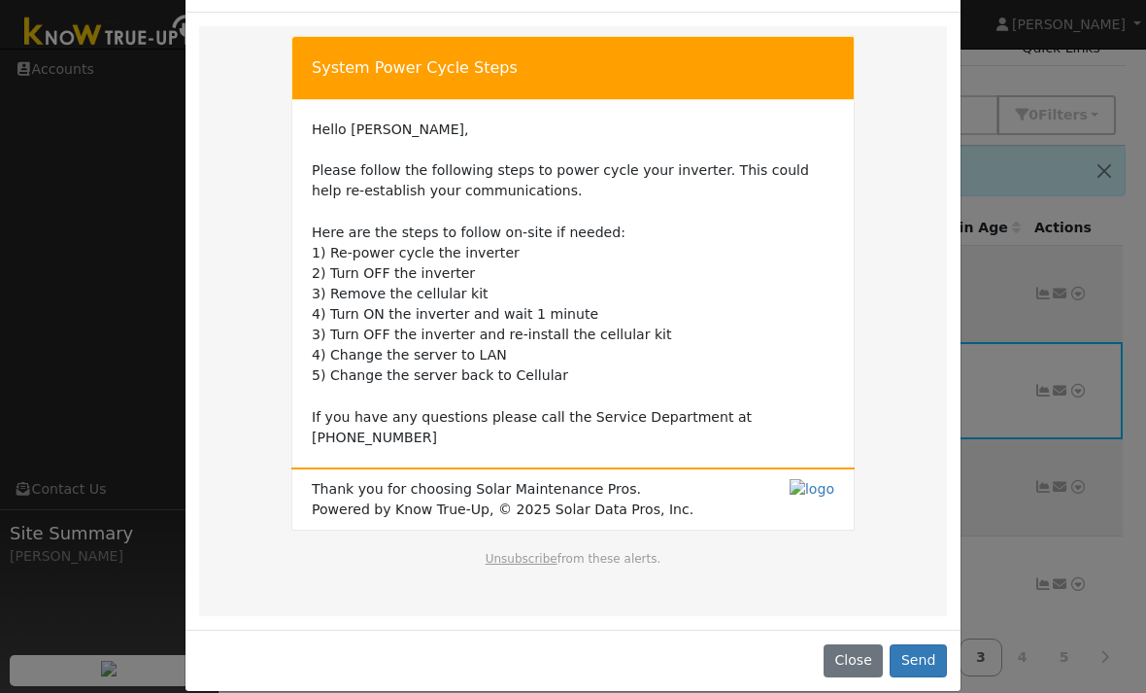
click at [917, 644] on button "Send" at bounding box center [918, 660] width 57 height 33
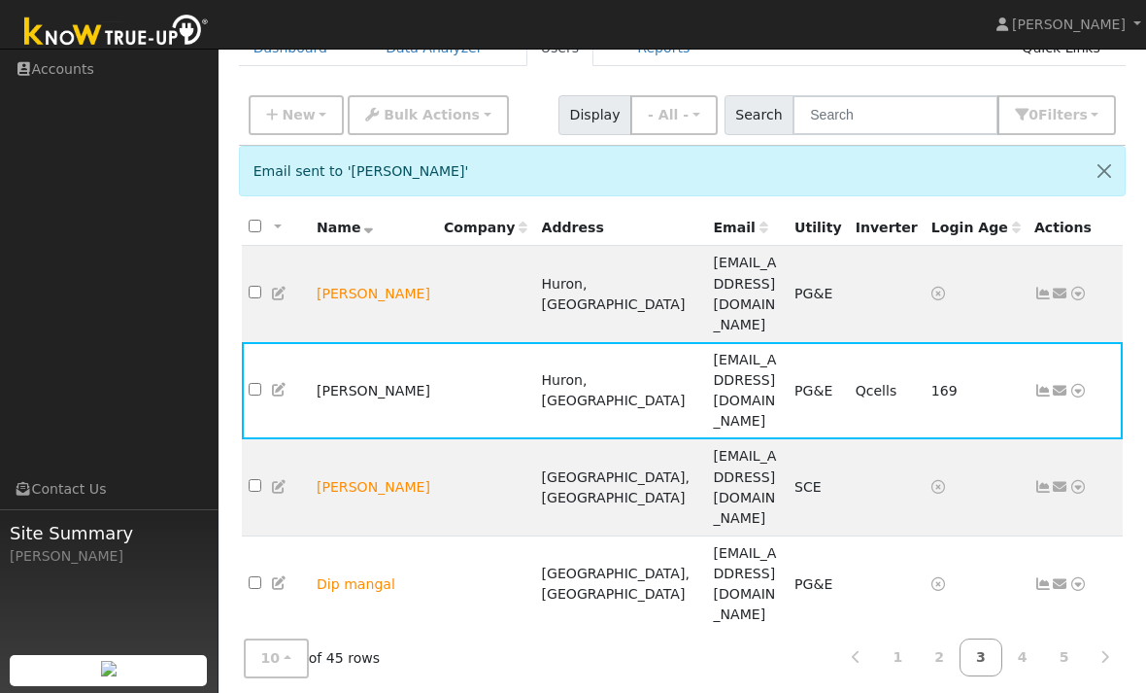
click at [1052, 384] on icon at bounding box center [1060, 391] width 17 height 14
click at [1001, 456] on h6 "Email Templates" at bounding box center [1004, 463] width 100 height 15
click at [1056, 384] on icon at bounding box center [1060, 391] width 17 height 14
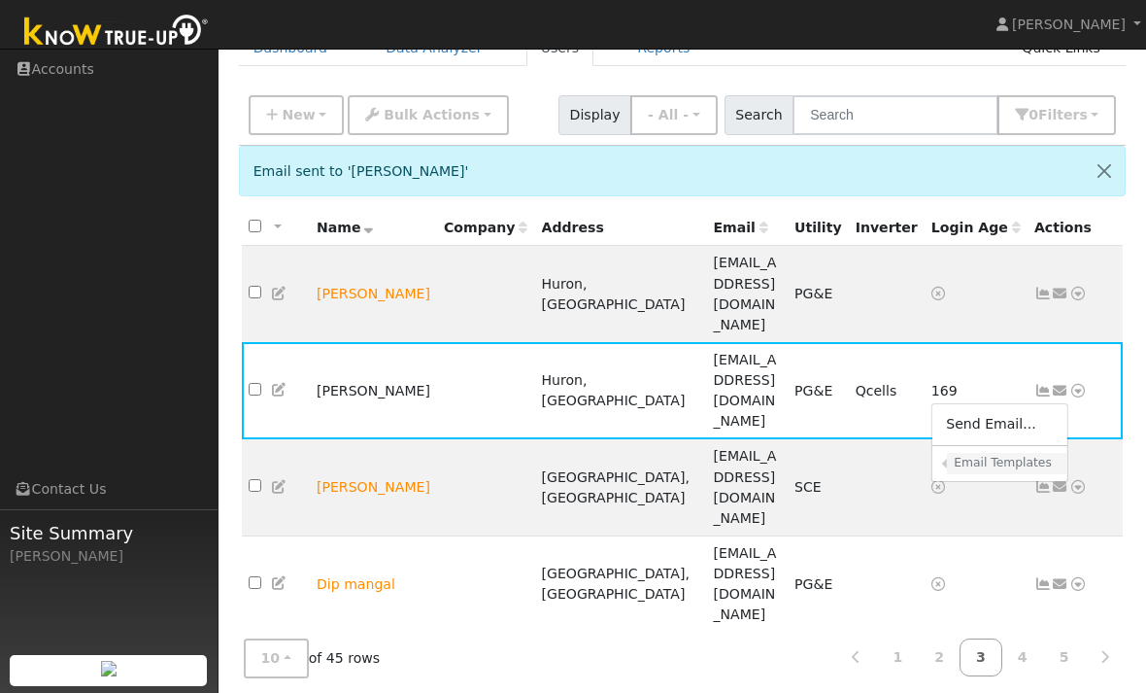
click at [1018, 456] on h6 "Email Templates" at bounding box center [1004, 463] width 100 height 15
click at [1054, 384] on icon at bounding box center [1060, 391] width 17 height 14
click at [0, 0] on link "Connect Utility" at bounding box center [0, 0] width 0 height 0
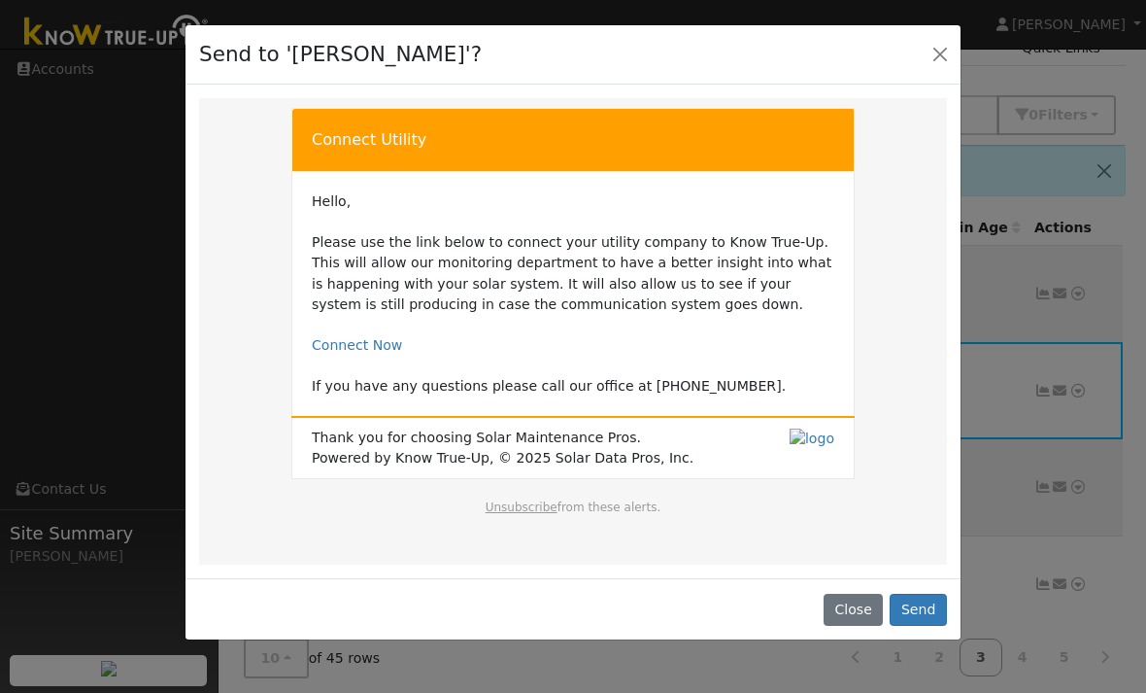
click at [926, 608] on button "Send" at bounding box center [918, 610] width 57 height 33
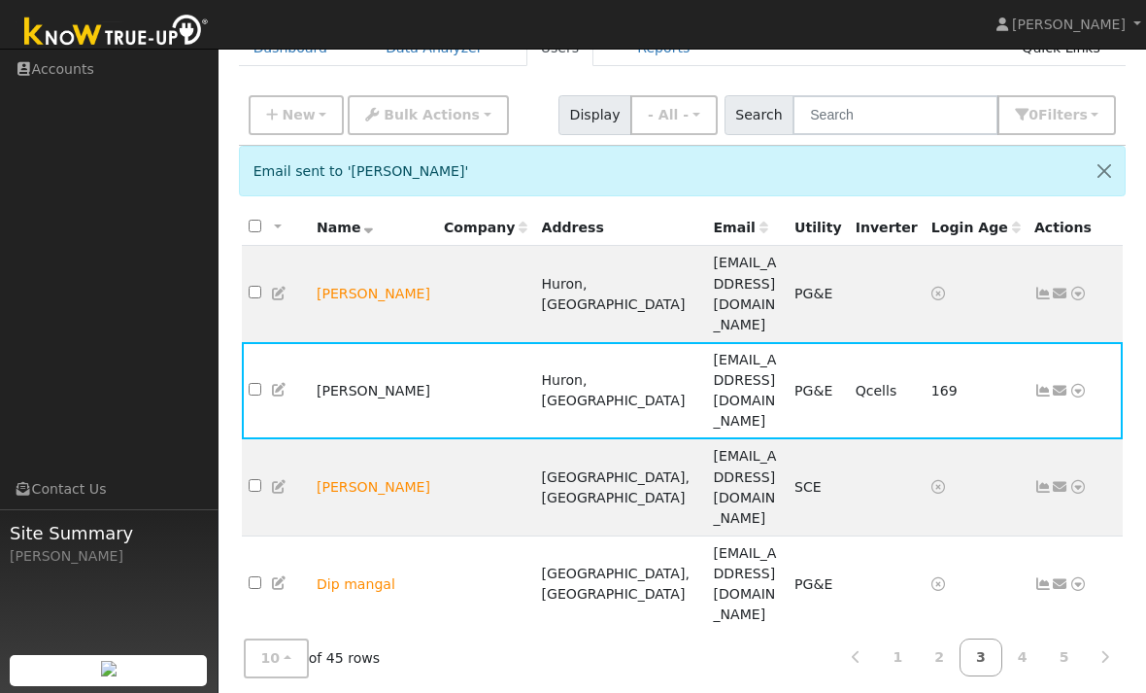
click at [1055, 384] on icon at bounding box center [1060, 391] width 17 height 14
click at [0, 0] on link "Connect Solar Account" at bounding box center [0, 0] width 0 height 0
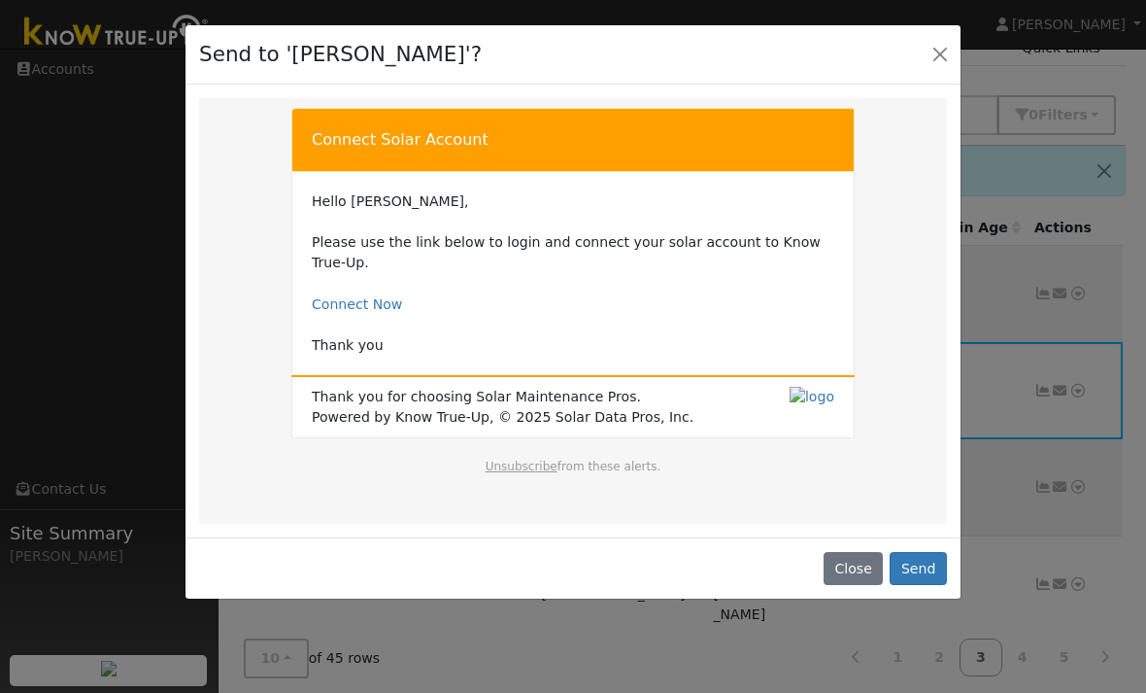
click at [915, 570] on button "Send" at bounding box center [918, 568] width 57 height 33
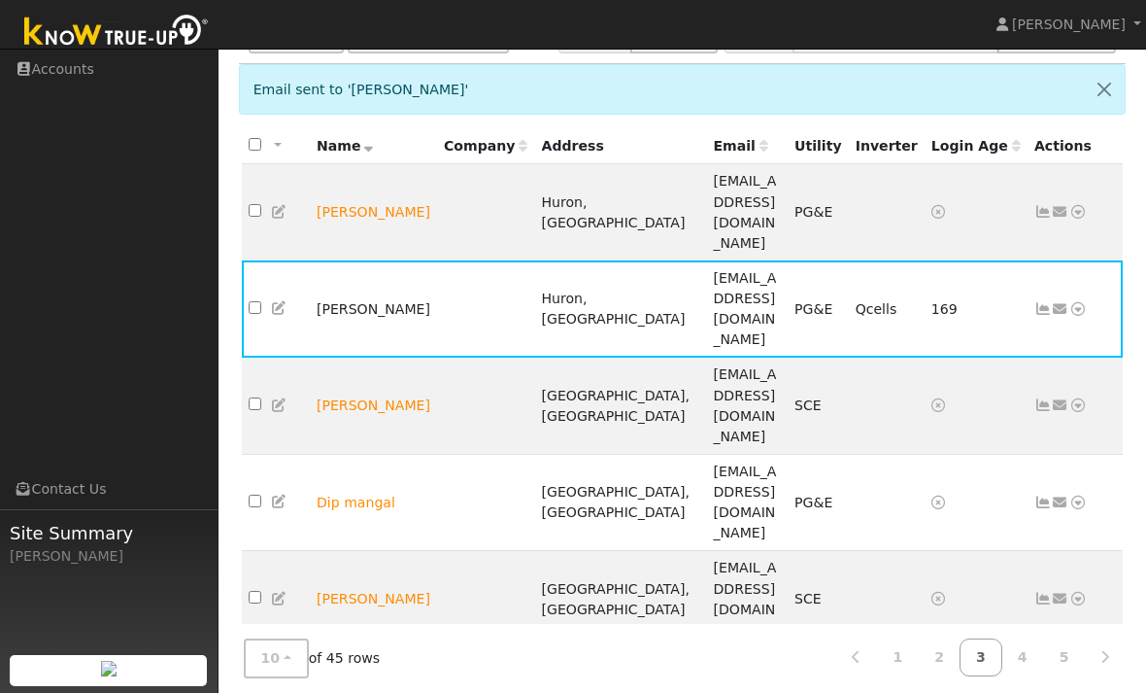
click at [1019, 676] on link "4" at bounding box center [1023, 657] width 43 height 38
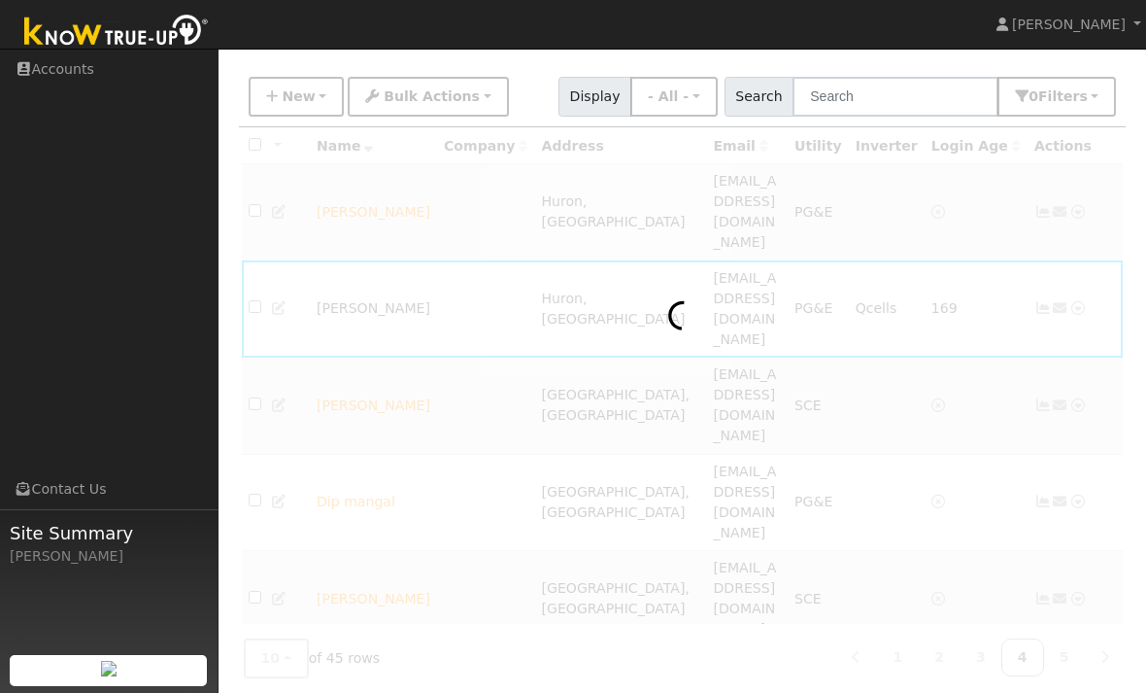
scroll to position [24, 0]
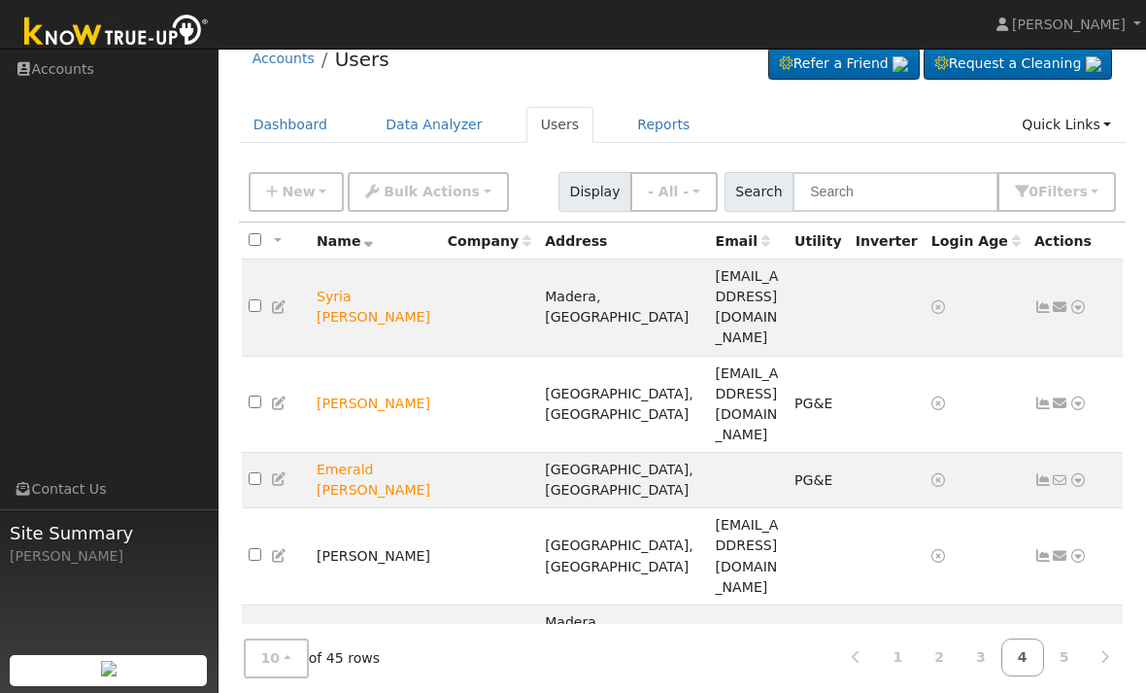
click at [1059, 676] on link "5" at bounding box center [1064, 657] width 43 height 38
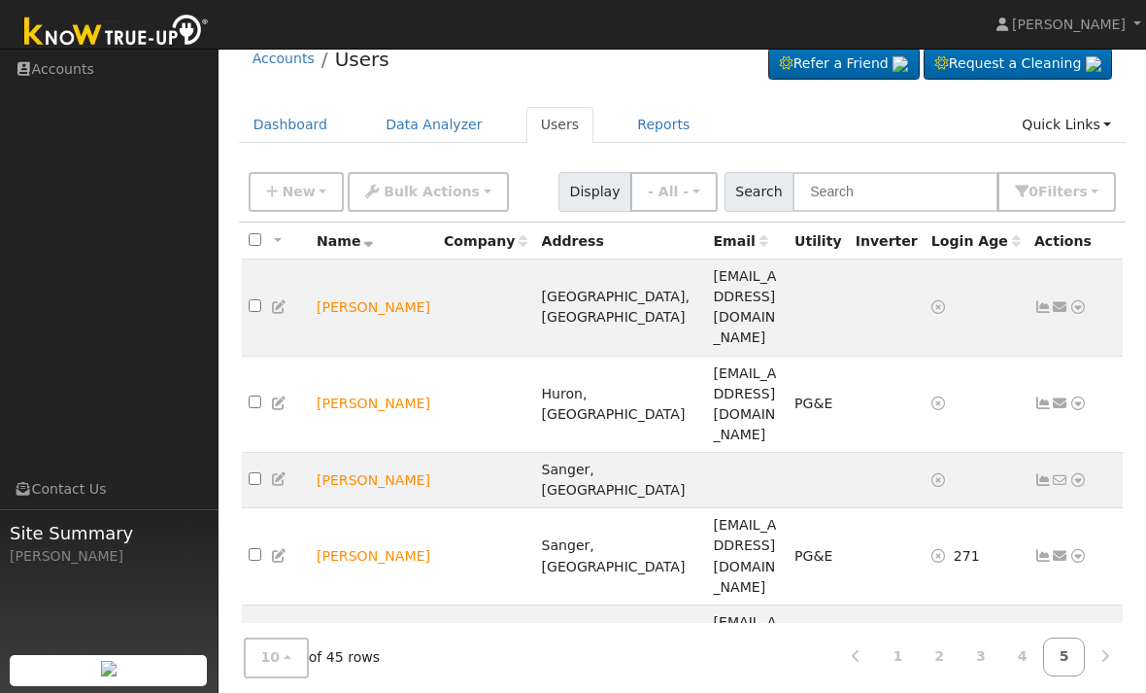
click at [1018, 676] on link "4" at bounding box center [1023, 657] width 43 height 38
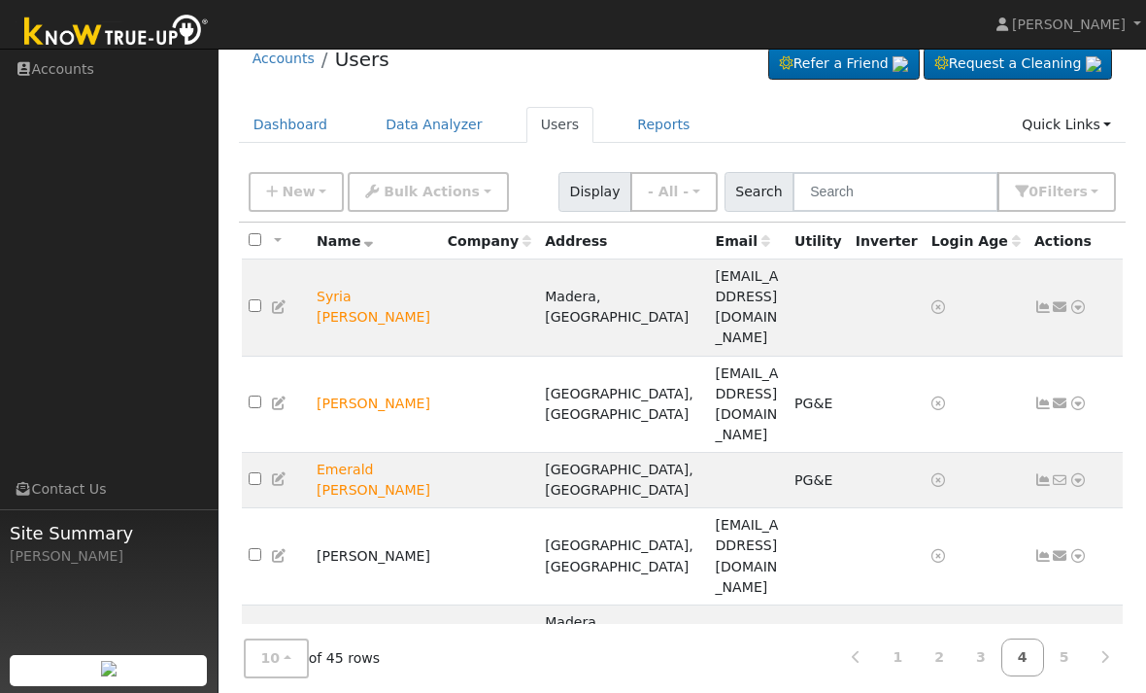
click at [368, 508] on td "[PERSON_NAME]" at bounding box center [375, 556] width 131 height 97
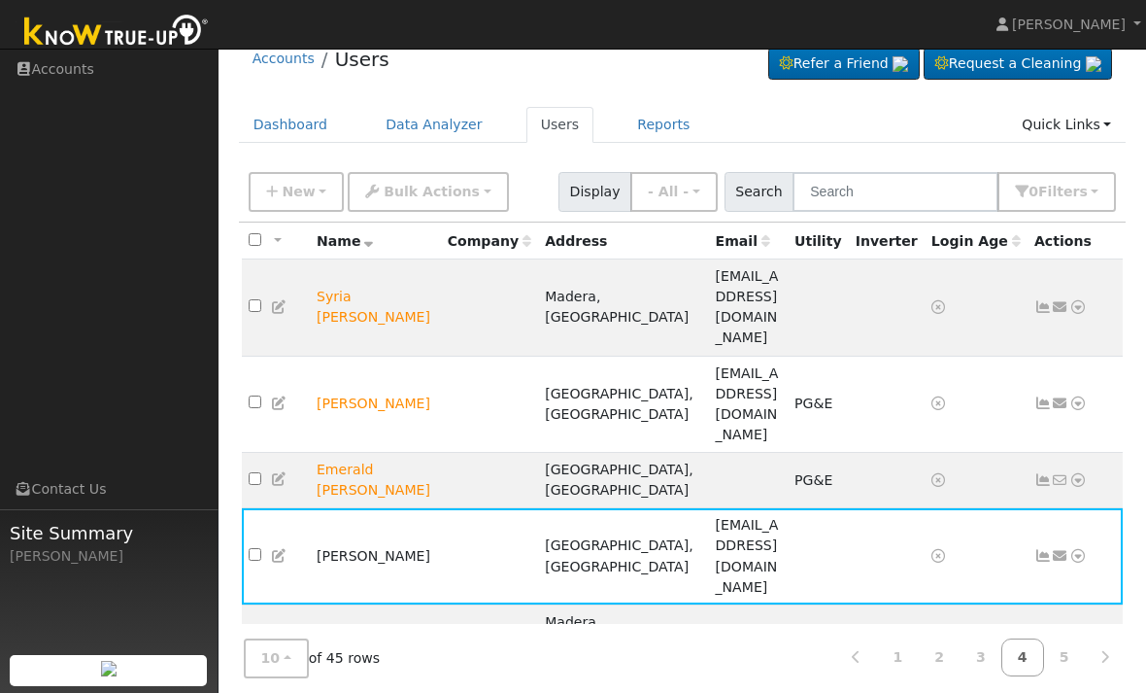
click at [1059, 676] on link "5" at bounding box center [1064, 657] width 43 height 38
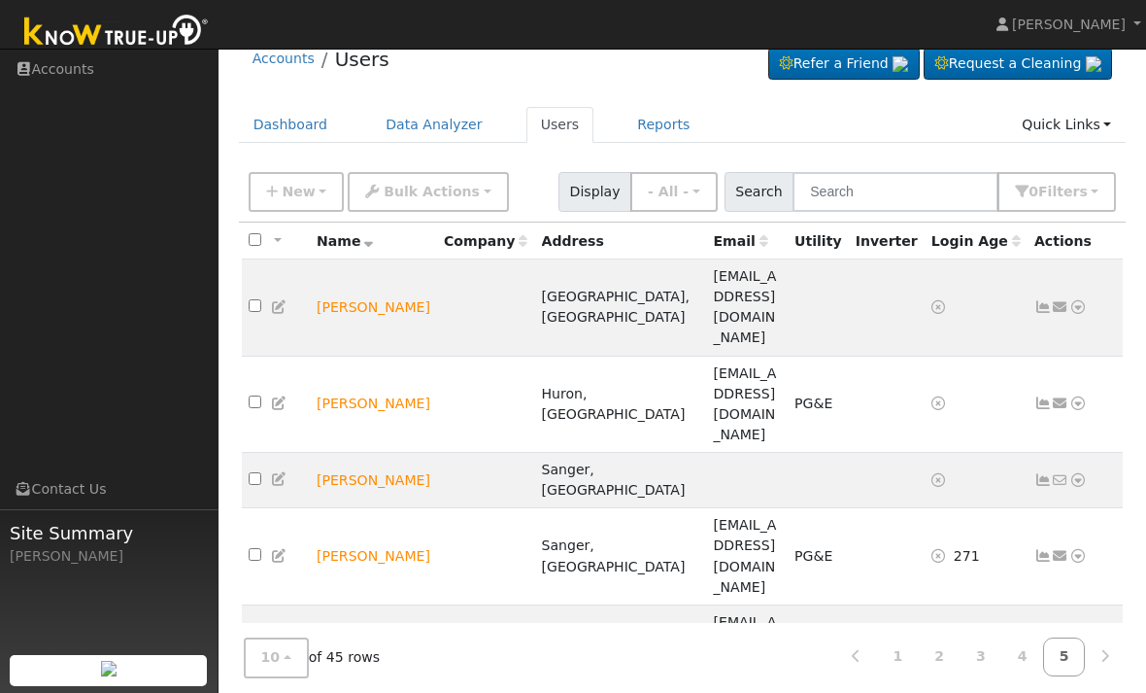
click at [342, 604] on td "[PERSON_NAME]" at bounding box center [373, 652] width 127 height 97
click at [1036, 646] on icon at bounding box center [1043, 653] width 17 height 14
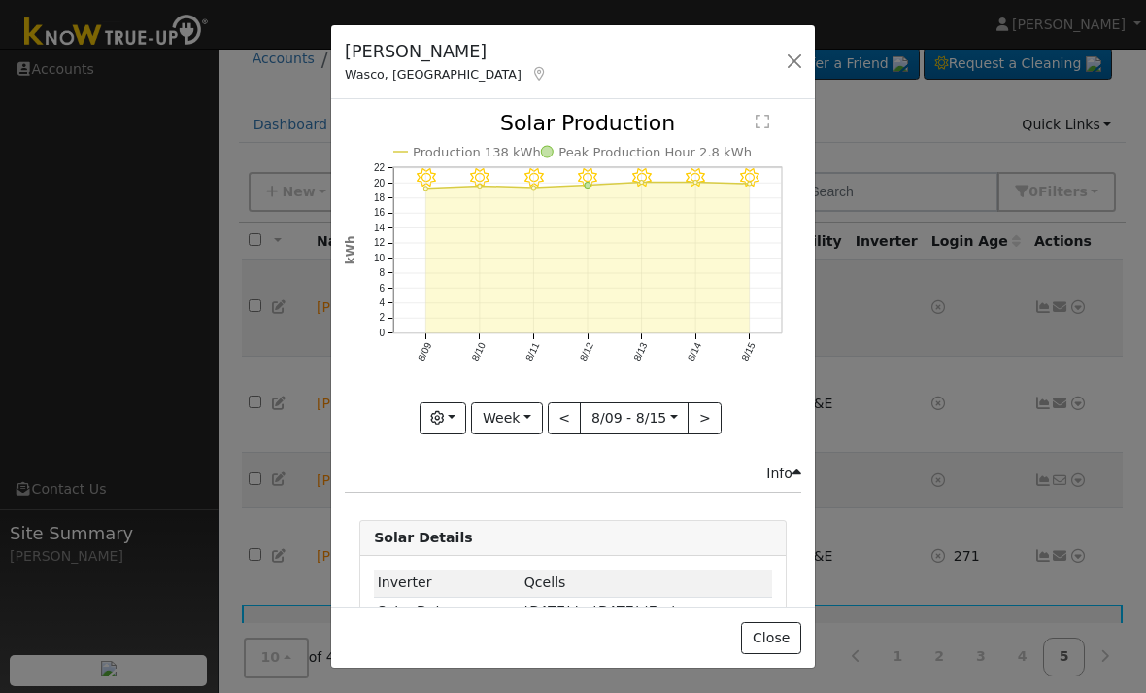
scroll to position [0, 0]
click at [791, 52] on button "button" at bounding box center [794, 61] width 27 height 27
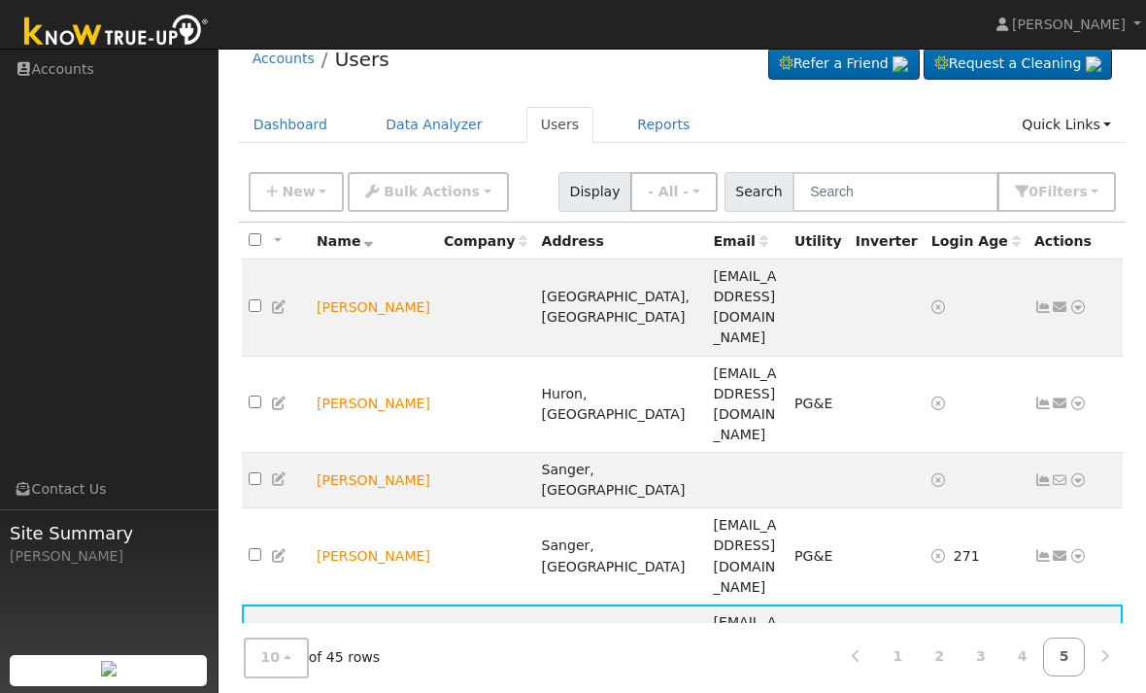
click at [898, 676] on link "1" at bounding box center [897, 657] width 43 height 38
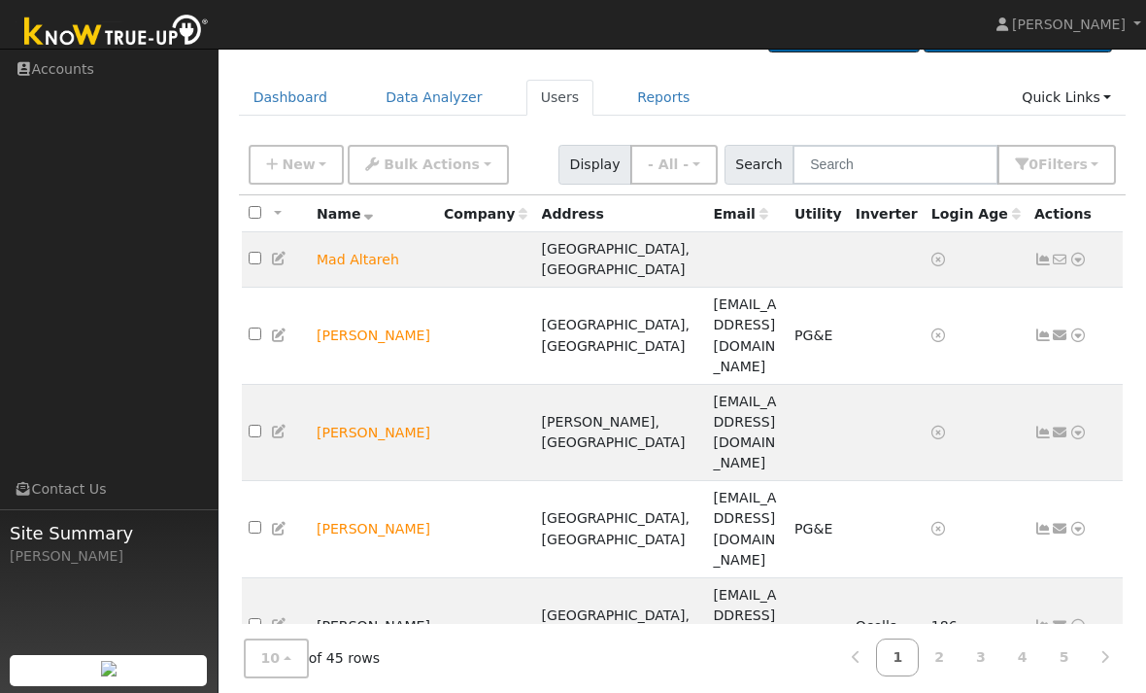
scroll to position [61, 0]
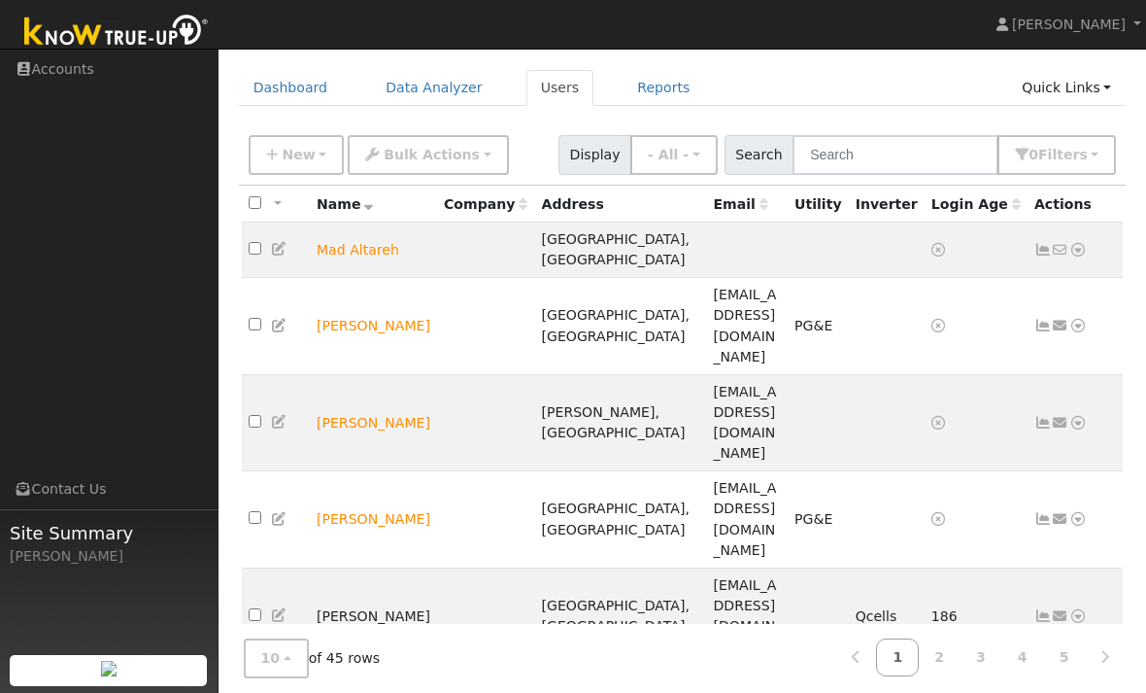
click at [931, 676] on link "2" at bounding box center [939, 657] width 43 height 38
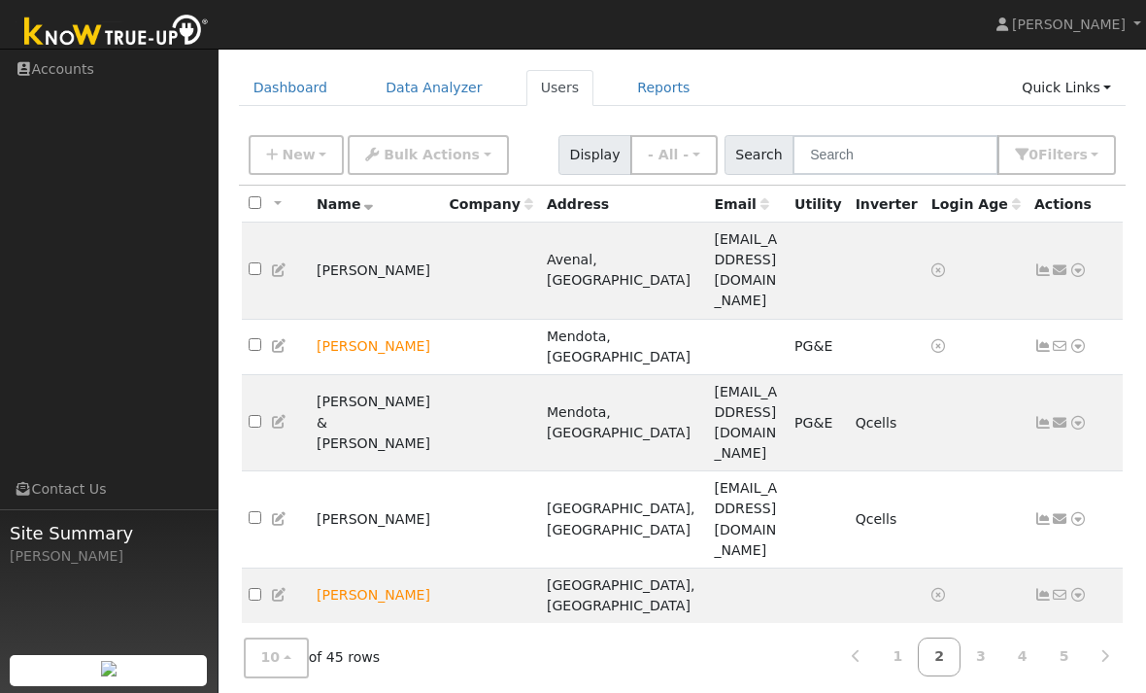
scroll to position [100, 0]
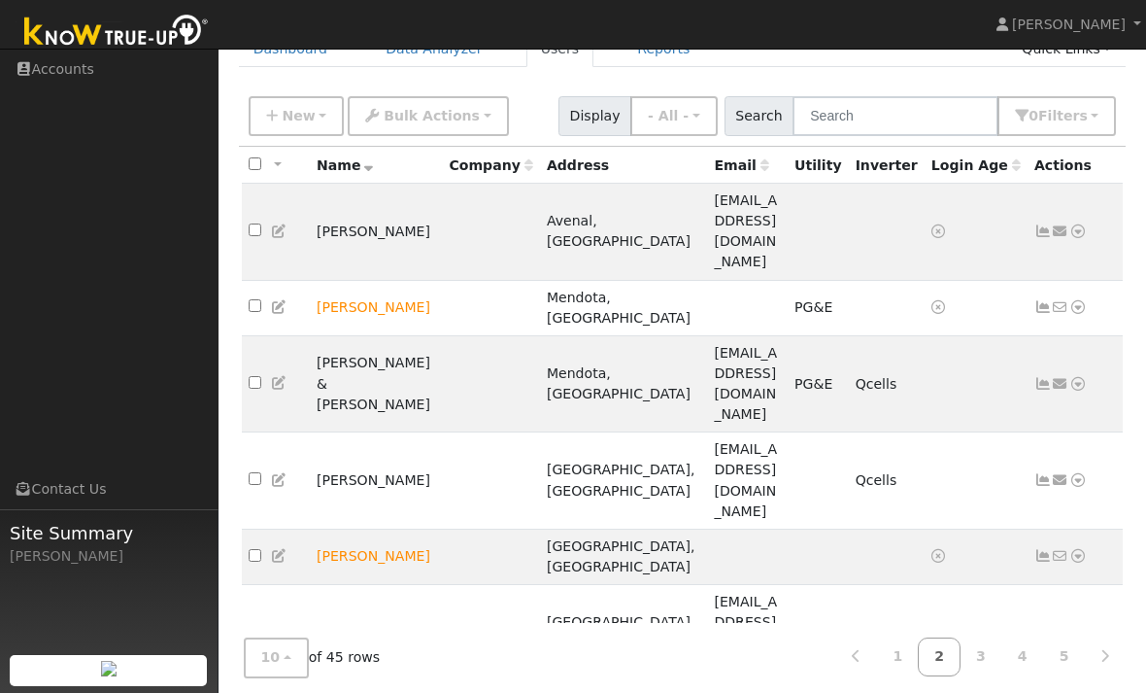
click at [355, 335] on td "[PERSON_NAME] & [PERSON_NAME]" at bounding box center [376, 383] width 132 height 97
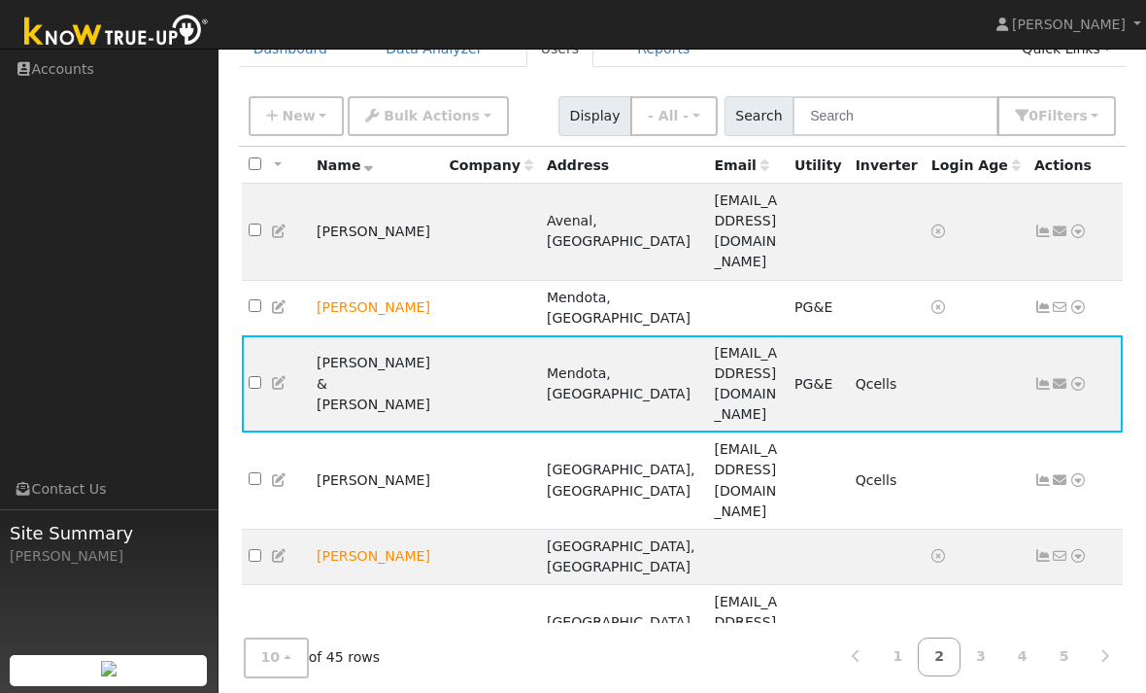
click at [365, 335] on td "[PERSON_NAME] & [PERSON_NAME]" at bounding box center [376, 383] width 132 height 97
click at [1030, 335] on td "Send Email... Data Analyzer Reports Scenario Health Check Energy Audit Account …" at bounding box center [1076, 383] width 96 height 97
click at [1038, 377] on icon at bounding box center [1043, 384] width 17 height 14
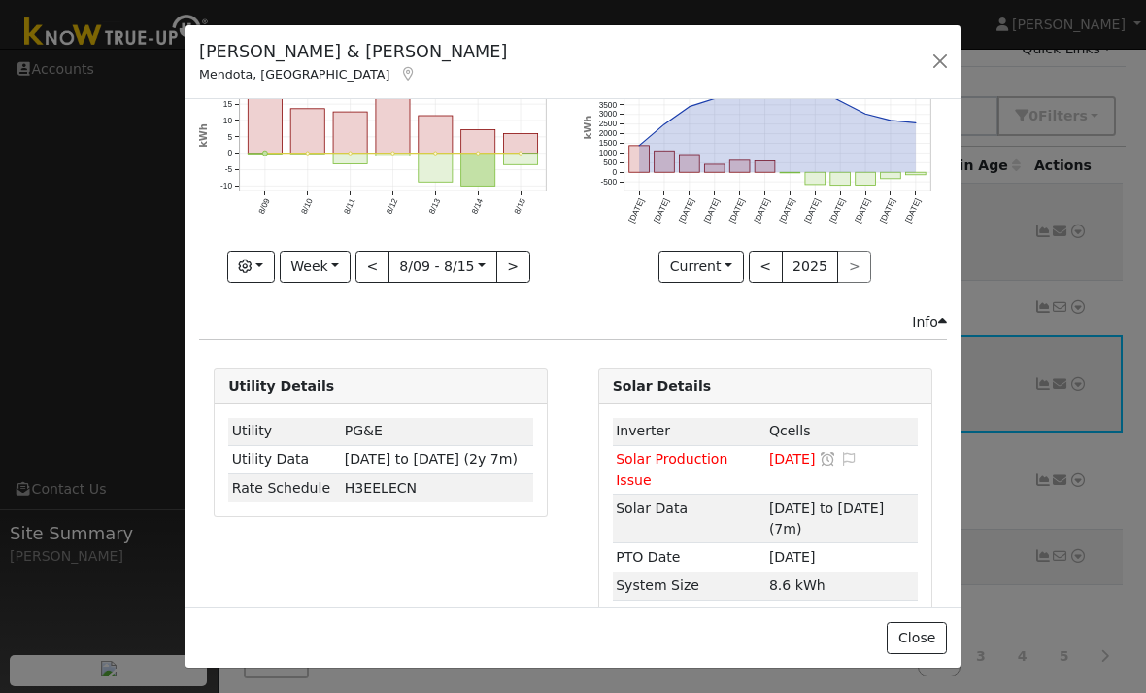
scroll to position [93, 0]
click at [808, 462] on span "[DATE]" at bounding box center [792, 460] width 47 height 16
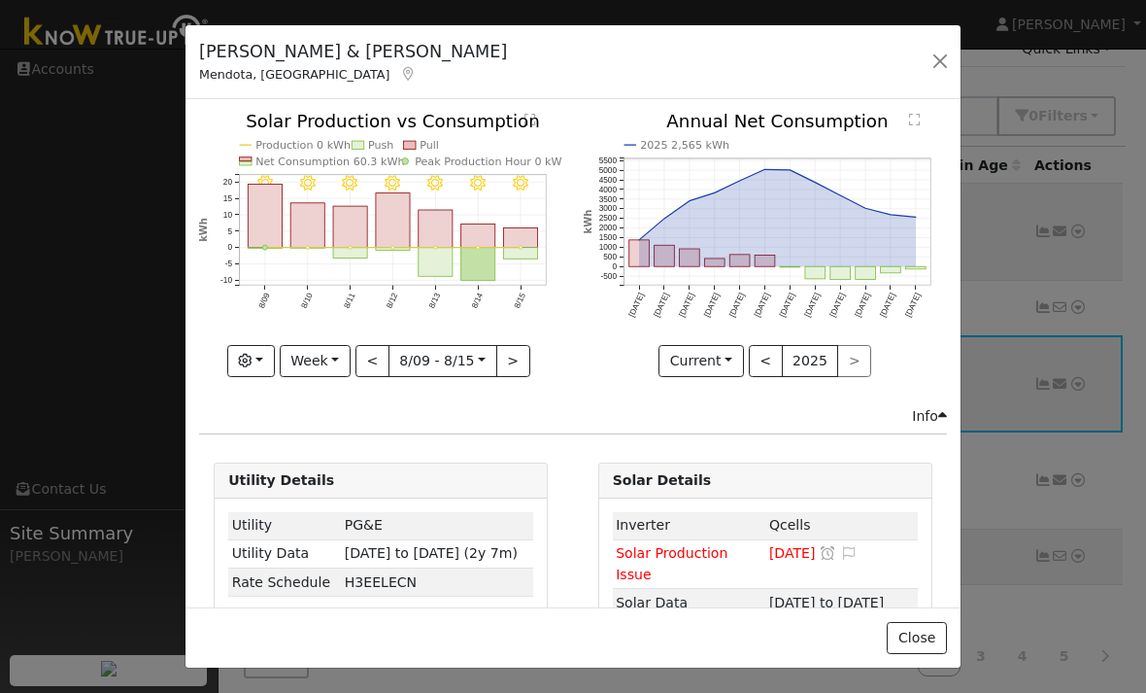
scroll to position [0, 0]
click at [940, 62] on button "button" at bounding box center [940, 61] width 27 height 27
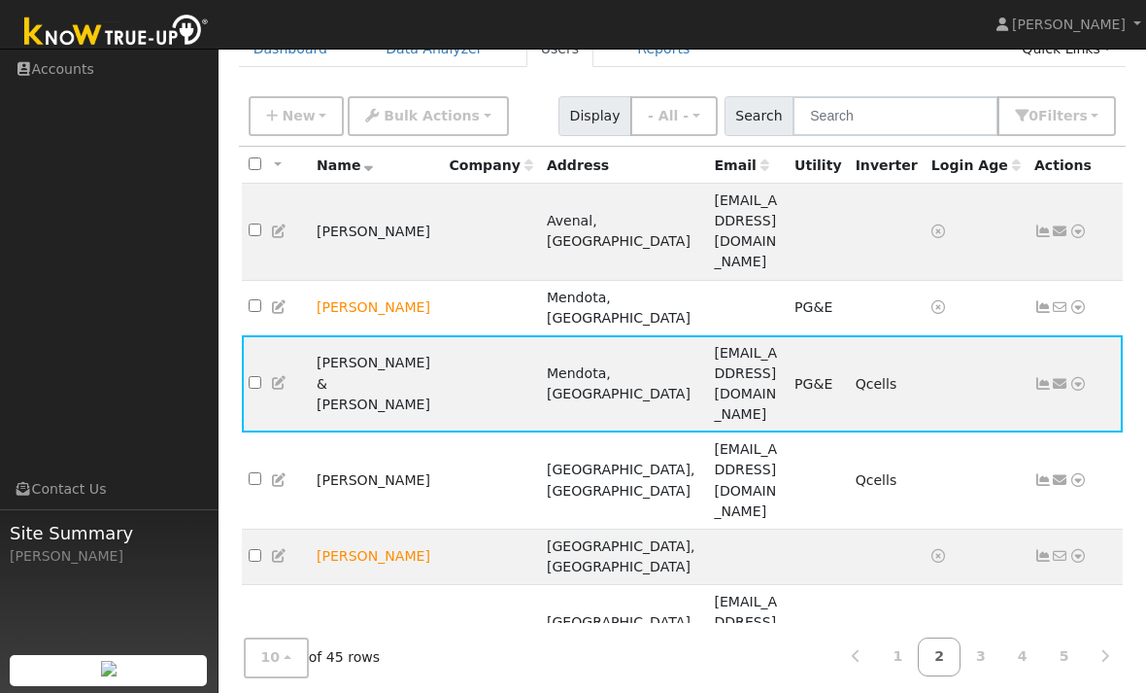
click at [1029, 335] on td "Send Email... Data Analyzer Reports Scenario Health Check Energy Audit Account …" at bounding box center [1076, 383] width 96 height 97
click at [1035, 473] on icon at bounding box center [1043, 480] width 17 height 14
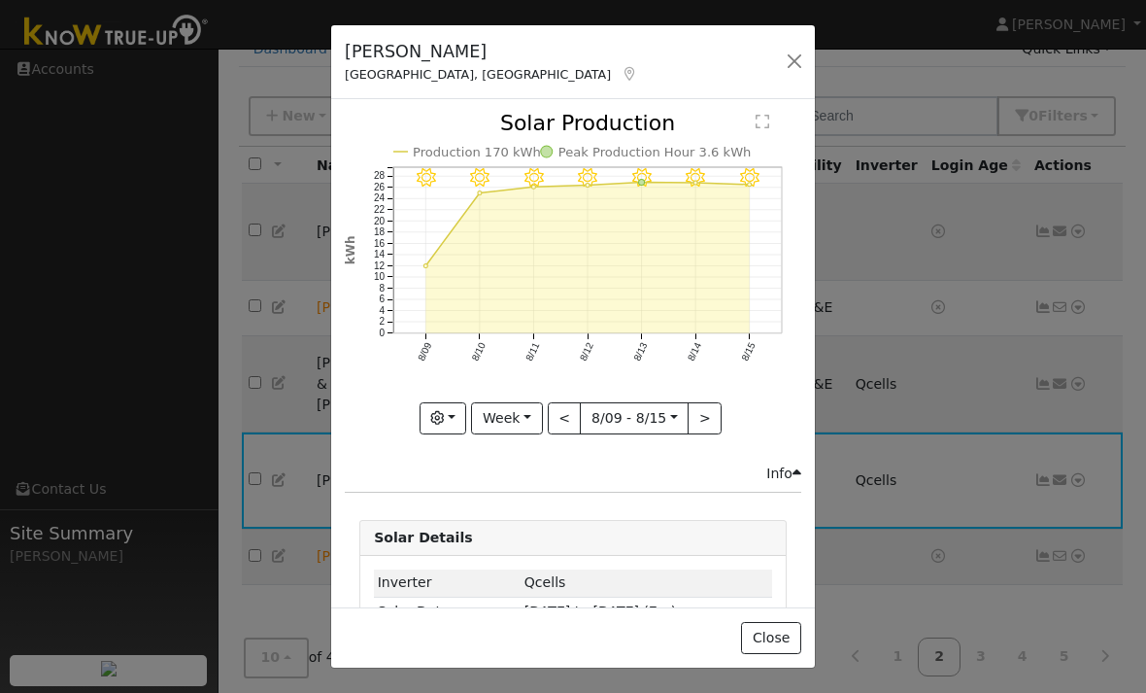
click at [785, 61] on button "button" at bounding box center [794, 61] width 27 height 27
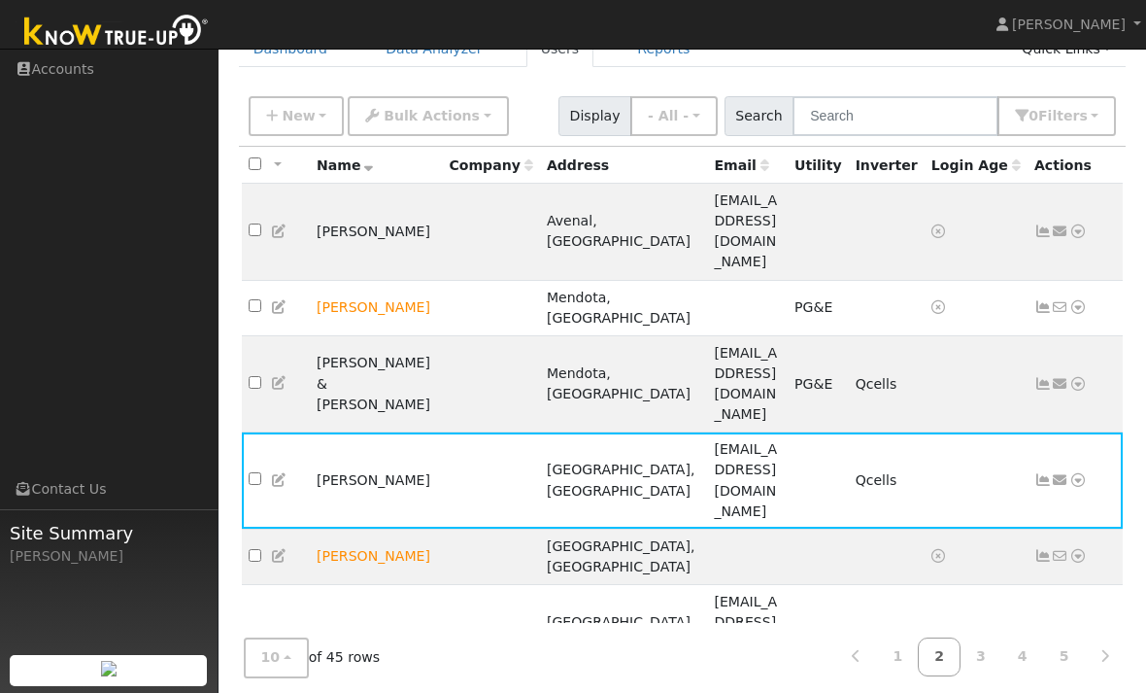
click at [888, 676] on link "1" at bounding box center [897, 657] width 43 height 38
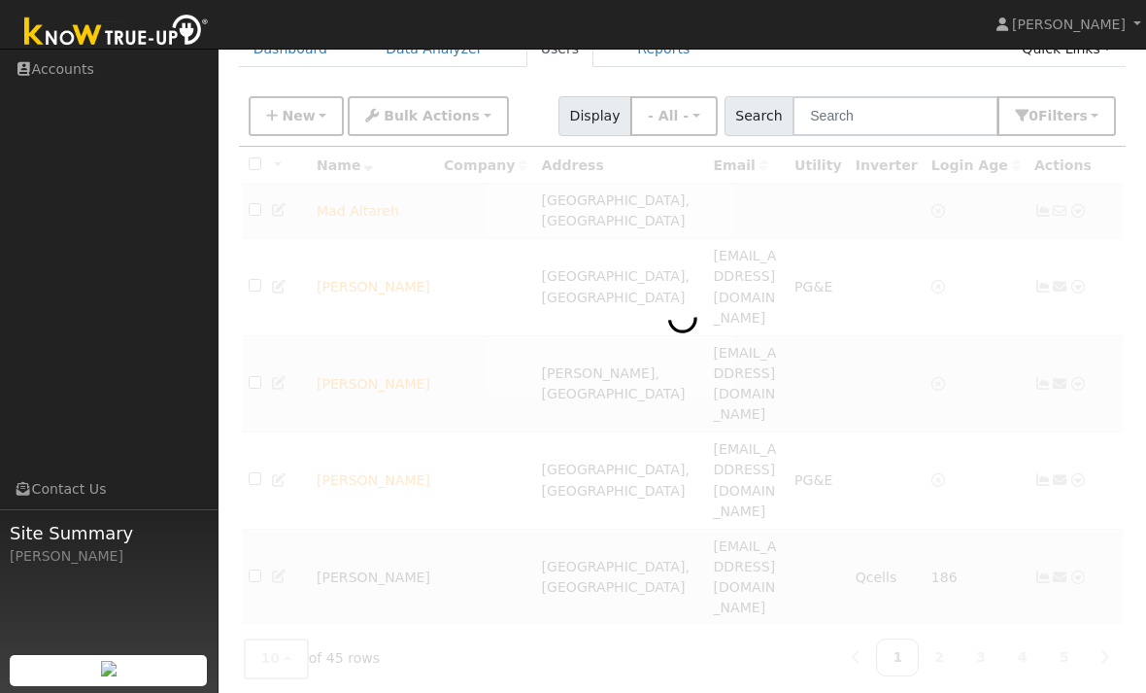
scroll to position [61, 0]
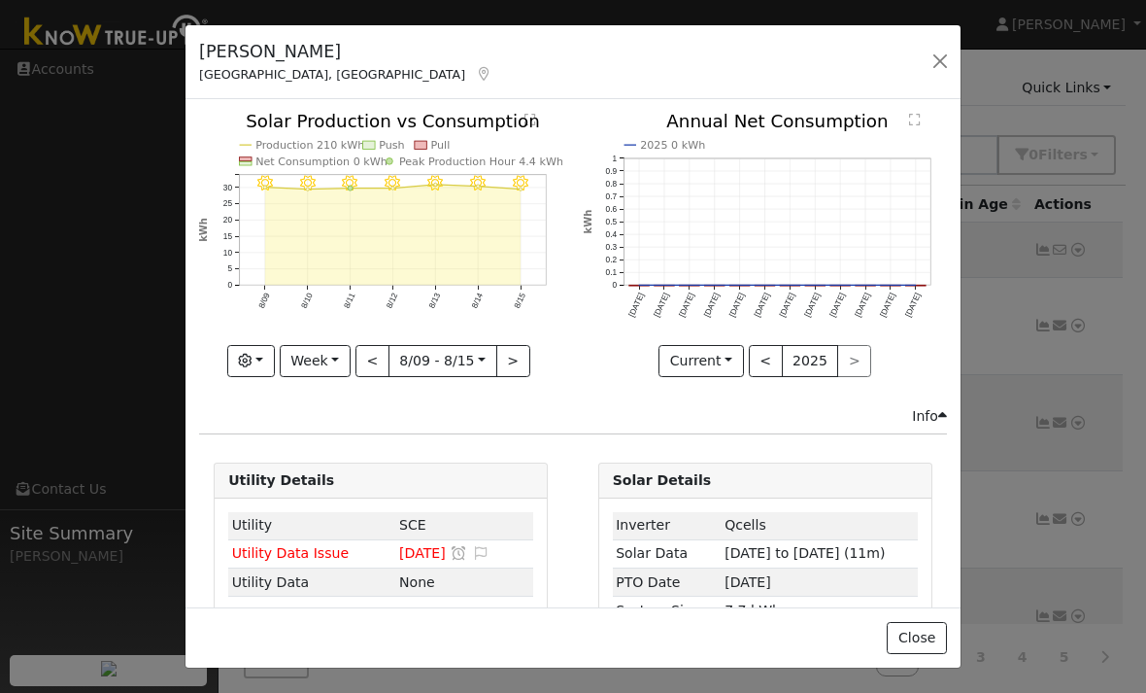
scroll to position [0, 0]
click at [932, 59] on button "button" at bounding box center [940, 61] width 27 height 27
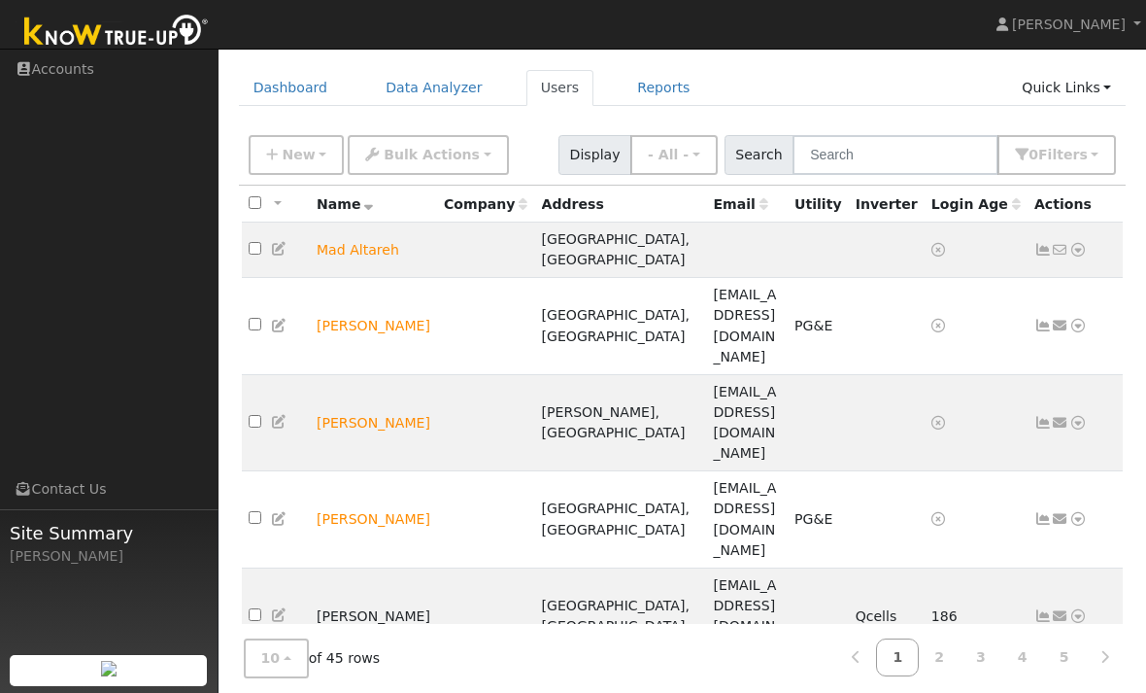
click at [938, 676] on link "2" at bounding box center [939, 657] width 43 height 38
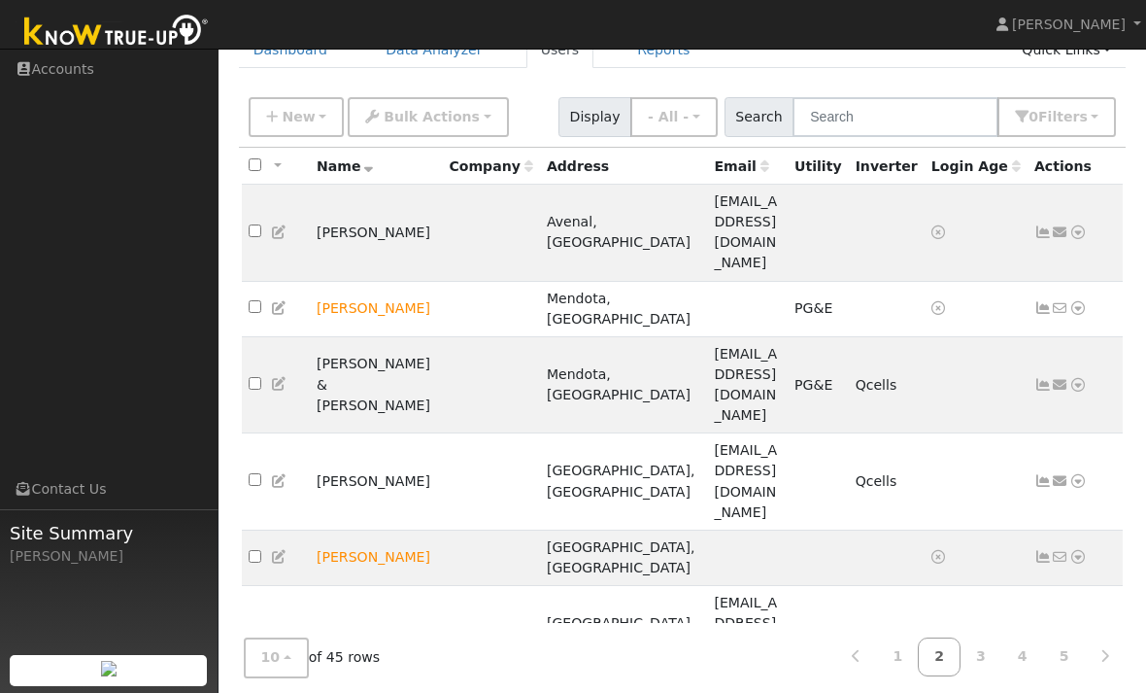
scroll to position [100, 0]
click at [975, 676] on link "3" at bounding box center [981, 657] width 43 height 38
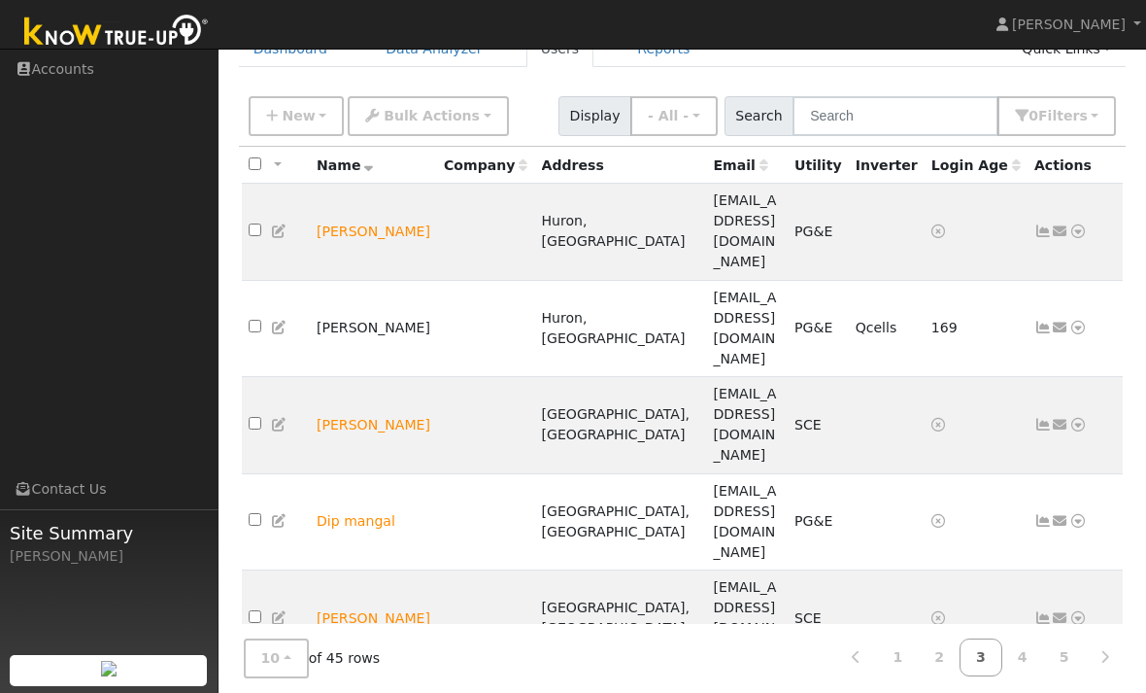
click at [1035, 321] on icon at bounding box center [1043, 328] width 17 height 14
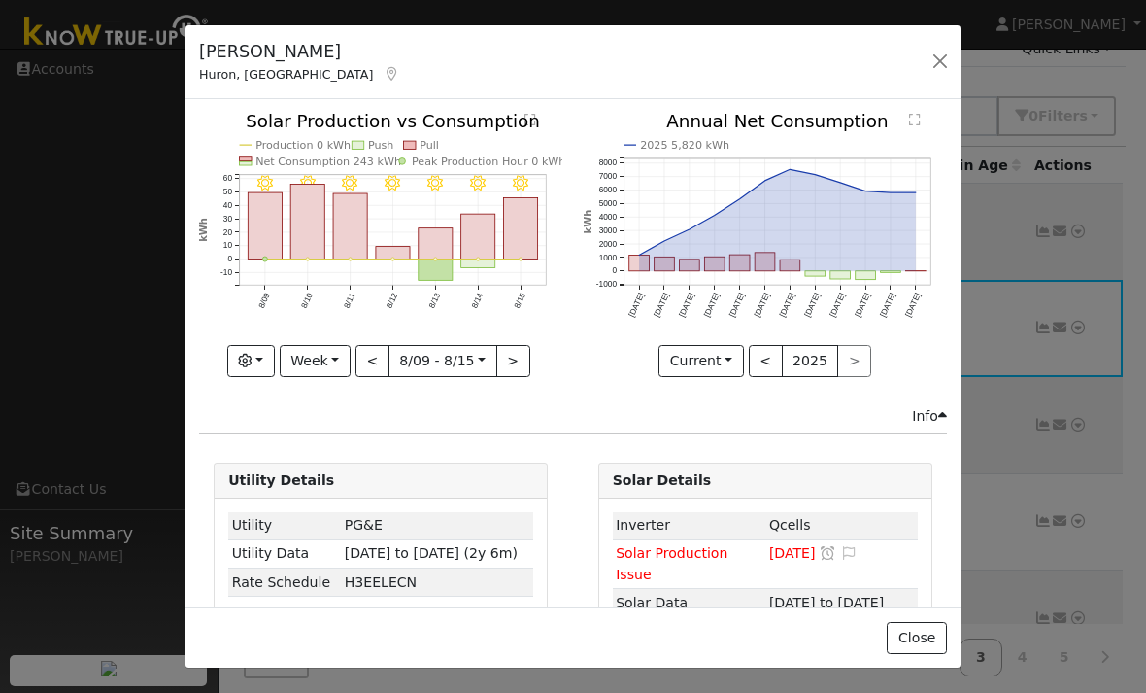
click at [379, 366] on button "<" at bounding box center [373, 361] width 34 height 33
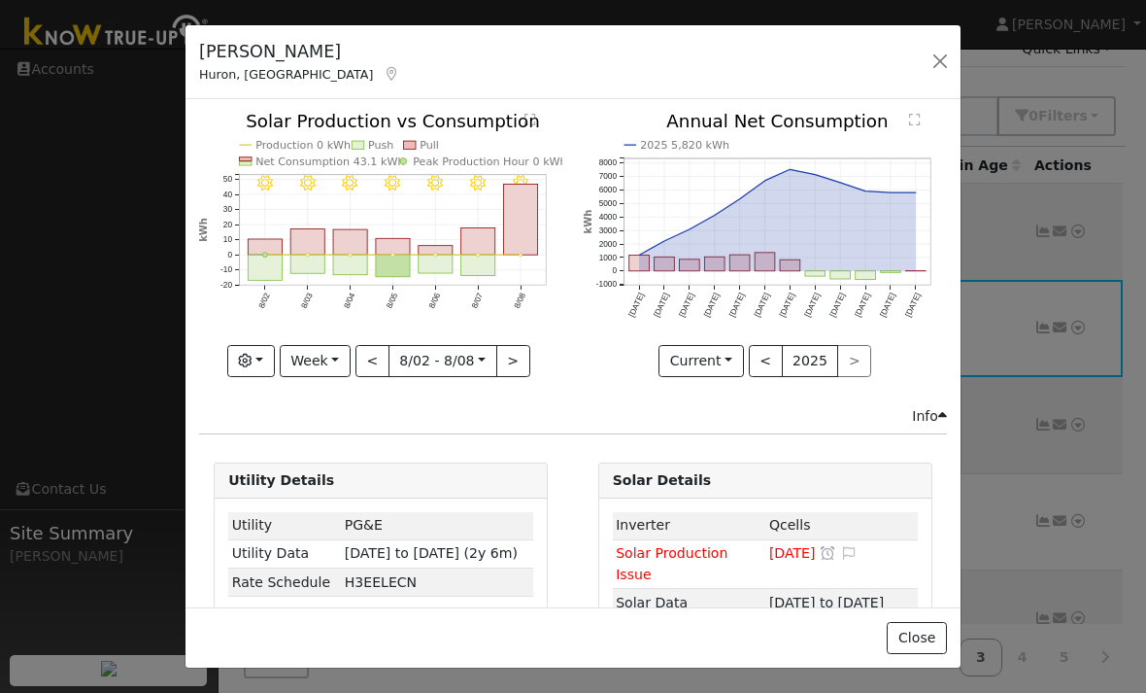
click at [325, 363] on button "Week" at bounding box center [315, 361] width 71 height 33
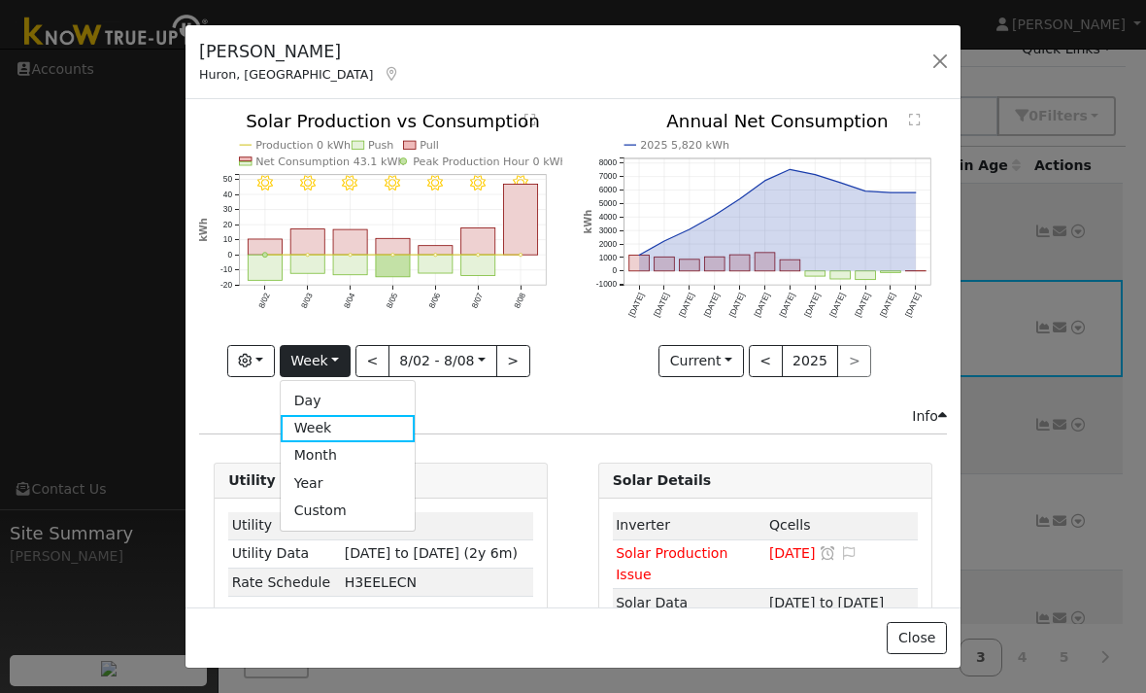
click at [316, 486] on link "Year" at bounding box center [348, 482] width 135 height 27
type input "[DATE]"
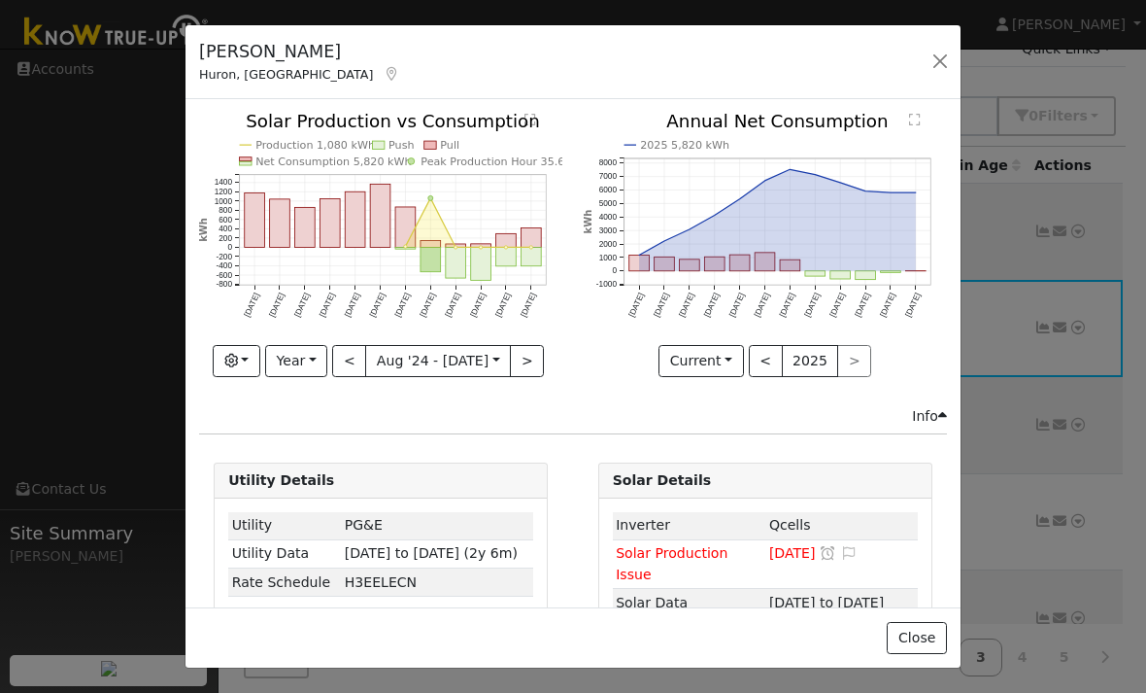
click at [933, 57] on button "button" at bounding box center [940, 61] width 27 height 27
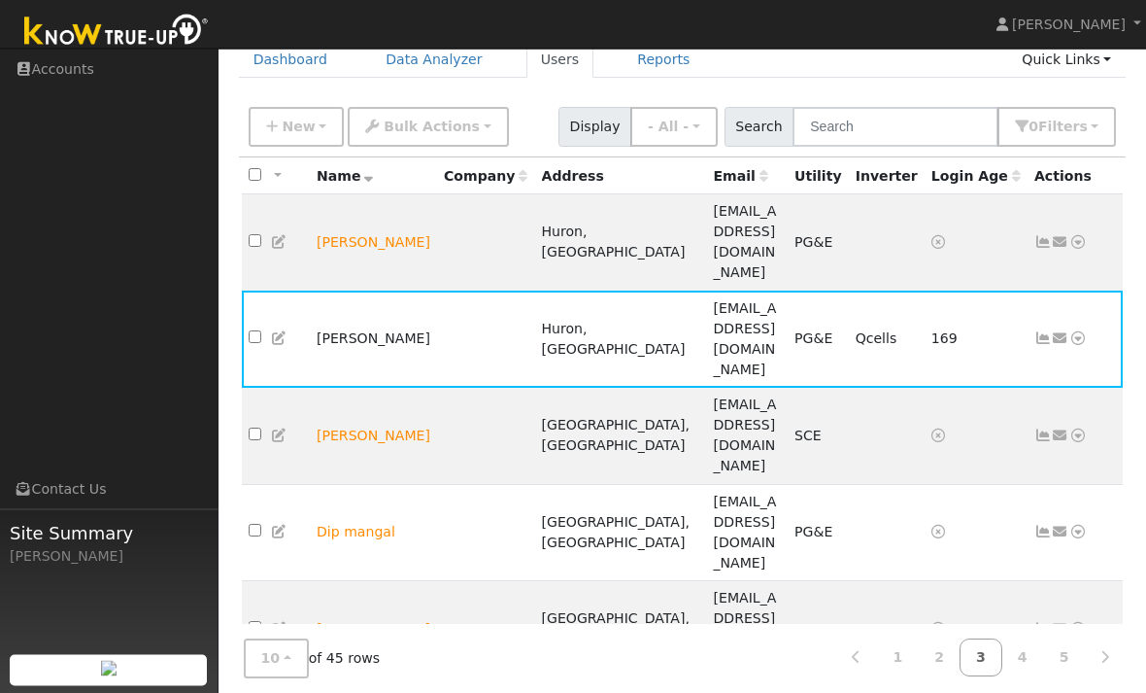
scroll to position [119, 0]
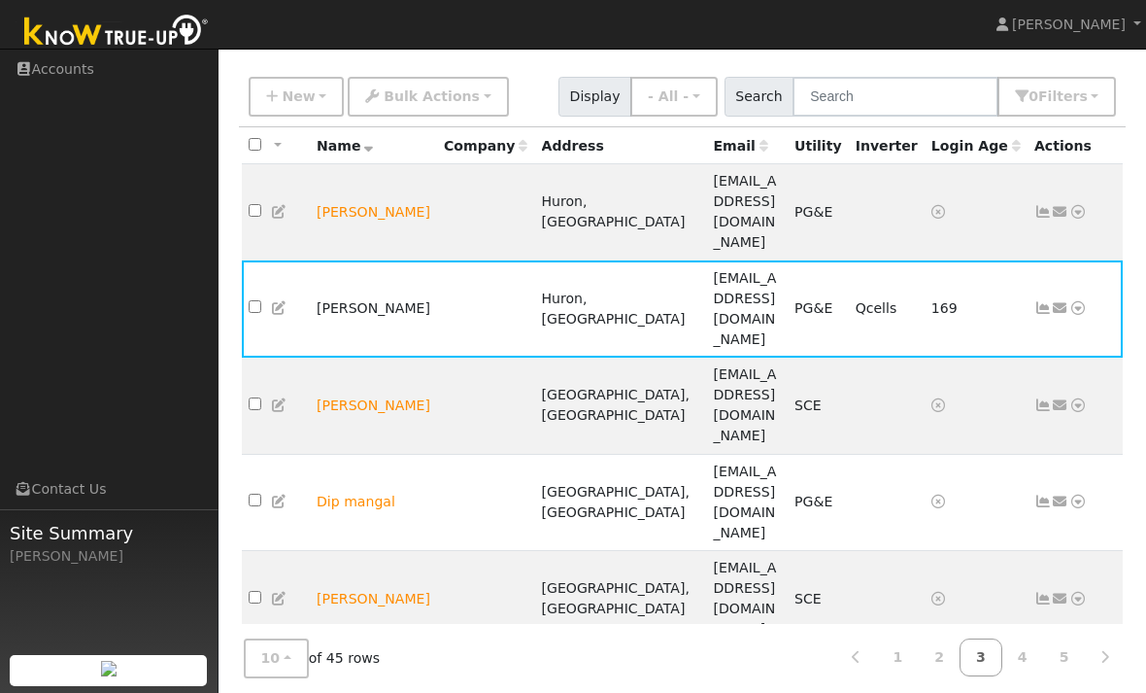
click at [909, 676] on link "1" at bounding box center [897, 657] width 43 height 38
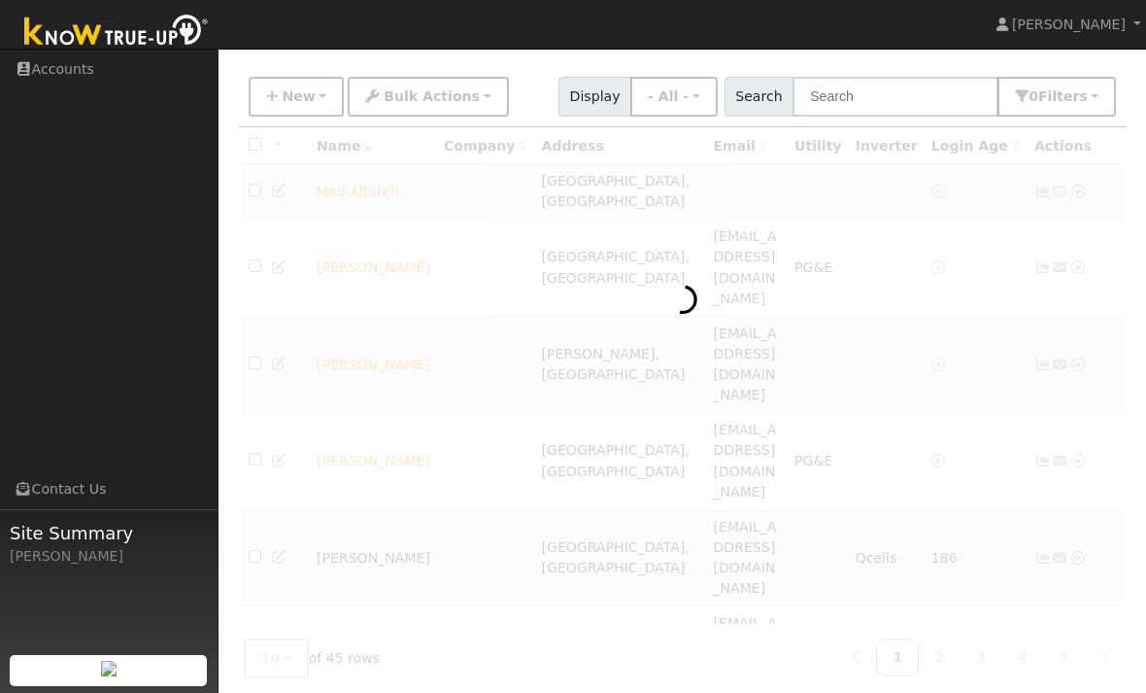
scroll to position [61, 0]
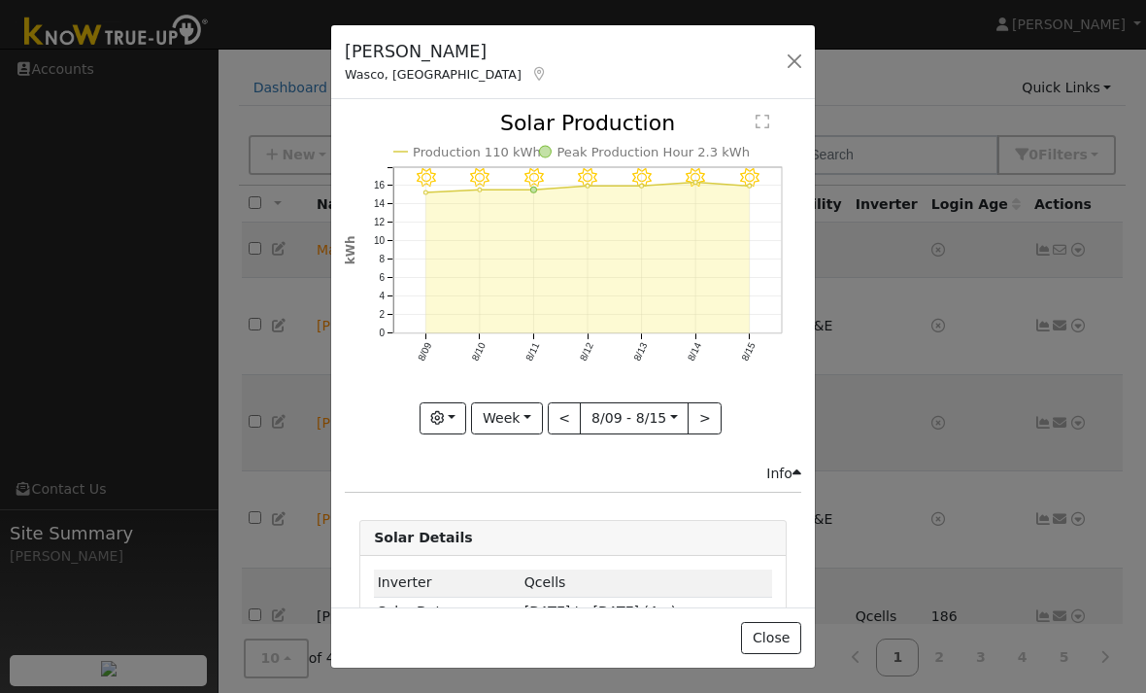
click at [518, 402] on button "Week" at bounding box center [506, 418] width 71 height 33
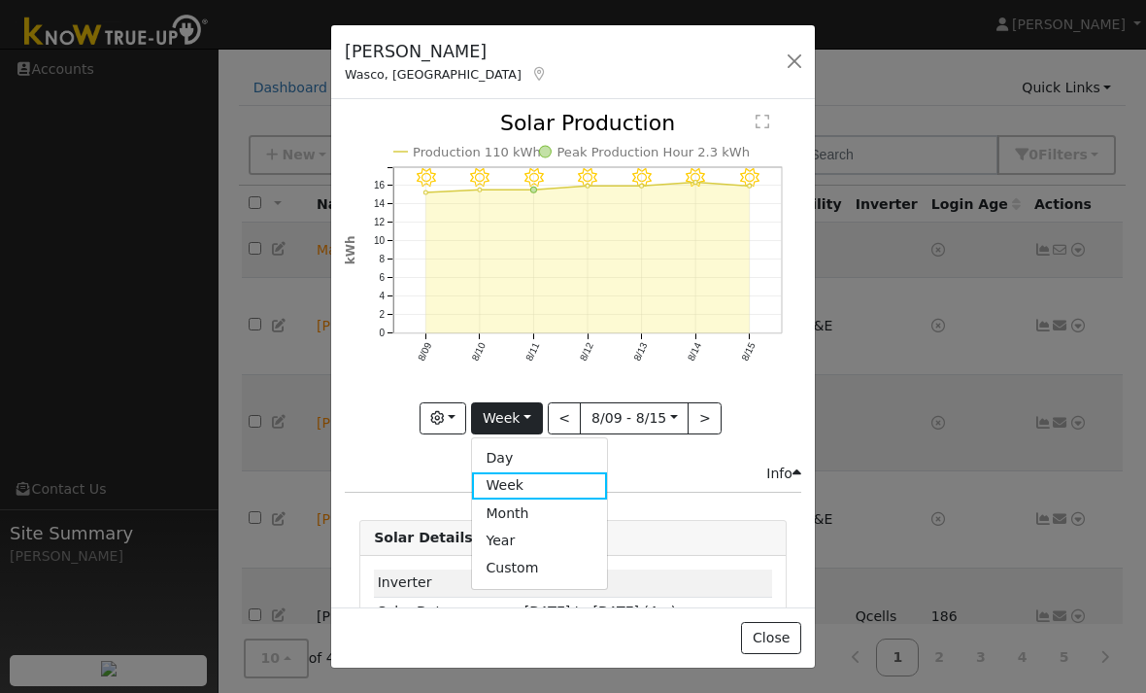
click at [562, 529] on link "Year" at bounding box center [539, 540] width 135 height 27
type input "[DATE]"
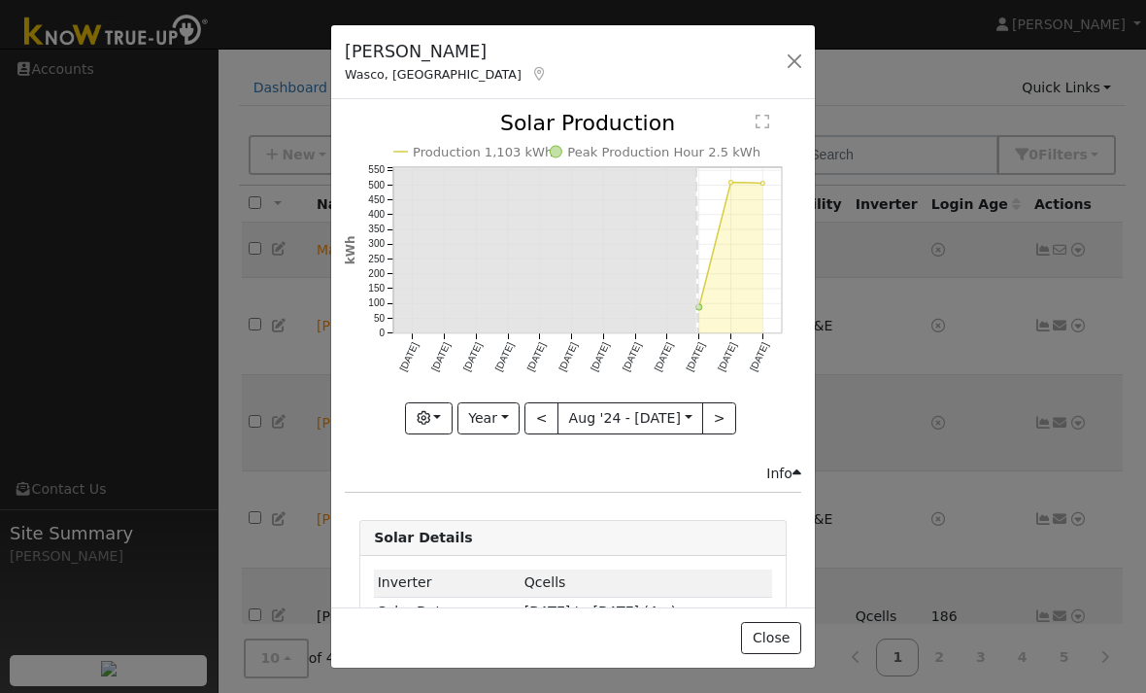
click at [793, 62] on button "button" at bounding box center [794, 61] width 27 height 27
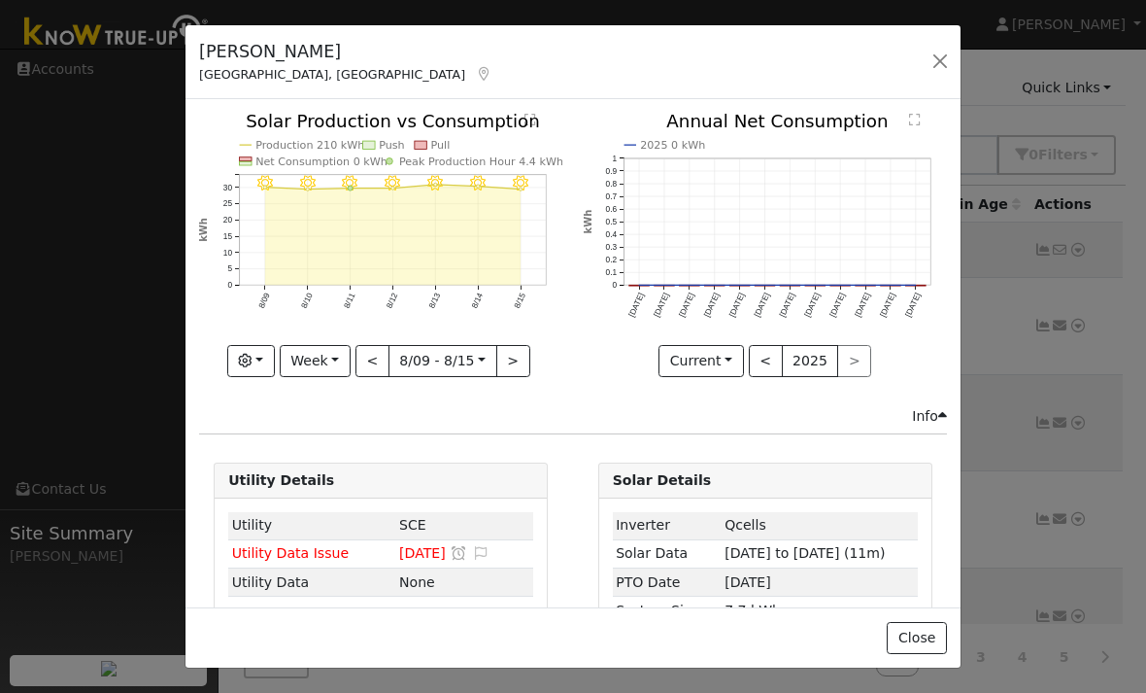
click at [325, 345] on button "Week" at bounding box center [315, 361] width 71 height 33
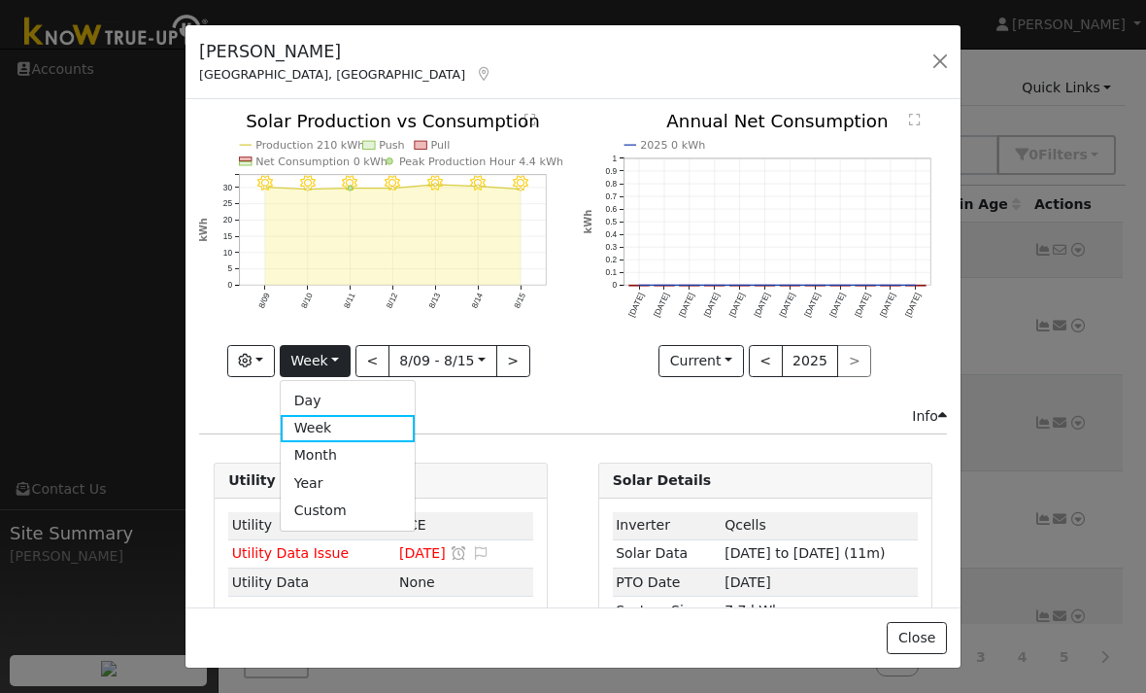
click at [378, 476] on link "Year" at bounding box center [348, 482] width 135 height 27
type input "[DATE]"
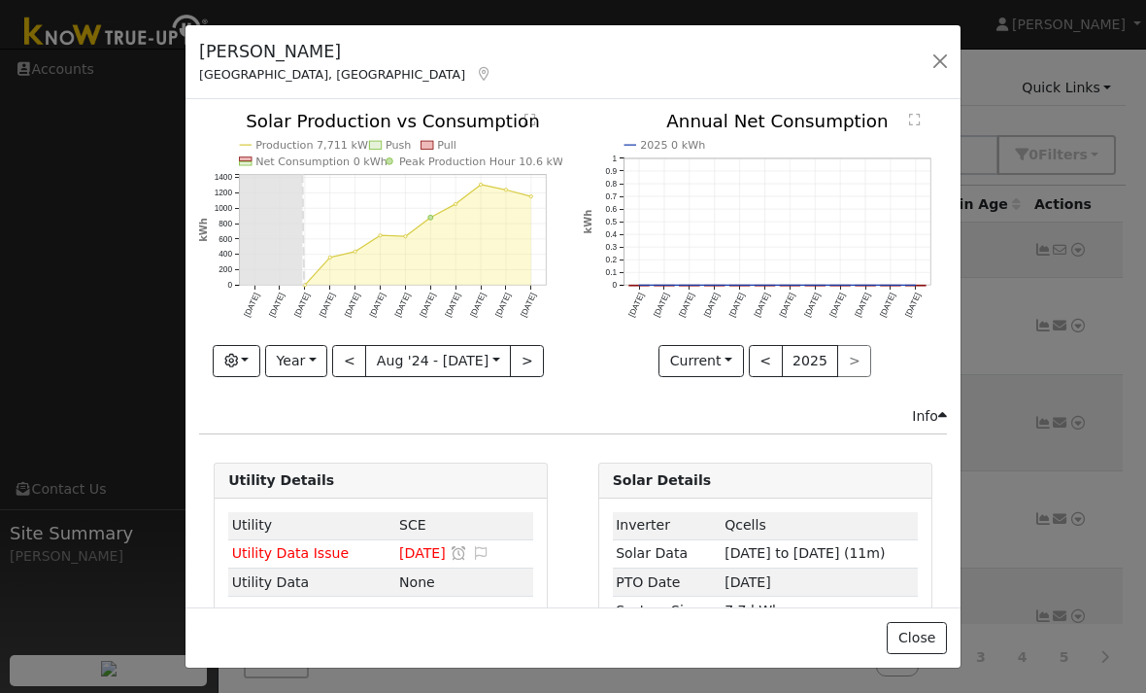
click at [932, 61] on button "button" at bounding box center [940, 61] width 27 height 27
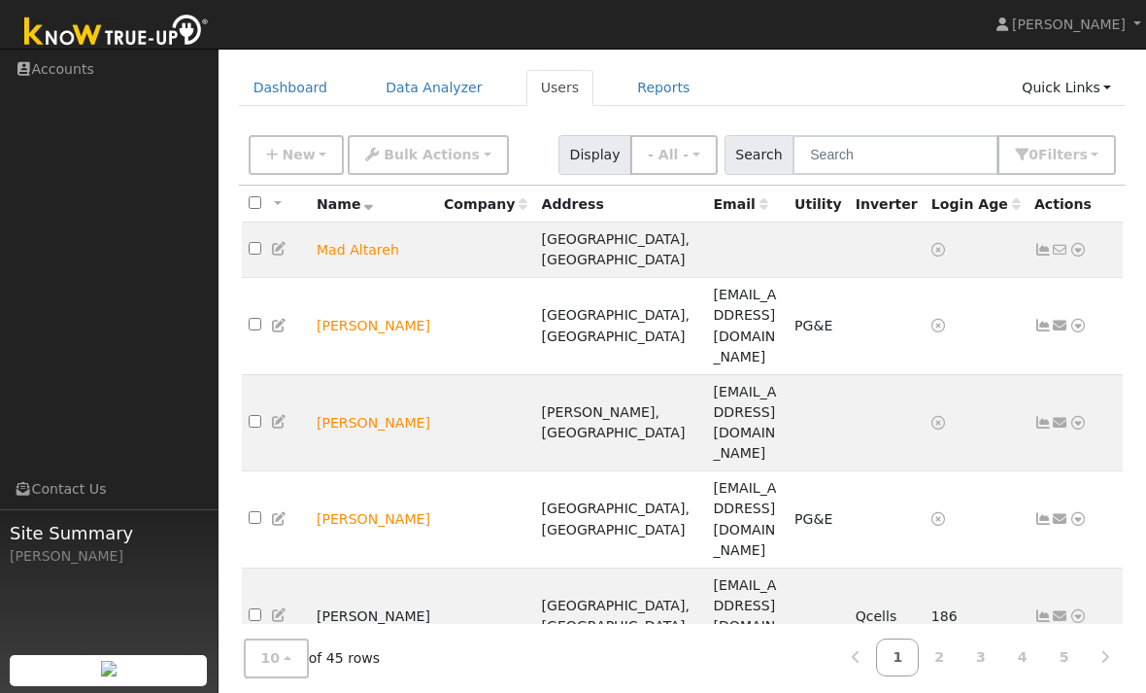
click at [938, 676] on link "2" at bounding box center [939, 657] width 43 height 38
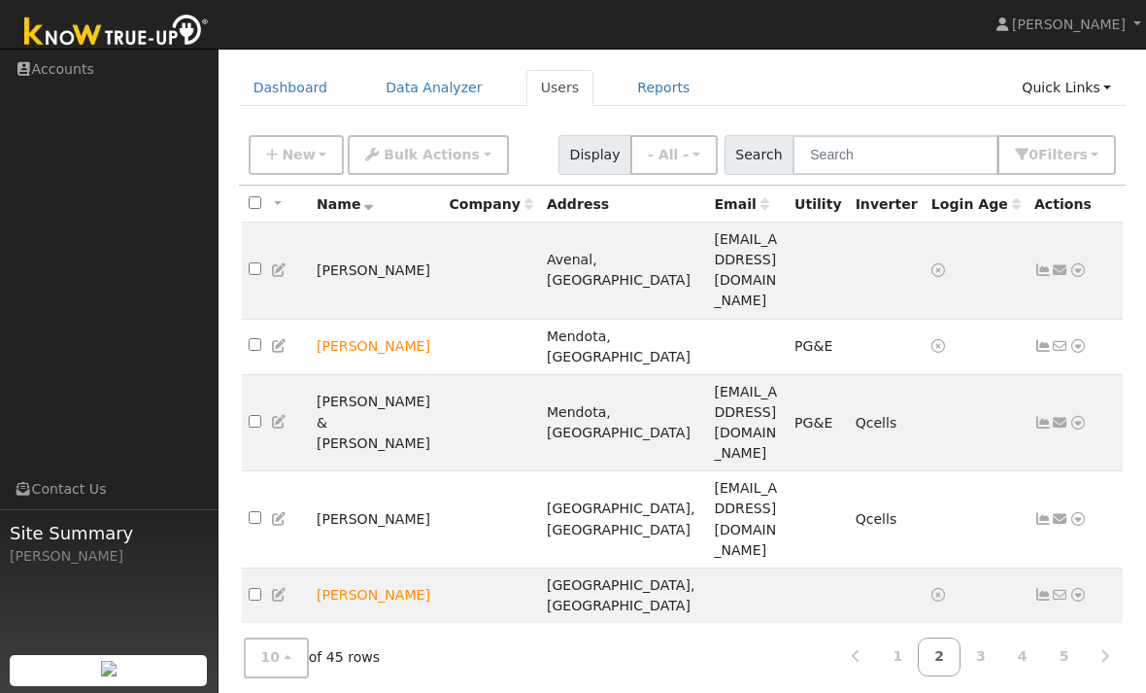
click at [1045, 416] on icon at bounding box center [1043, 423] width 17 height 14
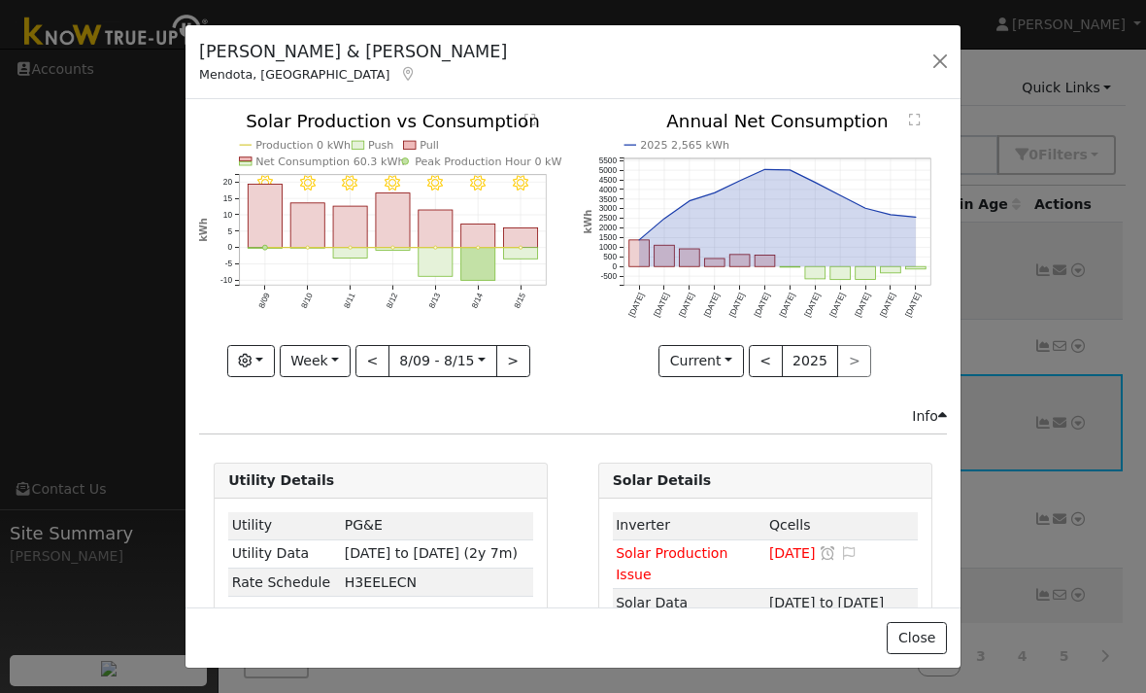
click at [328, 345] on button "Week" at bounding box center [315, 361] width 71 height 33
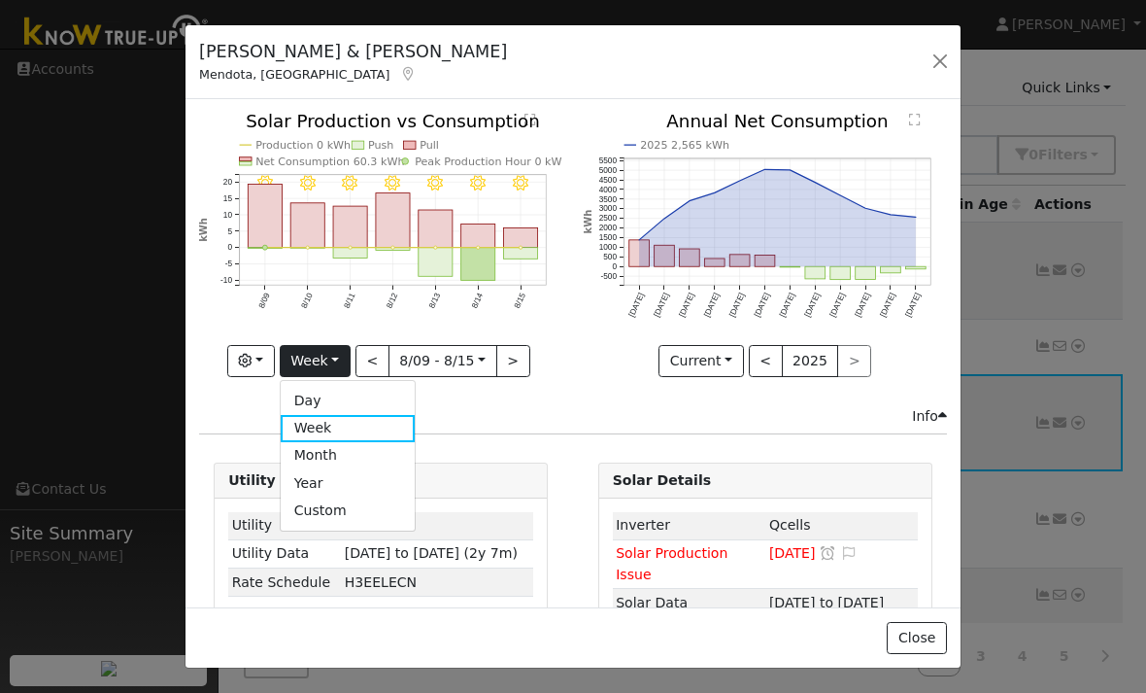
click at [365, 475] on link "Year" at bounding box center [348, 482] width 135 height 27
type input "[DATE]"
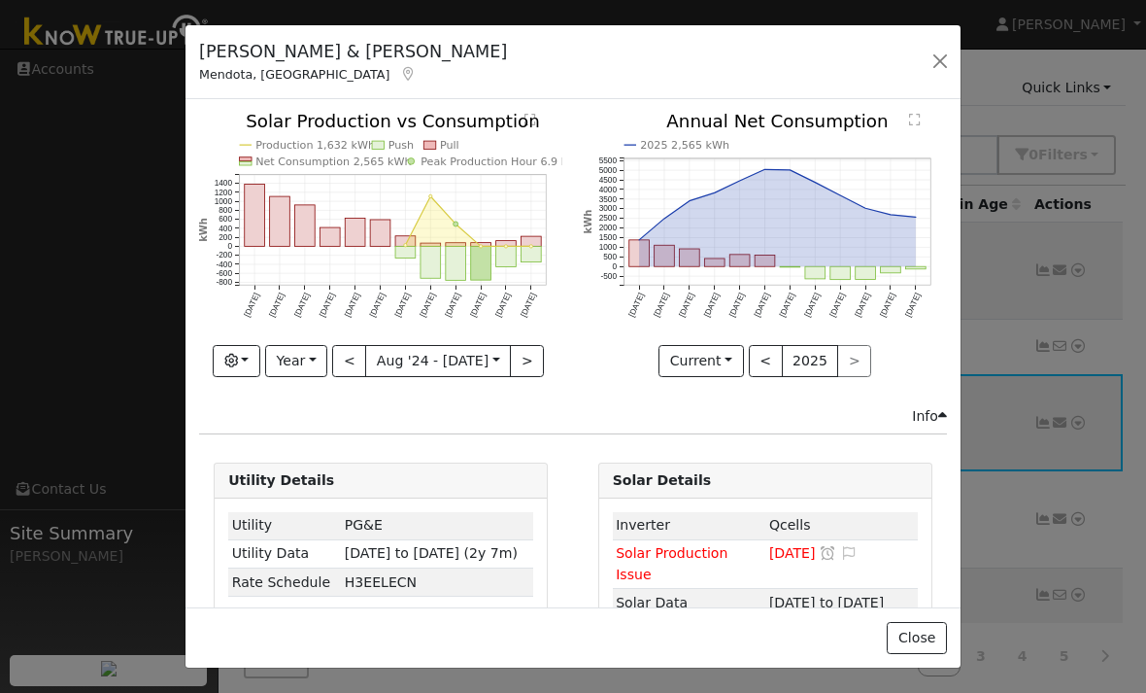
click at [949, 51] on button "button" at bounding box center [940, 61] width 27 height 27
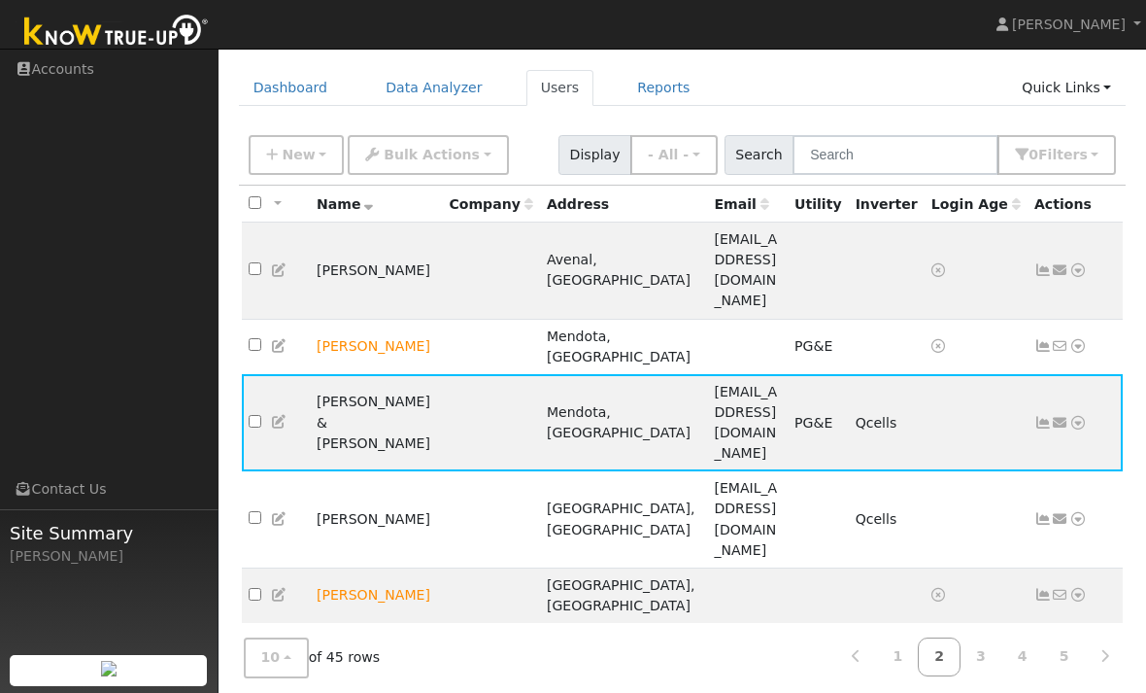
scroll to position [100, 0]
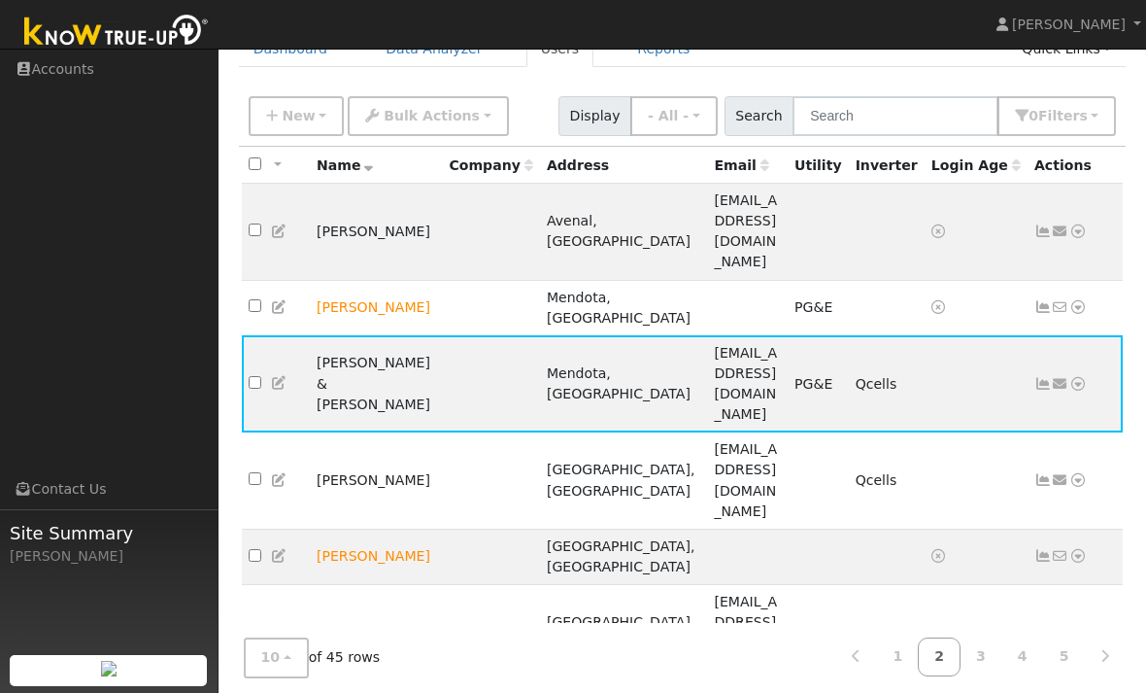
click at [1038, 472] on link at bounding box center [1043, 480] width 17 height 16
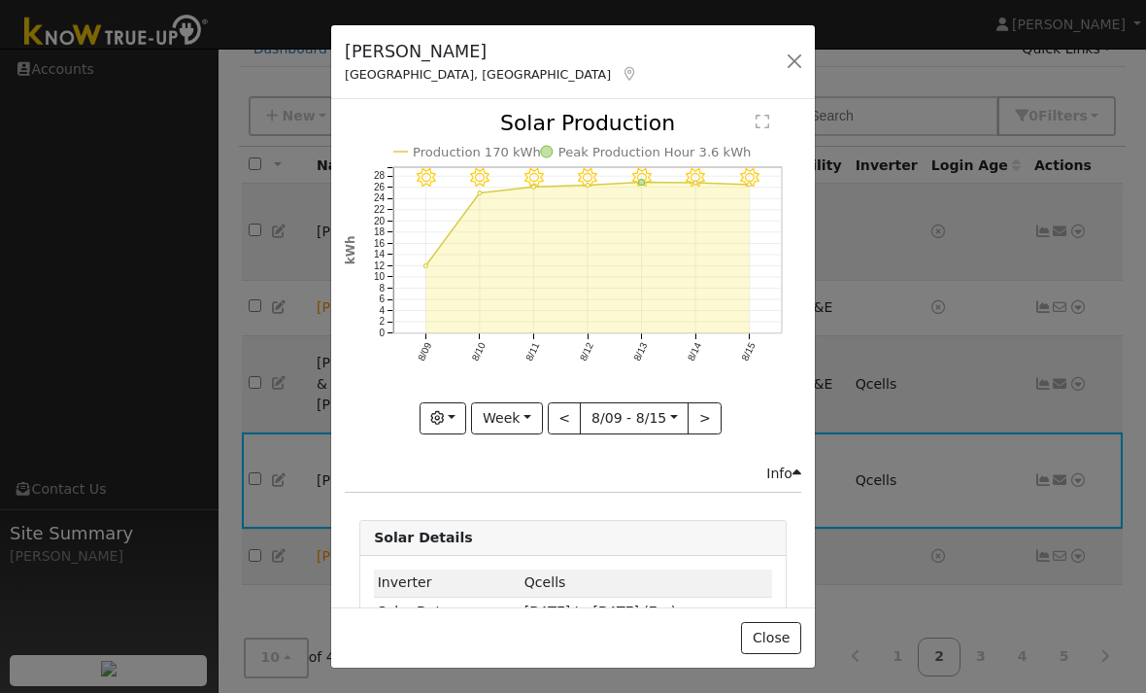
click at [514, 406] on button "Week" at bounding box center [506, 418] width 71 height 33
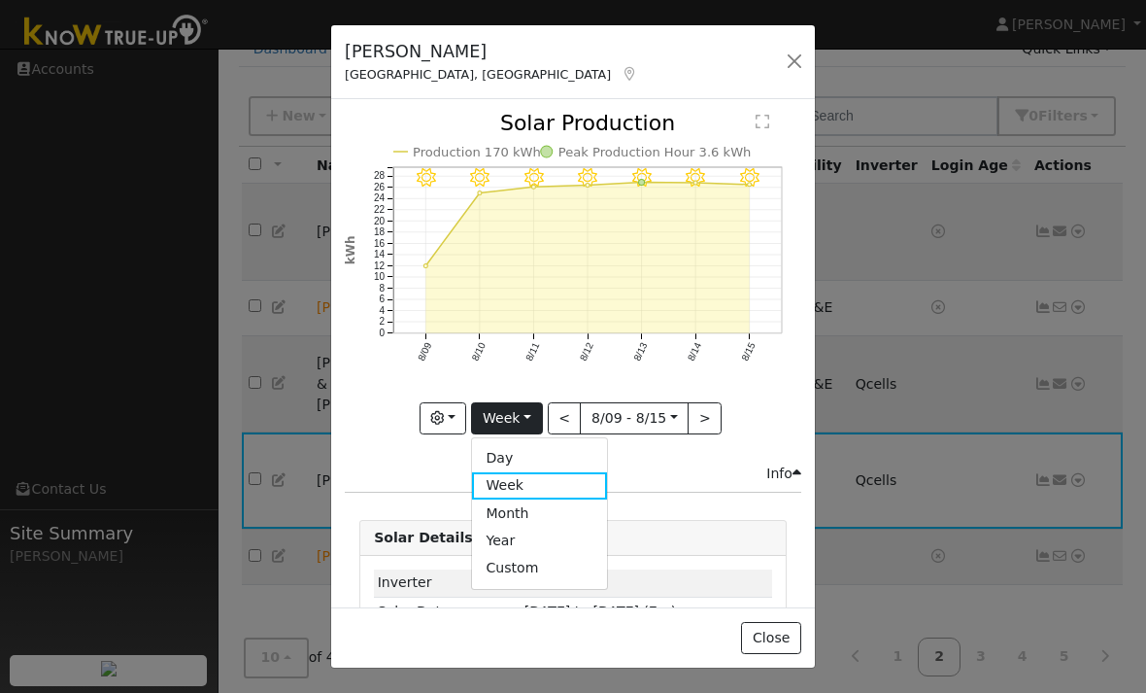
click at [546, 533] on link "Year" at bounding box center [539, 540] width 135 height 27
type input "[DATE]"
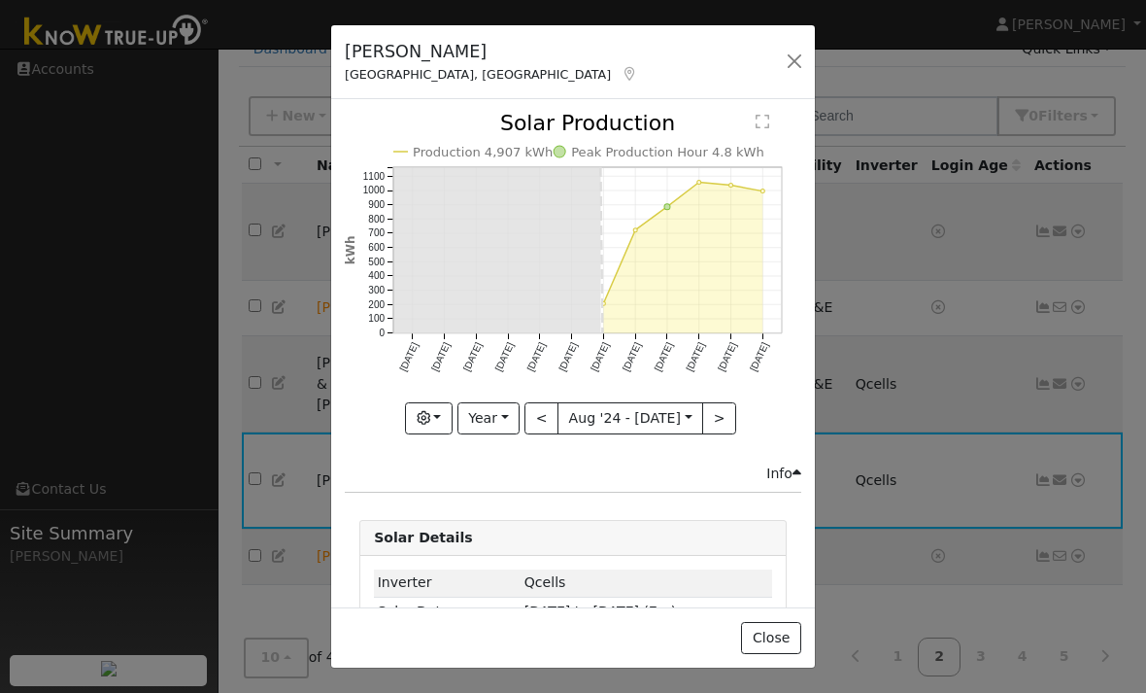
click at [799, 58] on button "button" at bounding box center [794, 61] width 27 height 27
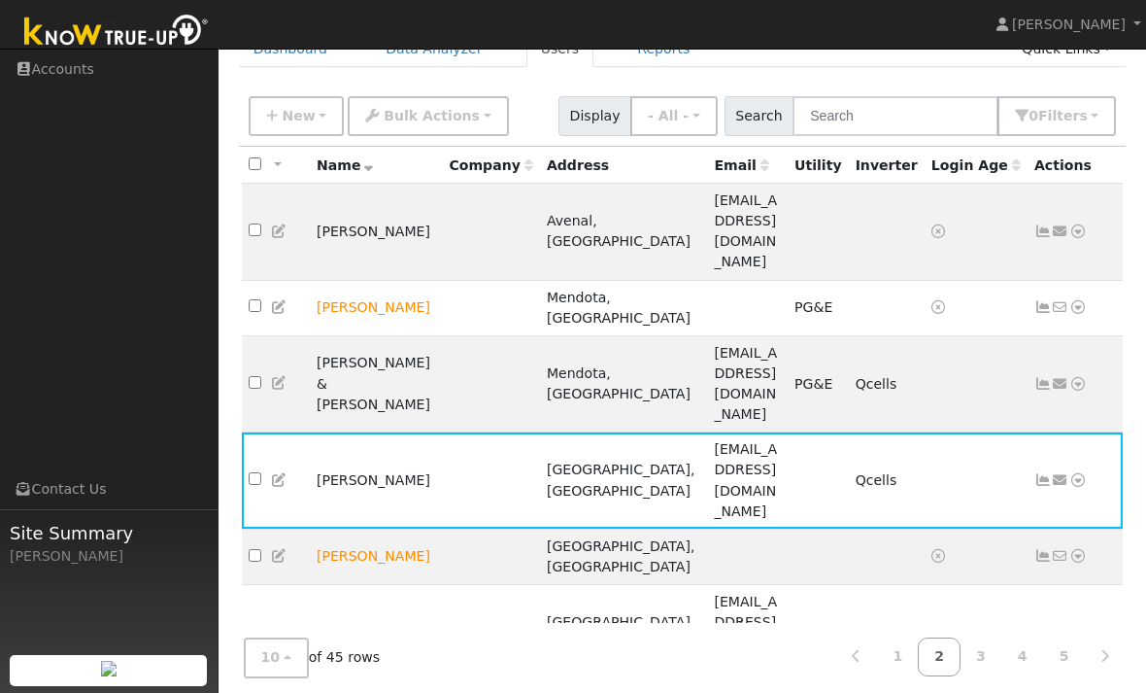
click at [1020, 676] on link "4" at bounding box center [1023, 657] width 43 height 38
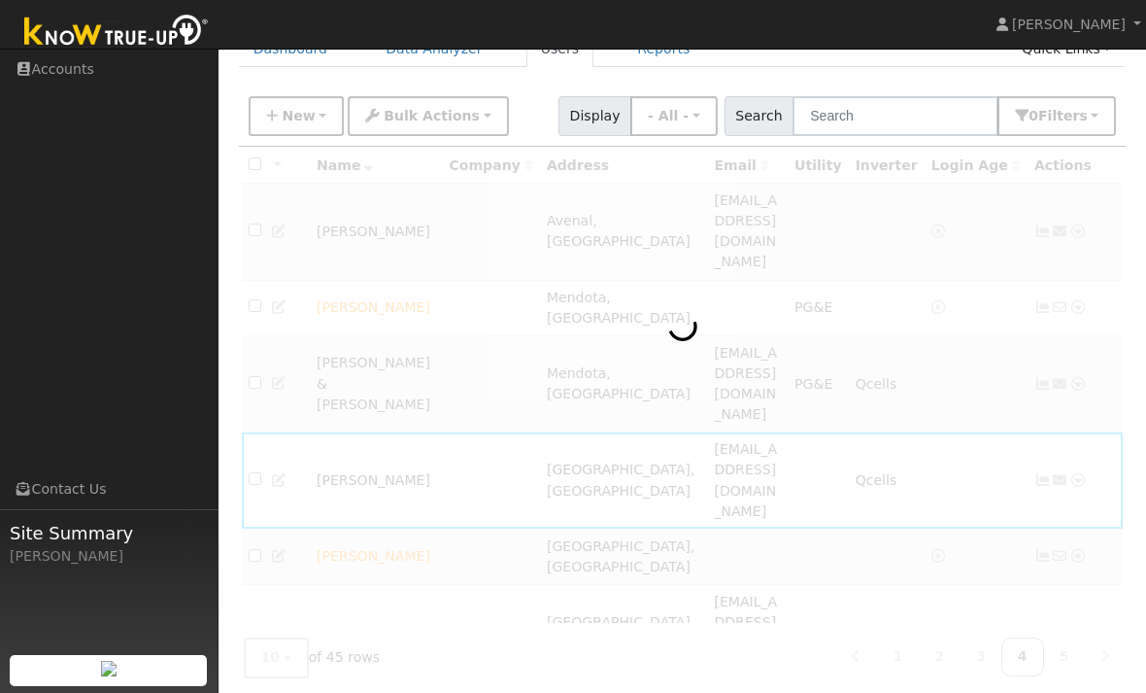
scroll to position [24, 0]
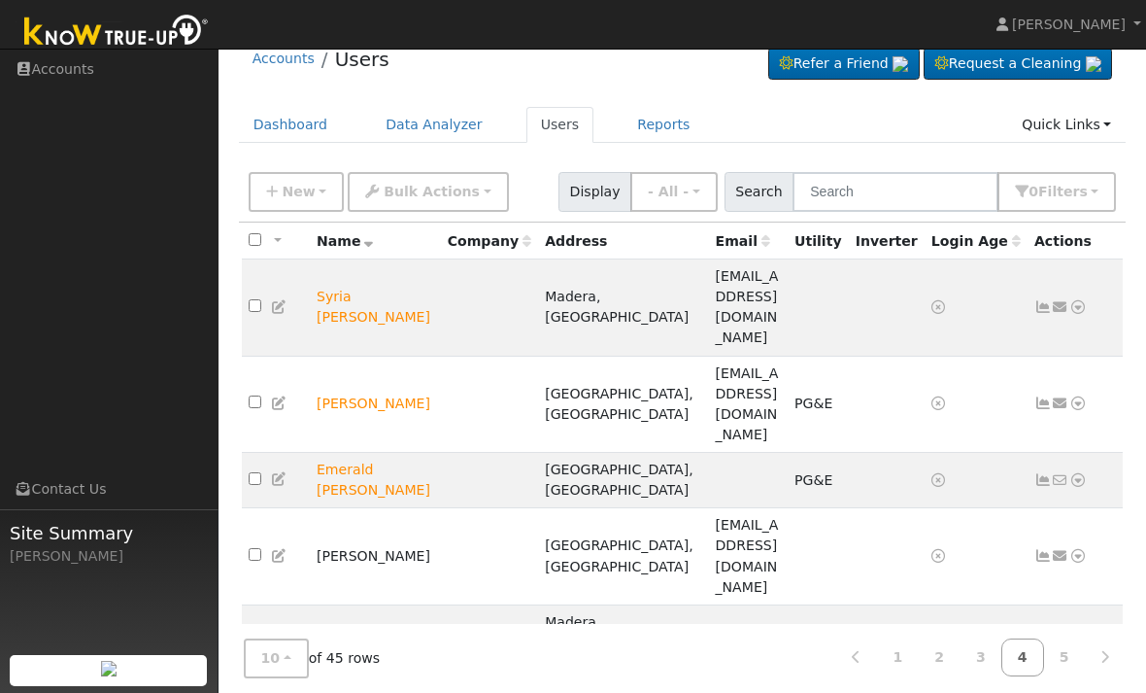
click at [1069, 676] on link "5" at bounding box center [1064, 657] width 43 height 38
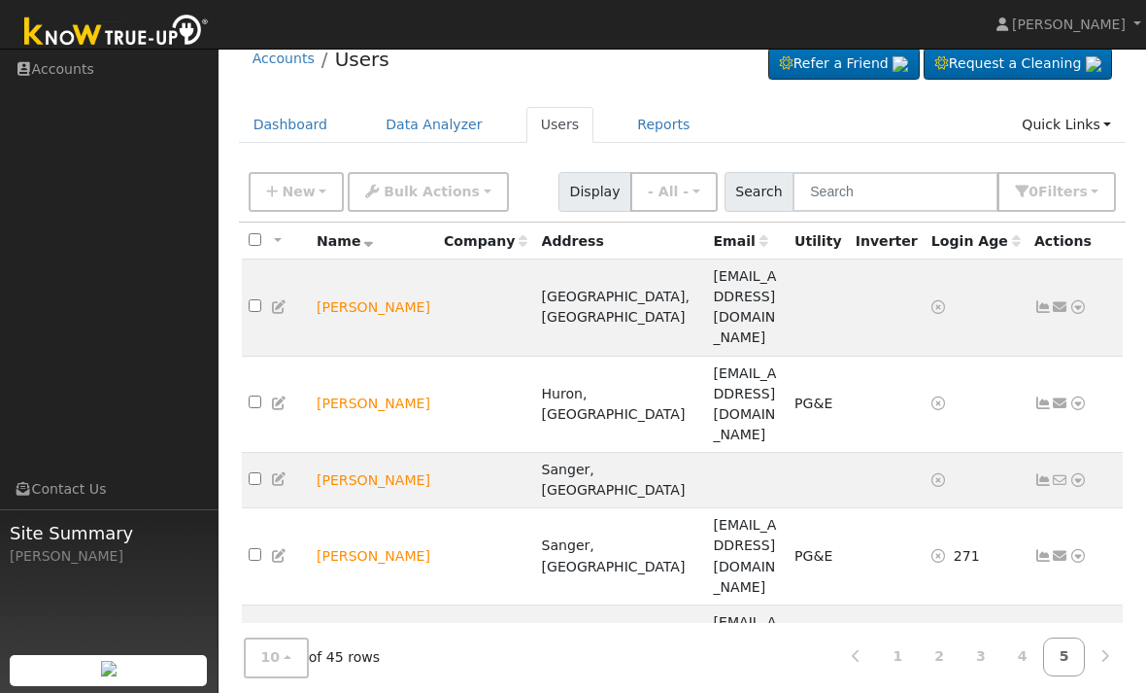
click at [1029, 604] on td "Send Email... Data Analyzer Reports Scenario Health Check Energy Audit Account …" at bounding box center [1076, 652] width 96 height 97
click at [1040, 646] on icon at bounding box center [1043, 653] width 17 height 14
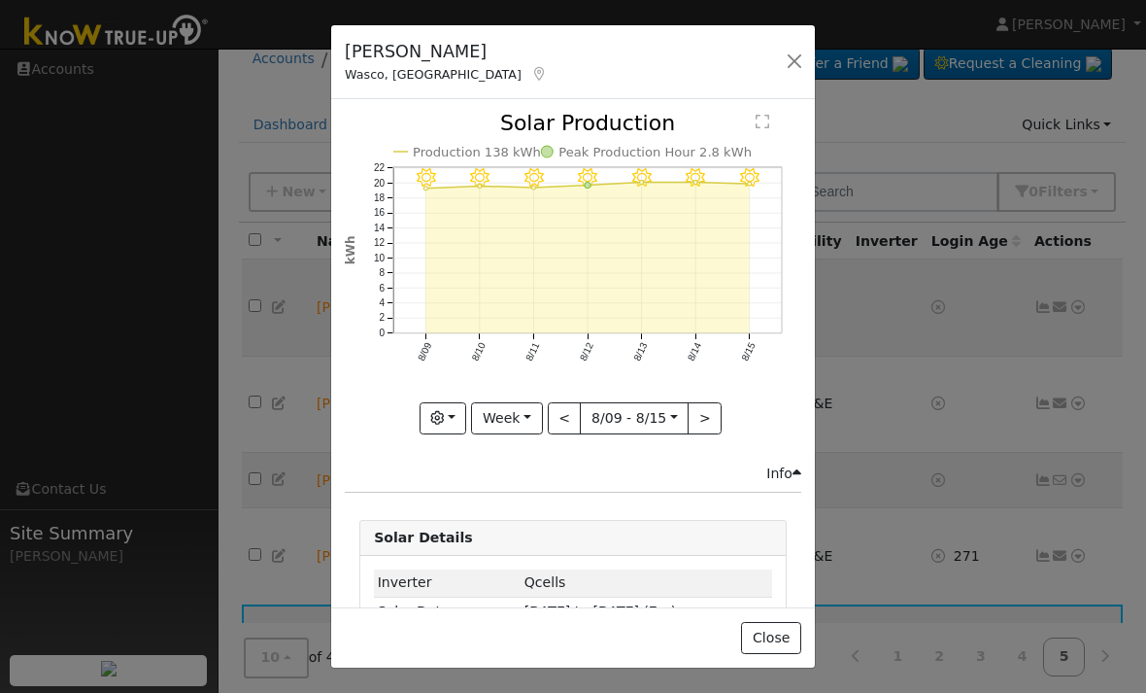
click at [526, 414] on button "Week" at bounding box center [506, 418] width 71 height 33
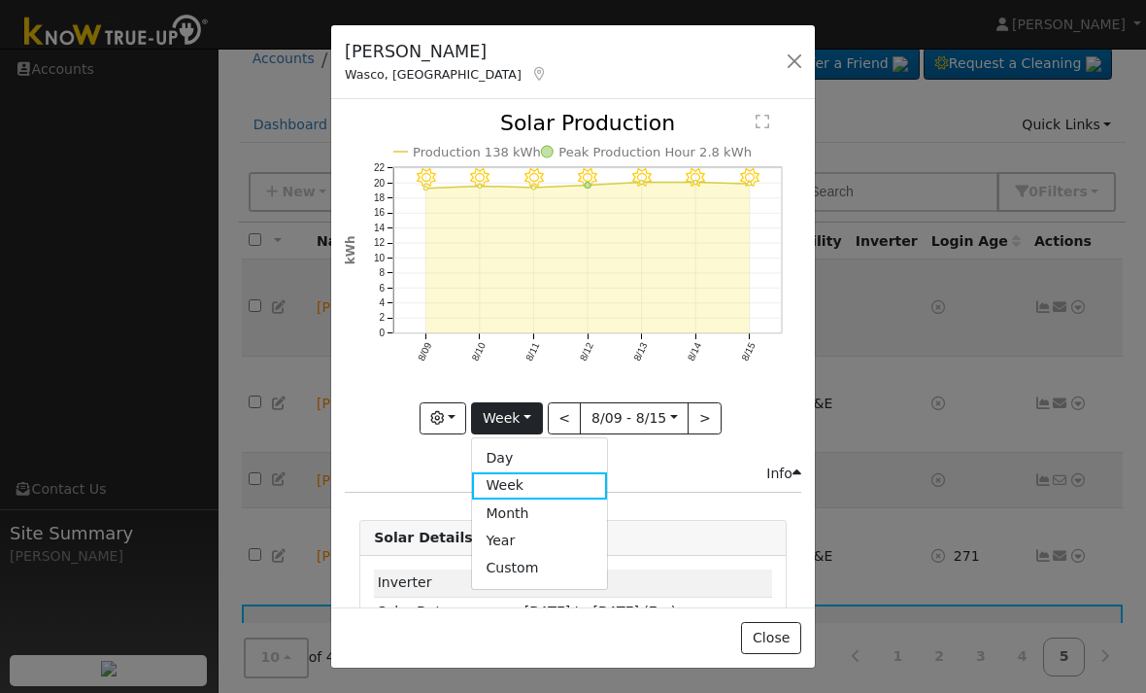
click at [555, 543] on link "Year" at bounding box center [539, 540] width 135 height 27
type input "[DATE]"
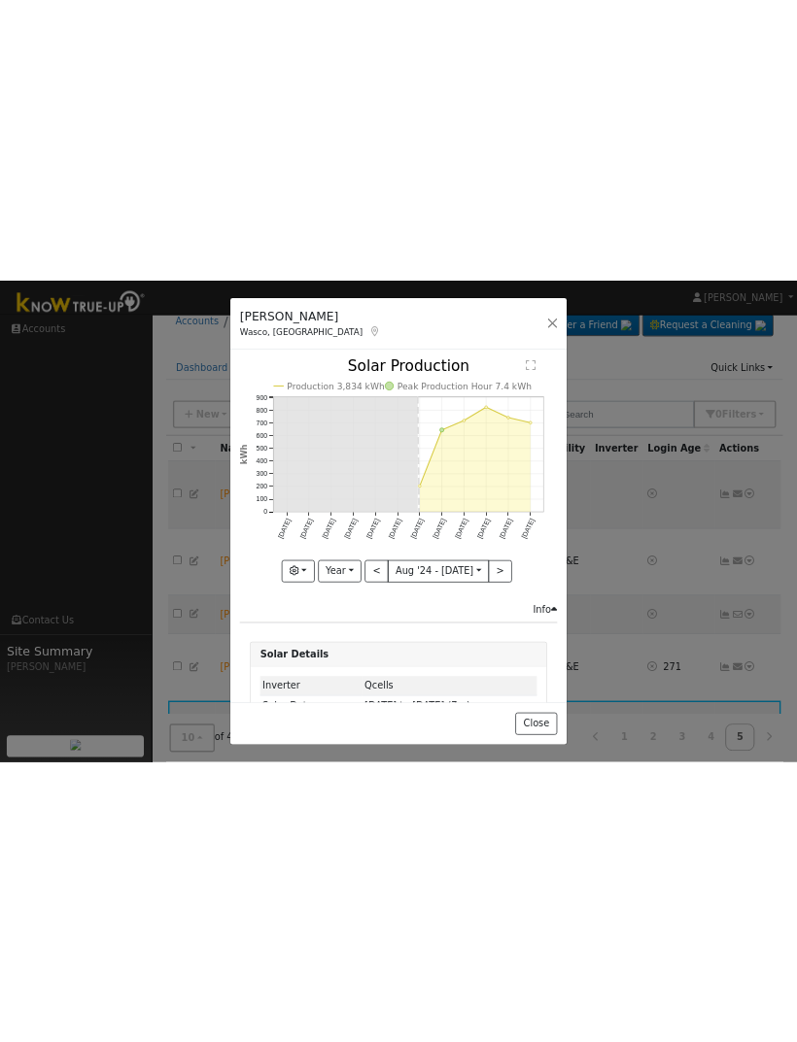
scroll to position [0, 0]
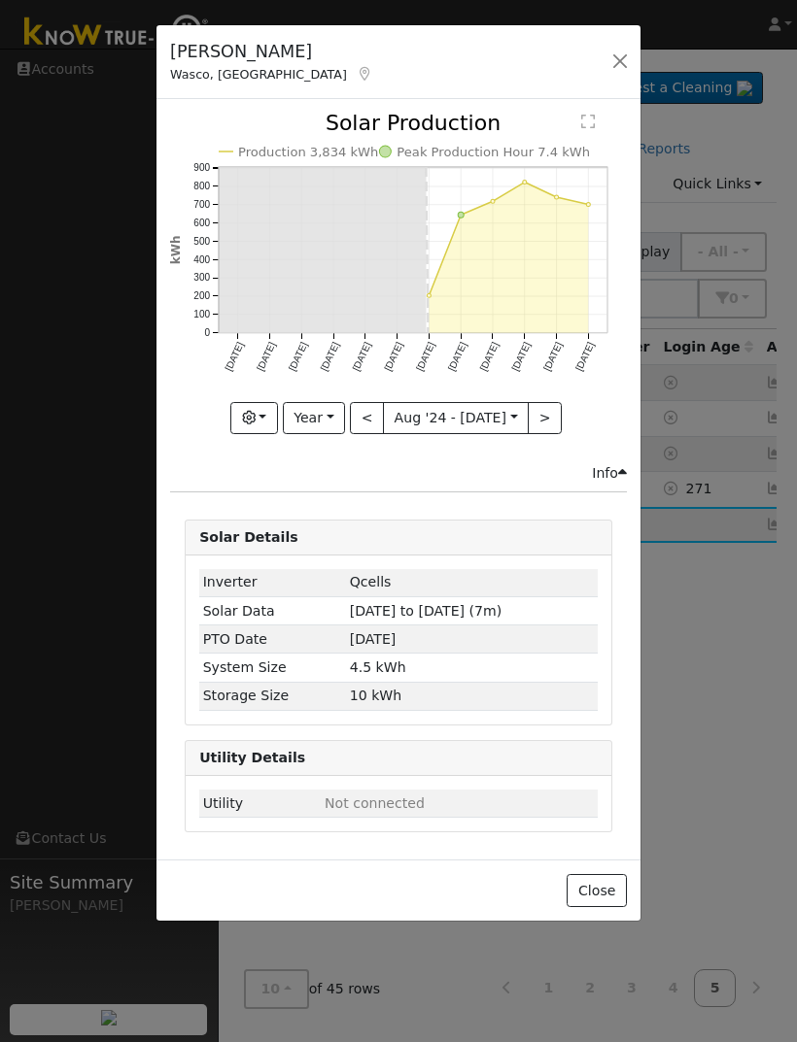
click at [616, 49] on button "button" at bounding box center [619, 61] width 27 height 27
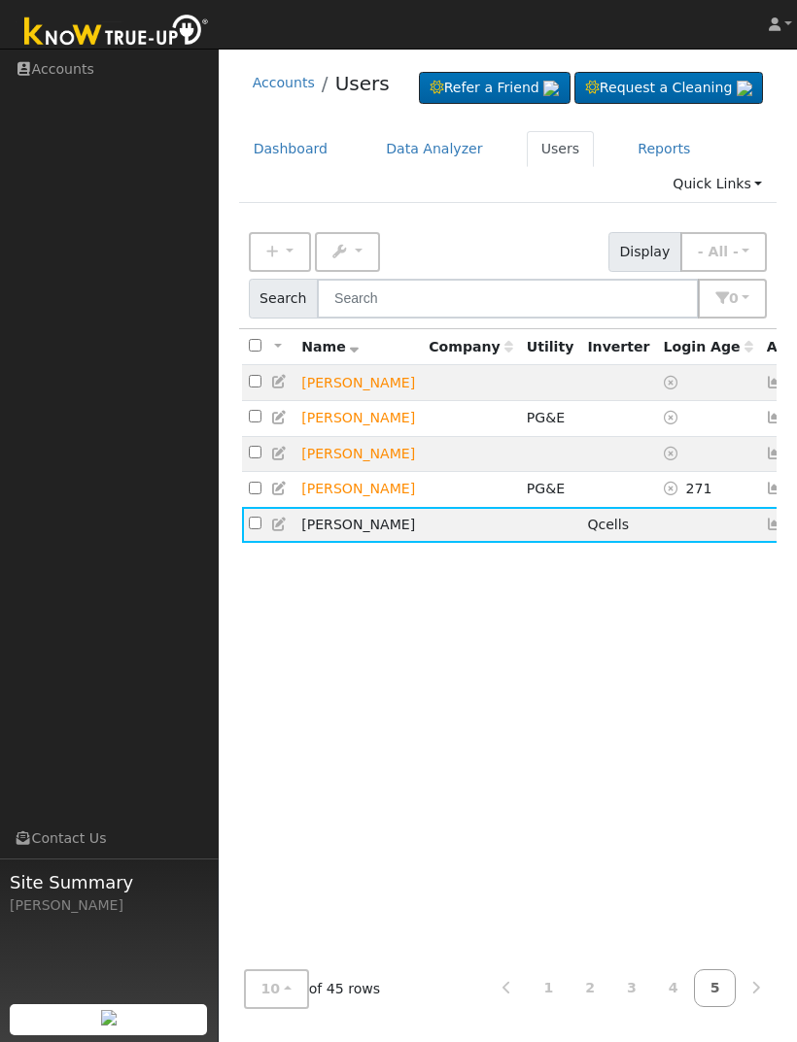
click at [565, 692] on link "1" at bounding box center [548, 989] width 43 height 38
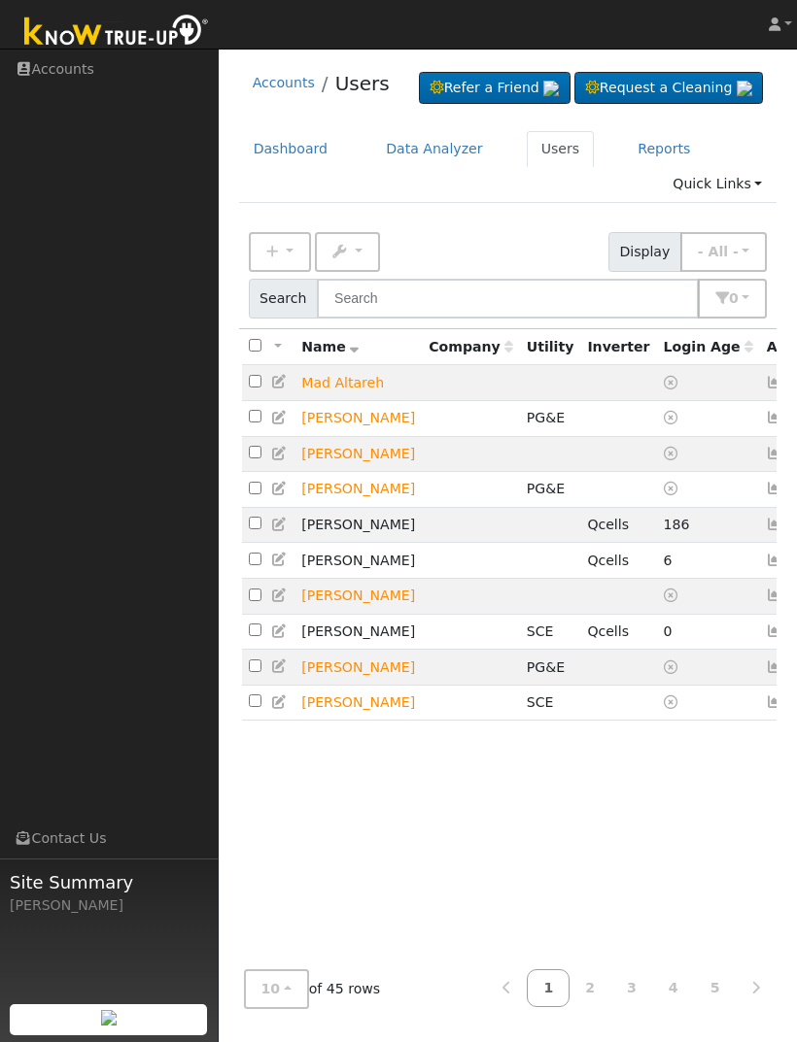
click at [767, 638] on icon at bounding box center [775, 632] width 17 height 14
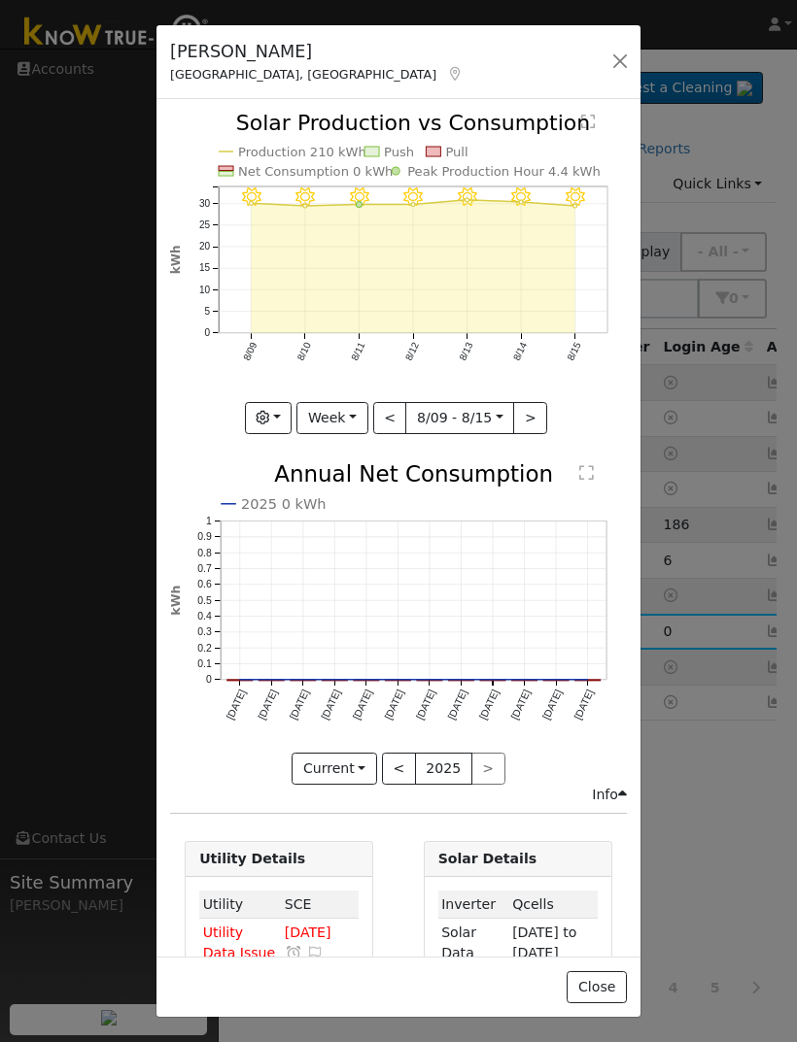
click at [612, 67] on button "button" at bounding box center [619, 61] width 27 height 27
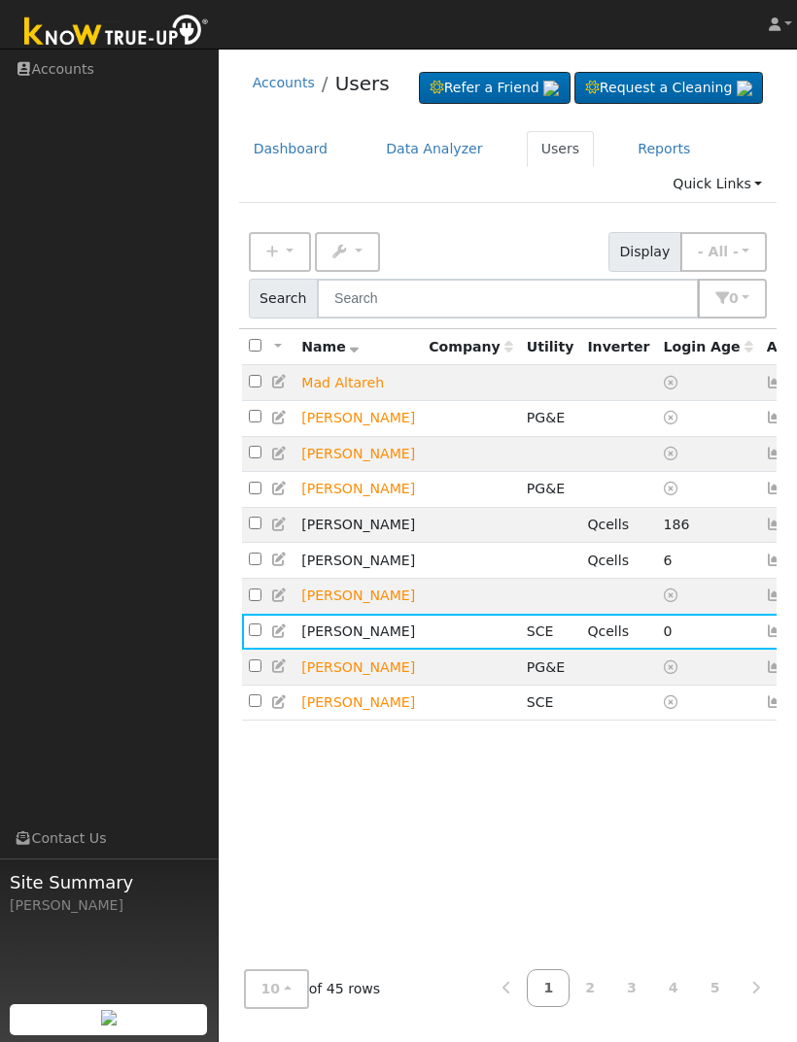
click at [767, 638] on icon at bounding box center [775, 632] width 17 height 14
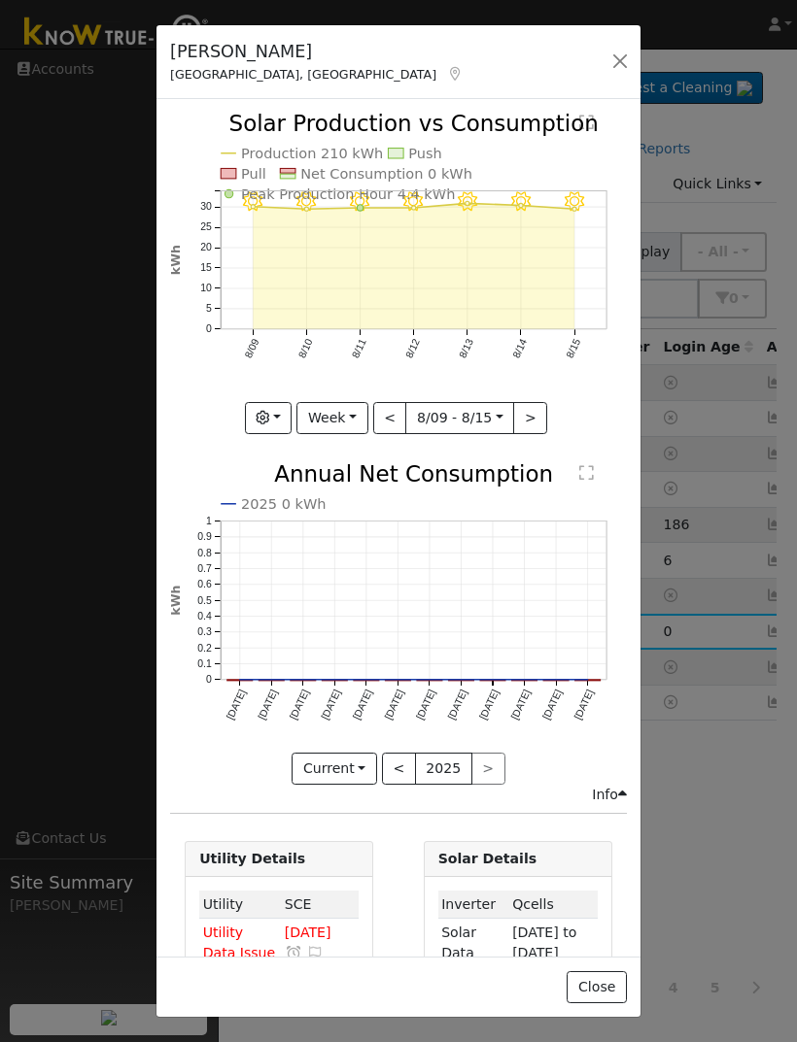
click at [328, 411] on button "Week" at bounding box center [331, 418] width 71 height 33
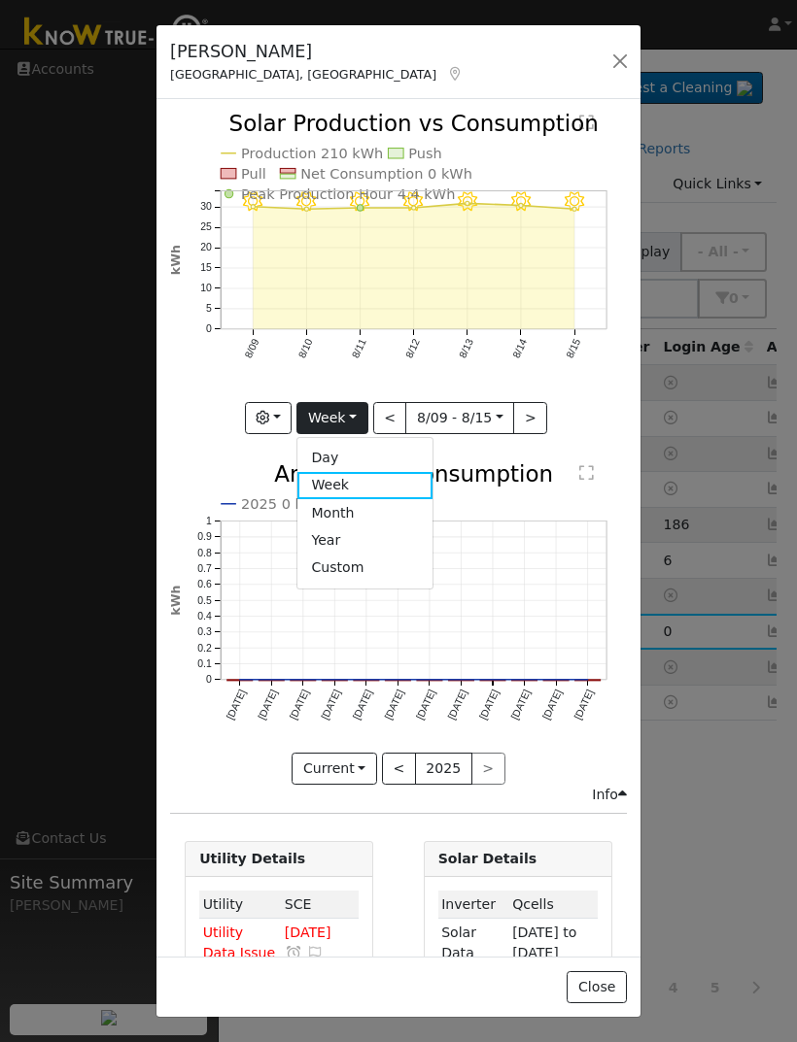
click at [356, 538] on link "Year" at bounding box center [364, 540] width 135 height 27
type input "[DATE]"
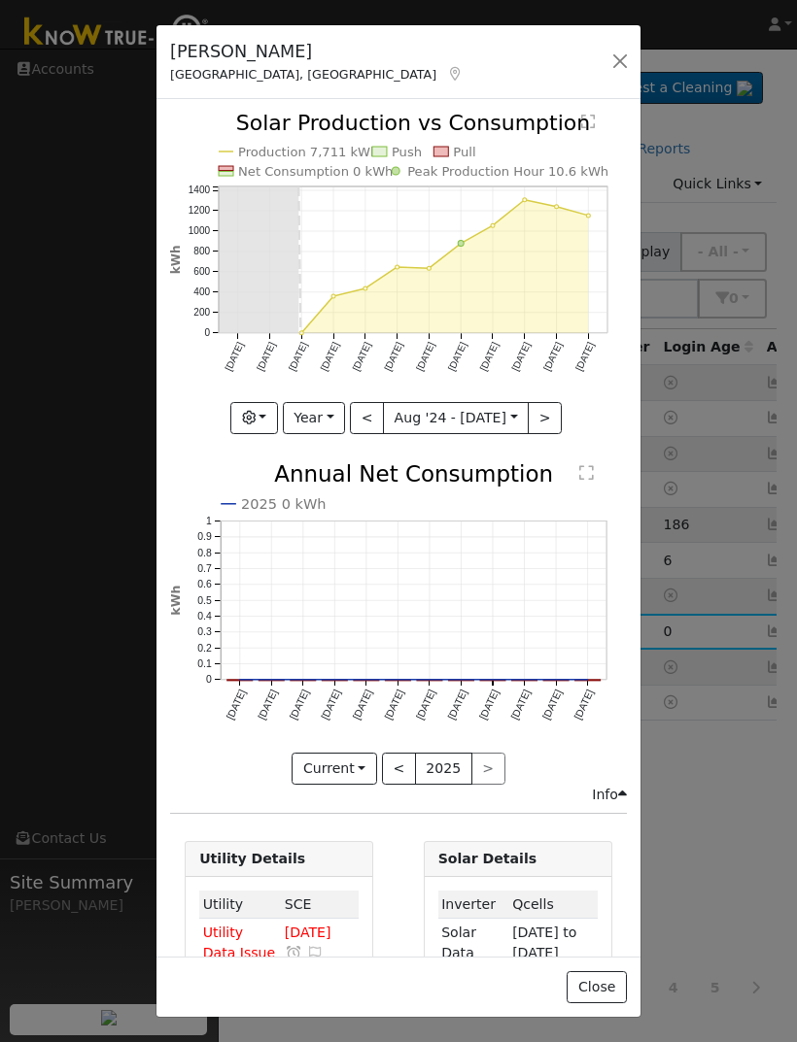
click at [244, 403] on button "button" at bounding box center [254, 418] width 48 height 33
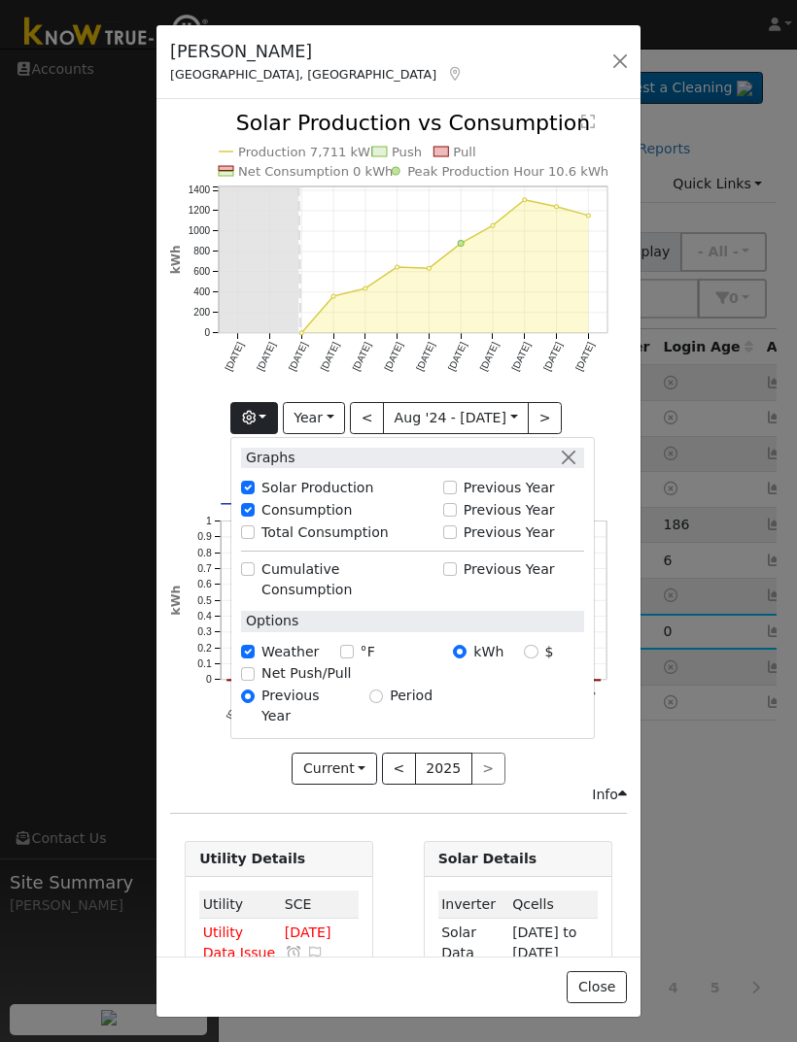
click at [255, 667] on input "Net Push/Pull" at bounding box center [248, 674] width 14 height 14
checkbox input "true"
click at [622, 68] on button "button" at bounding box center [619, 61] width 27 height 27
